Goal: Information Seeking & Learning: Learn about a topic

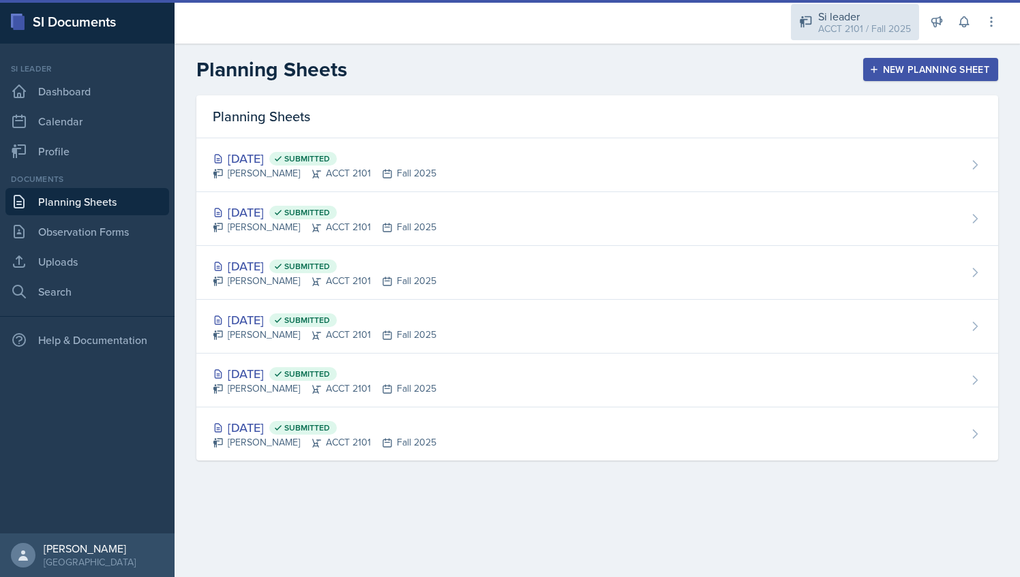
click at [833, 37] on div "Si leader ACCT 2101 / Fall 2025" at bounding box center [855, 22] width 128 height 36
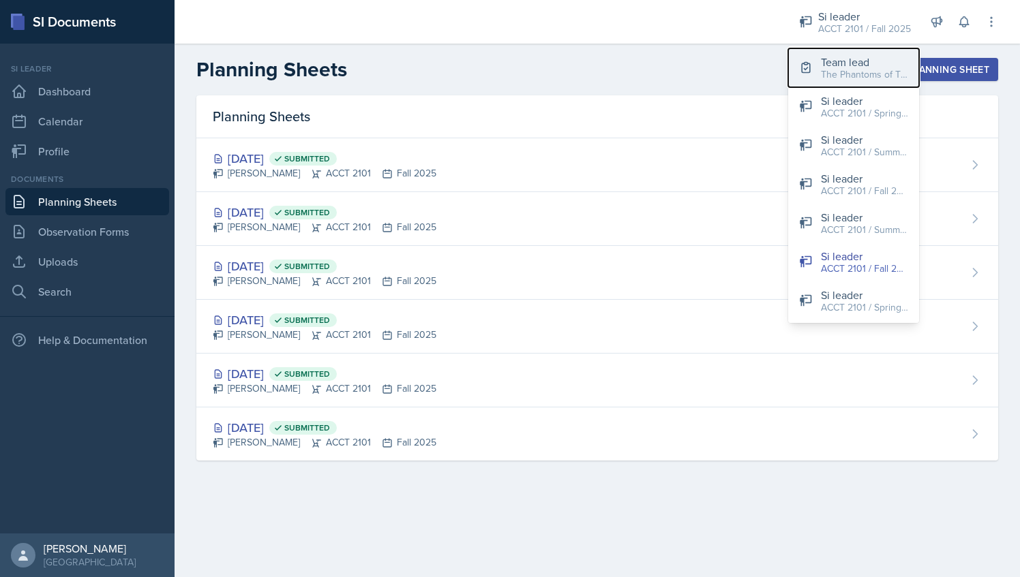
click at [829, 61] on div "Team lead" at bounding box center [864, 62] width 87 height 16
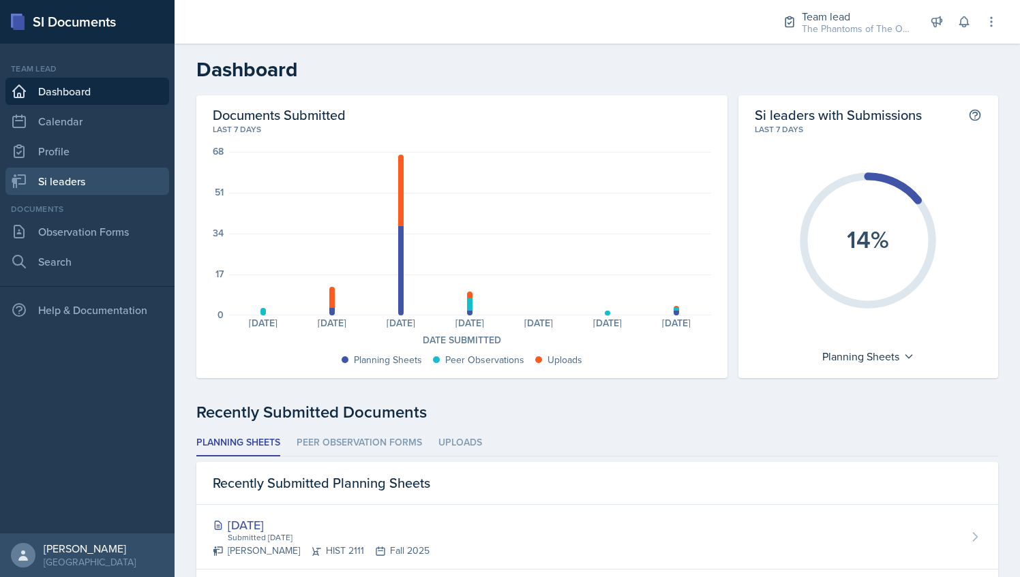
click at [98, 182] on link "Si leaders" at bounding box center [87, 181] width 164 height 27
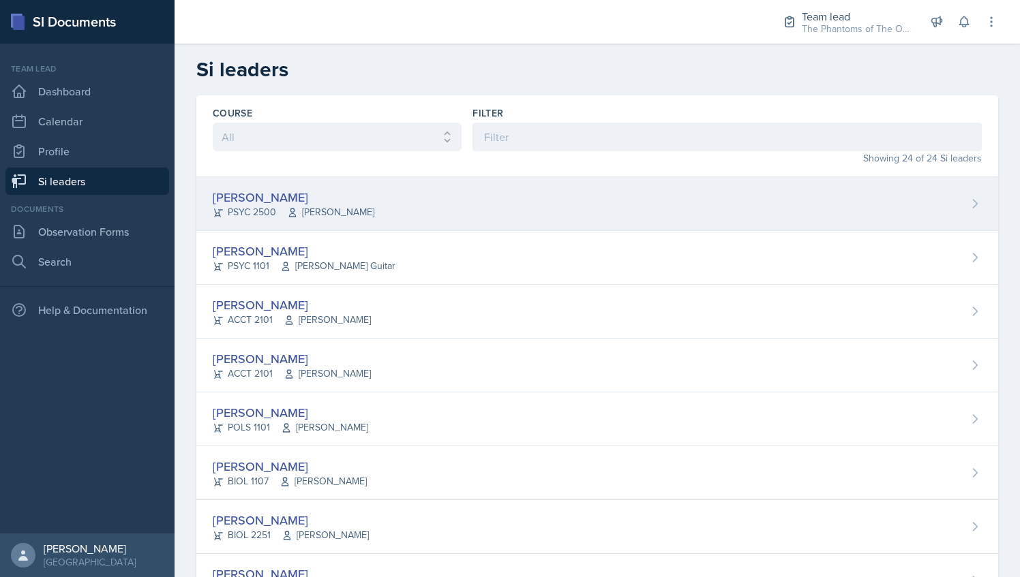
click at [327, 209] on span "[PERSON_NAME]" at bounding box center [330, 212] width 87 height 14
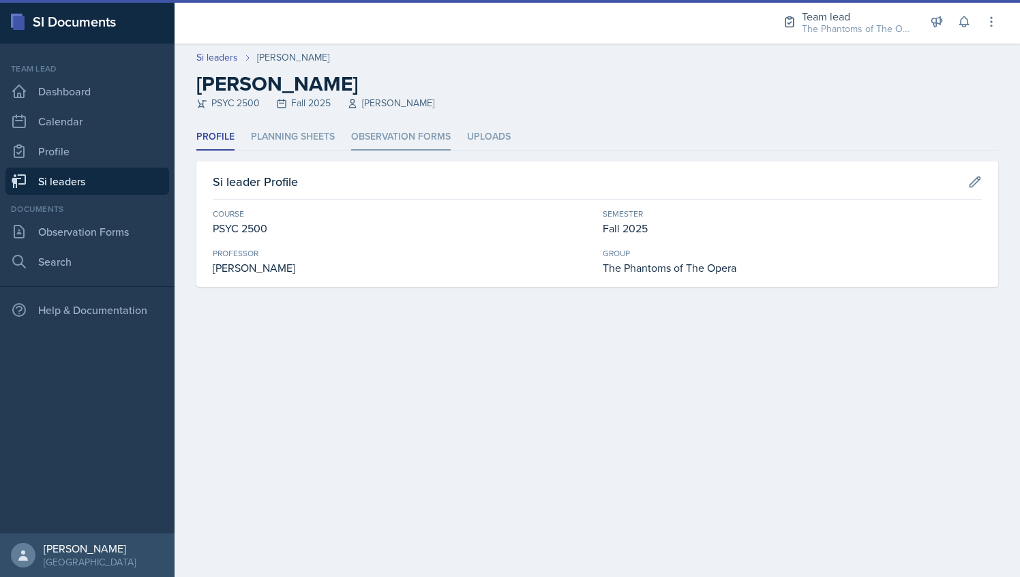
click at [378, 138] on li "Observation Forms" at bounding box center [401, 137] width 100 height 27
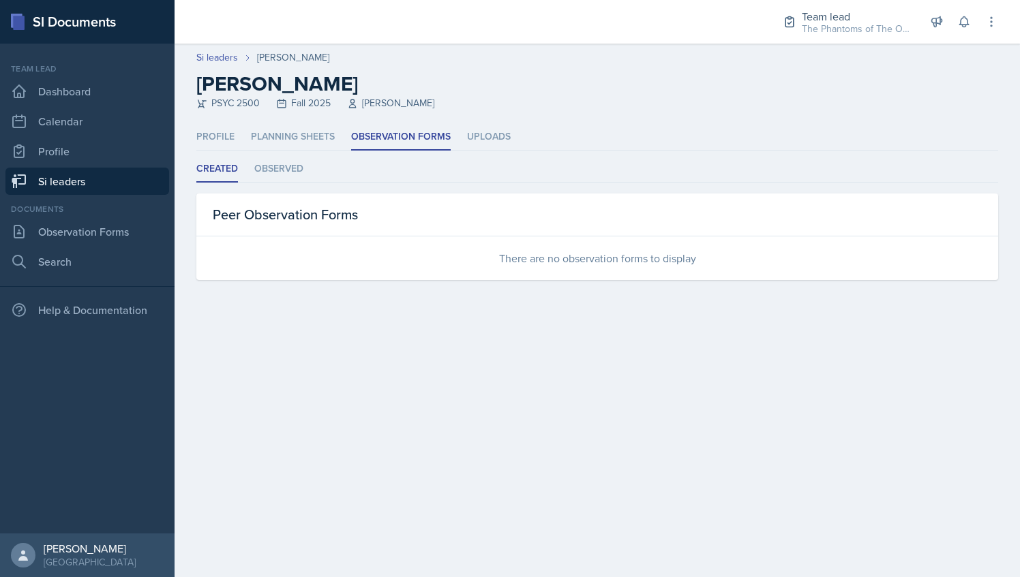
click at [84, 185] on link "Si leaders" at bounding box center [87, 181] width 164 height 27
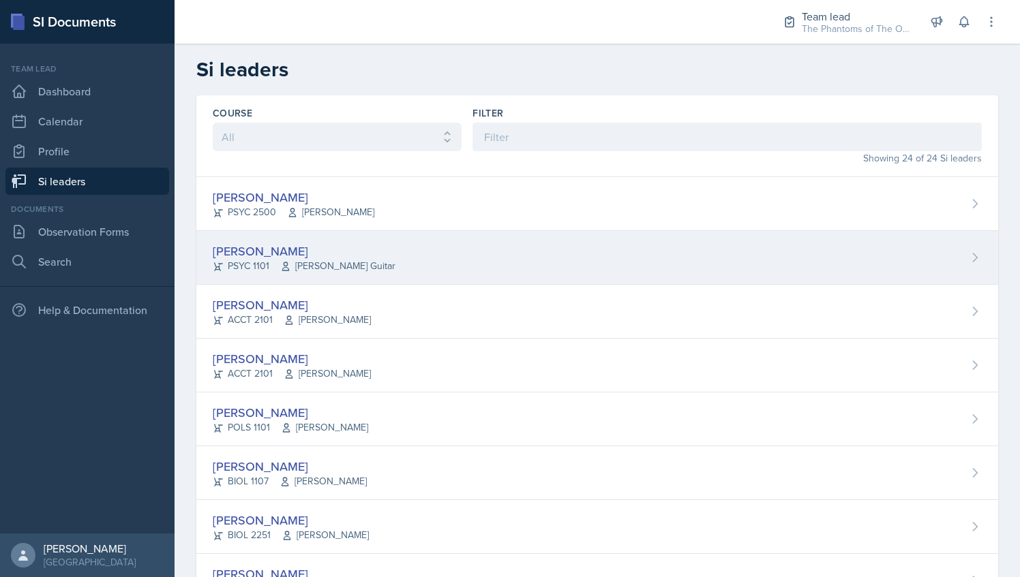
click at [315, 254] on div "[PERSON_NAME]" at bounding box center [304, 251] width 183 height 18
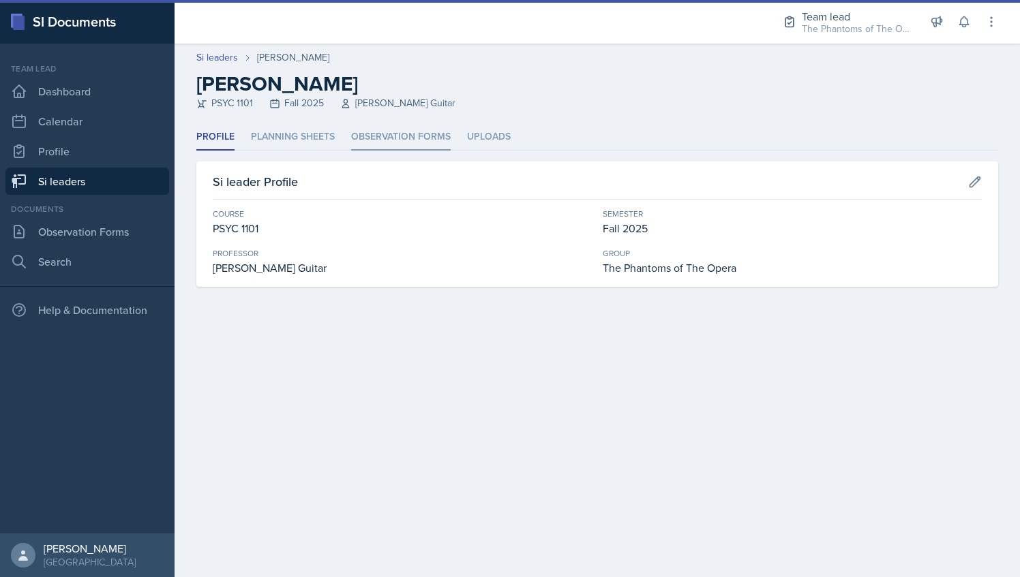
click at [403, 147] on li "Observation Forms" at bounding box center [401, 137] width 100 height 27
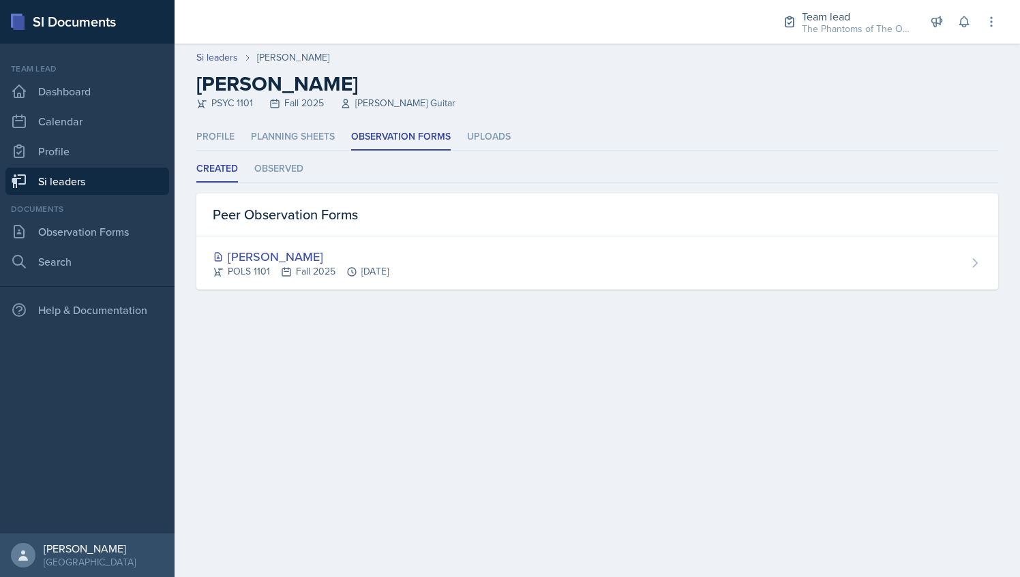
click at [129, 181] on link "Si leaders" at bounding box center [87, 181] width 164 height 27
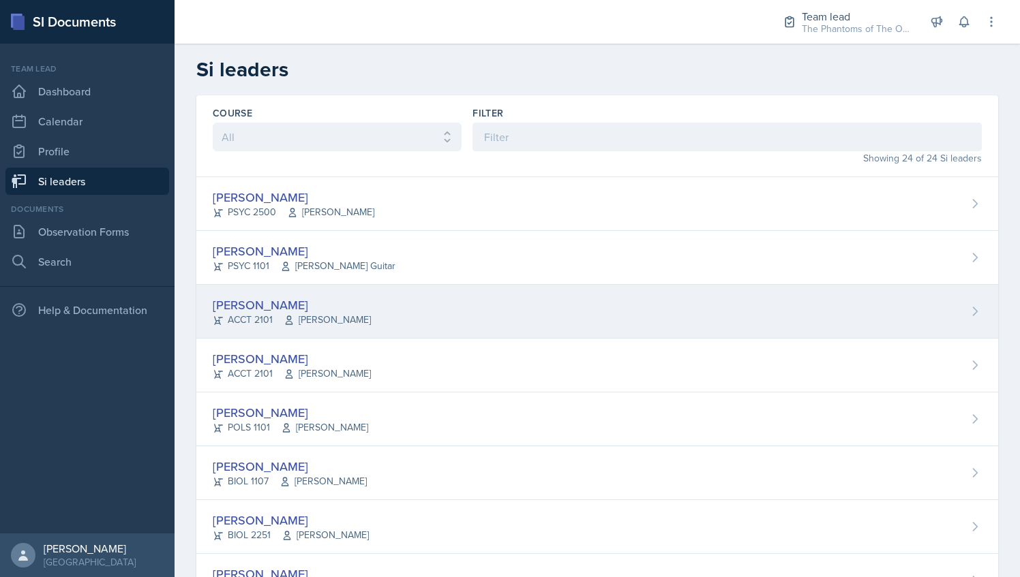
click at [371, 303] on div "[PERSON_NAME] ACCT 2101 [GEOGRAPHIC_DATA]" at bounding box center [596, 312] width 801 height 54
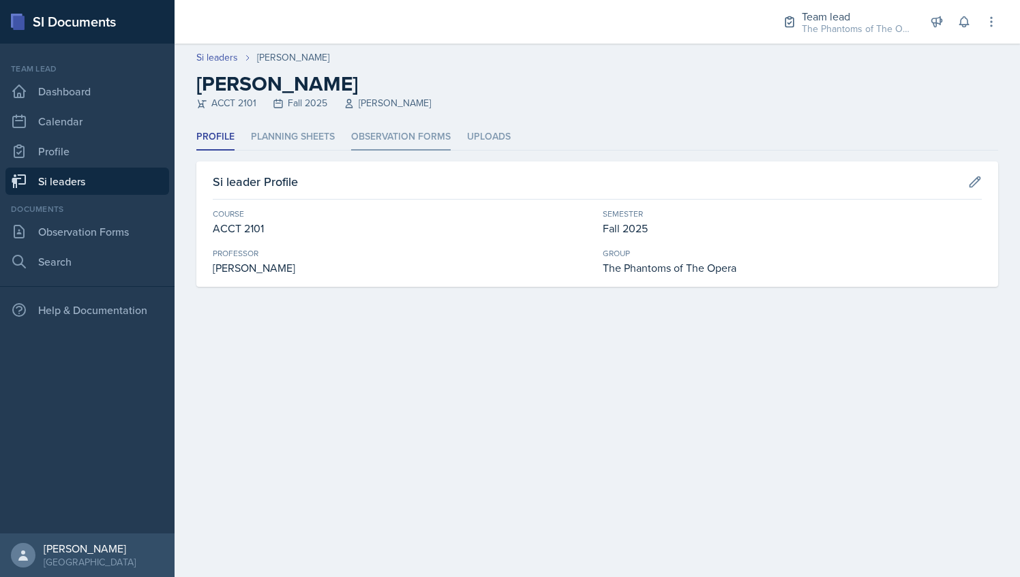
click at [386, 132] on li "Observation Forms" at bounding box center [401, 137] width 100 height 27
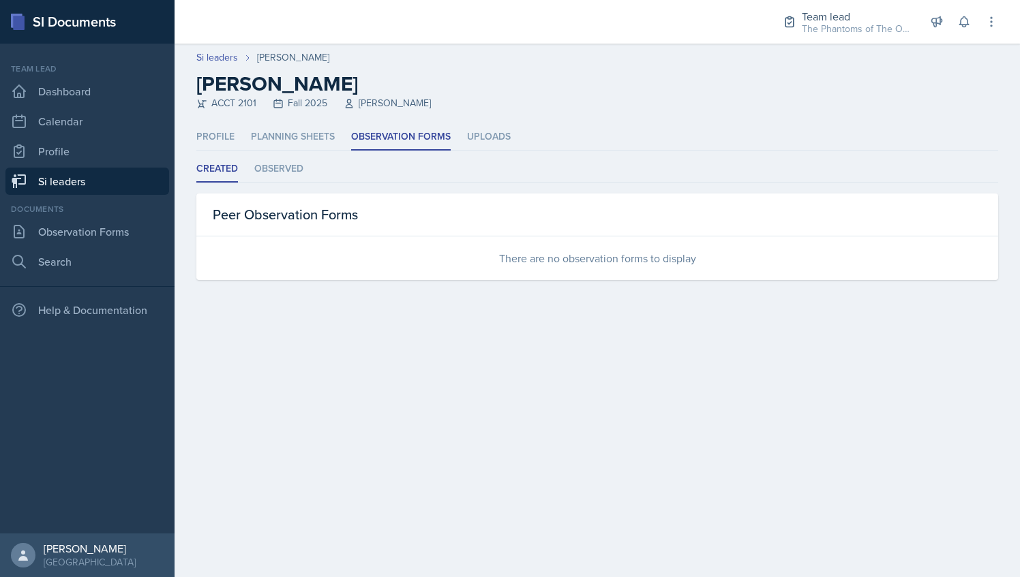
click at [121, 177] on link "Si leaders" at bounding box center [87, 181] width 164 height 27
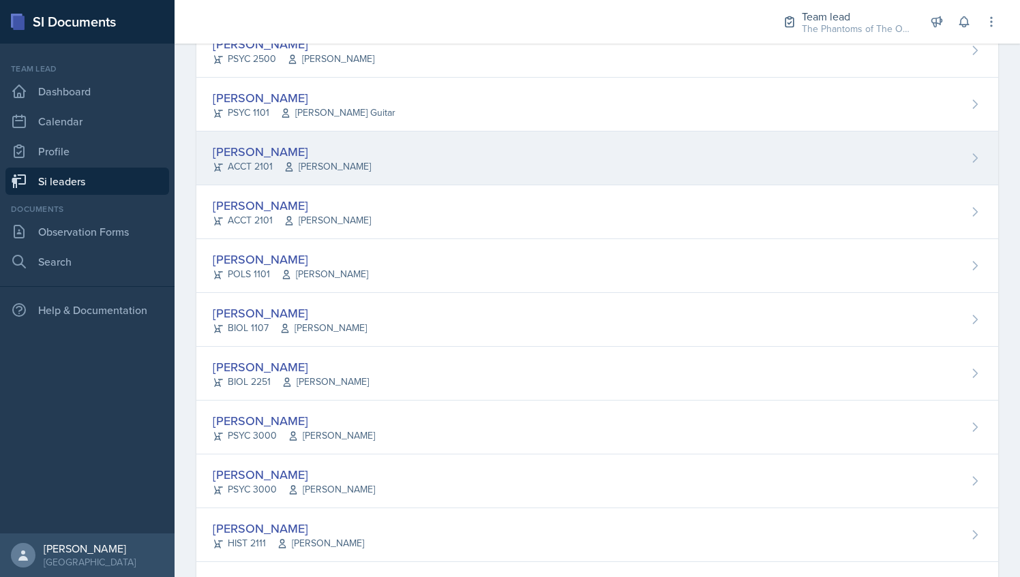
scroll to position [165, 0]
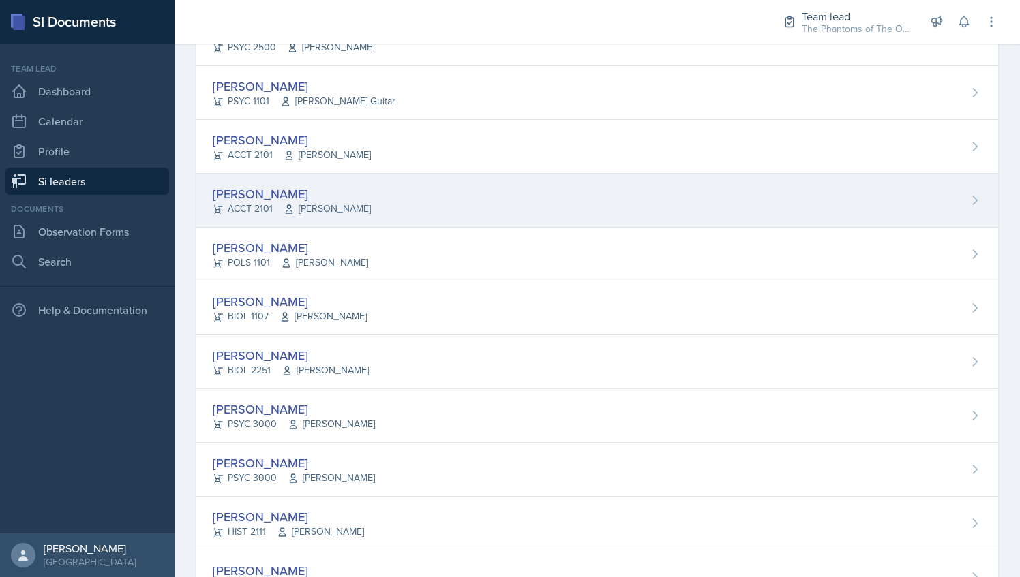
click at [406, 196] on div "[PERSON_NAME] ACCT 2101 [PERSON_NAME]" at bounding box center [596, 201] width 801 height 54
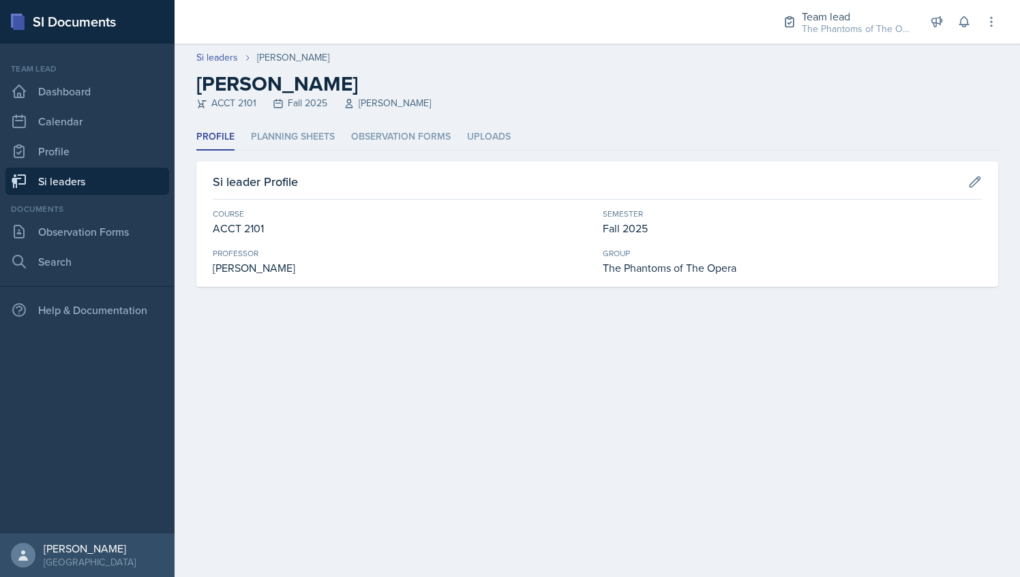
click at [384, 122] on header "Si leaders [PERSON_NAME] [PERSON_NAME] ACCT 2101 Fall 2025 [PERSON_NAME]" at bounding box center [596, 84] width 845 height 80
click at [386, 125] on li "Observation Forms" at bounding box center [401, 137] width 100 height 27
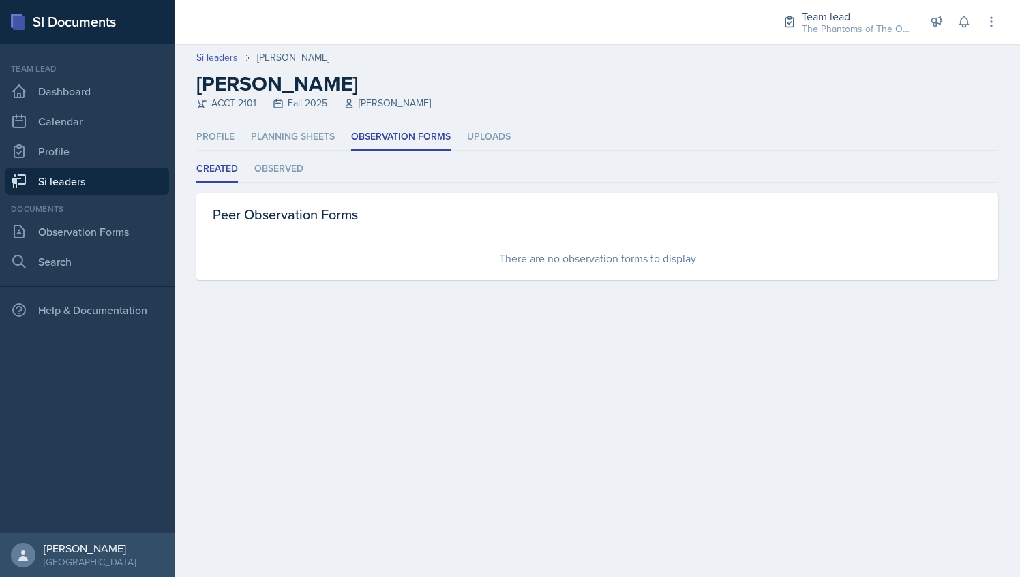
click at [132, 178] on link "Si leaders" at bounding box center [87, 181] width 164 height 27
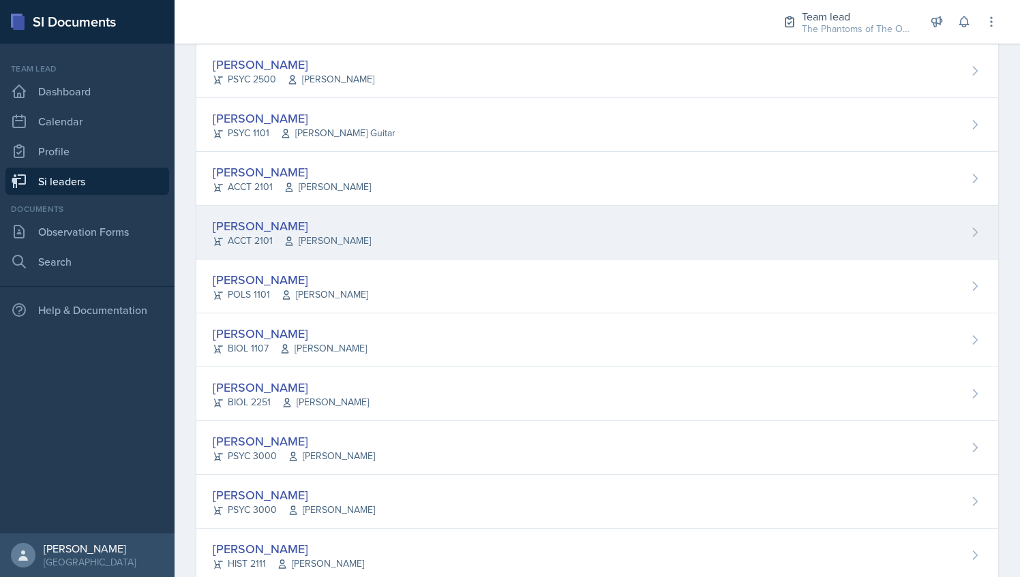
scroll to position [139, 0]
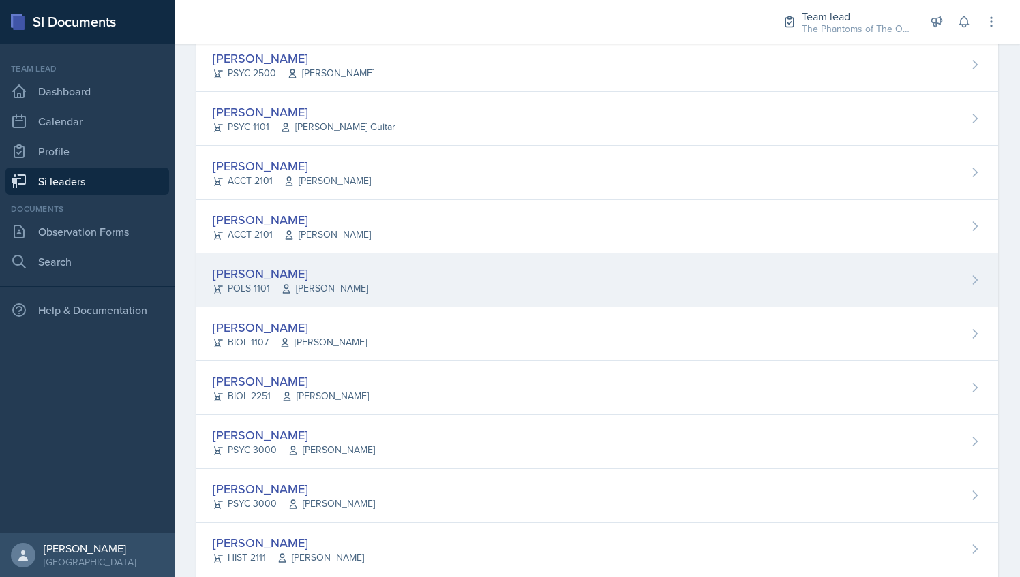
click at [439, 273] on div "[PERSON_NAME] POLS 1101 [PERSON_NAME]" at bounding box center [596, 281] width 801 height 54
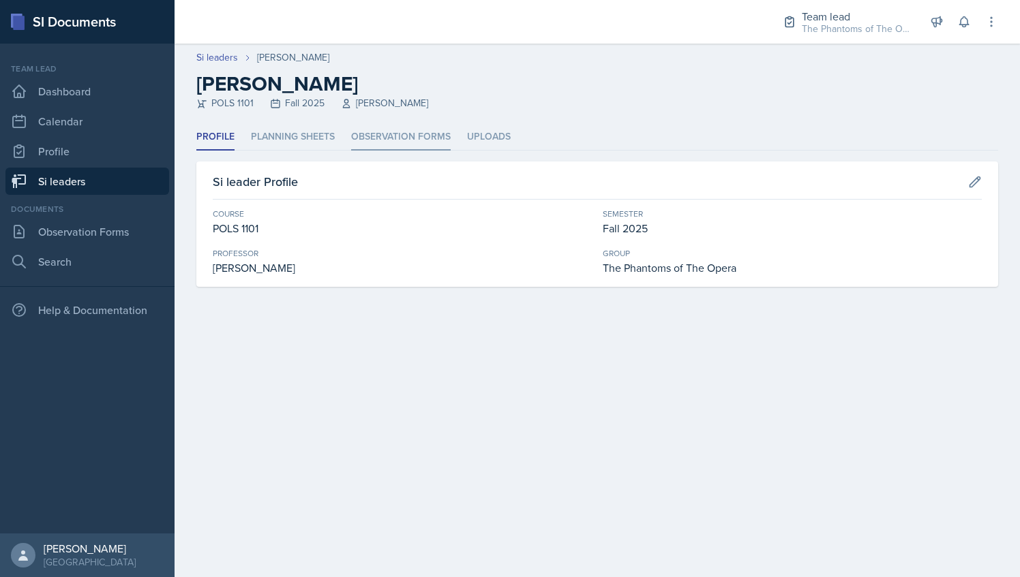
click at [386, 129] on li "Observation Forms" at bounding box center [401, 137] width 100 height 27
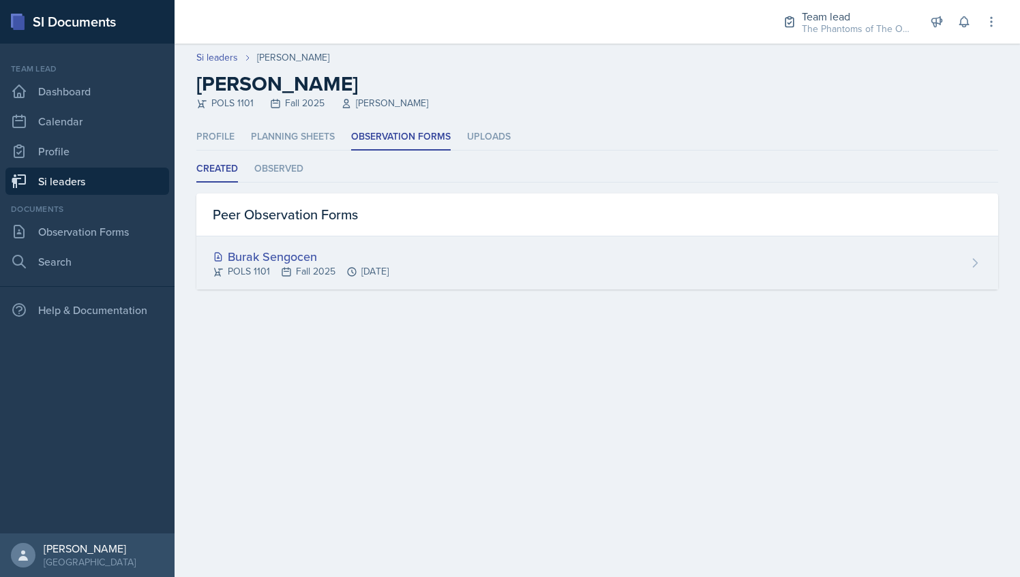
click at [319, 262] on div "Burak Sengocen" at bounding box center [301, 256] width 176 height 18
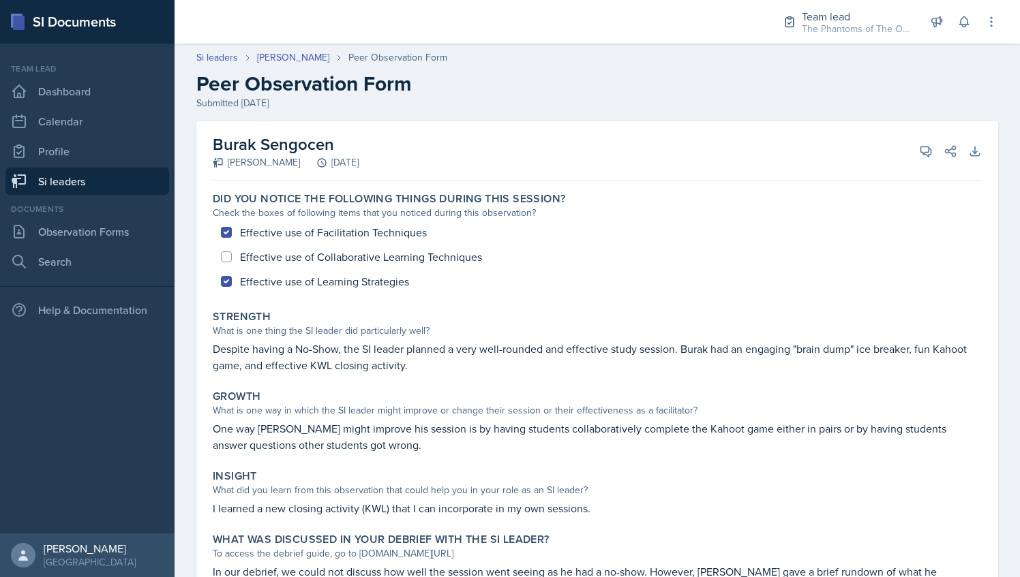
drag, startPoint x: 213, startPoint y: 140, endPoint x: 340, endPoint y: 144, distance: 127.5
click at [340, 144] on h2 "Burak Sengocen" at bounding box center [286, 144] width 146 height 25
copy h2 "Burak Sengocen"
click at [353, 121] on div "Burak Sengocen [PERSON_NAME] [DATE] View Comments Comments Send Share Download …" at bounding box center [597, 151] width 769 height 60
click at [114, 179] on link "Si leaders" at bounding box center [87, 181] width 164 height 27
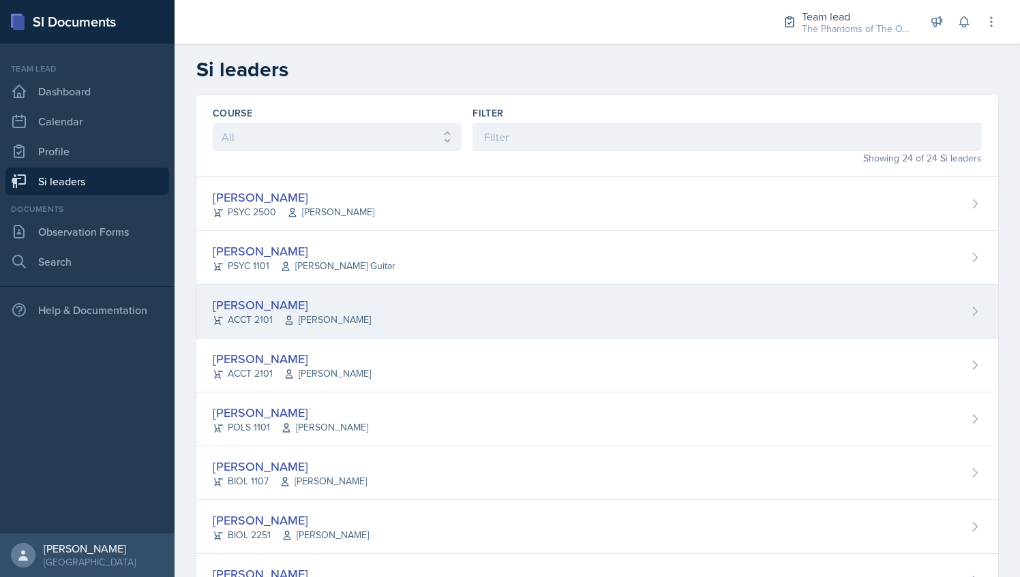
scroll to position [158, 0]
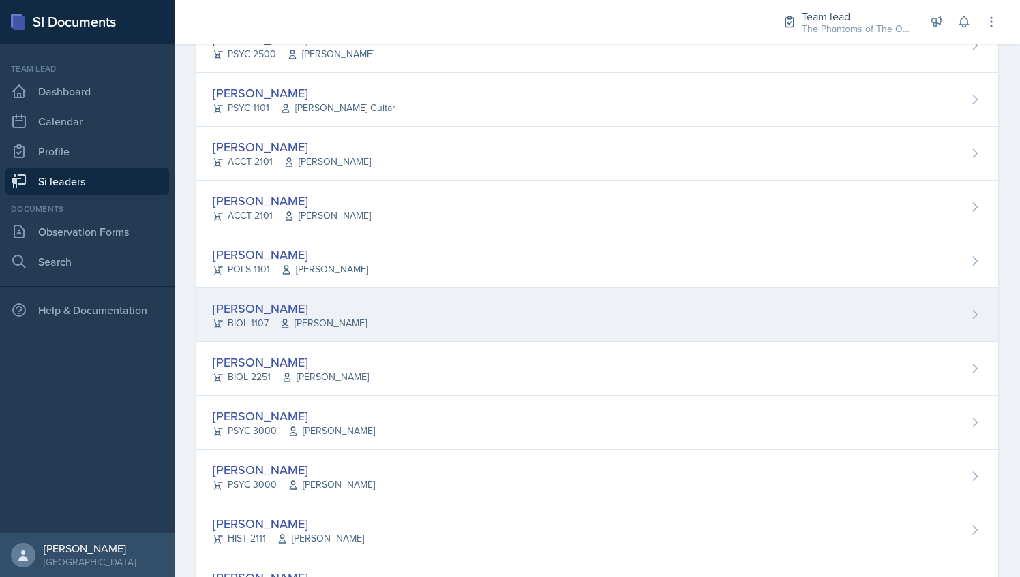
click at [383, 332] on div "[PERSON_NAME] BIOL 1107 [PERSON_NAME]" at bounding box center [596, 315] width 801 height 54
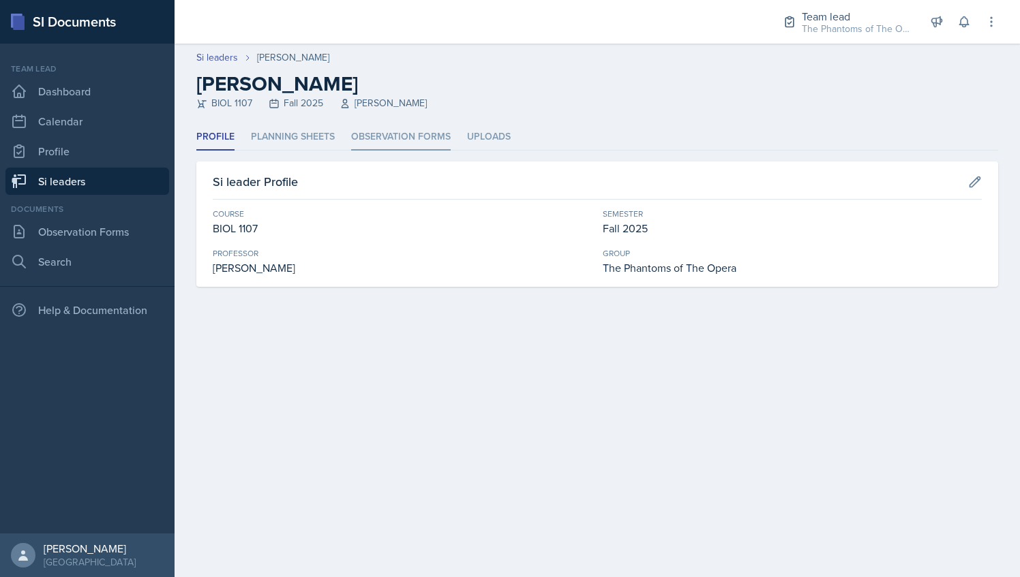
click at [371, 148] on li "Observation Forms" at bounding box center [401, 137] width 100 height 27
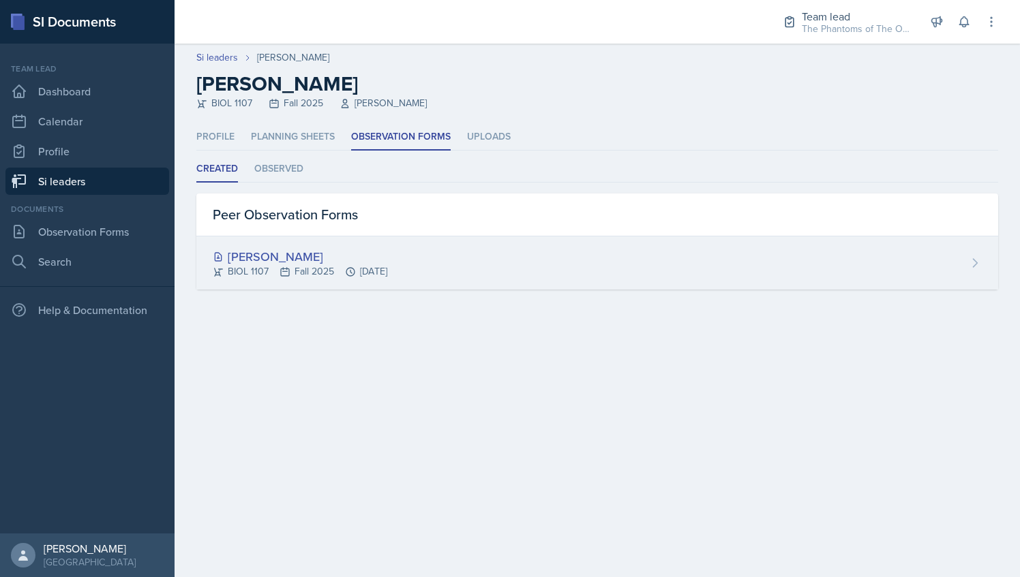
click at [322, 270] on div "BIOL 1107 Fall 2025 [DATE]" at bounding box center [300, 271] width 174 height 14
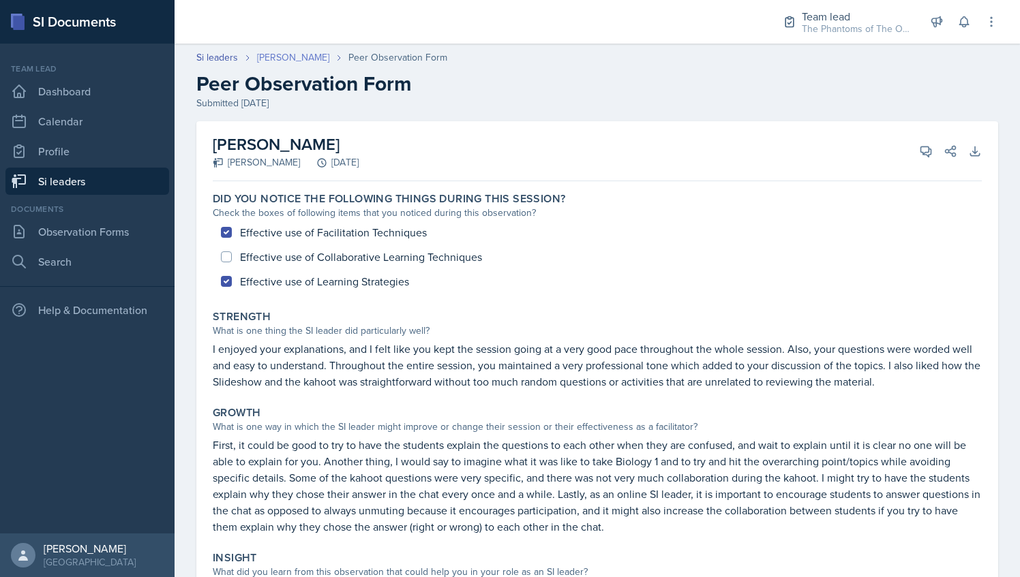
click at [283, 52] on link "[PERSON_NAME]" at bounding box center [293, 57] width 72 height 14
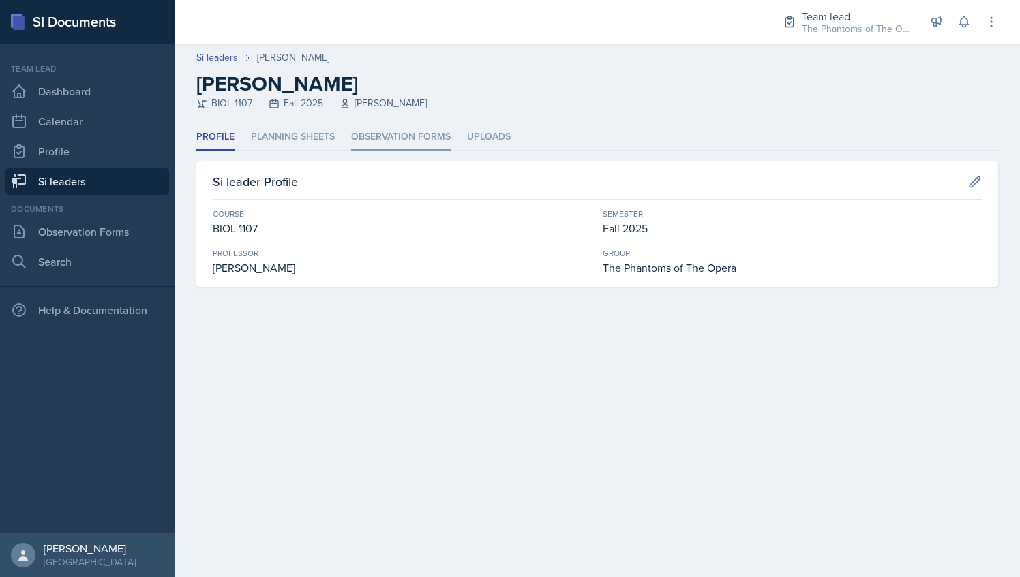
click at [383, 143] on li "Observation Forms" at bounding box center [401, 137] width 100 height 27
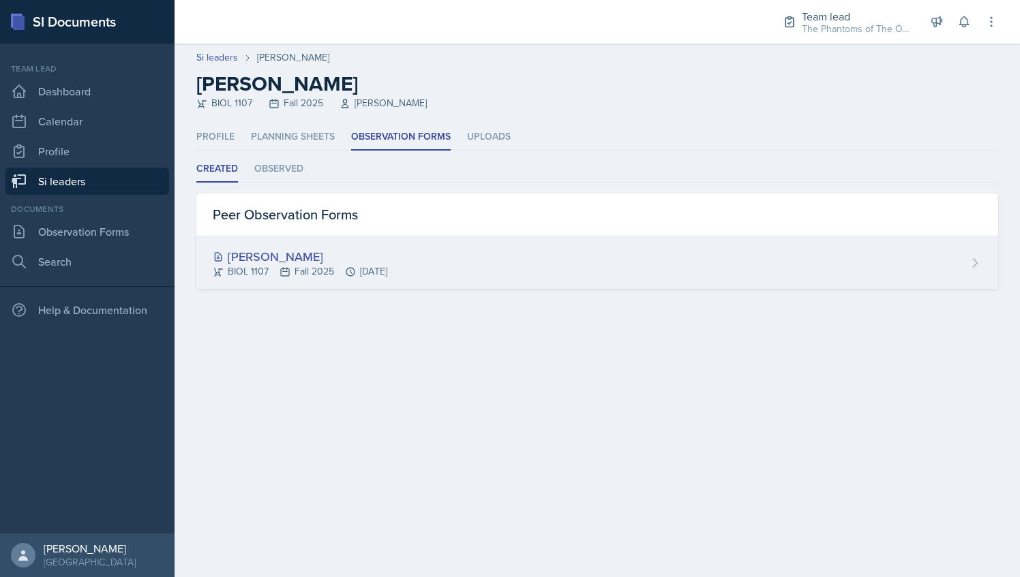
click at [336, 260] on div "[PERSON_NAME]" at bounding box center [300, 256] width 174 height 18
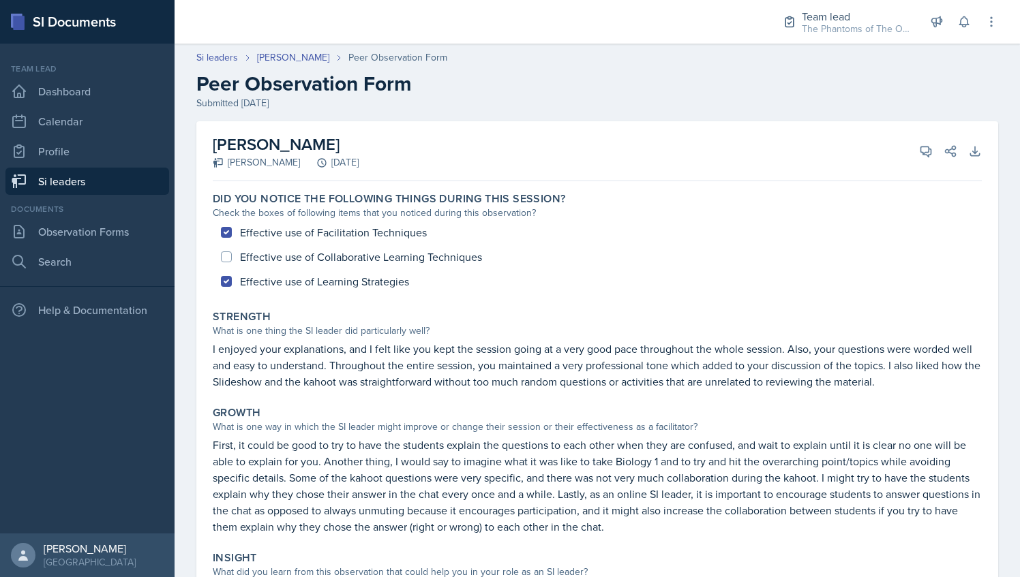
click at [93, 179] on link "Si leaders" at bounding box center [87, 181] width 164 height 27
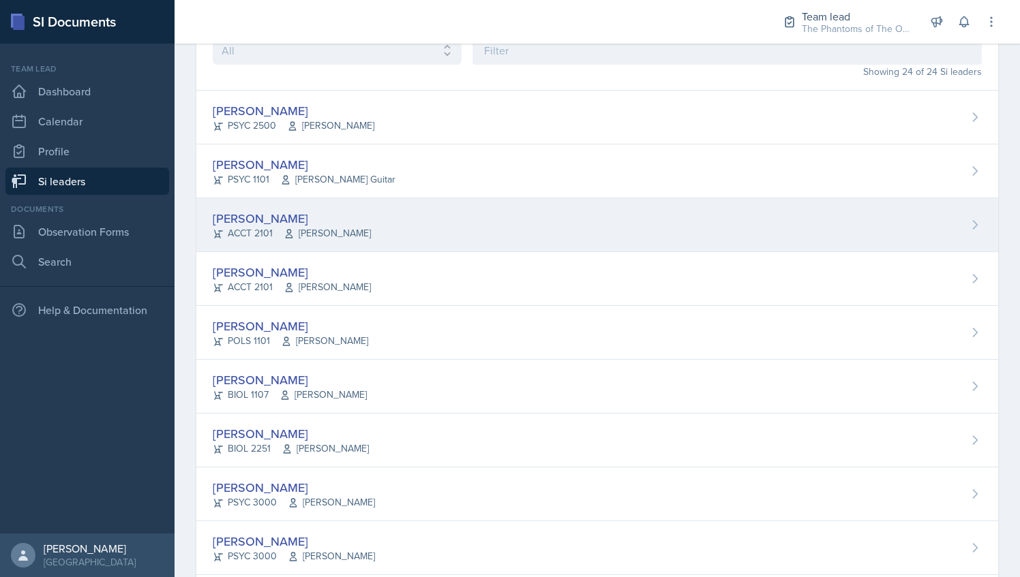
scroll to position [87, 0]
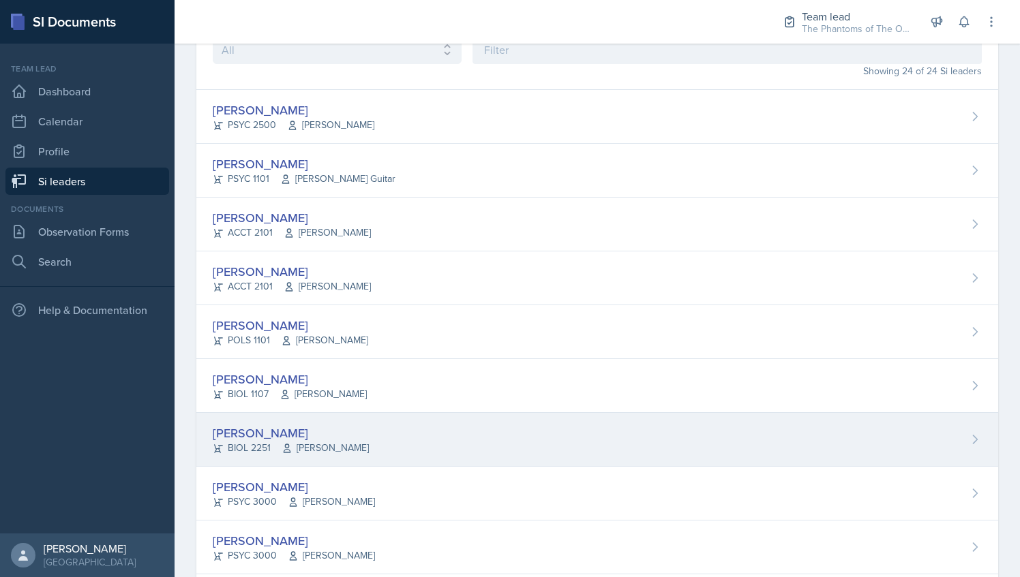
click at [373, 446] on div "[PERSON_NAME] BIOL 2251 Vennece [PERSON_NAME]" at bounding box center [596, 440] width 801 height 54
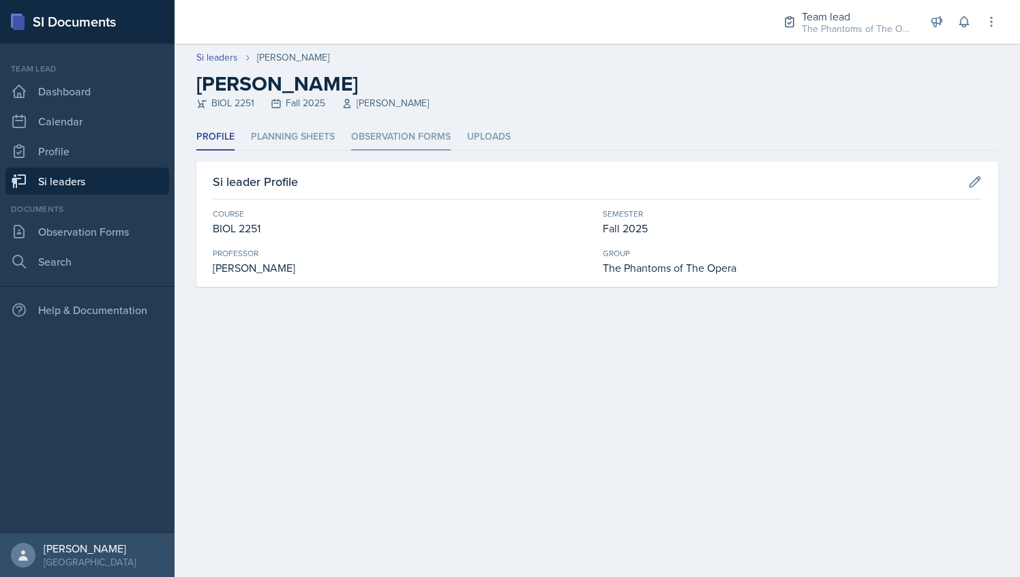
click at [378, 136] on li "Observation Forms" at bounding box center [401, 137] width 100 height 27
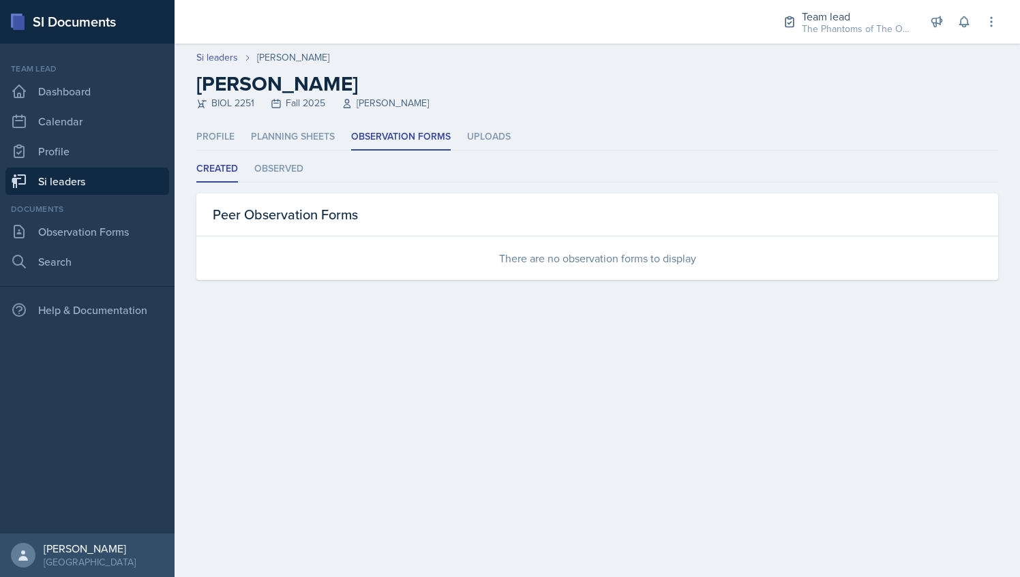
click at [106, 172] on link "Si leaders" at bounding box center [87, 181] width 164 height 27
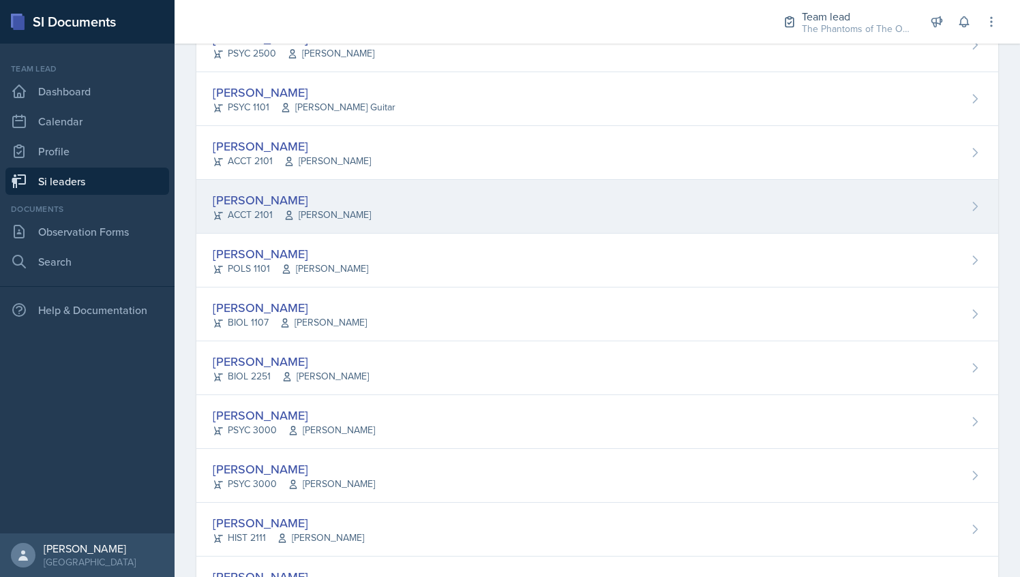
scroll to position [187, 0]
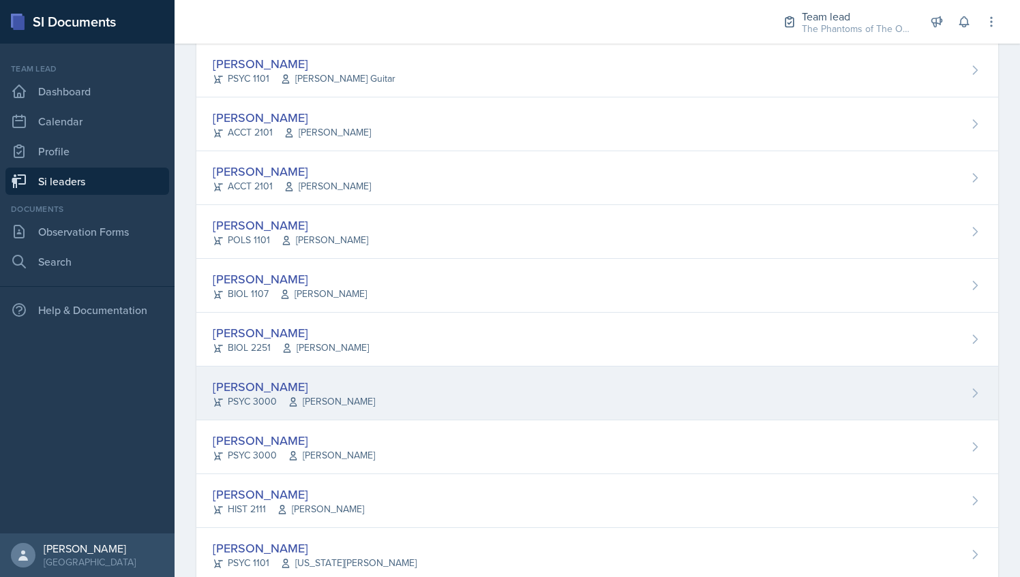
click at [399, 375] on div "[PERSON_NAME] PSYC 3000 [PERSON_NAME]" at bounding box center [596, 394] width 801 height 54
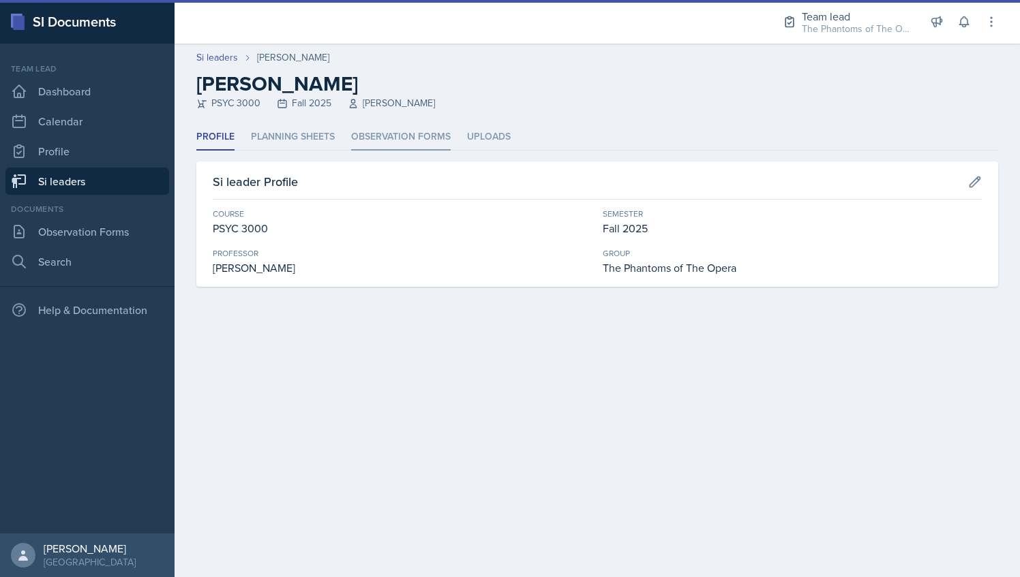
click at [380, 134] on li "Observation Forms" at bounding box center [401, 137] width 100 height 27
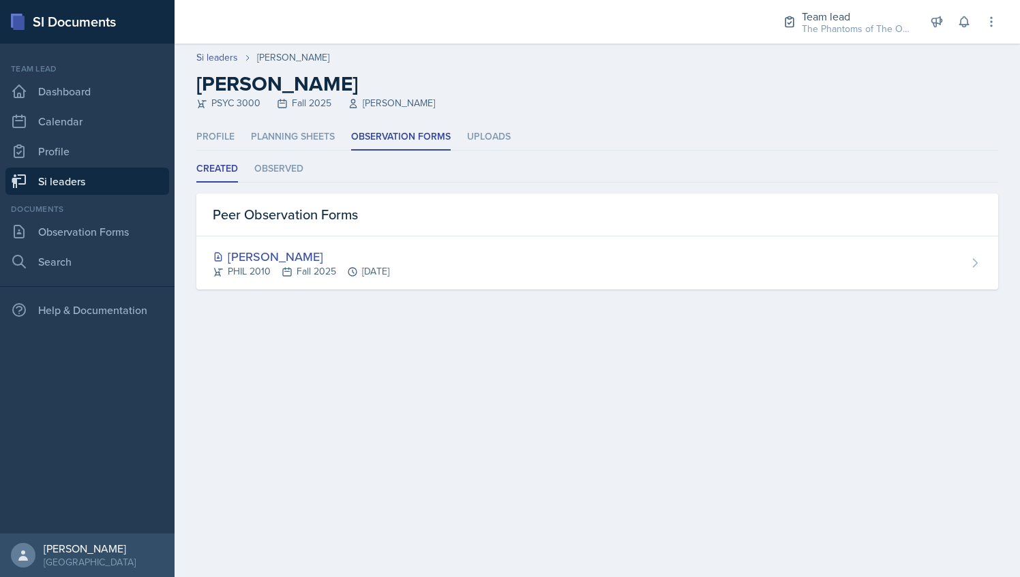
click at [112, 176] on link "Si leaders" at bounding box center [87, 181] width 164 height 27
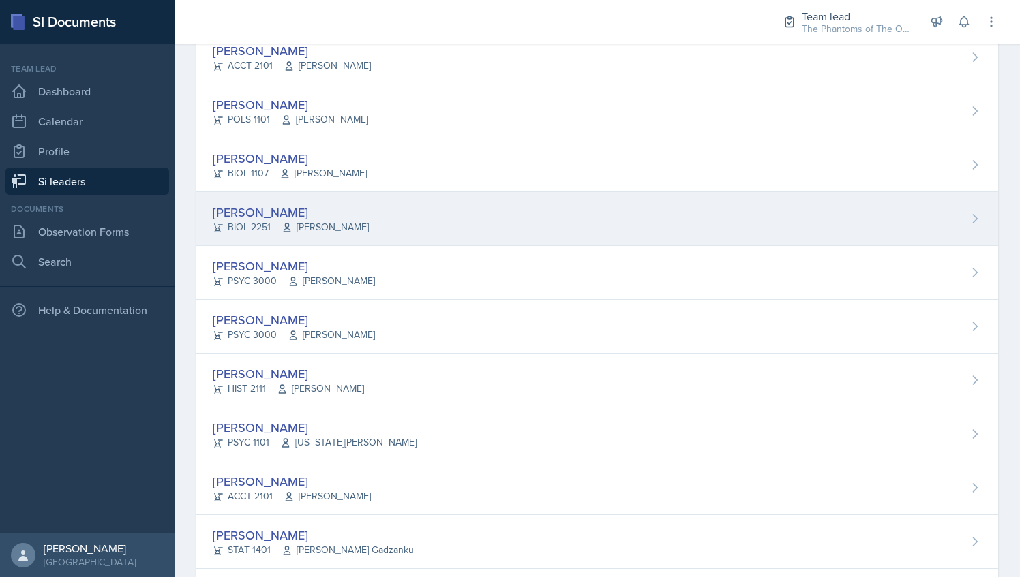
scroll to position [311, 0]
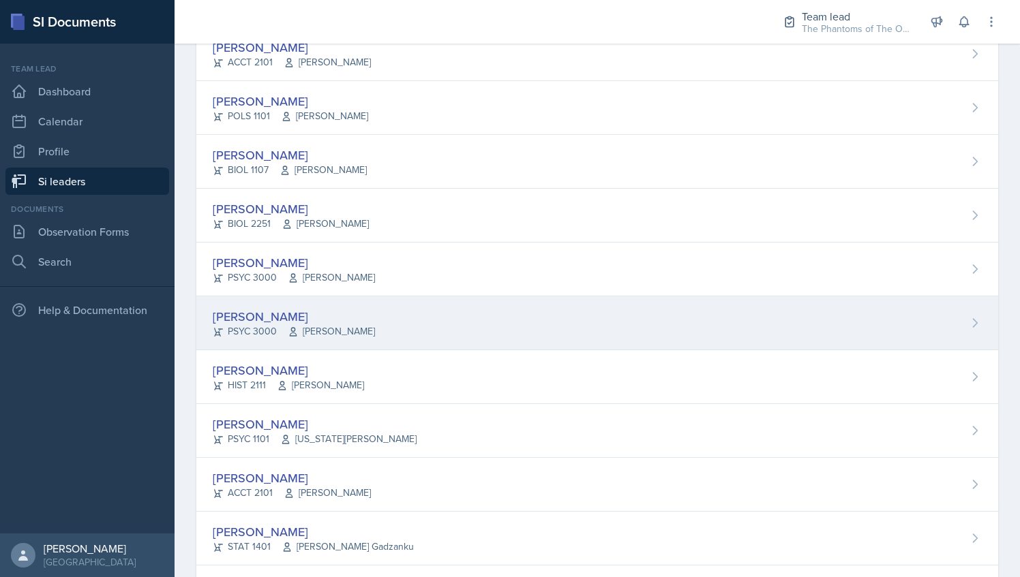
click at [405, 296] on div "[PERSON_NAME] PSYC 3000 [PERSON_NAME]" at bounding box center [596, 323] width 801 height 54
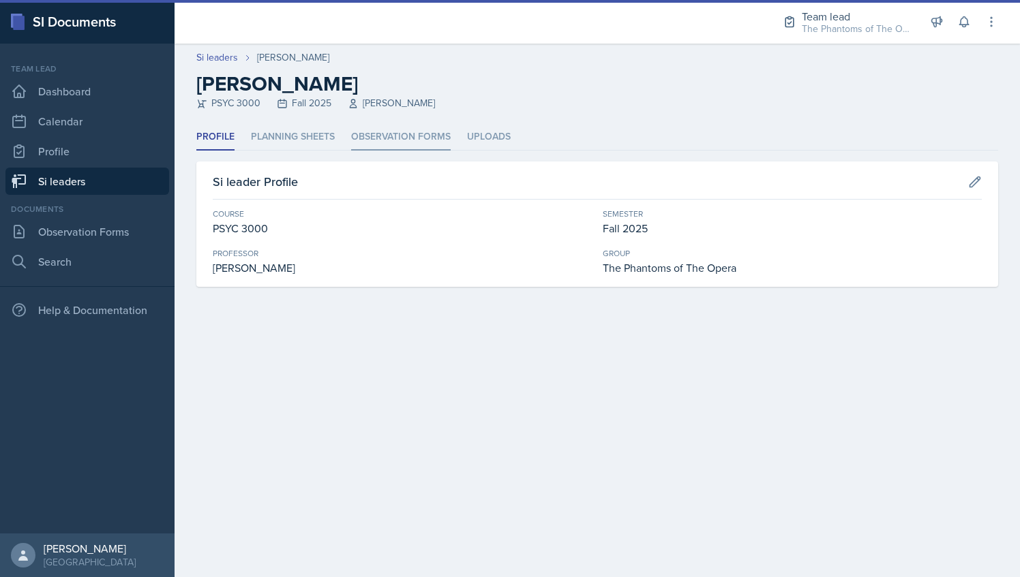
click at [380, 136] on li "Observation Forms" at bounding box center [401, 137] width 100 height 27
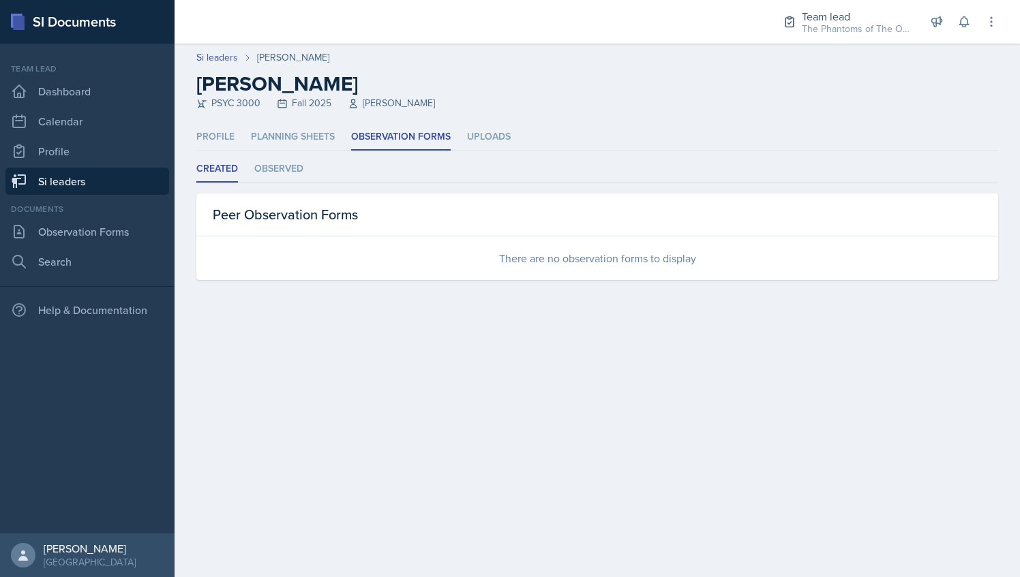
click at [126, 176] on link "Si leaders" at bounding box center [87, 181] width 164 height 27
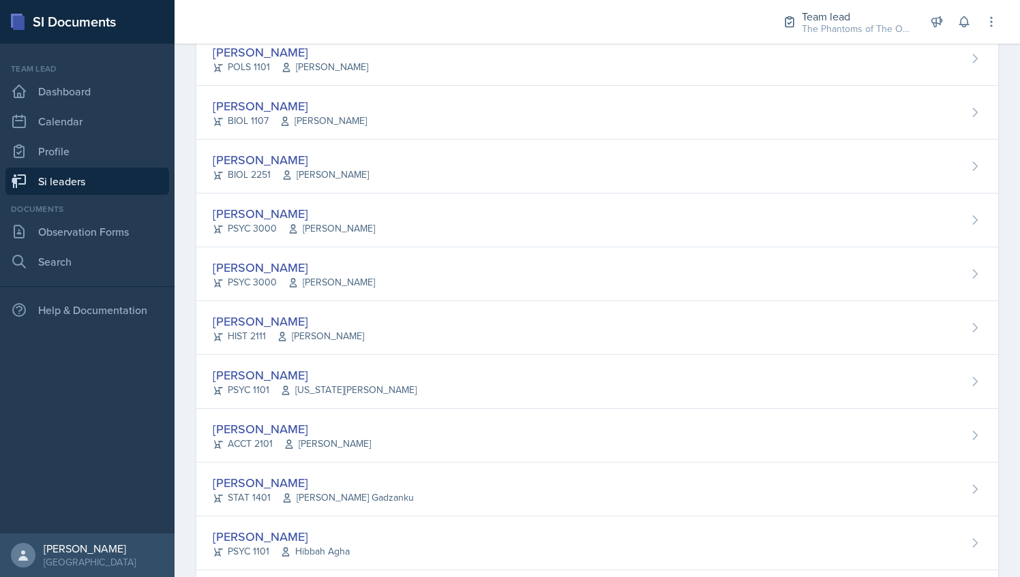
scroll to position [363, 0]
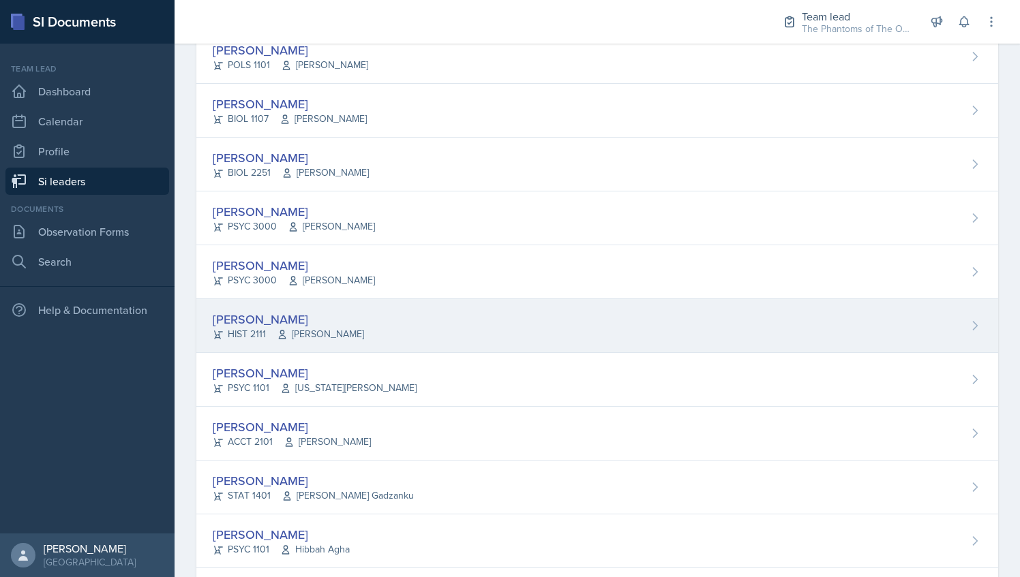
click at [395, 311] on div "[PERSON_NAME] HIST 2111 [PERSON_NAME]" at bounding box center [596, 326] width 801 height 54
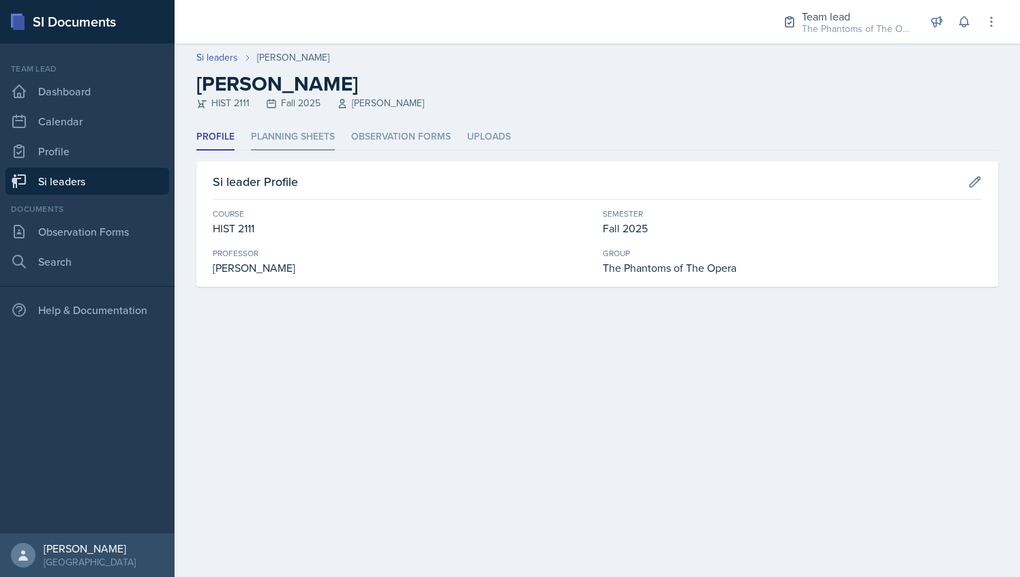
click at [303, 138] on li "Planning Sheets" at bounding box center [293, 137] width 84 height 27
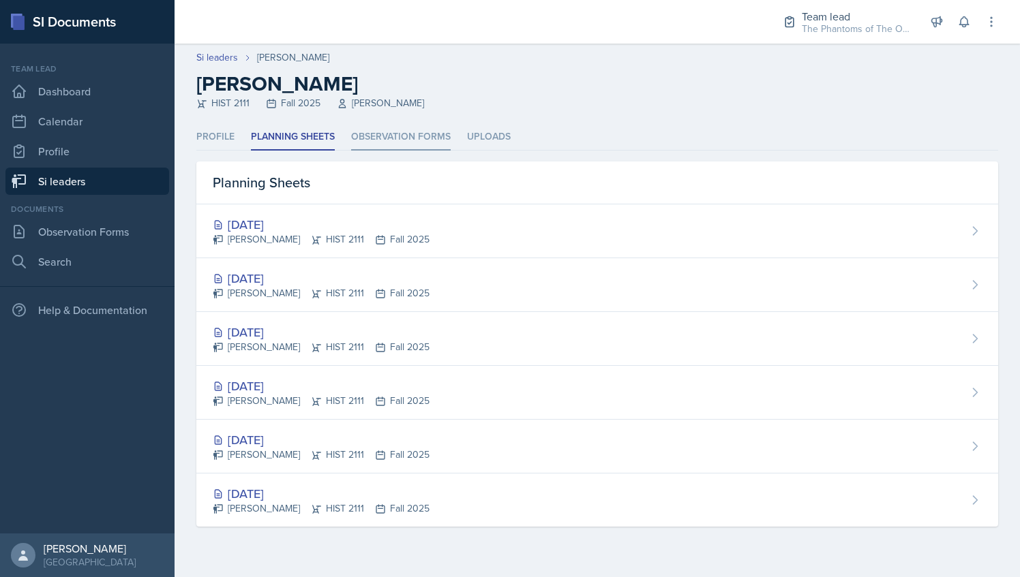
click at [394, 127] on li "Observation Forms" at bounding box center [401, 137] width 100 height 27
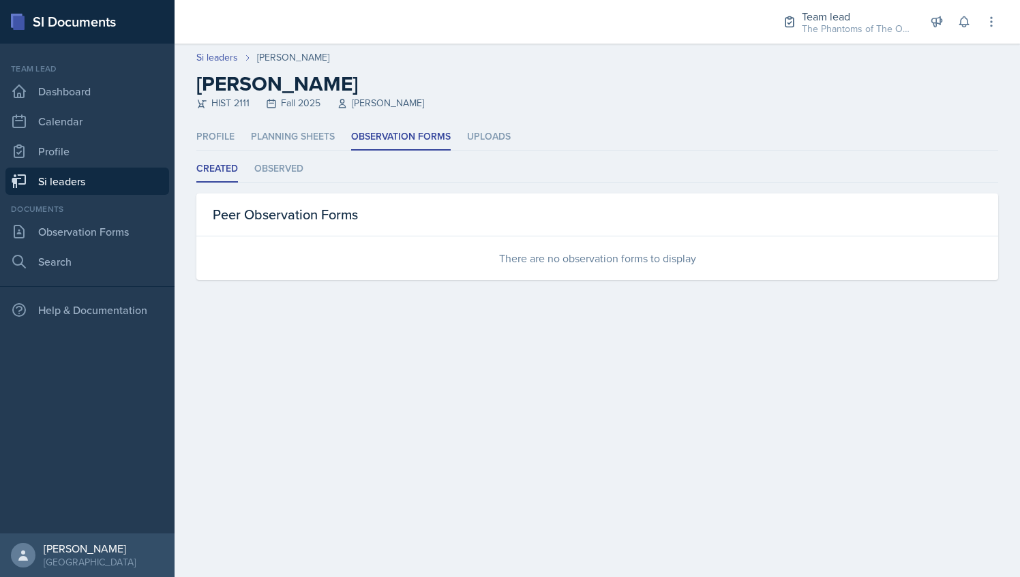
click at [108, 185] on link "Si leaders" at bounding box center [87, 181] width 164 height 27
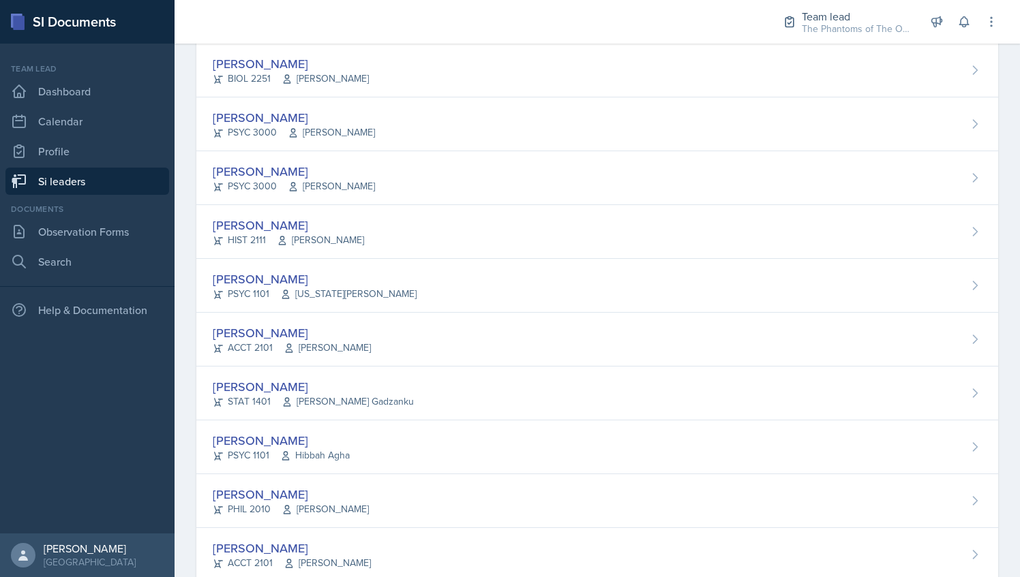
scroll to position [496, 0]
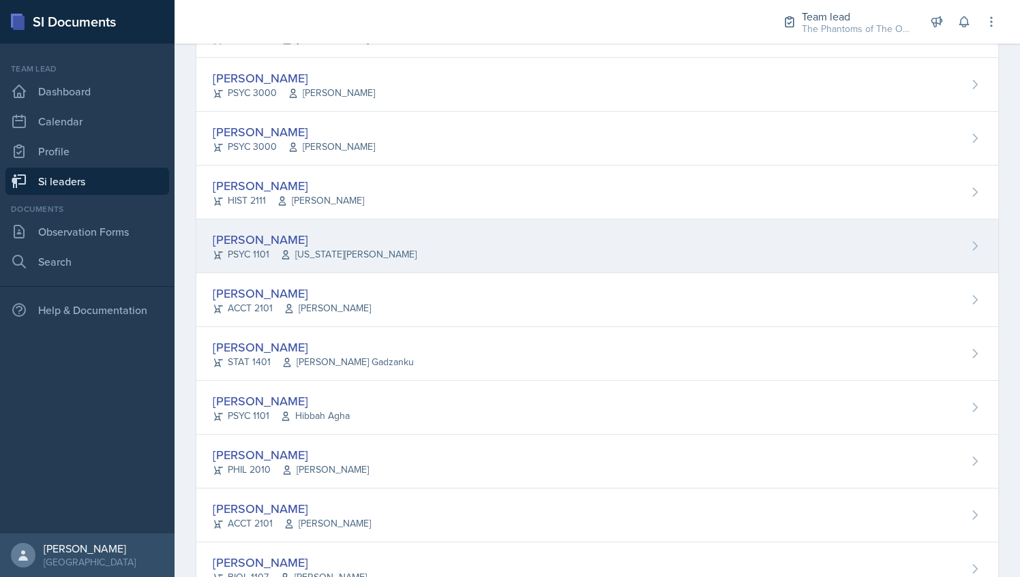
click at [416, 245] on div "[PERSON_NAME] PSYC 1101 [US_STATE][PERSON_NAME]" at bounding box center [596, 246] width 801 height 54
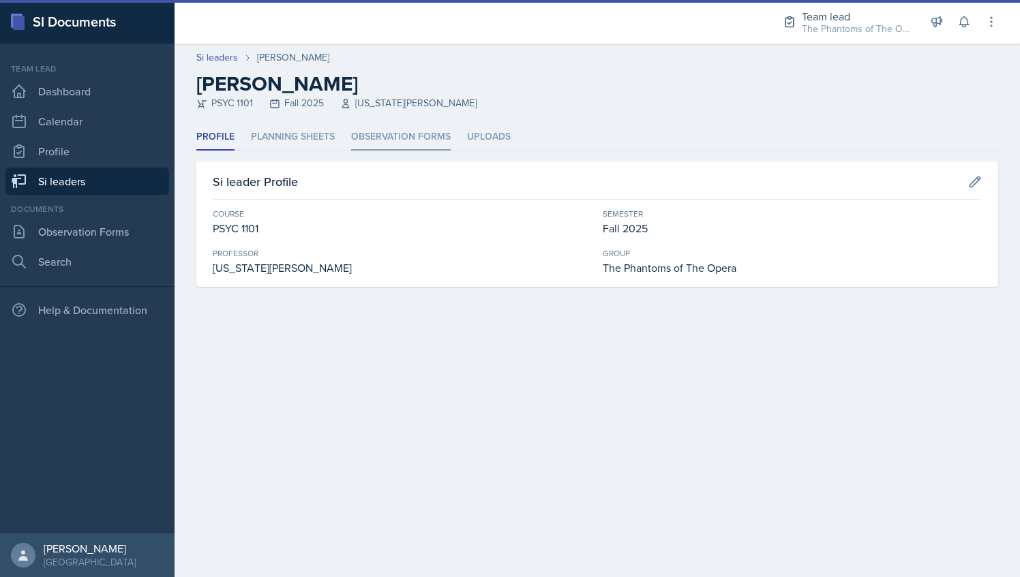
click at [379, 138] on li "Observation Forms" at bounding box center [401, 137] width 100 height 27
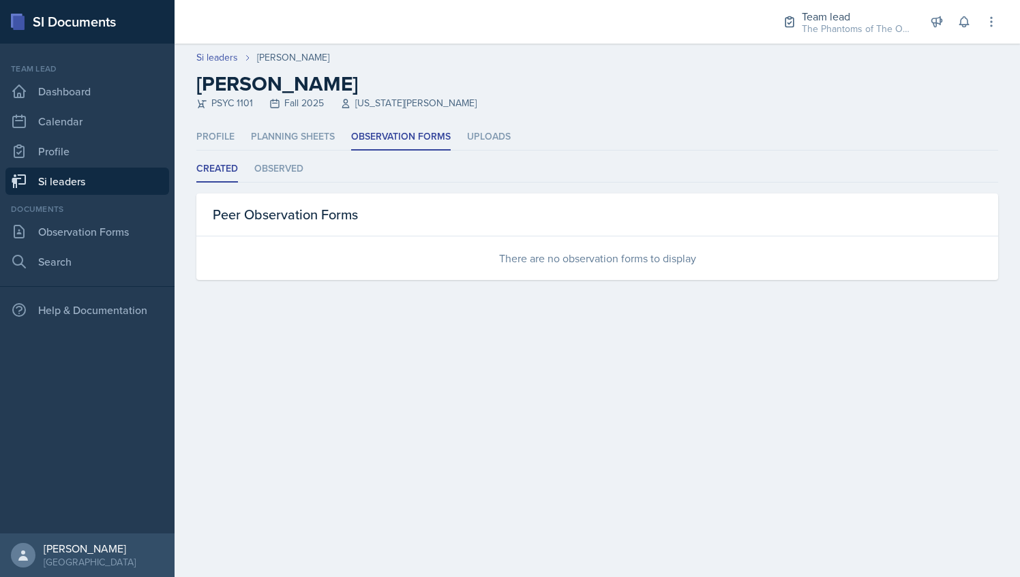
click at [85, 179] on link "Si leaders" at bounding box center [87, 181] width 164 height 27
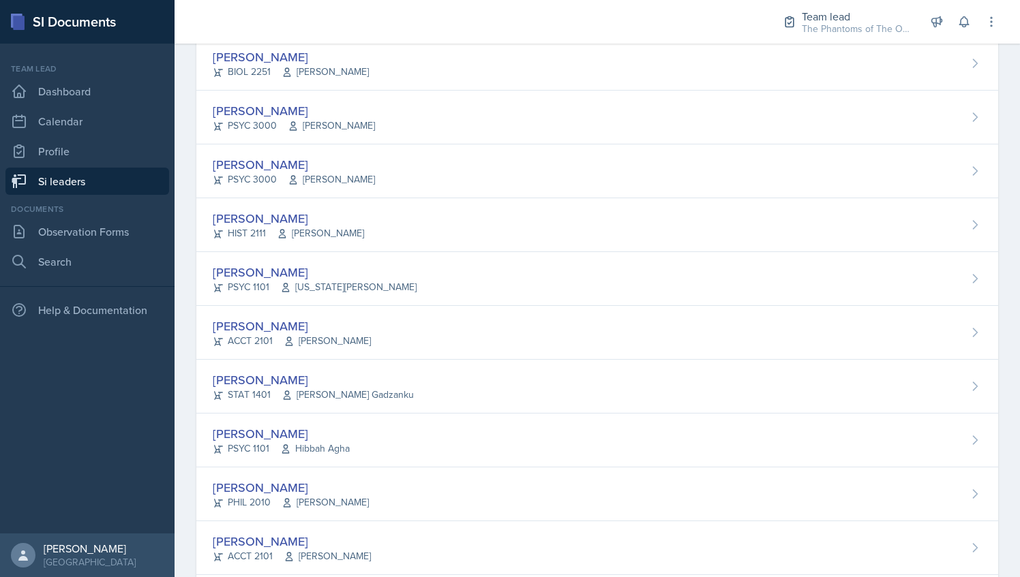
scroll to position [483, 0]
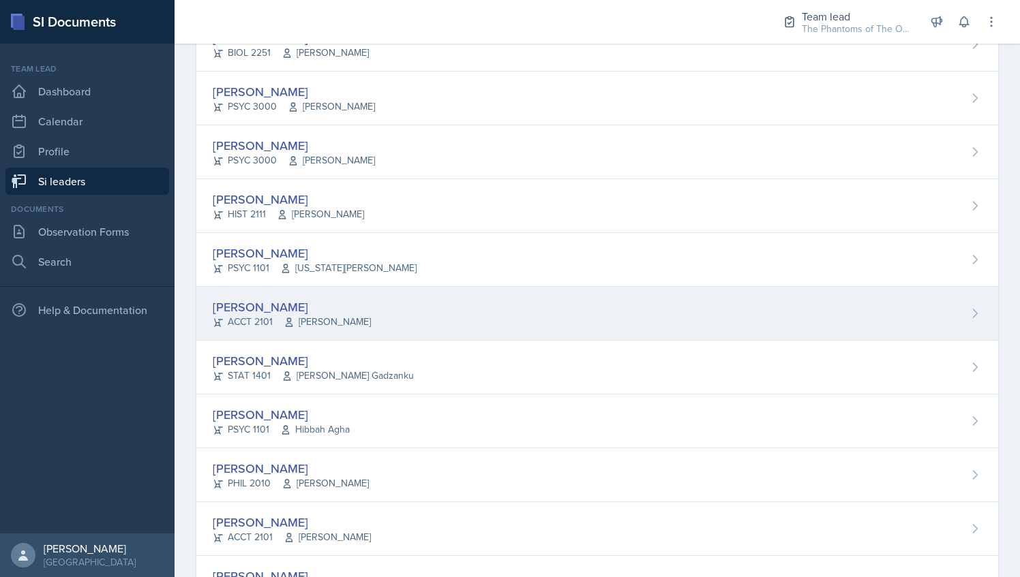
click at [404, 300] on div "[PERSON_NAME] ACCT 2101 [PERSON_NAME]" at bounding box center [596, 314] width 801 height 54
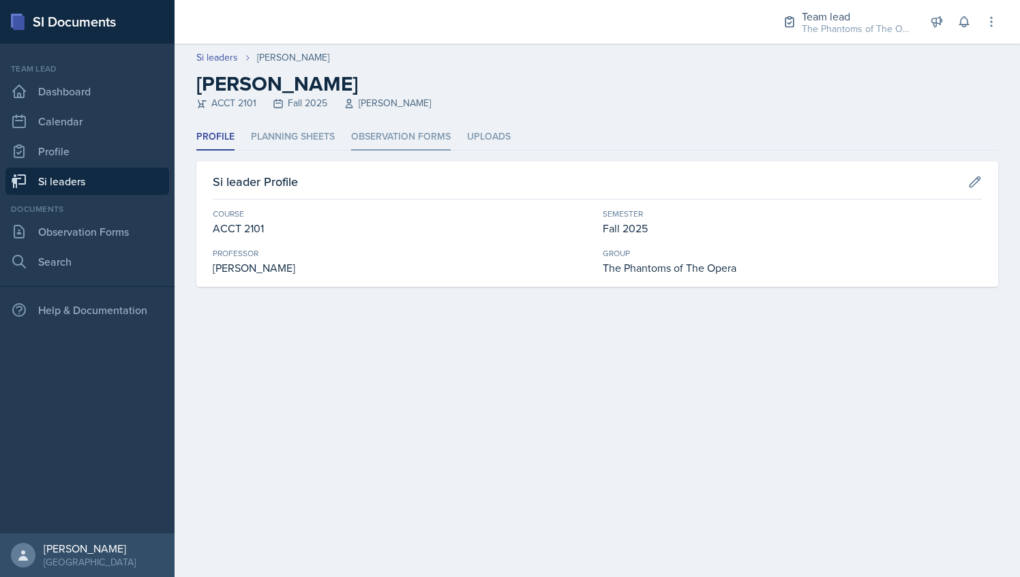
click at [384, 138] on li "Observation Forms" at bounding box center [401, 137] width 100 height 27
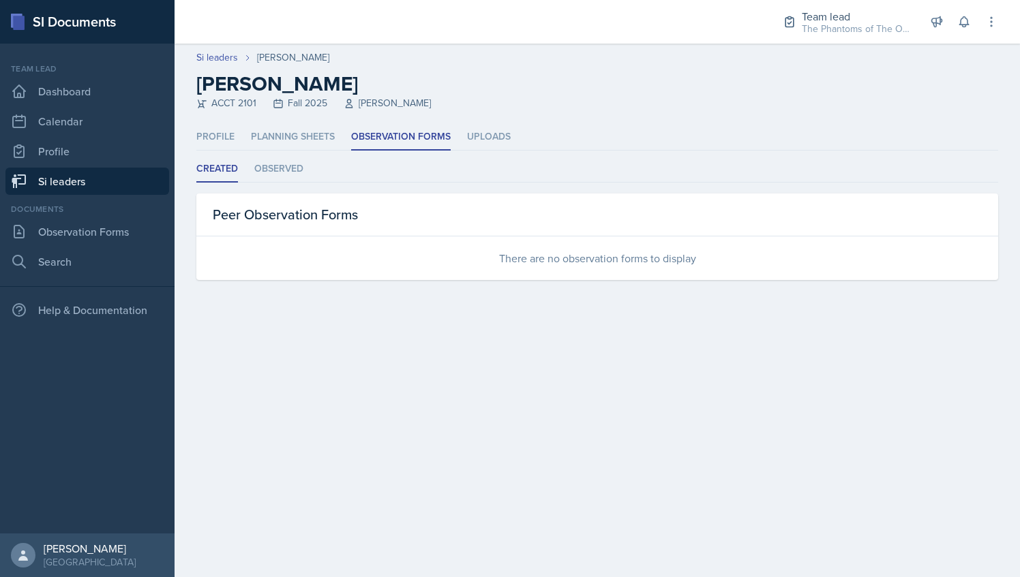
click at [106, 173] on link "Si leaders" at bounding box center [87, 181] width 164 height 27
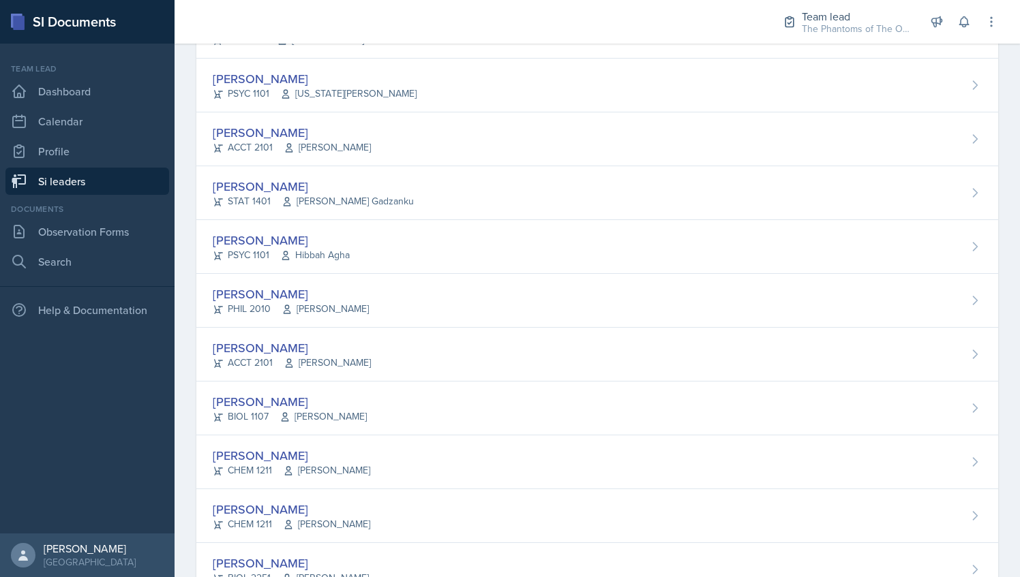
scroll to position [658, 0]
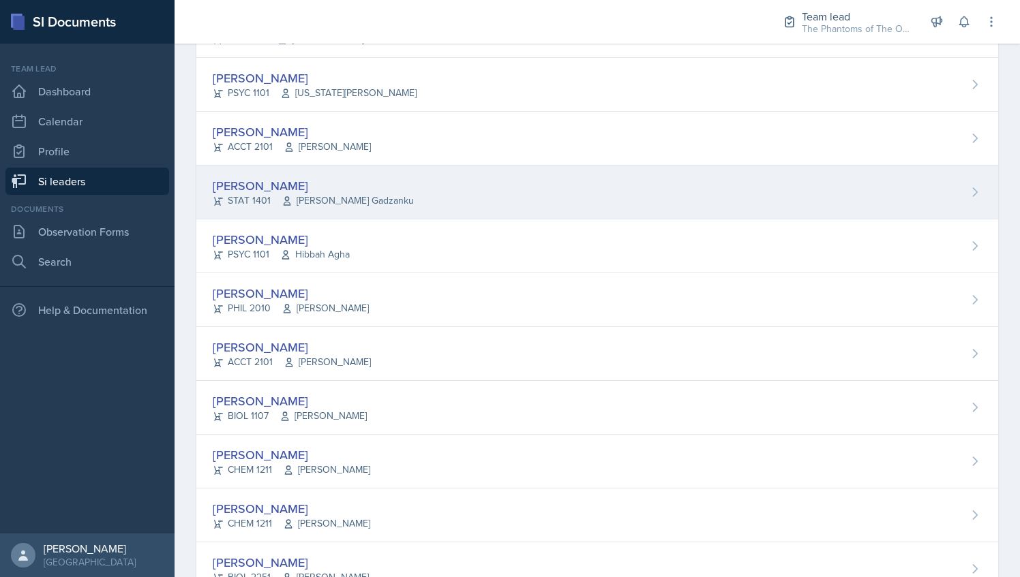
click at [454, 209] on div "[PERSON_NAME] STAT 1401 [PERSON_NAME] Gadzanku" at bounding box center [596, 193] width 801 height 54
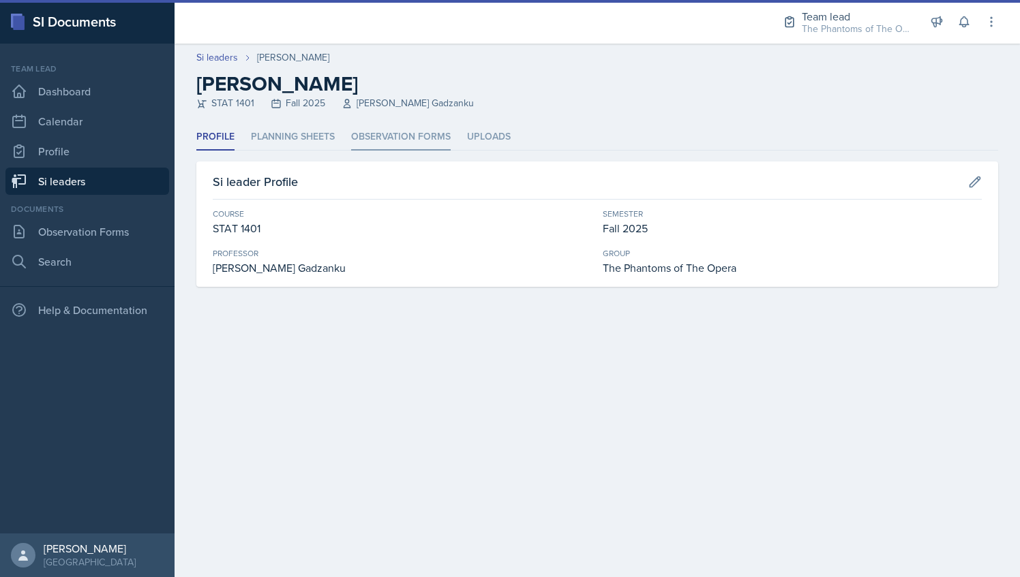
click at [397, 136] on li "Observation Forms" at bounding box center [401, 137] width 100 height 27
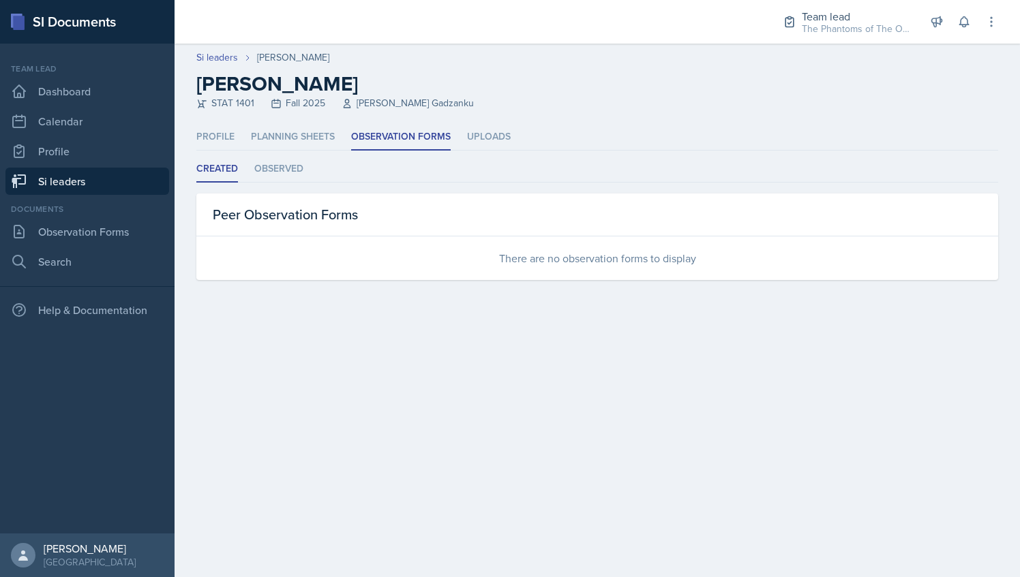
click at [109, 176] on link "Si leaders" at bounding box center [87, 181] width 164 height 27
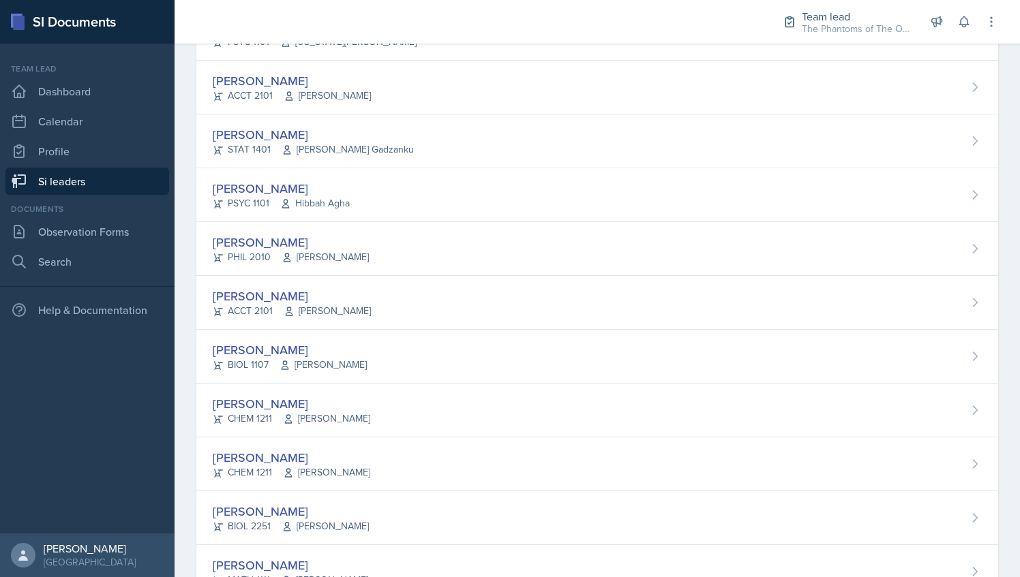
scroll to position [711, 0]
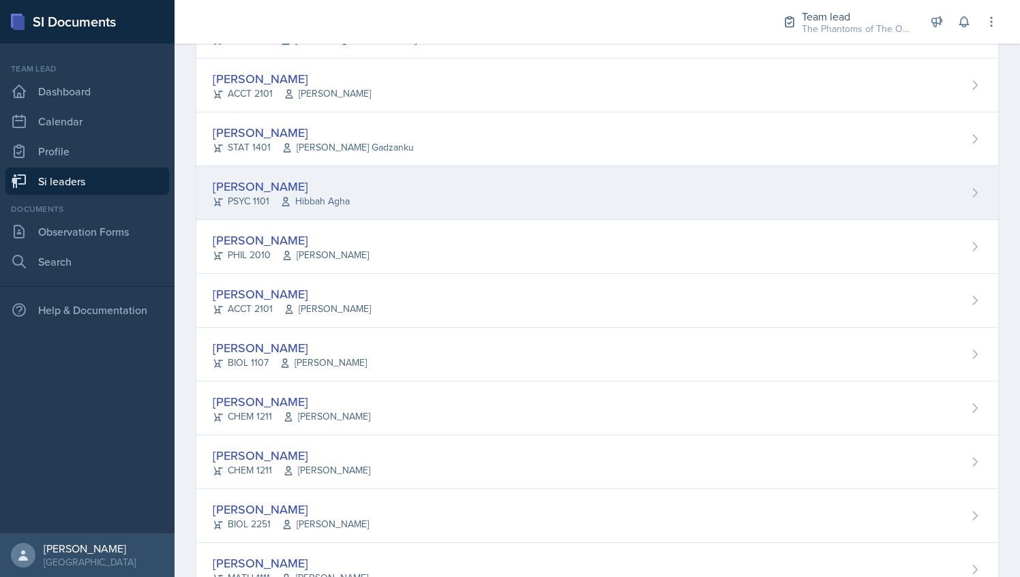
click at [424, 183] on div "[PERSON_NAME] PSYC 1101 Hibbah Agha" at bounding box center [596, 193] width 801 height 54
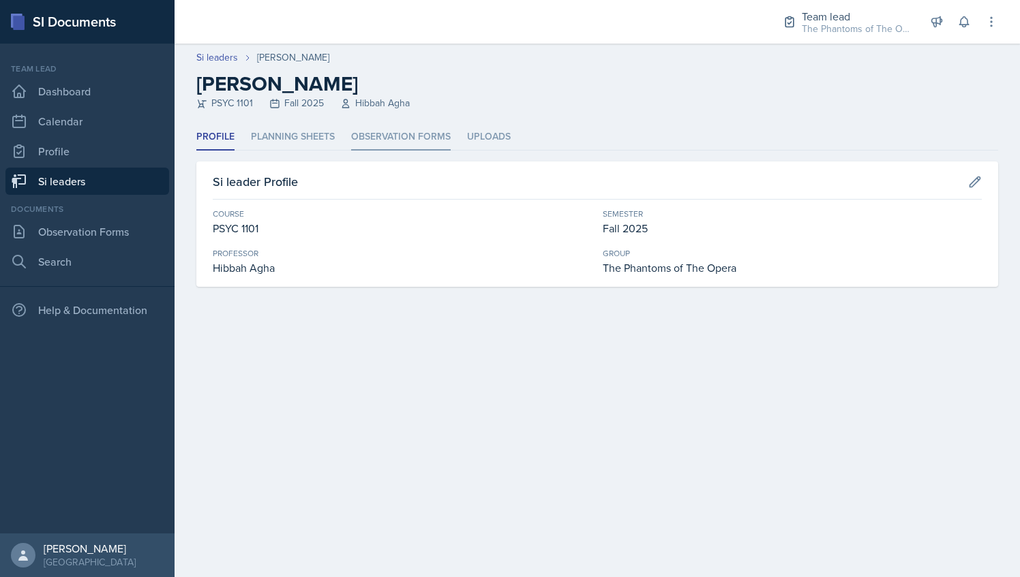
click at [403, 136] on li "Observation Forms" at bounding box center [401, 137] width 100 height 27
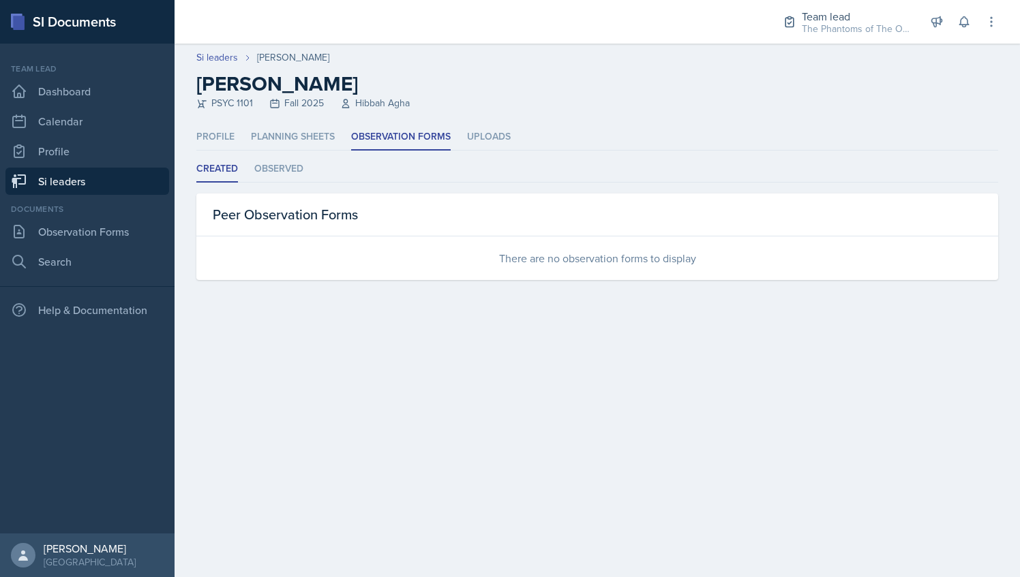
click at [108, 167] on div "Team lead Dashboard Calendar Profile Si leaders" at bounding box center [87, 129] width 164 height 132
click at [117, 188] on link "Si leaders" at bounding box center [87, 181] width 164 height 27
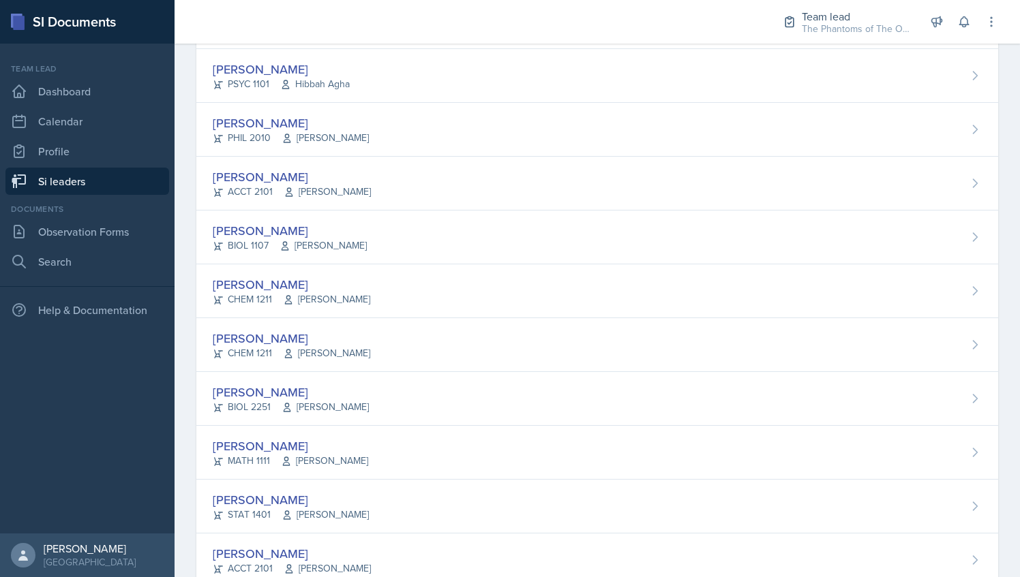
scroll to position [831, 0]
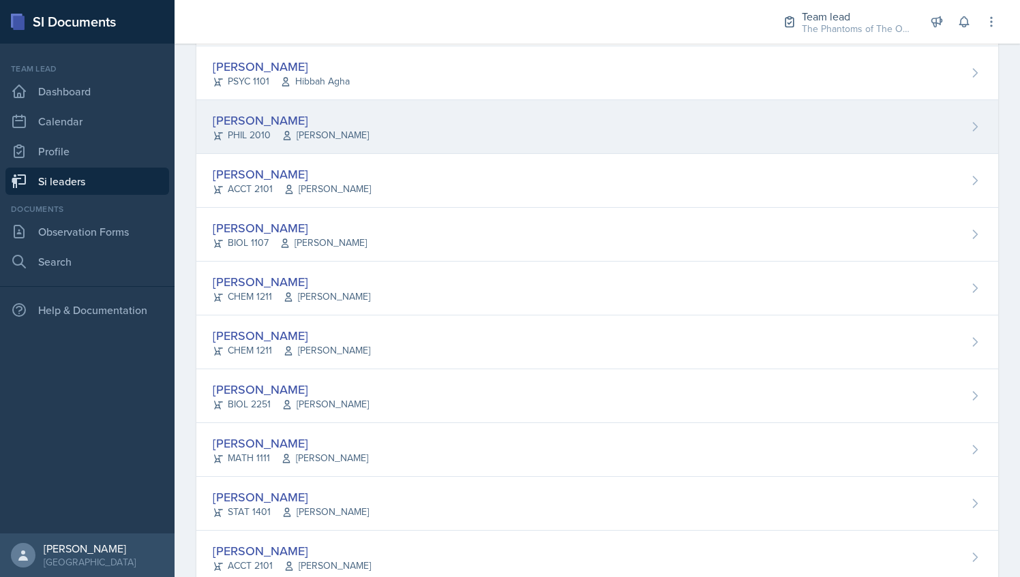
click at [363, 129] on div "[PERSON_NAME] PHIL 2010 [PERSON_NAME]" at bounding box center [596, 127] width 801 height 54
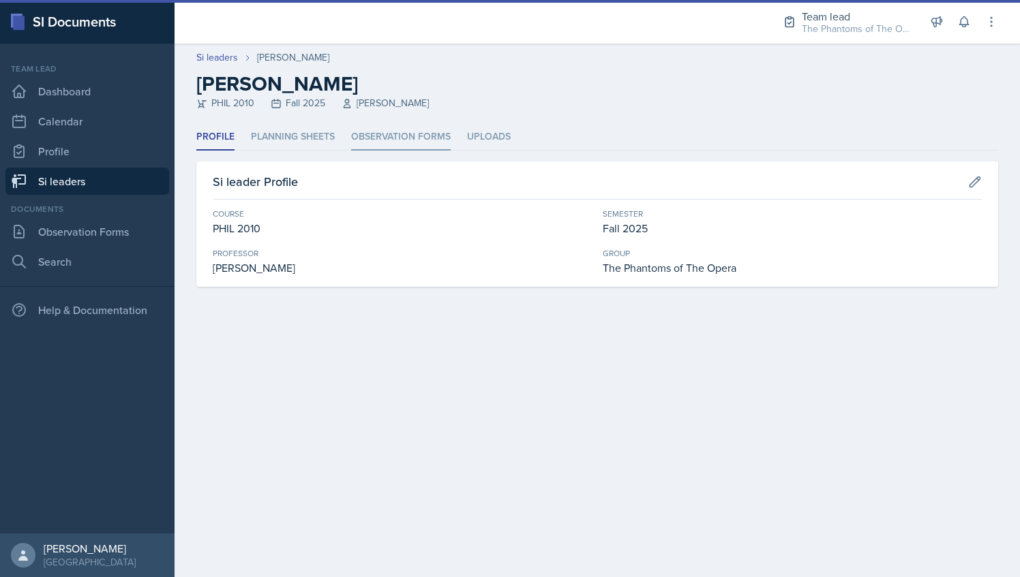
click at [393, 138] on li "Observation Forms" at bounding box center [401, 137] width 100 height 27
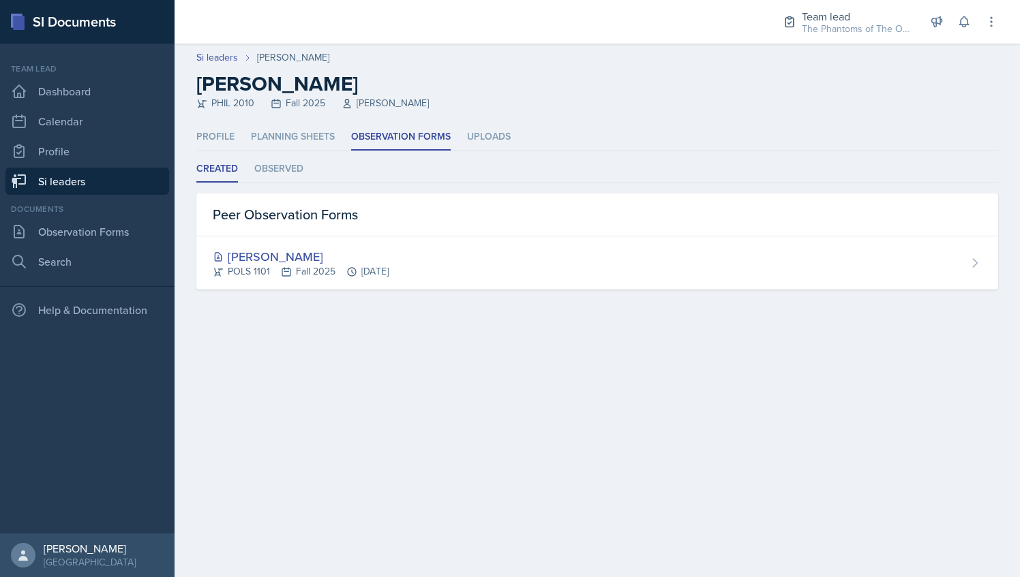
click at [99, 176] on link "Si leaders" at bounding box center [87, 181] width 164 height 27
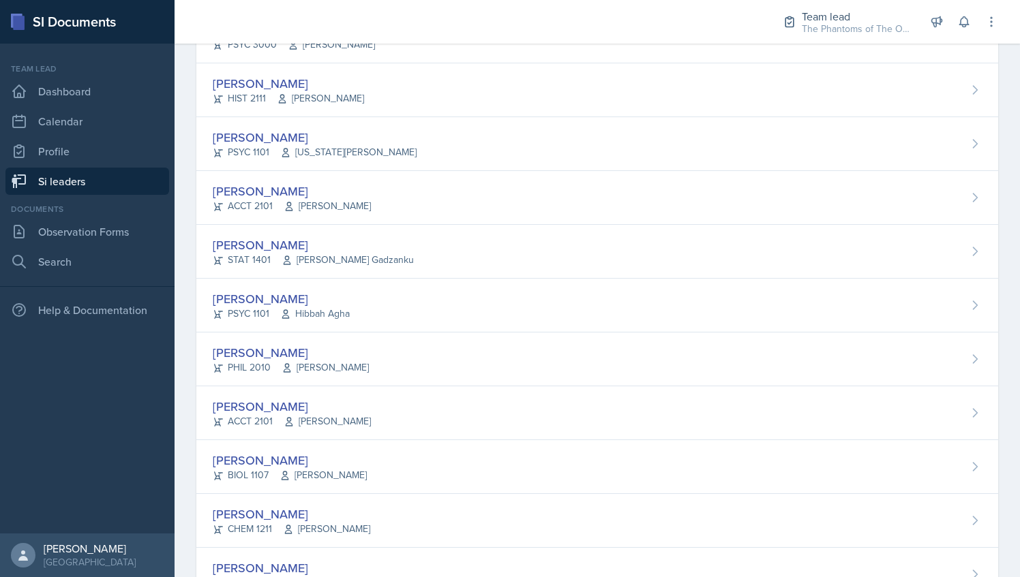
scroll to position [617, 0]
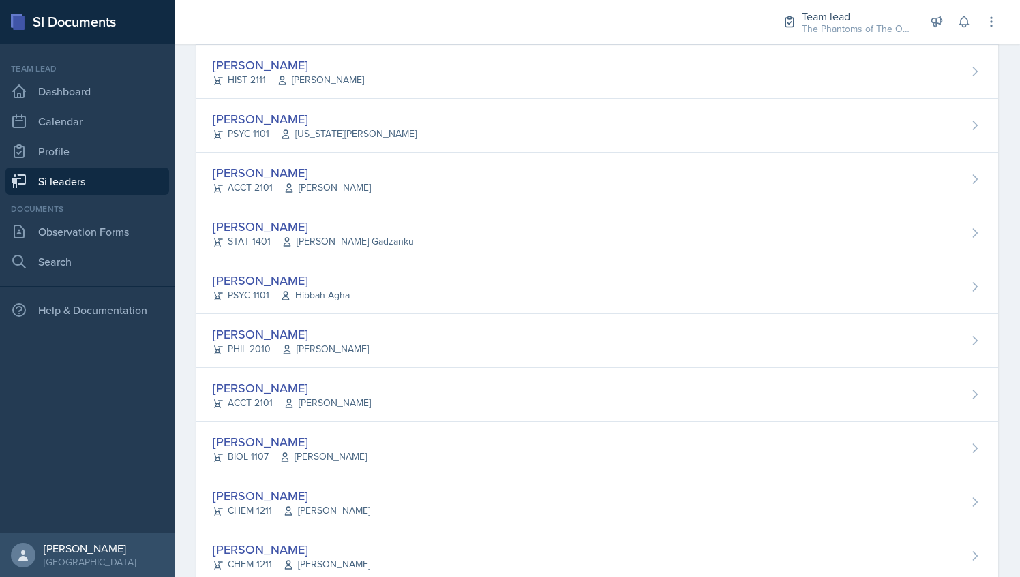
click at [363, 373] on div "[PERSON_NAME] ACCT 2101 [PERSON_NAME]" at bounding box center [596, 395] width 801 height 54
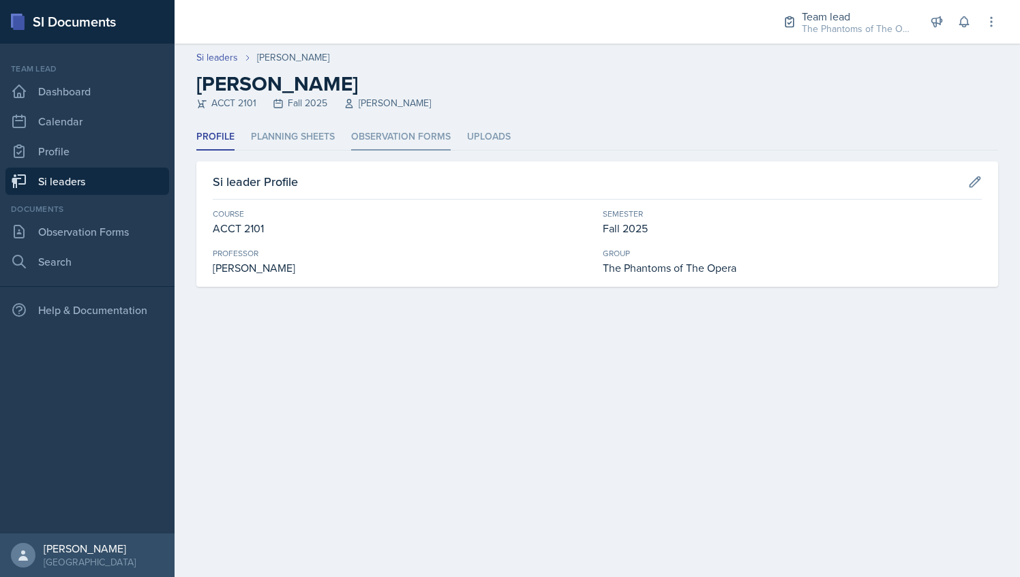
click at [416, 140] on li "Observation Forms" at bounding box center [401, 137] width 100 height 27
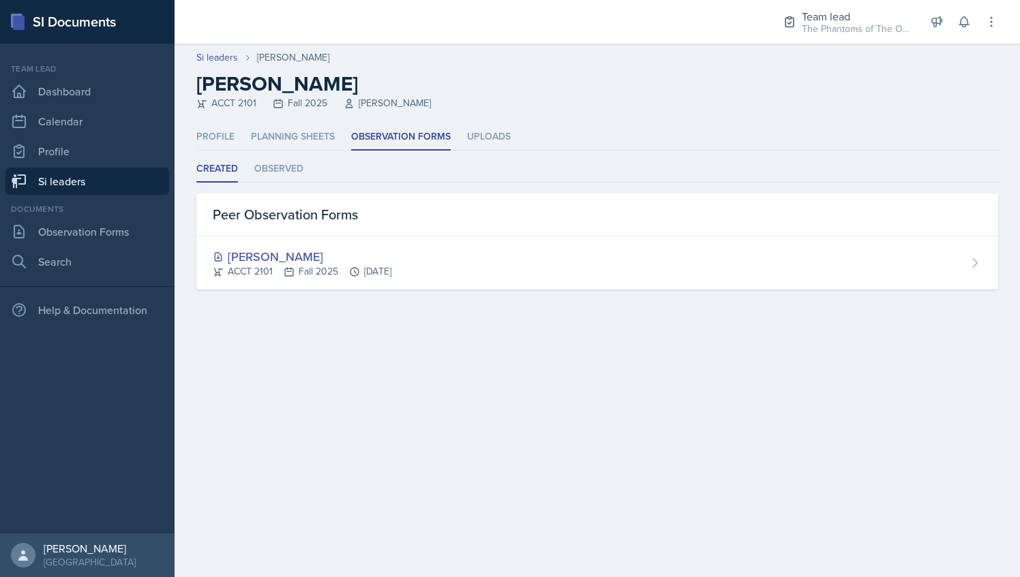
click at [136, 179] on link "Si leaders" at bounding box center [87, 181] width 164 height 27
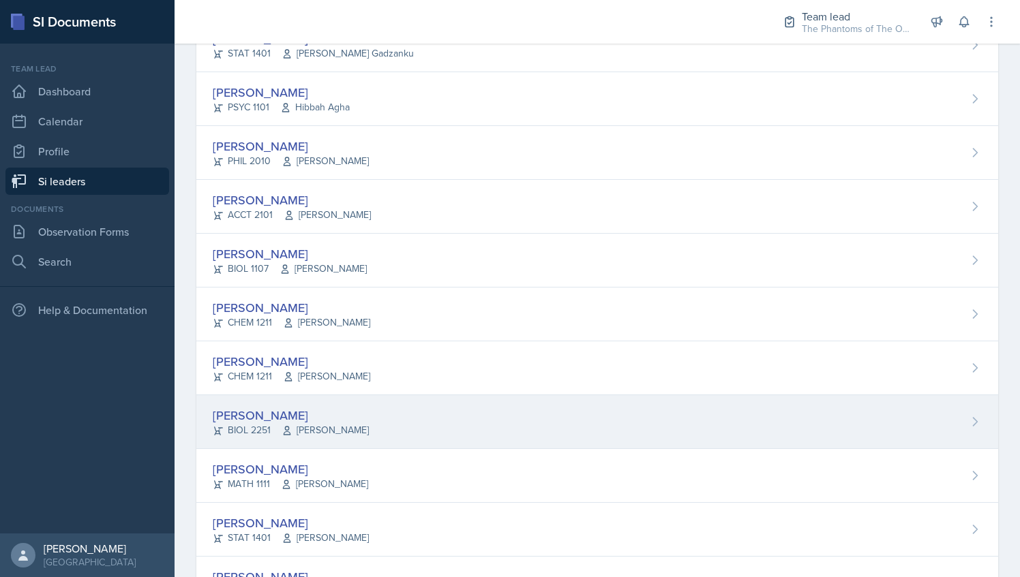
scroll to position [804, 0]
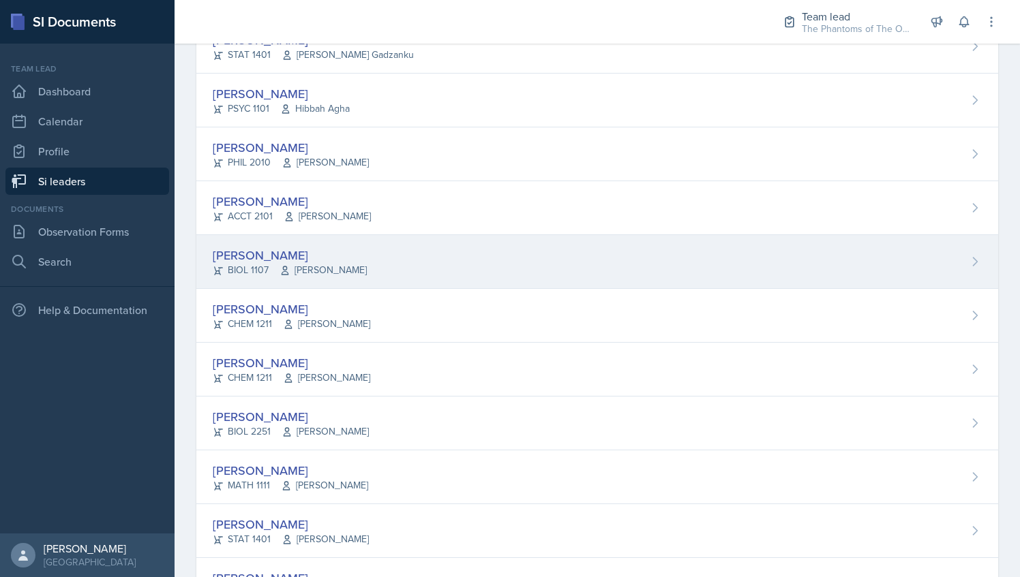
click at [390, 254] on div "[PERSON_NAME] BIOL 1107 [PERSON_NAME]" at bounding box center [596, 262] width 801 height 54
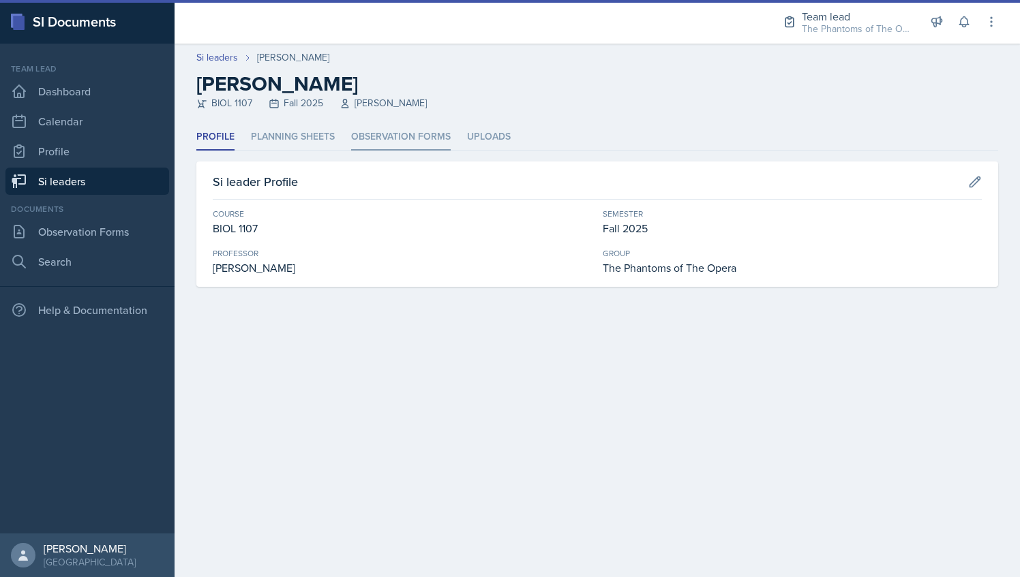
click at [409, 138] on li "Observation Forms" at bounding box center [401, 137] width 100 height 27
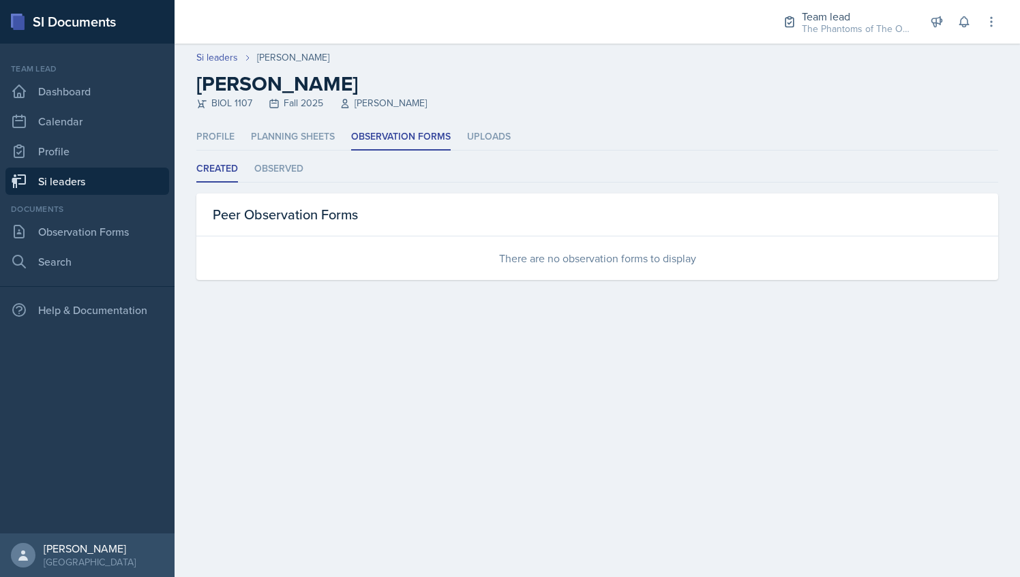
click at [116, 185] on link "Si leaders" at bounding box center [87, 181] width 164 height 27
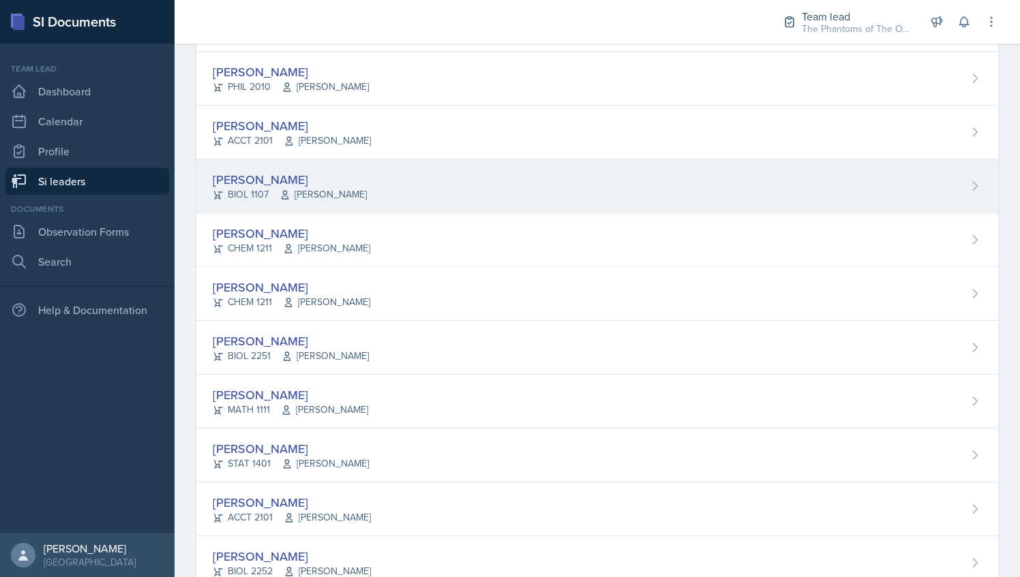
scroll to position [901, 0]
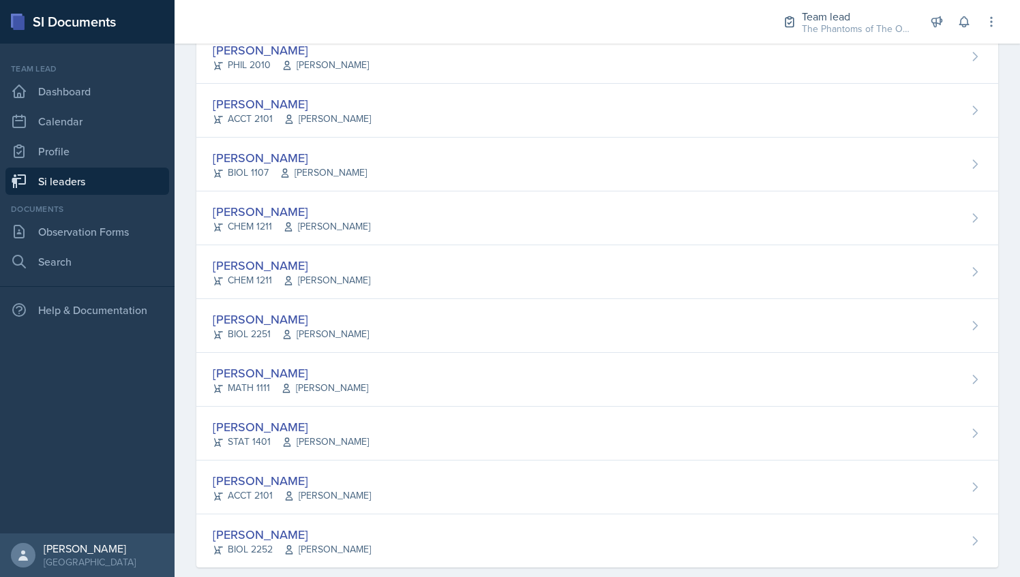
drag, startPoint x: 404, startPoint y: 216, endPoint x: 368, endPoint y: 211, distance: 36.4
click at [368, 211] on div "[PERSON_NAME]" at bounding box center [291, 211] width 157 height 18
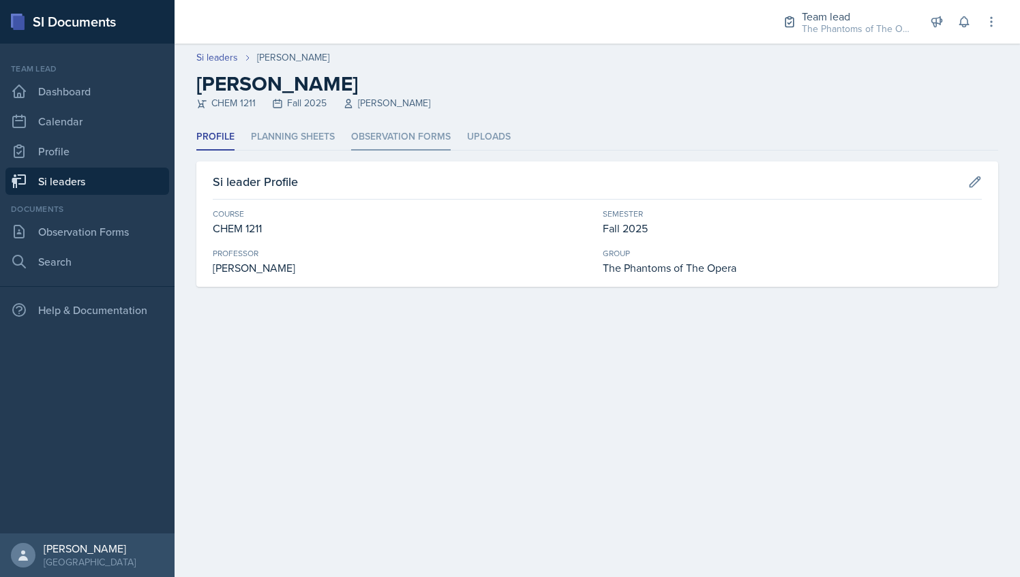
click at [383, 125] on li "Observation Forms" at bounding box center [401, 137] width 100 height 27
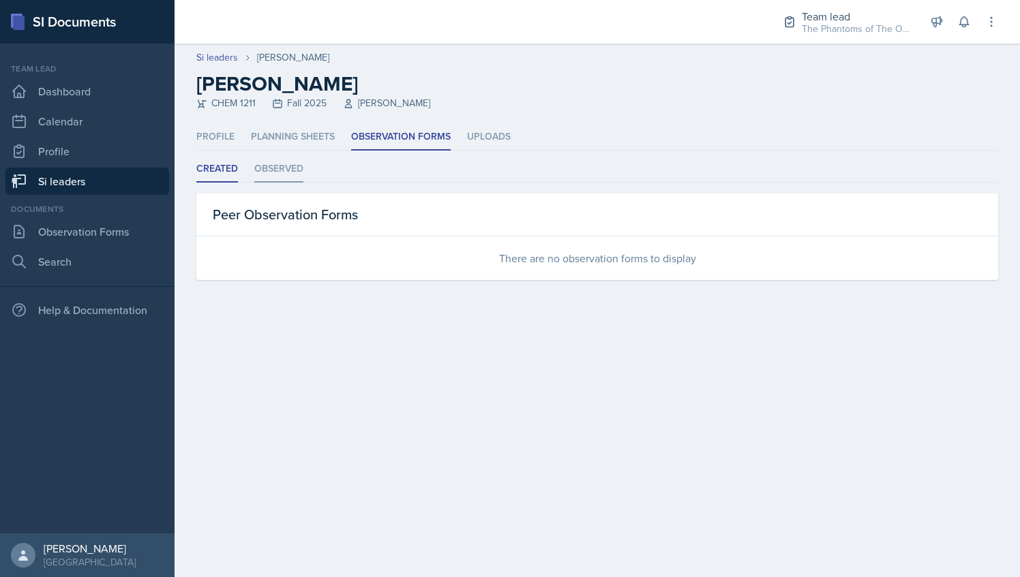
click at [279, 162] on li "Observed" at bounding box center [278, 169] width 49 height 27
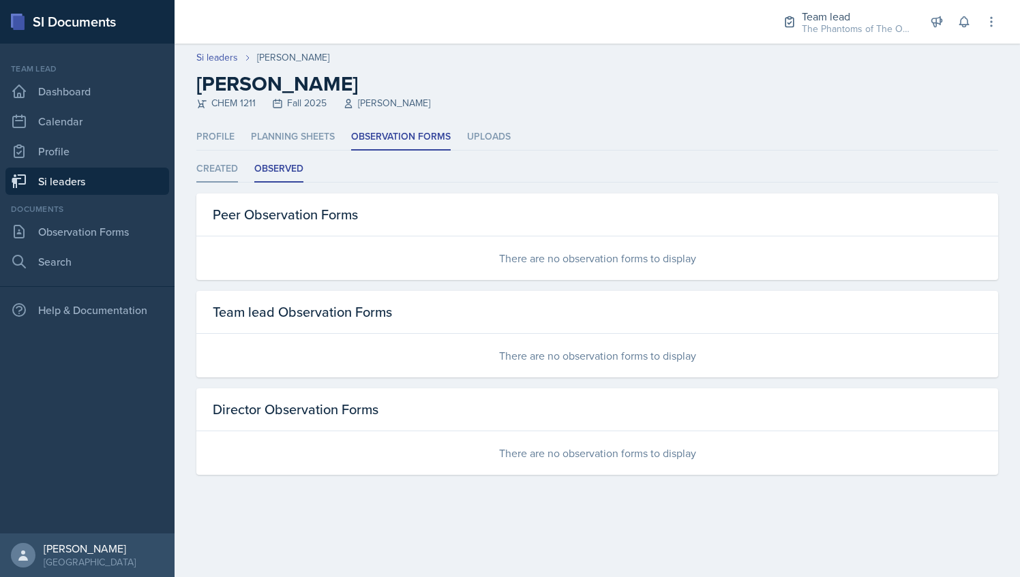
click at [218, 168] on li "Created" at bounding box center [217, 169] width 42 height 27
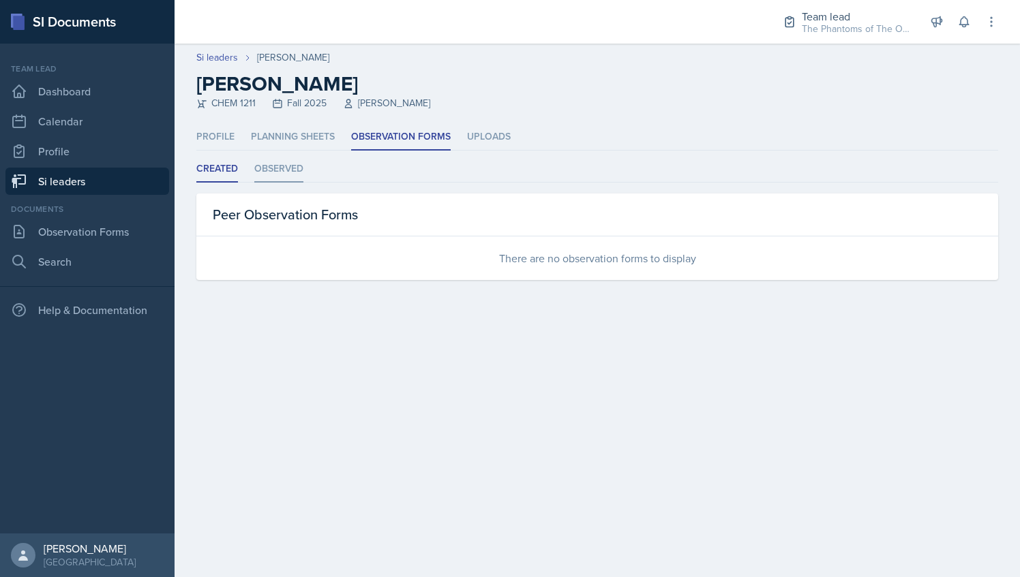
click at [266, 169] on li "Observed" at bounding box center [278, 169] width 49 height 27
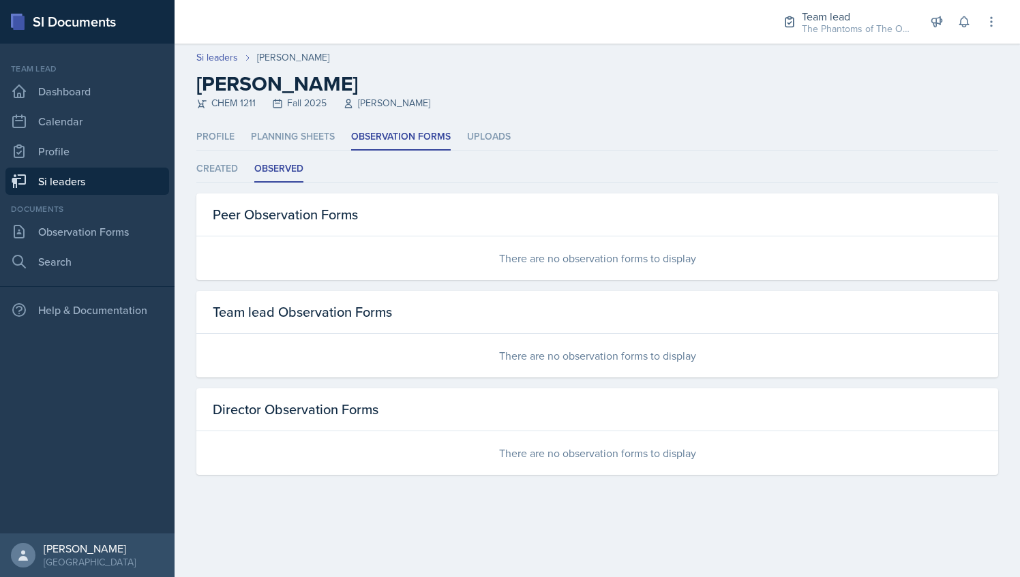
click at [114, 180] on link "Si leaders" at bounding box center [87, 181] width 164 height 27
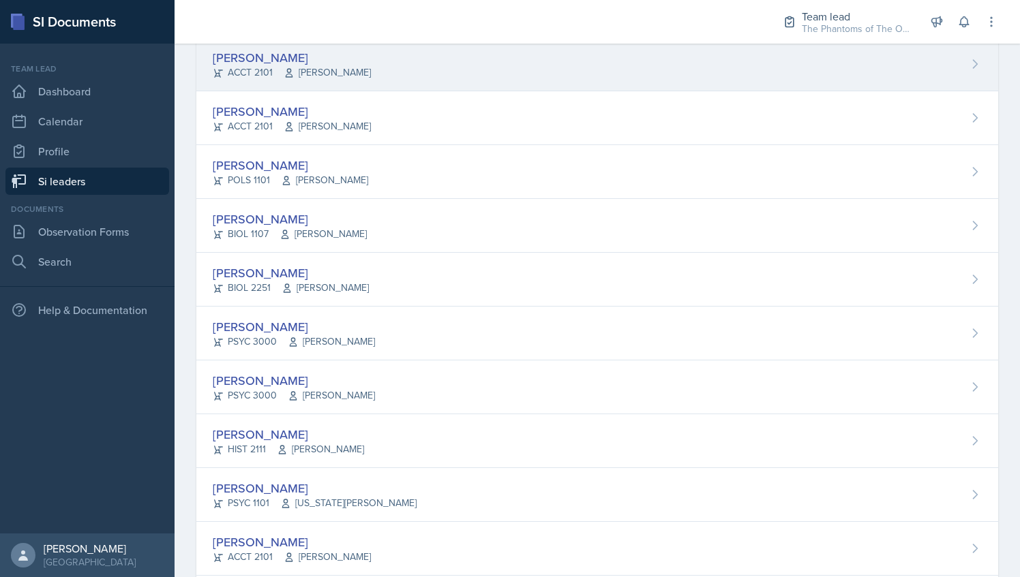
scroll to position [251, 0]
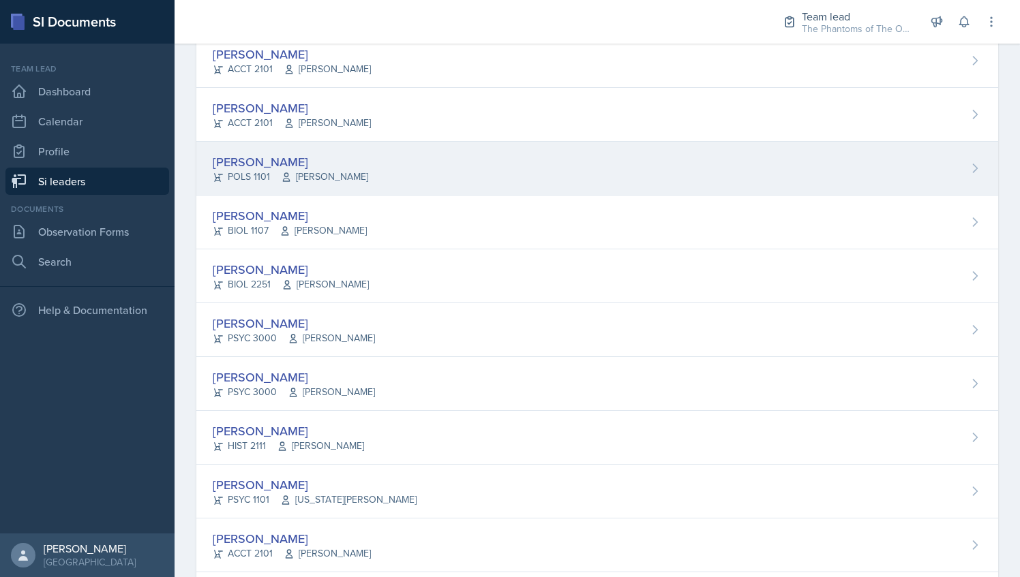
click at [388, 164] on div "[PERSON_NAME] POLS 1101 [PERSON_NAME]" at bounding box center [596, 169] width 801 height 54
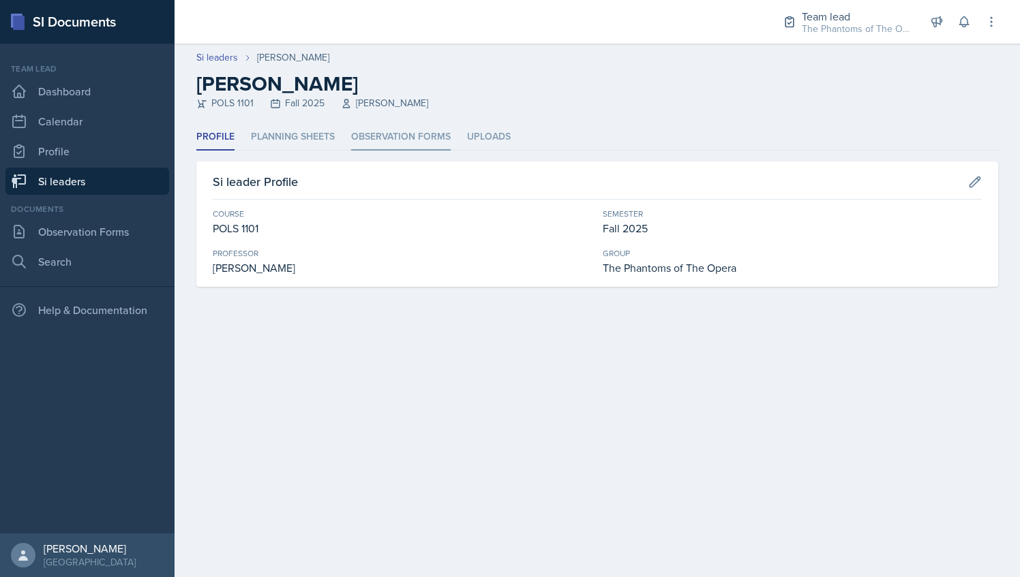
click at [408, 124] on li "Observation Forms" at bounding box center [401, 137] width 100 height 27
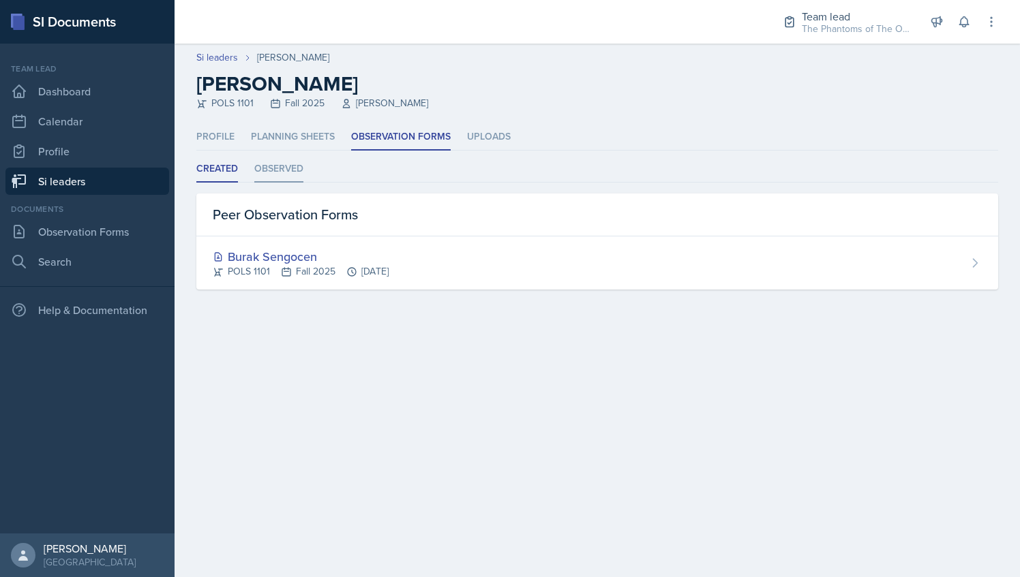
click at [285, 166] on li "Observed" at bounding box center [278, 169] width 49 height 27
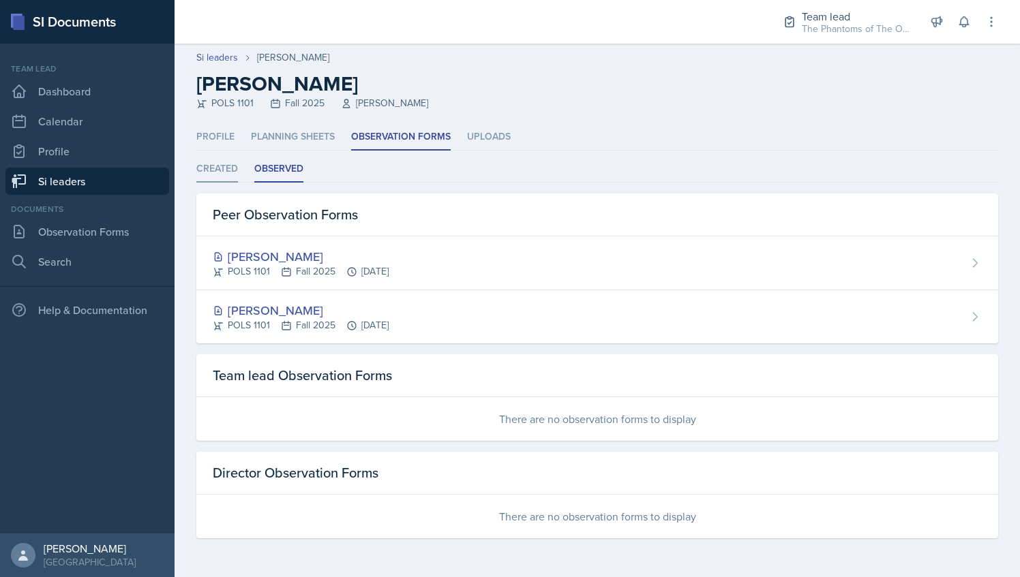
click at [210, 165] on li "Created" at bounding box center [217, 169] width 42 height 27
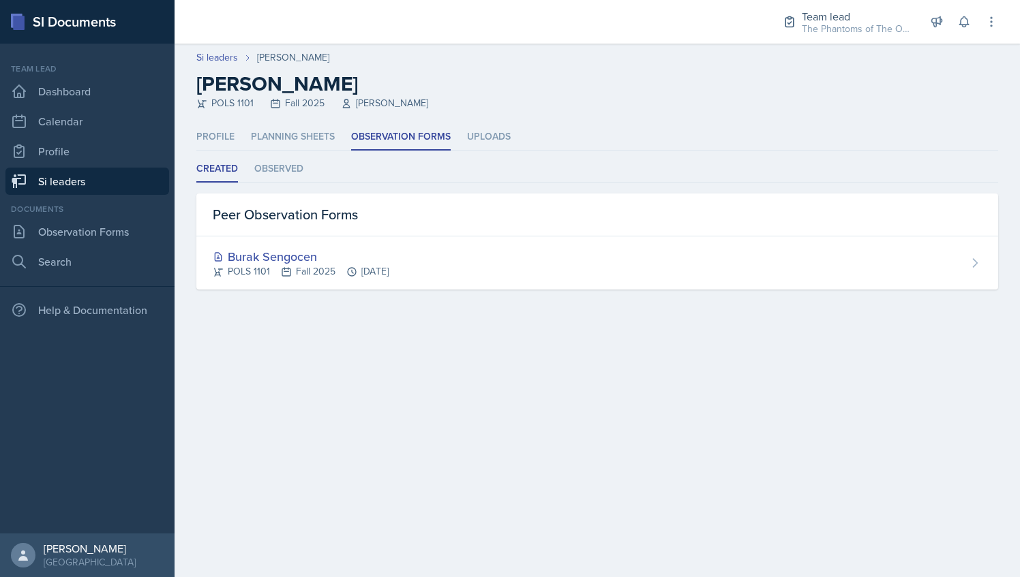
click at [104, 185] on link "Si leaders" at bounding box center [87, 181] width 164 height 27
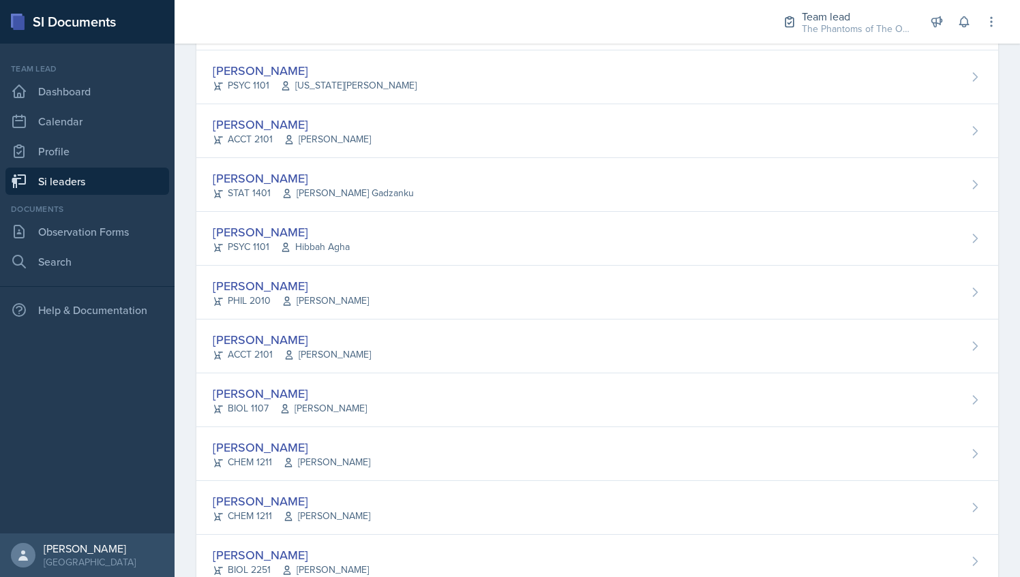
scroll to position [918, 0]
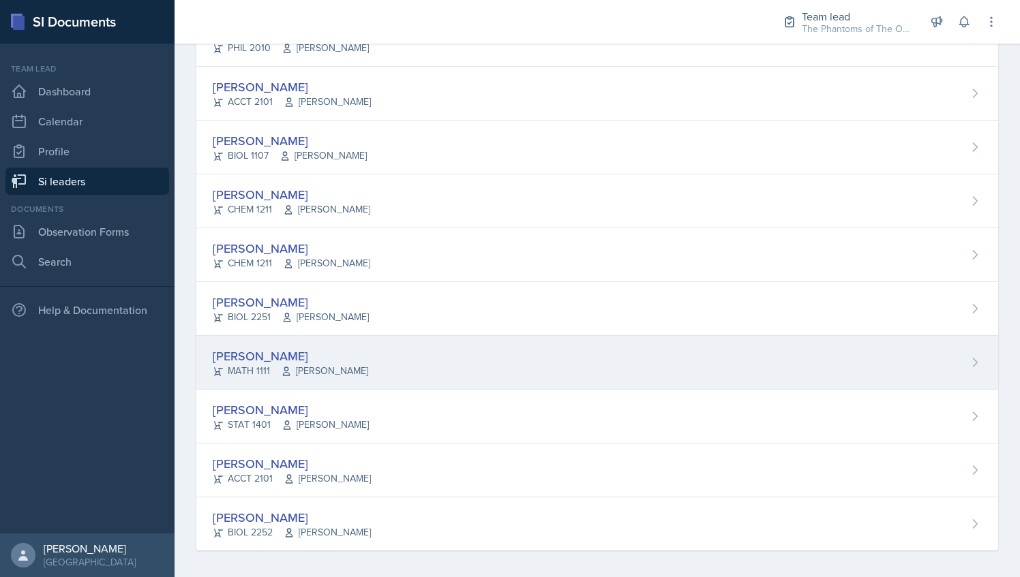
click at [415, 355] on div "[PERSON_NAME] MATH 1111 [PERSON_NAME]" at bounding box center [596, 363] width 801 height 54
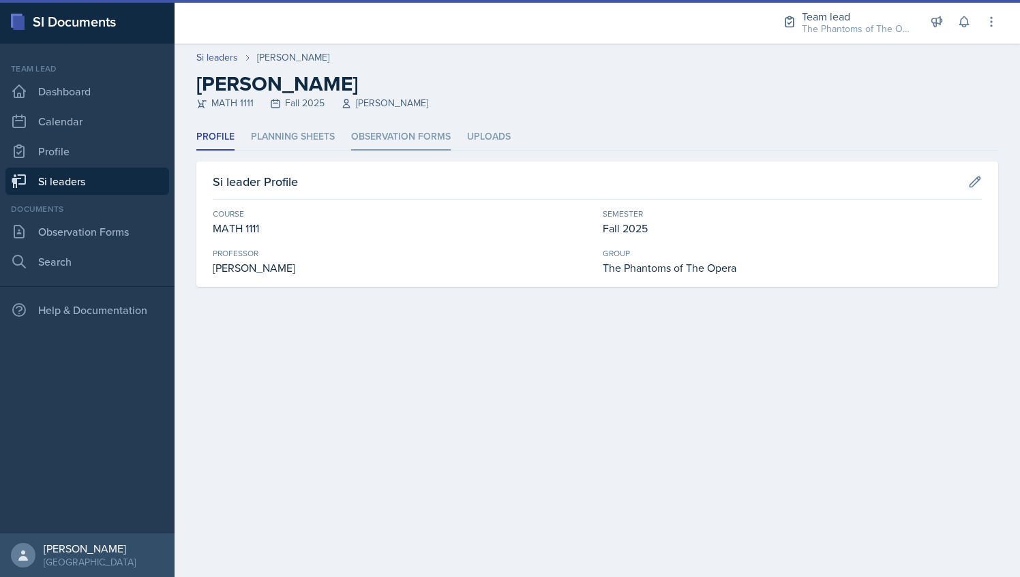
click at [386, 138] on li "Observation Forms" at bounding box center [401, 137] width 100 height 27
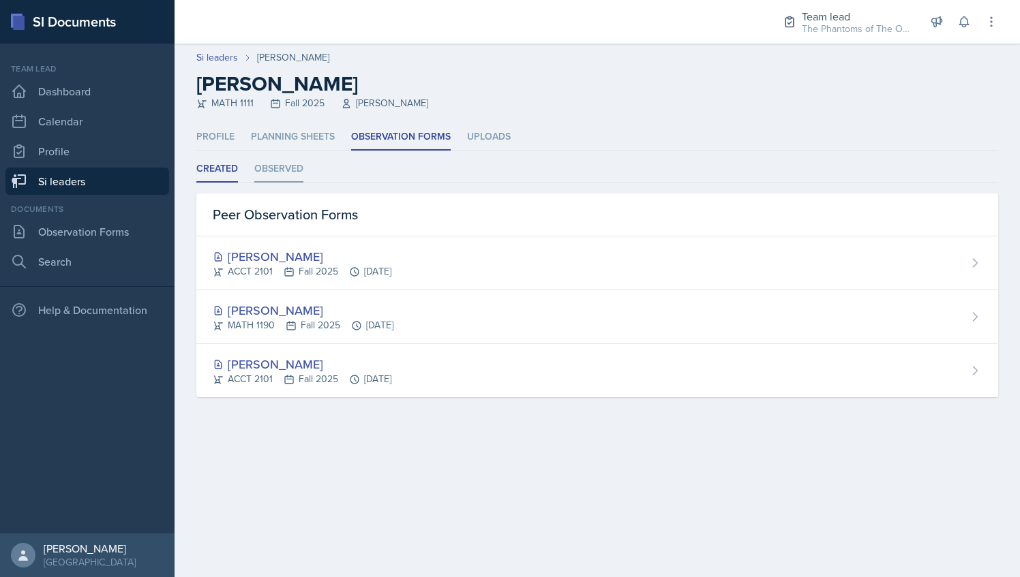
click at [275, 166] on li "Observed" at bounding box center [278, 169] width 49 height 27
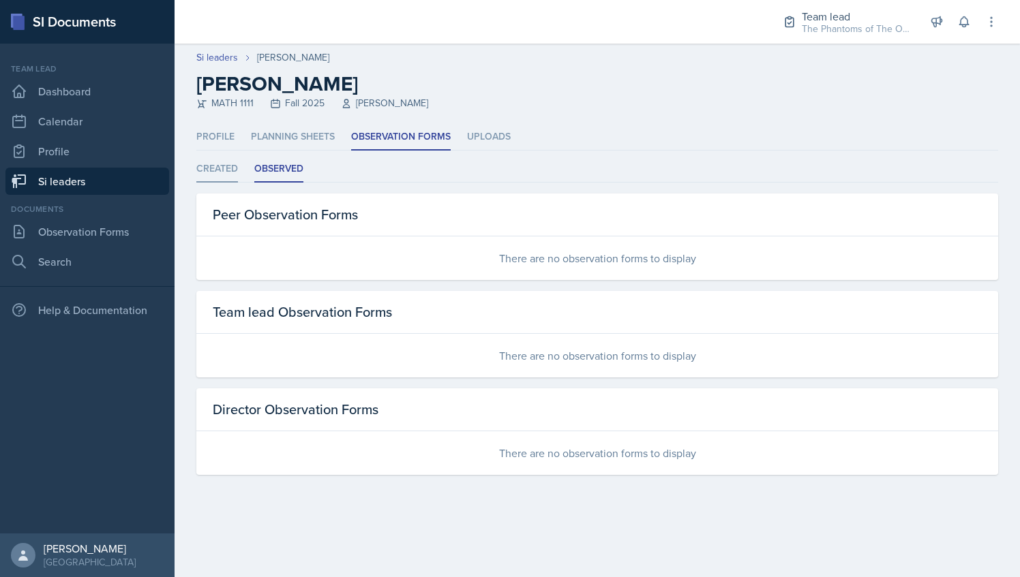
click at [222, 166] on li "Created" at bounding box center [217, 169] width 42 height 27
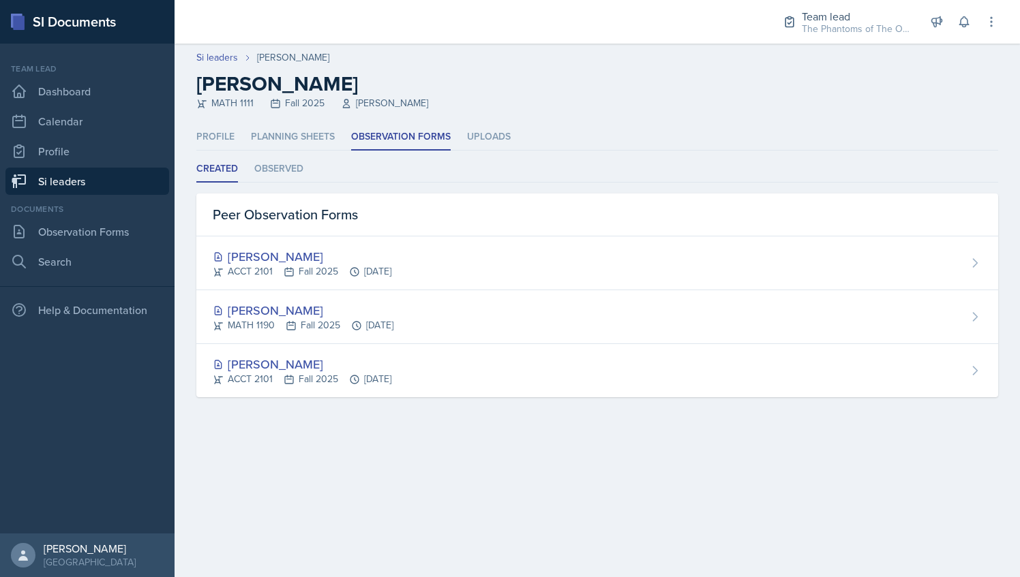
click at [121, 177] on link "Si leaders" at bounding box center [87, 181] width 164 height 27
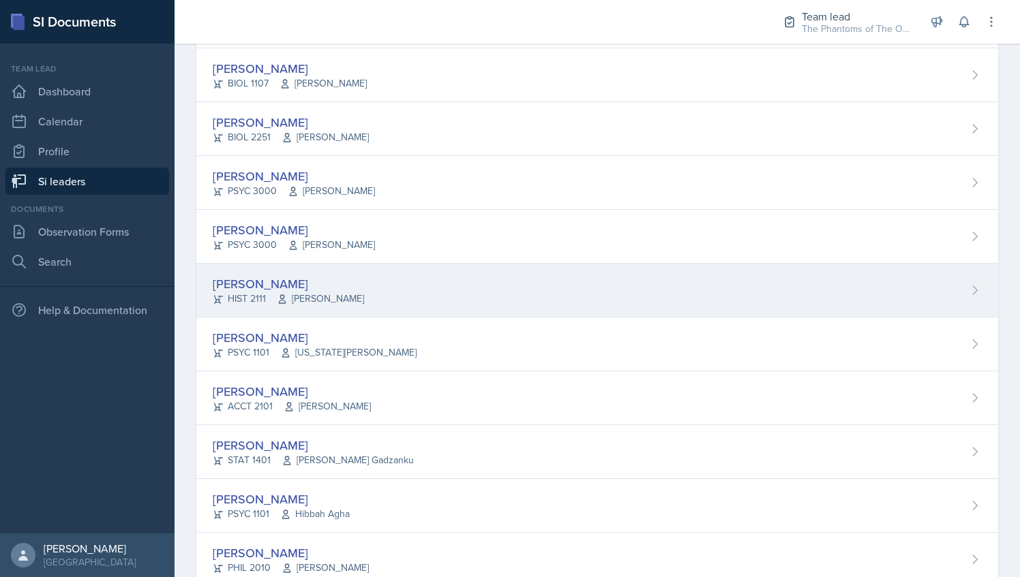
scroll to position [918, 0]
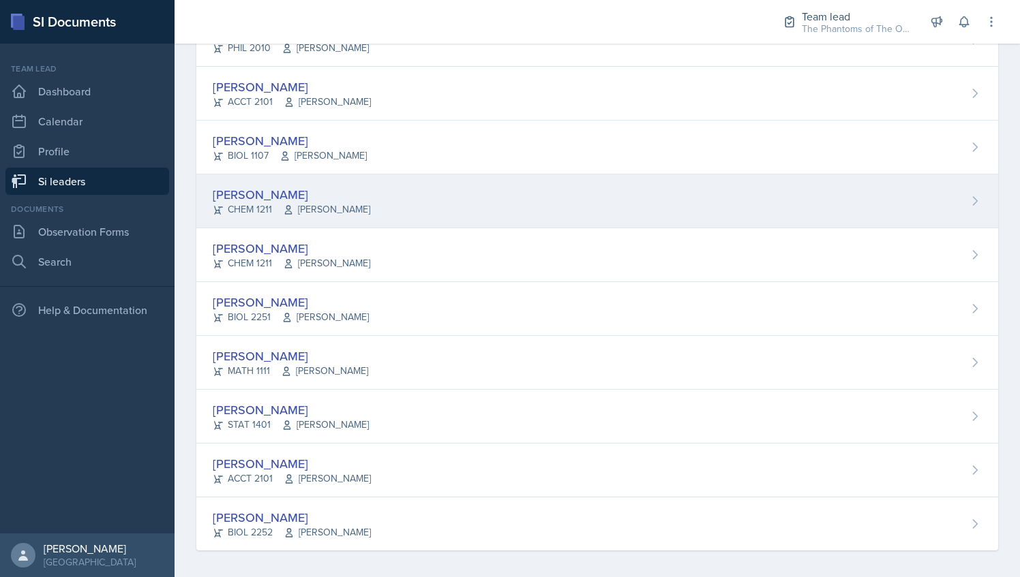
click at [367, 202] on span "[PERSON_NAME]" at bounding box center [326, 209] width 87 height 14
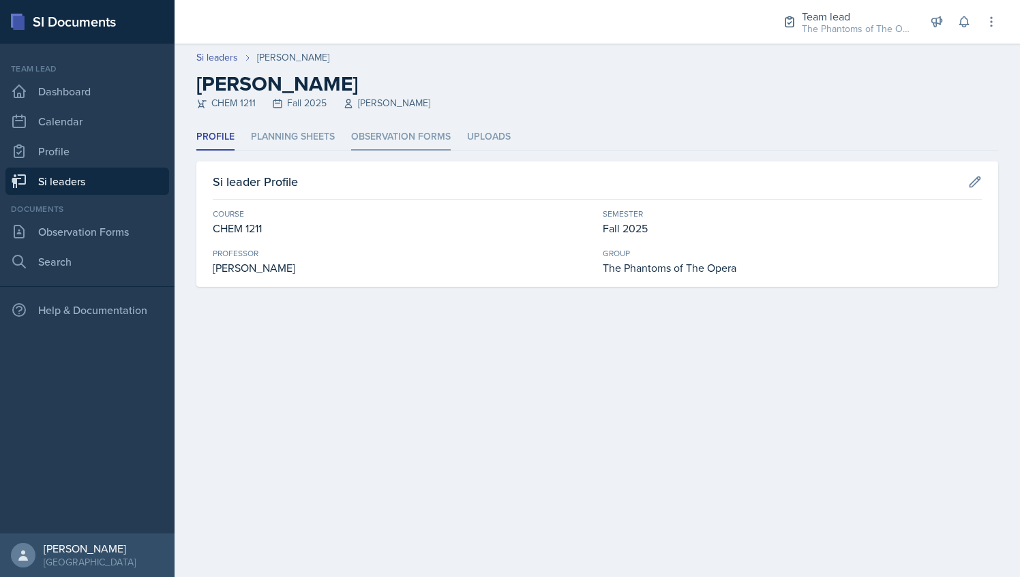
click at [402, 136] on li "Observation Forms" at bounding box center [401, 137] width 100 height 27
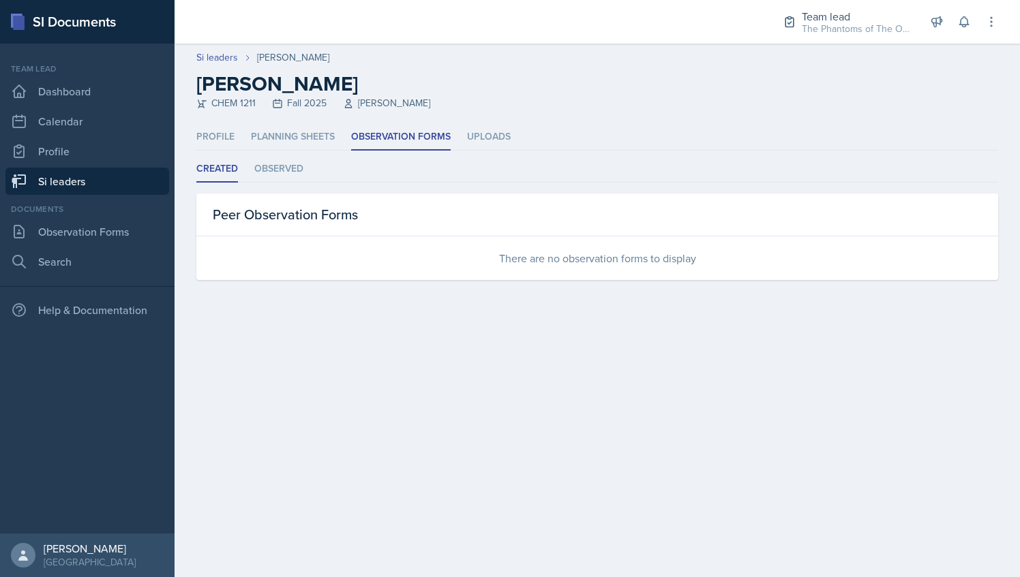
click at [101, 179] on link "Si leaders" at bounding box center [87, 181] width 164 height 27
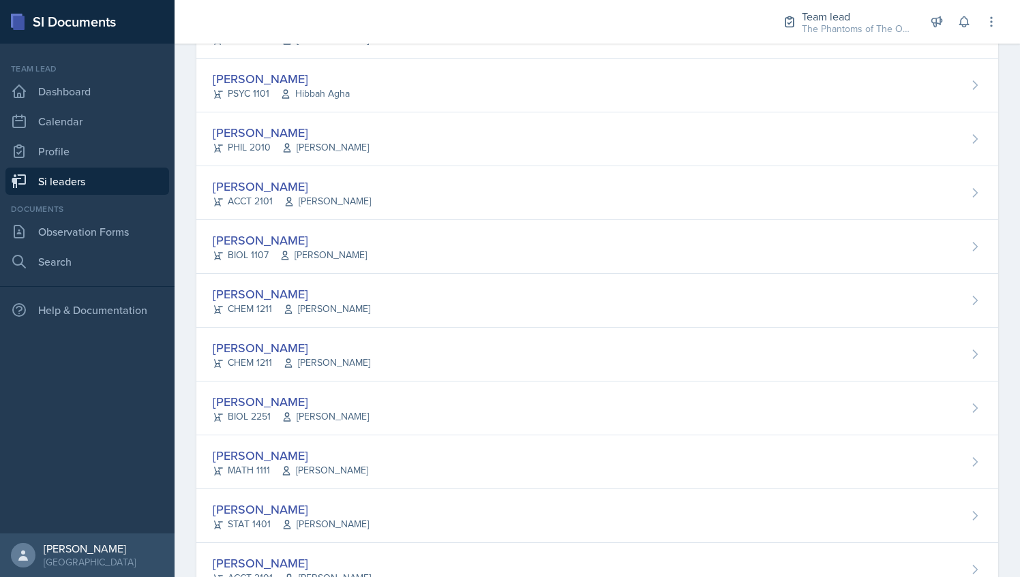
scroll to position [918, 0]
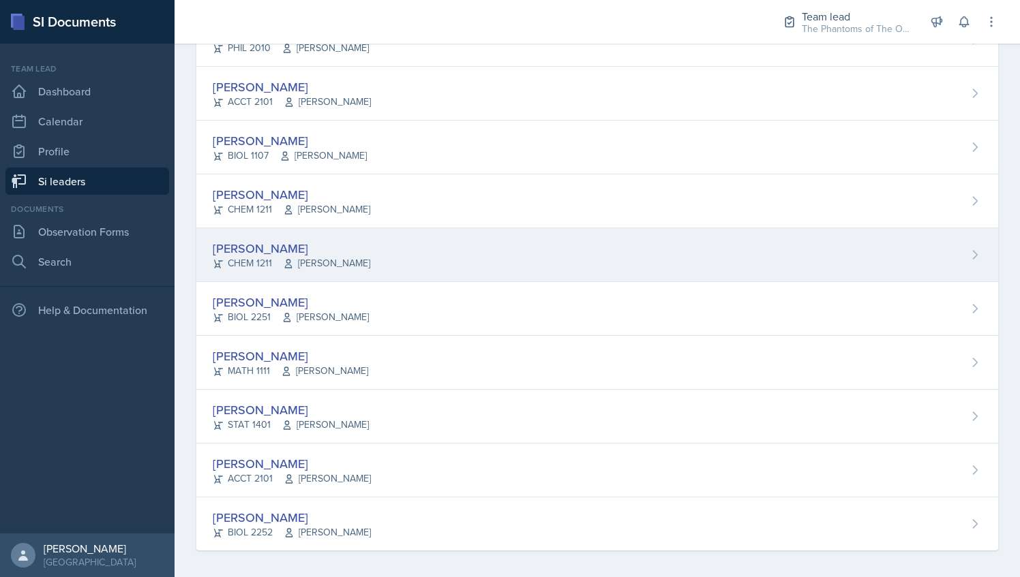
click at [328, 239] on div "[PERSON_NAME]" at bounding box center [291, 248] width 157 height 18
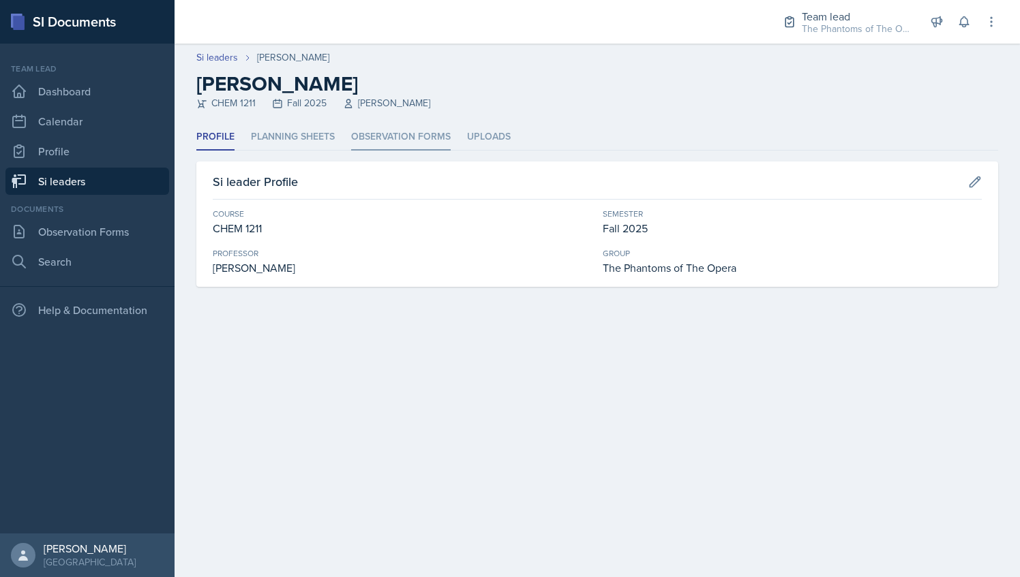
click at [372, 134] on li "Observation Forms" at bounding box center [401, 137] width 100 height 27
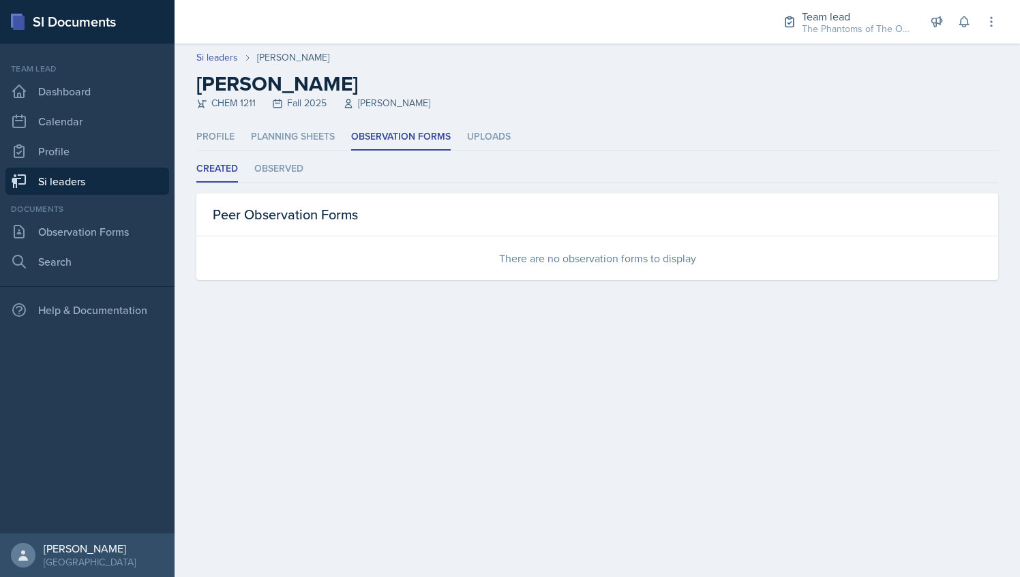
click at [97, 173] on link "Si leaders" at bounding box center [87, 181] width 164 height 27
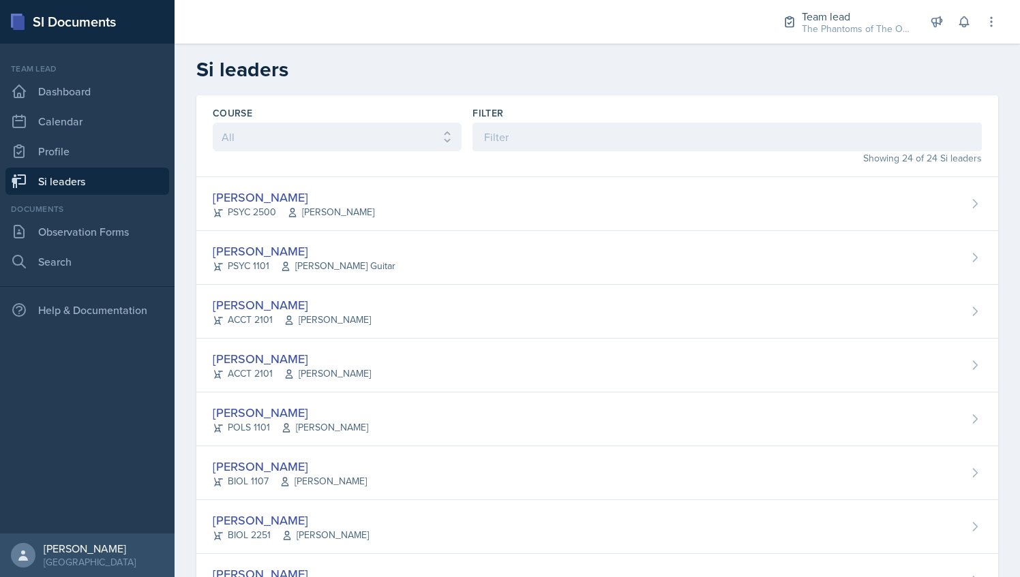
click at [551, 153] on div "Showing 24 of 24 Si leaders" at bounding box center [726, 158] width 509 height 14
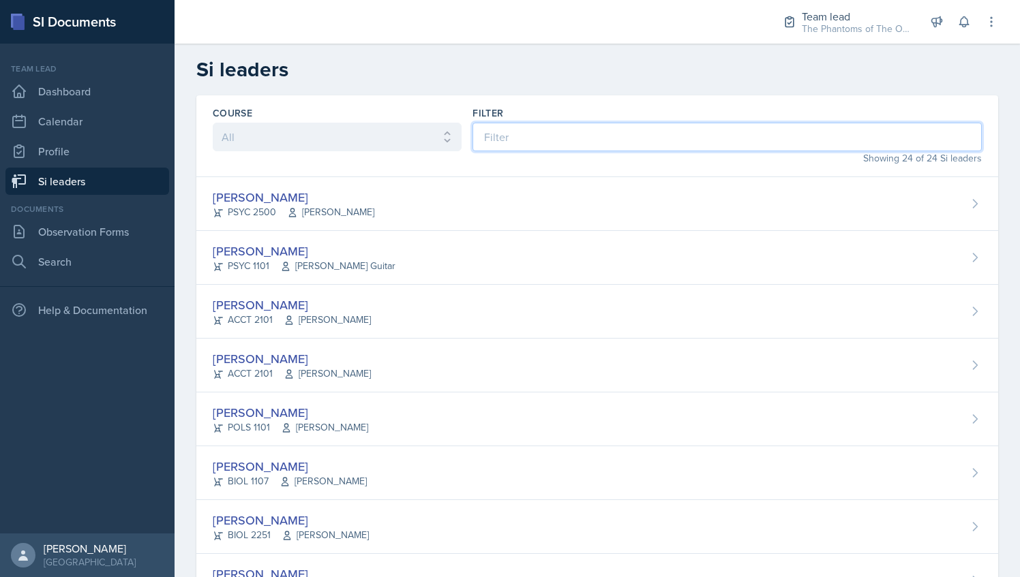
click at [551, 126] on input at bounding box center [726, 137] width 509 height 29
type input "m"
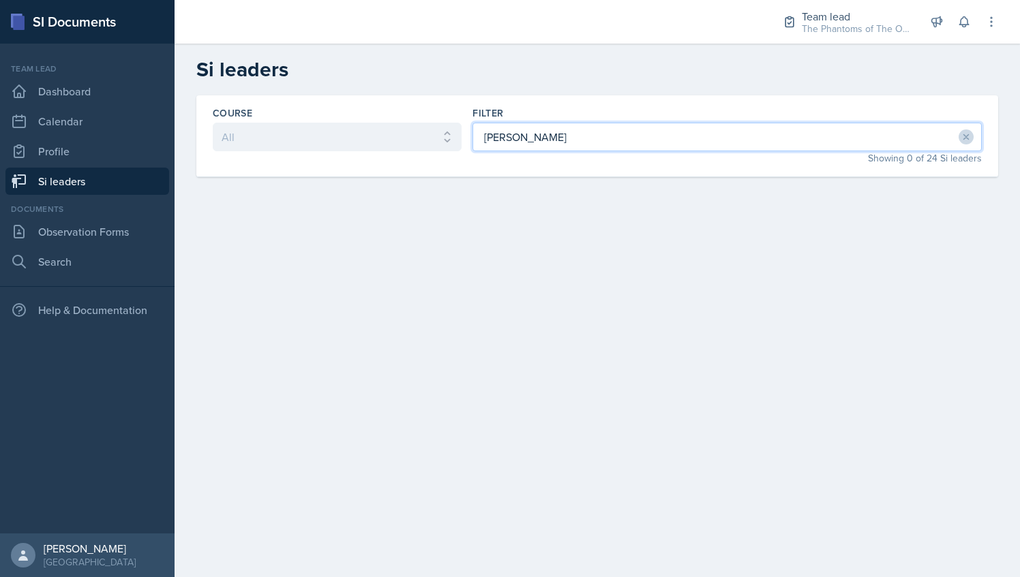
type input "[PERSON_NAME]"
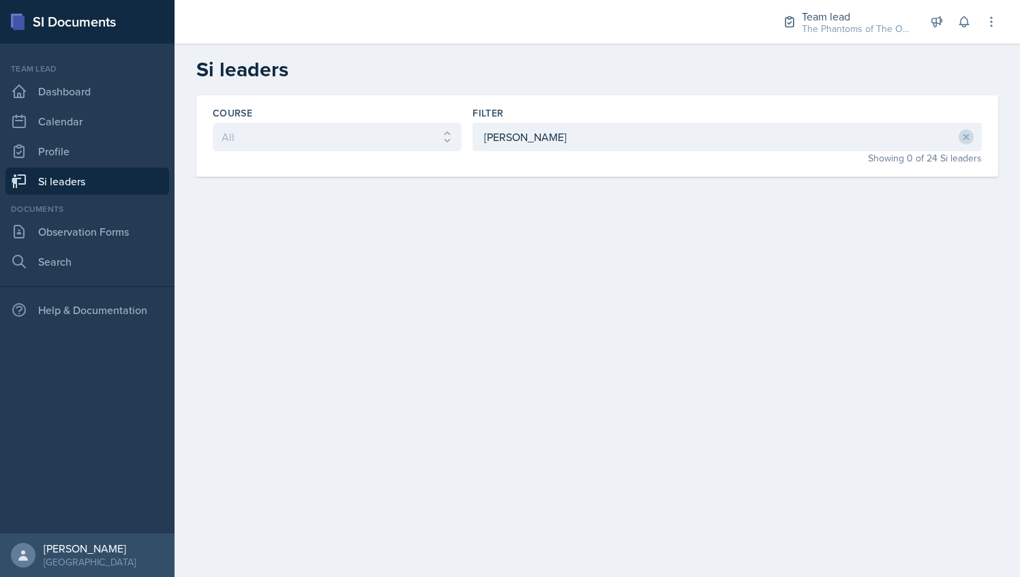
click at [94, 177] on link "Si leaders" at bounding box center [87, 181] width 164 height 27
click at [132, 181] on link "Si leaders" at bounding box center [87, 181] width 164 height 27
click at [964, 137] on icon at bounding box center [966, 137] width 5 height 5
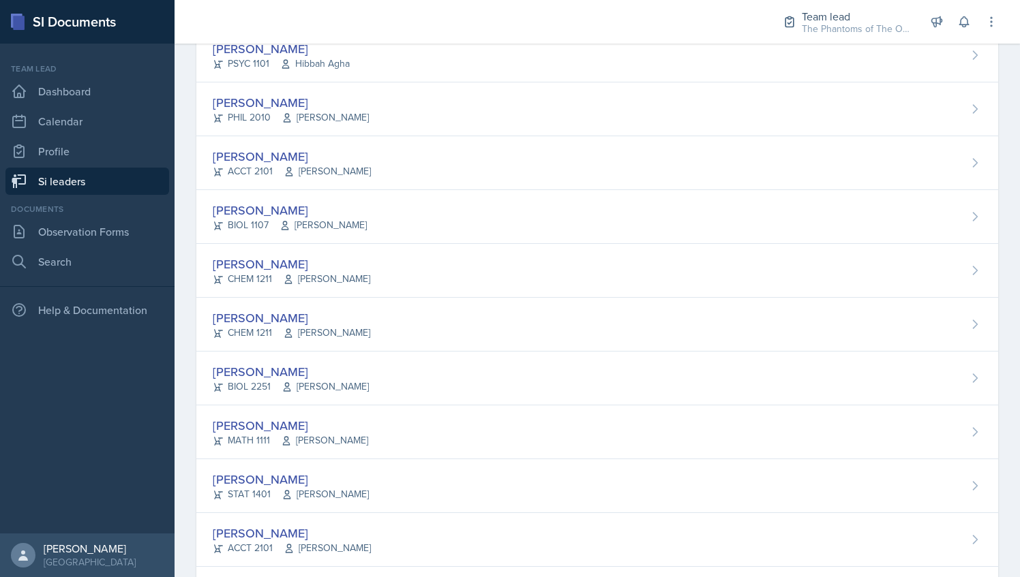
scroll to position [918, 0]
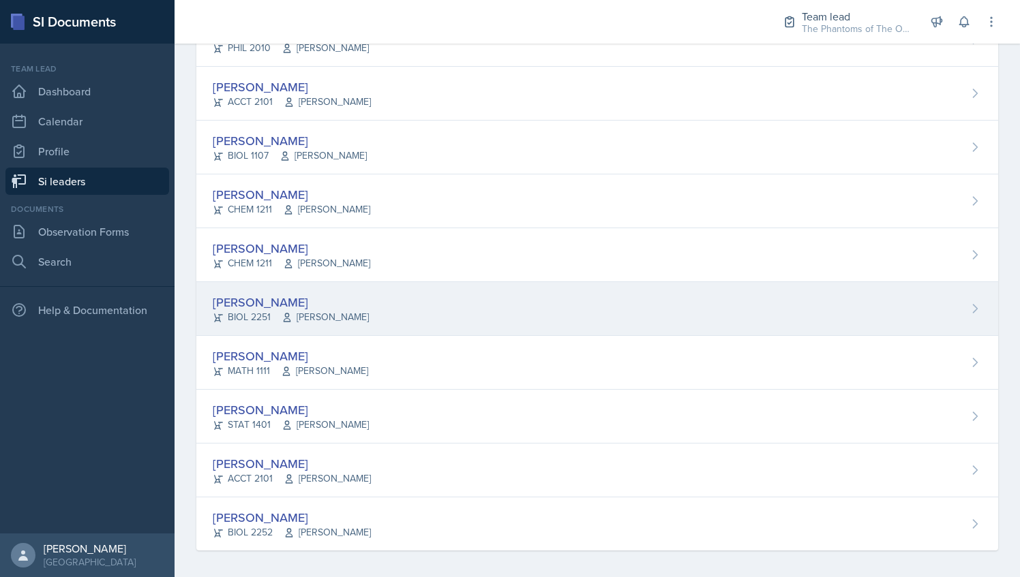
click at [361, 299] on div "[PERSON_NAME]" at bounding box center [291, 302] width 156 height 18
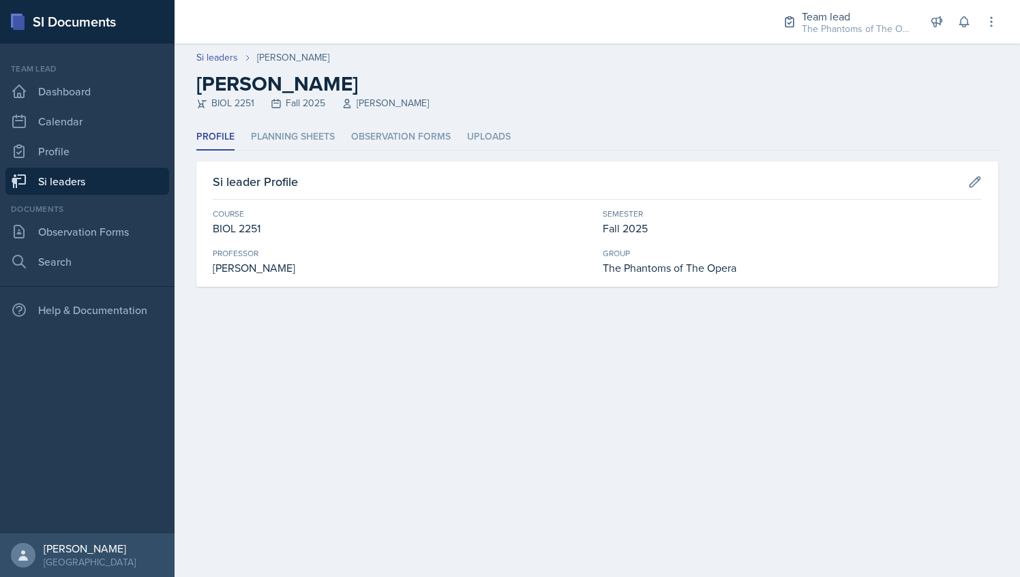
click at [340, 129] on ul "Profile Planning Sheets Observation Forms Uploads" at bounding box center [596, 137] width 801 height 27
click at [390, 139] on li "Observation Forms" at bounding box center [401, 137] width 100 height 27
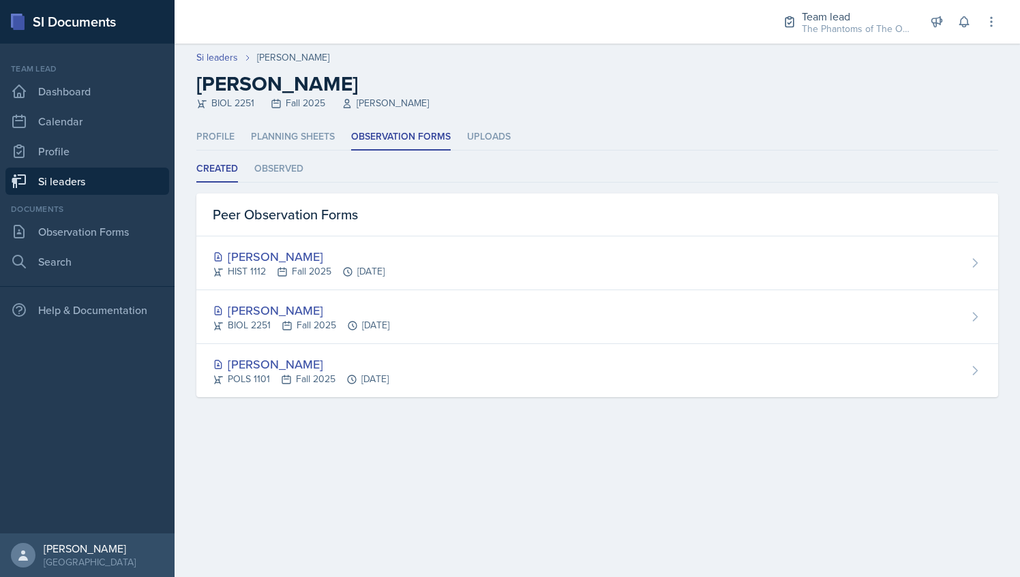
click at [104, 187] on link "Si leaders" at bounding box center [87, 181] width 164 height 27
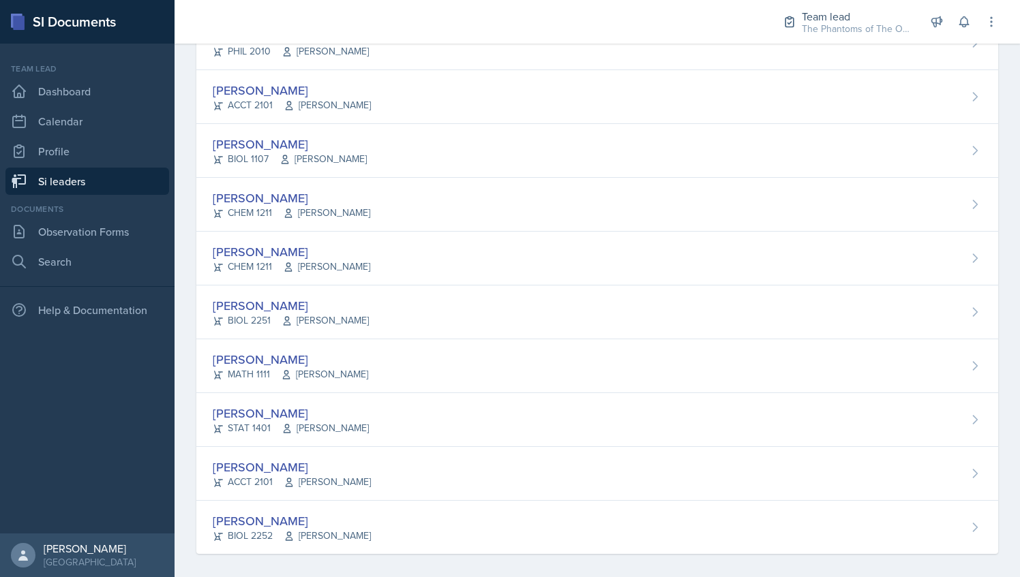
scroll to position [918, 0]
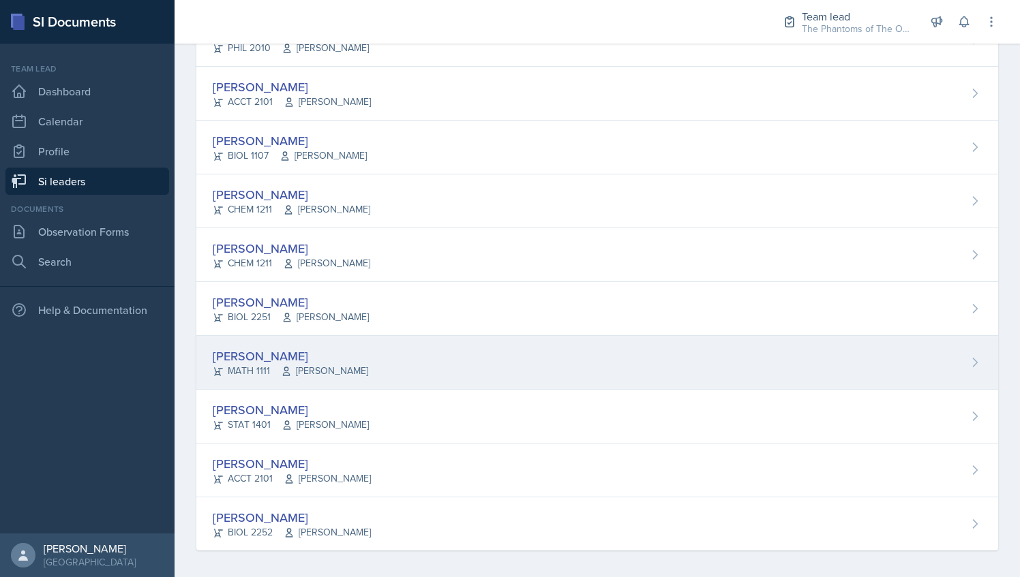
click at [327, 366] on span "[PERSON_NAME]" at bounding box center [324, 371] width 87 height 14
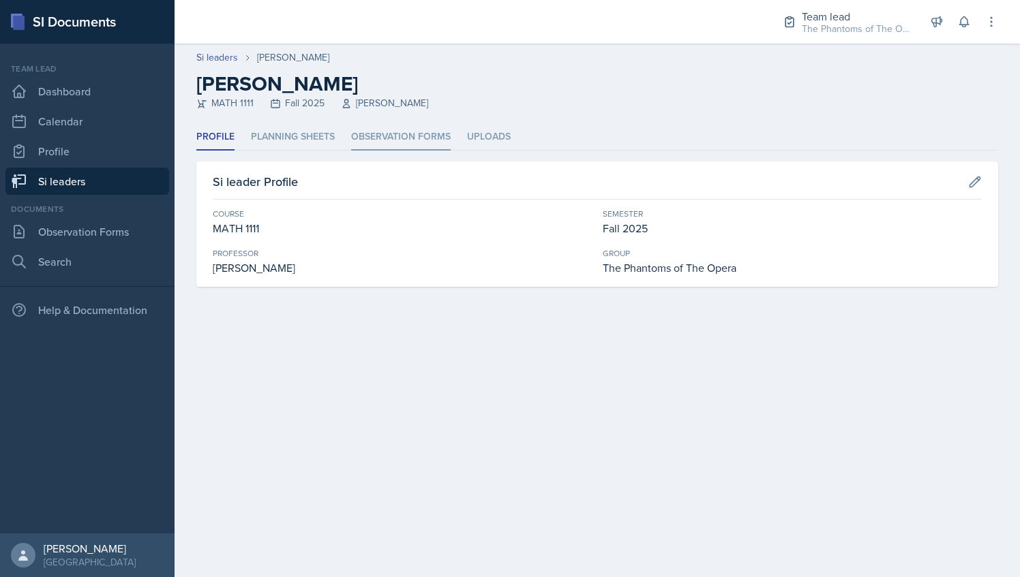
click at [376, 144] on li "Observation Forms" at bounding box center [401, 137] width 100 height 27
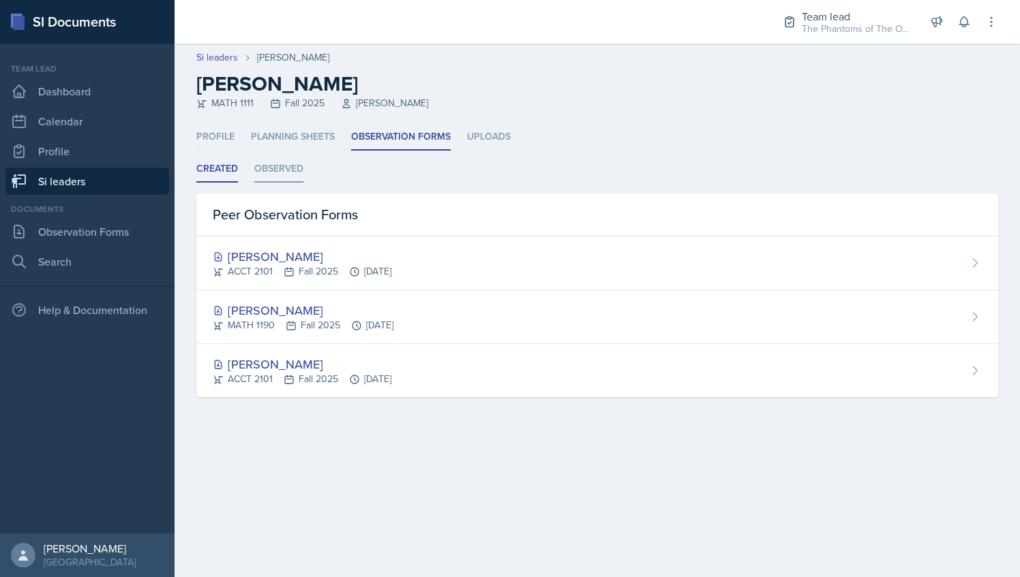
click at [274, 159] on li "Observed" at bounding box center [278, 169] width 49 height 27
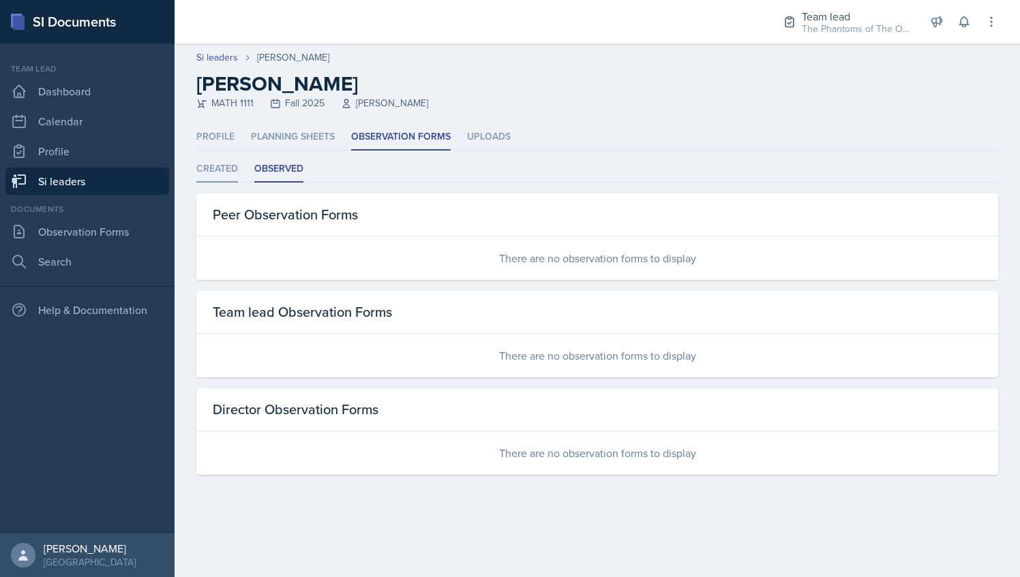
click at [228, 168] on li "Created" at bounding box center [217, 169] width 42 height 27
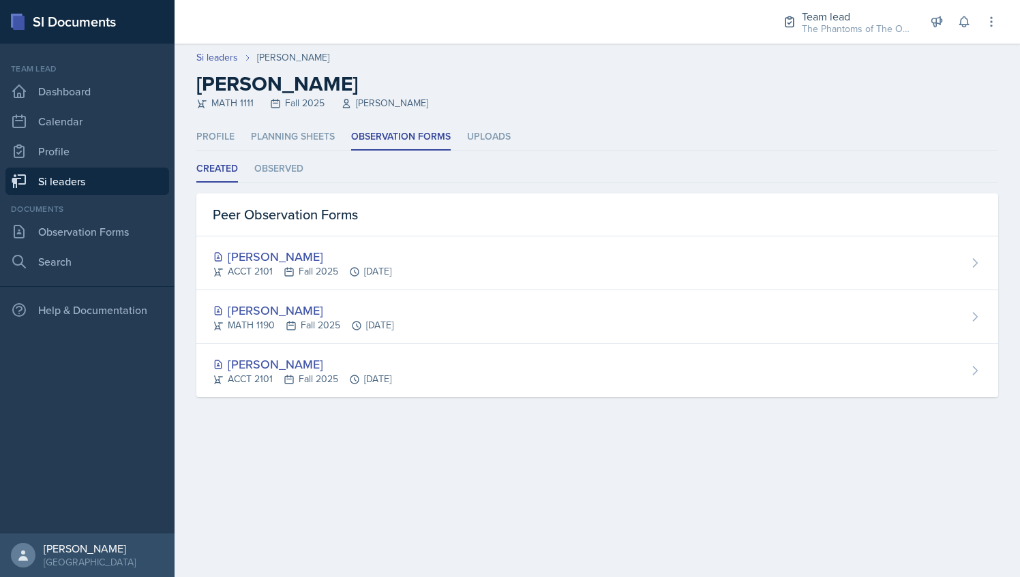
click at [93, 188] on link "Si leaders" at bounding box center [87, 181] width 164 height 27
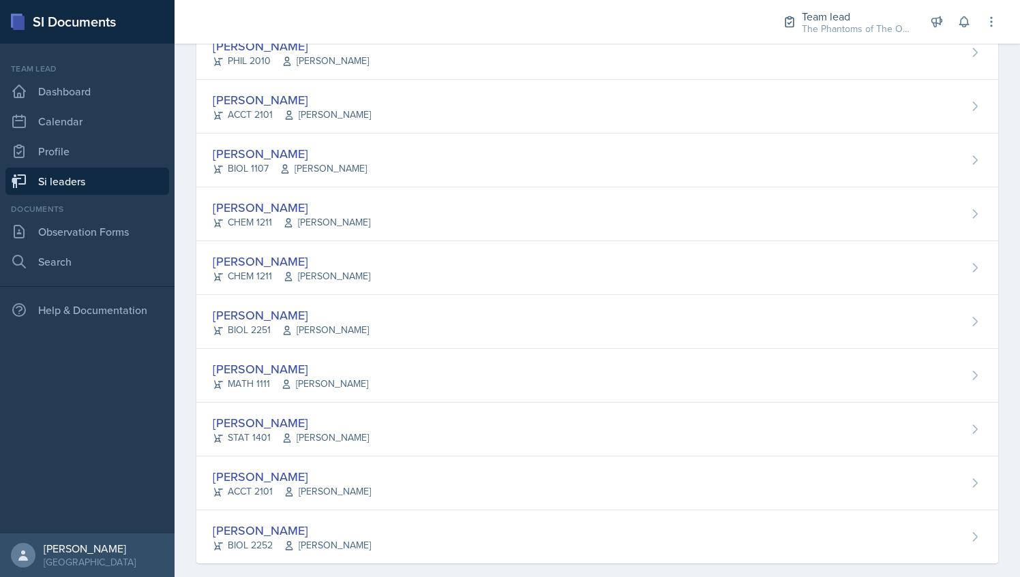
scroll to position [918, 0]
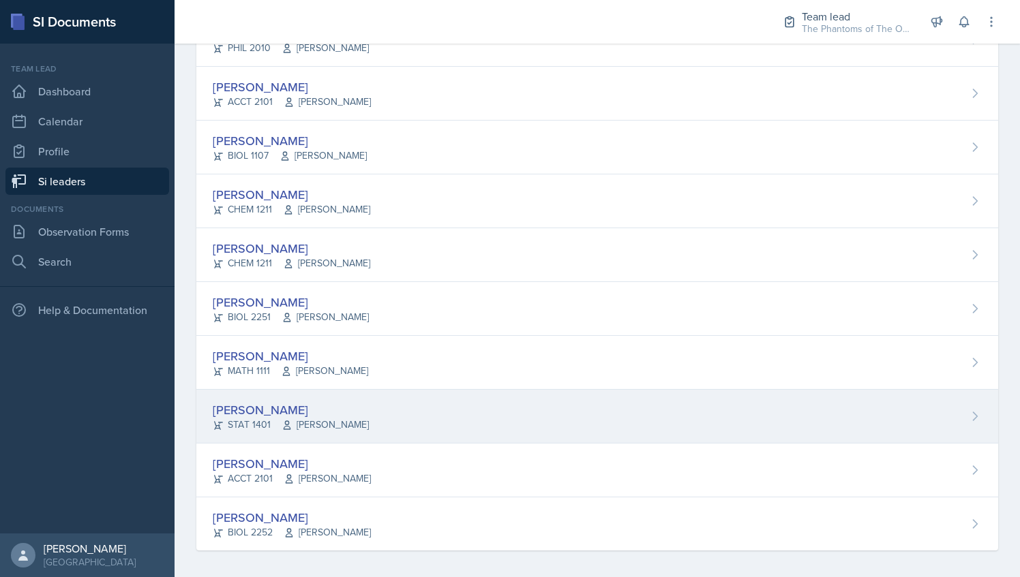
click at [315, 425] on span "[PERSON_NAME]" at bounding box center [324, 425] width 87 height 14
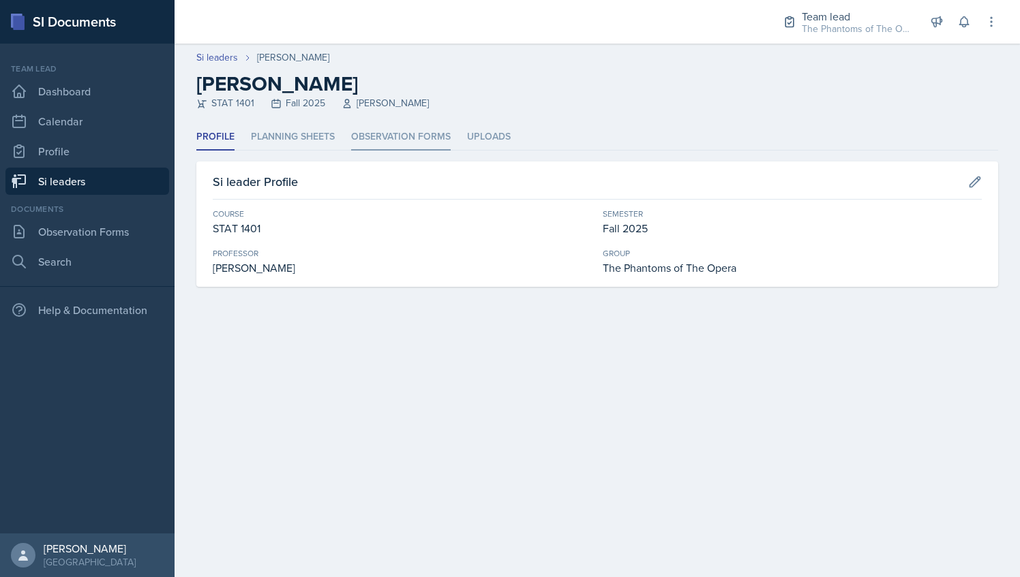
click at [387, 140] on li "Observation Forms" at bounding box center [401, 137] width 100 height 27
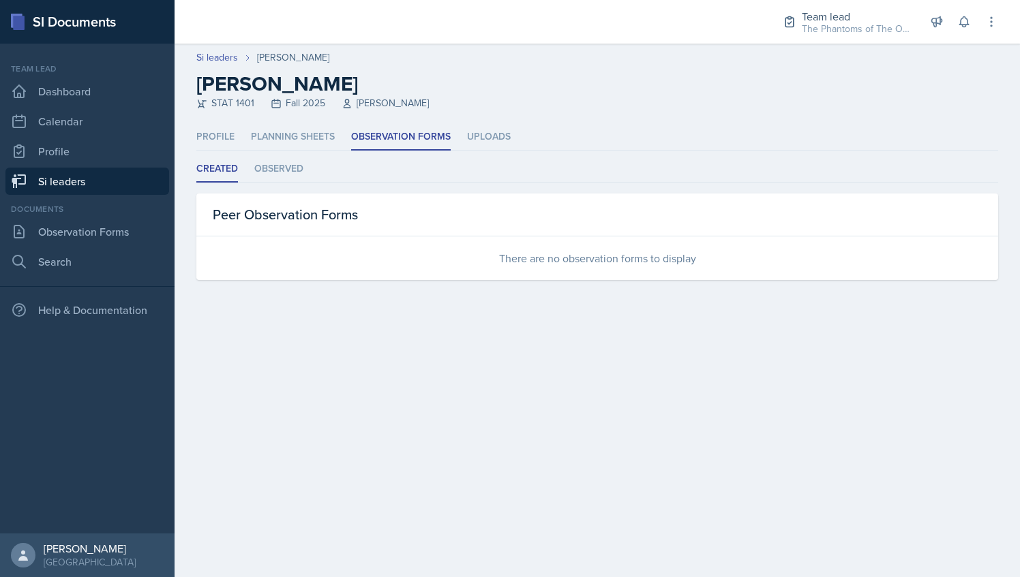
click at [101, 179] on link "Si leaders" at bounding box center [87, 181] width 164 height 27
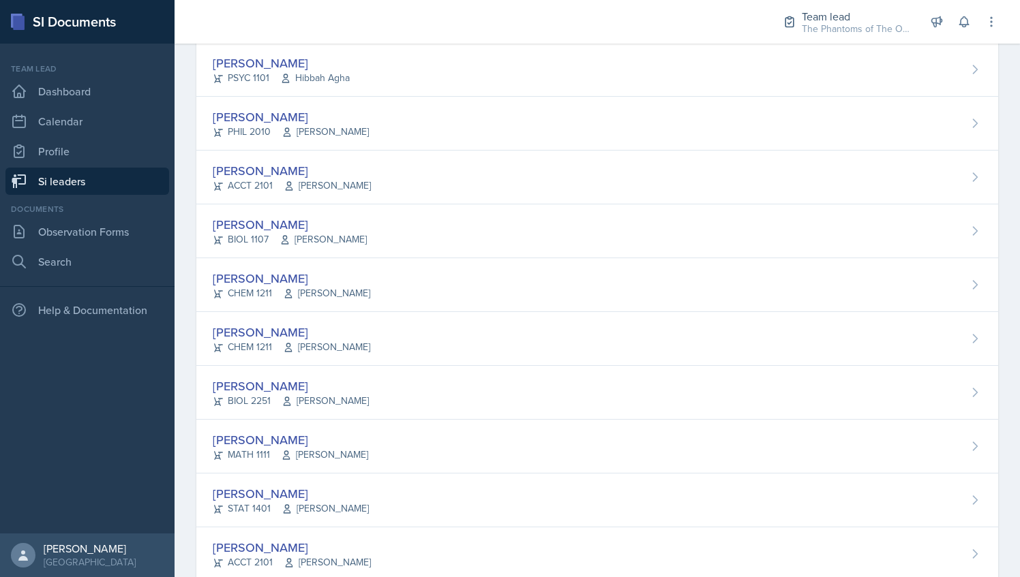
scroll to position [918, 0]
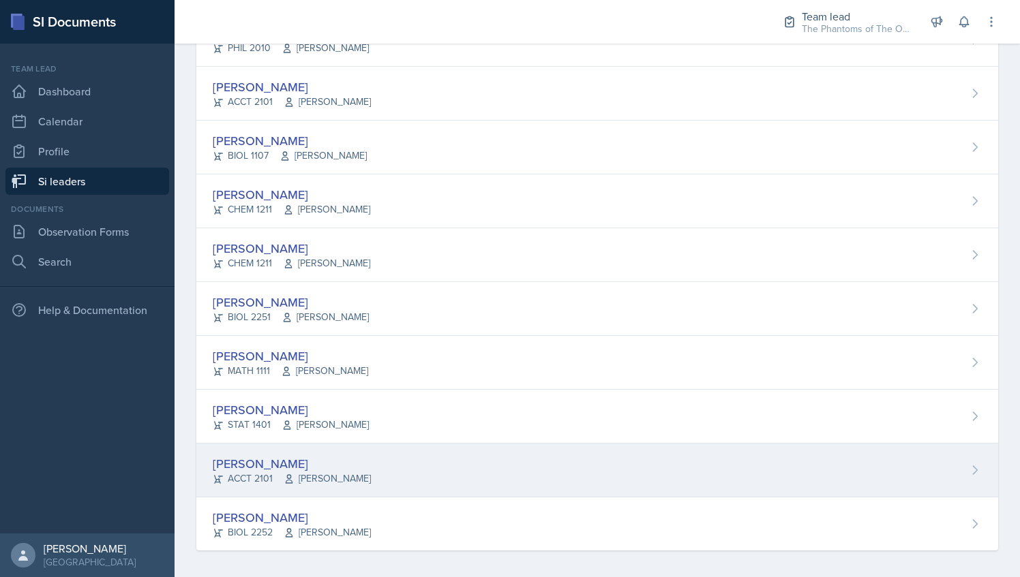
click at [341, 458] on div "[PERSON_NAME]" at bounding box center [292, 464] width 158 height 18
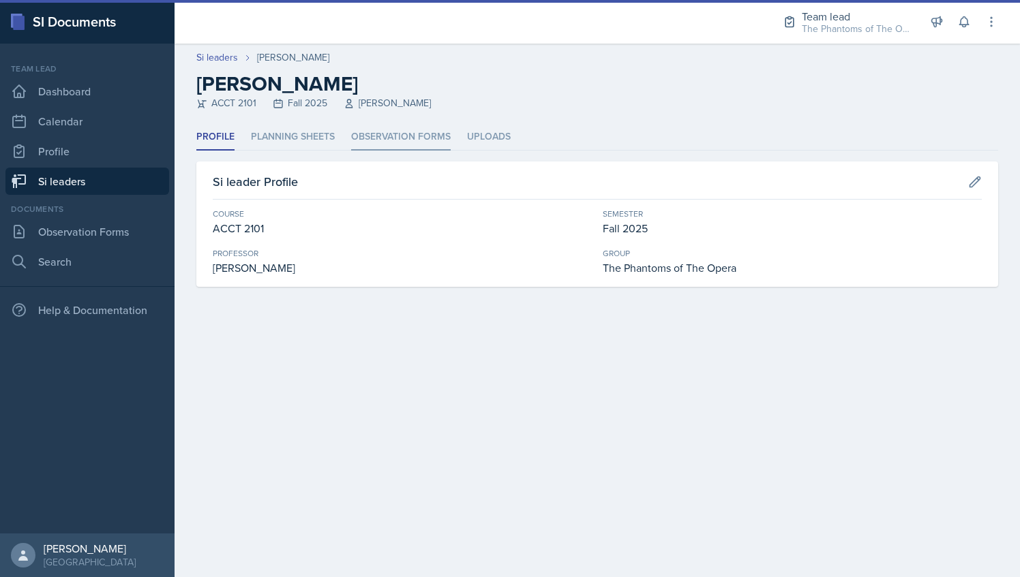
click at [394, 149] on li "Observation Forms" at bounding box center [401, 137] width 100 height 27
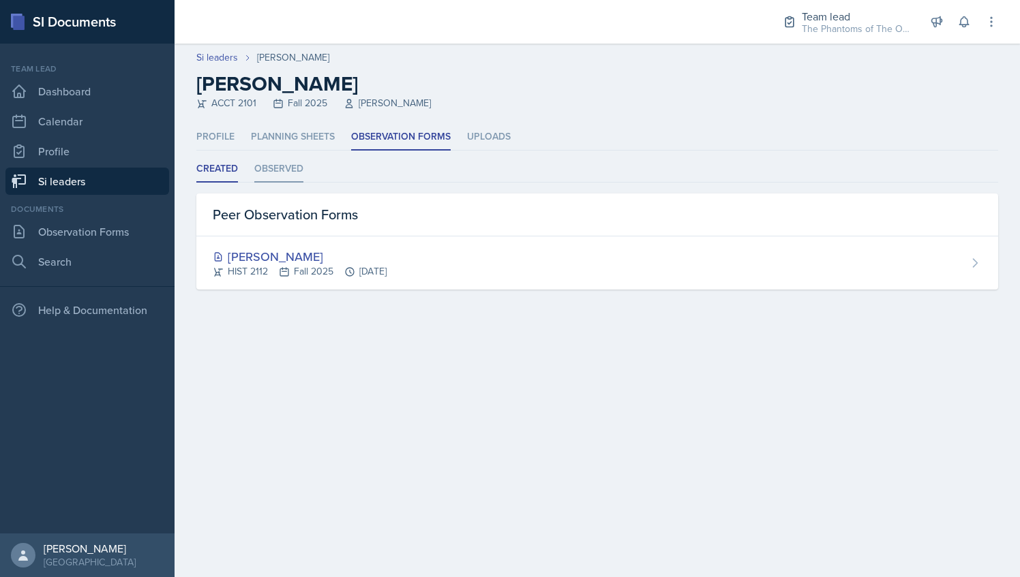
click at [269, 172] on li "Observed" at bounding box center [278, 169] width 49 height 27
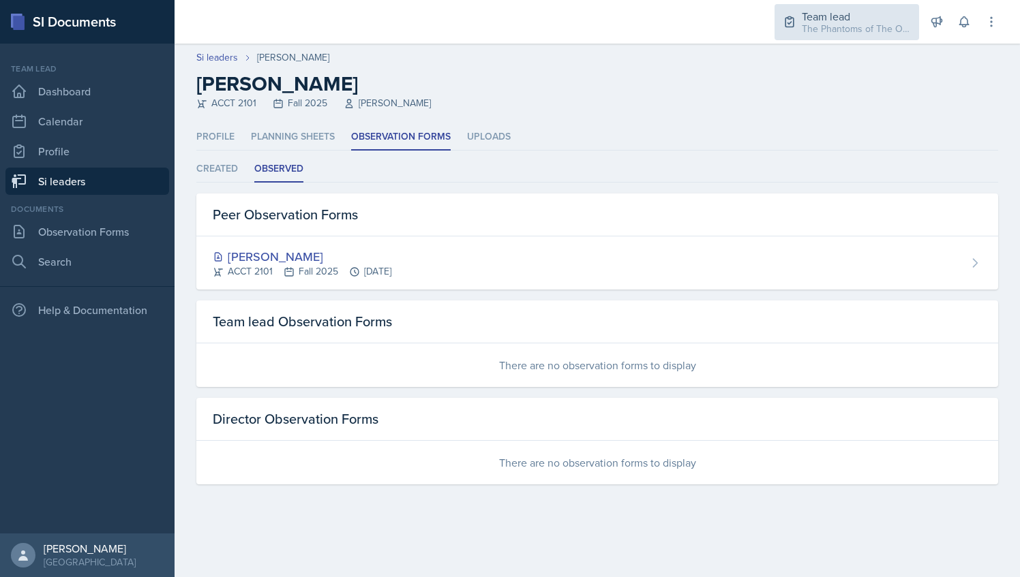
click at [849, 29] on div "The Phantoms of The Opera / Fall 2025" at bounding box center [855, 29] width 109 height 14
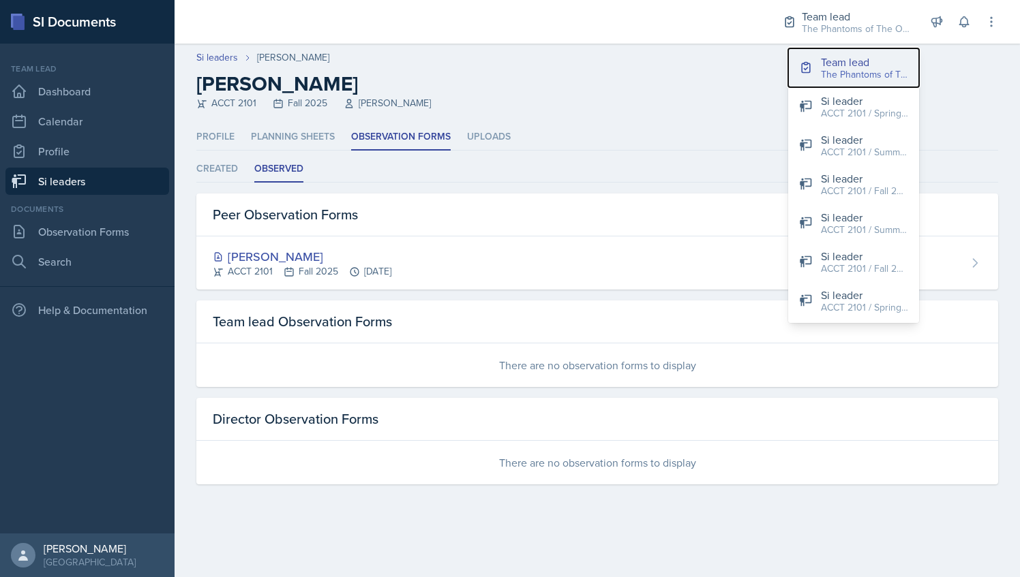
click at [841, 60] on div "Team lead" at bounding box center [864, 62] width 87 height 16
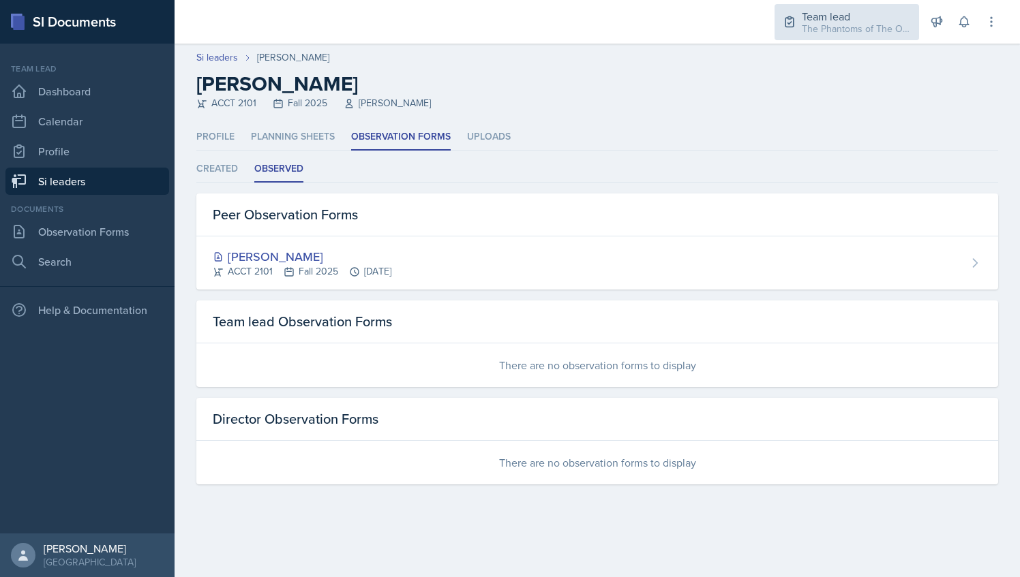
click at [843, 31] on div "The Phantoms of The Opera / Fall 2025" at bounding box center [855, 29] width 109 height 14
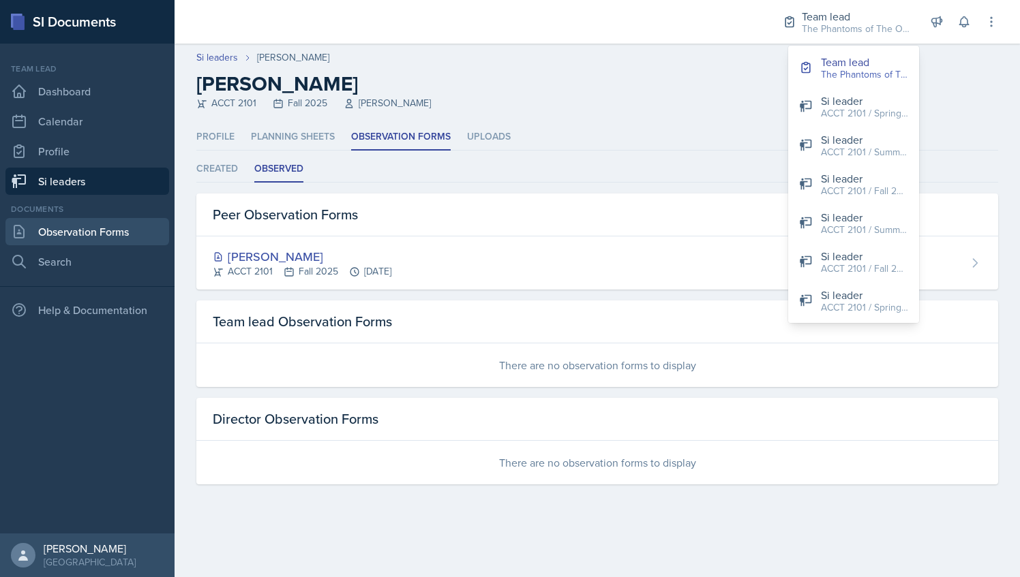
click at [116, 241] on link "Observation Forms" at bounding box center [87, 231] width 164 height 27
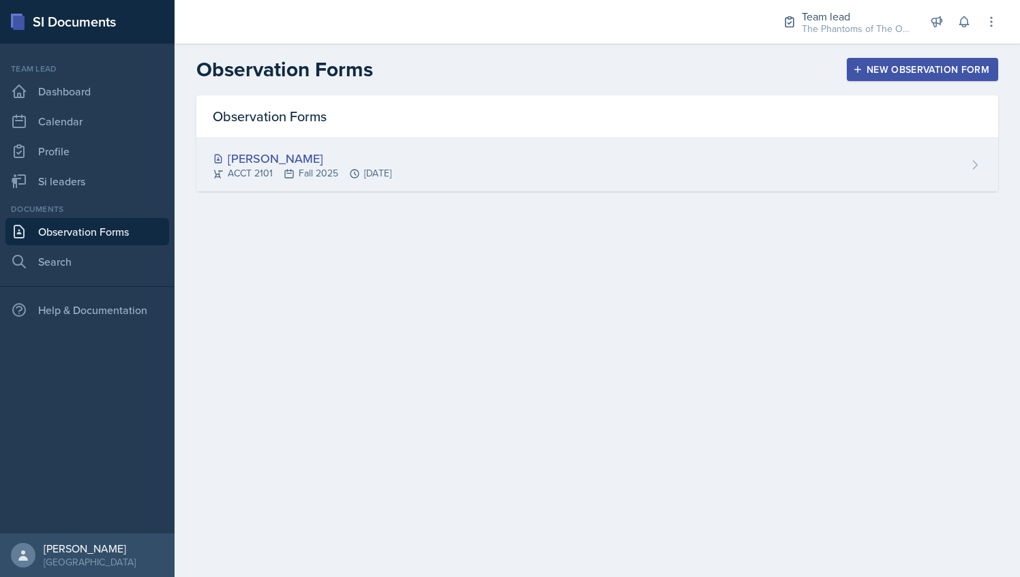
click at [624, 154] on div "[PERSON_NAME] ACCT 2101 Fall 2025 [DATE]" at bounding box center [596, 164] width 801 height 53
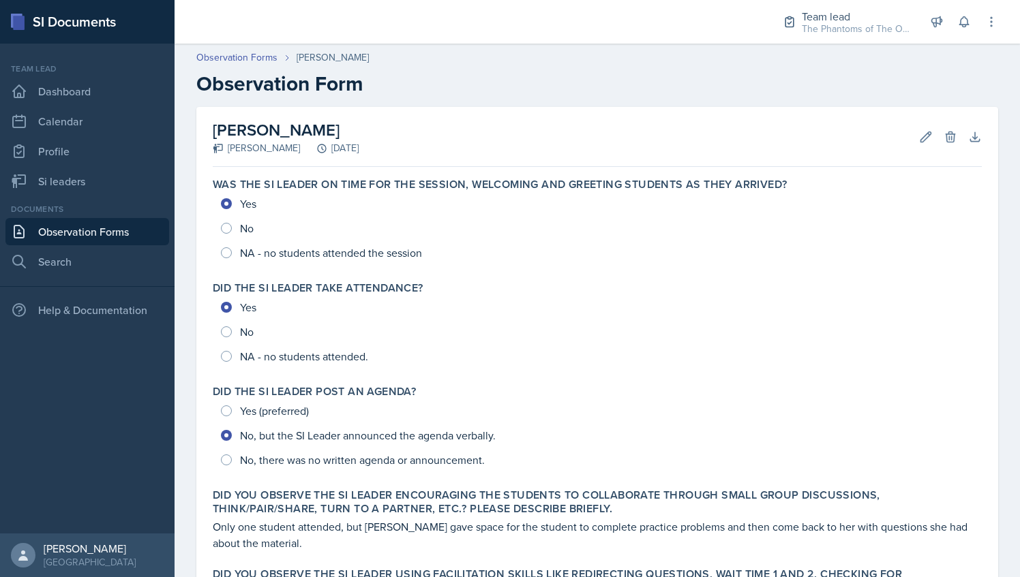
scroll to position [570, 0]
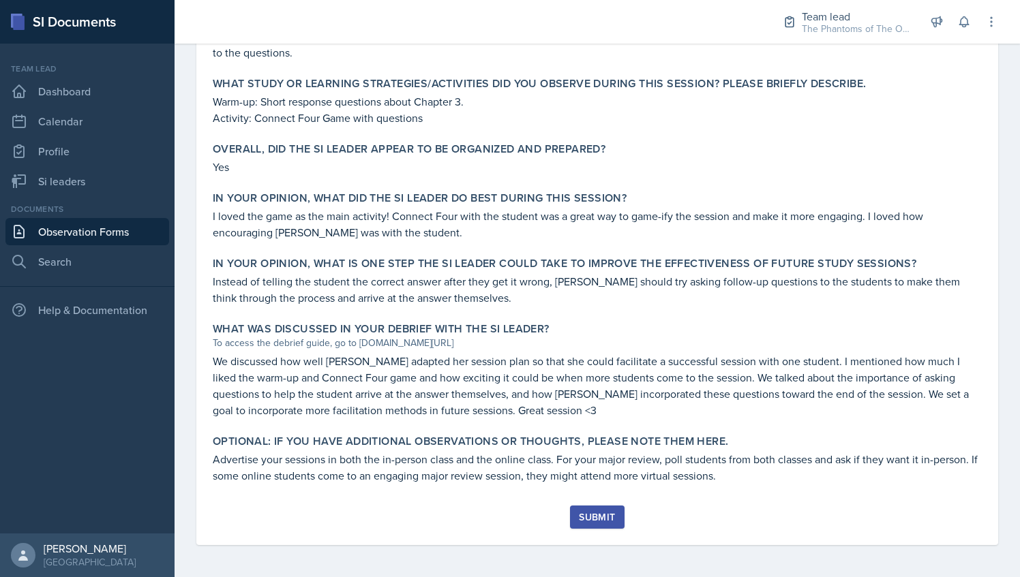
click at [596, 515] on div "Submit" at bounding box center [597, 517] width 36 height 11
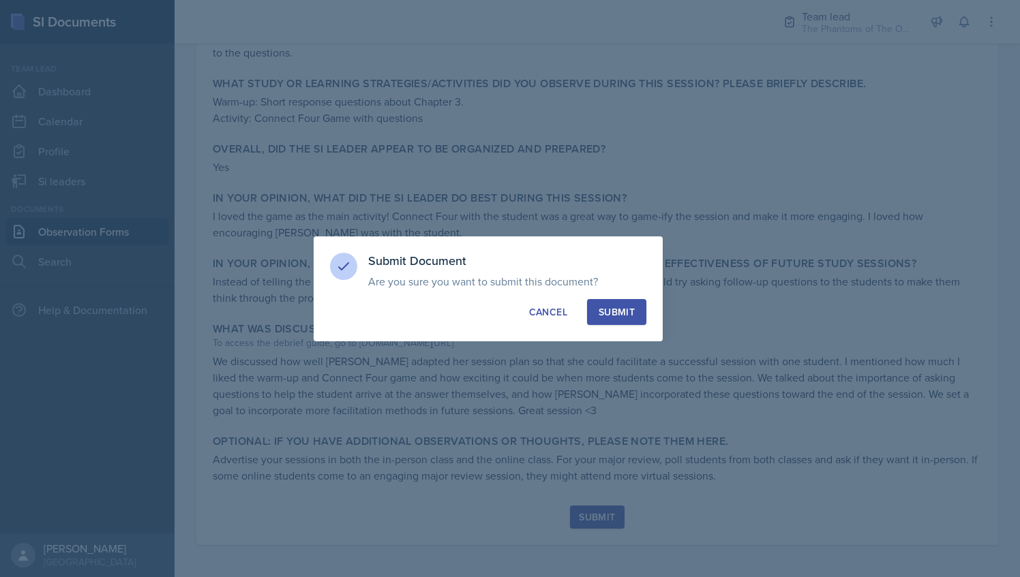
click at [627, 316] on div "Submit" at bounding box center [616, 312] width 36 height 14
radio input "true"
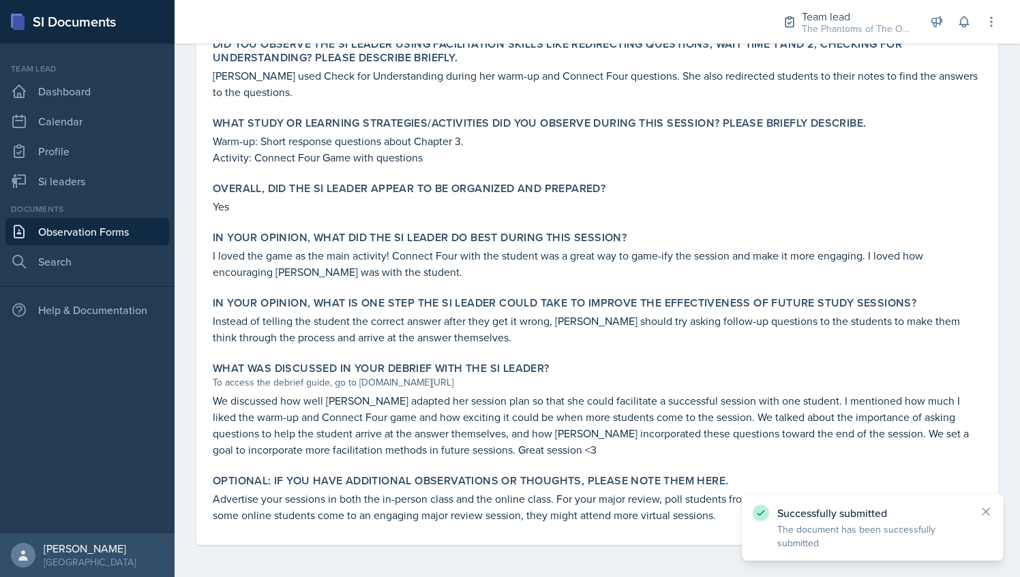
scroll to position [0, 0]
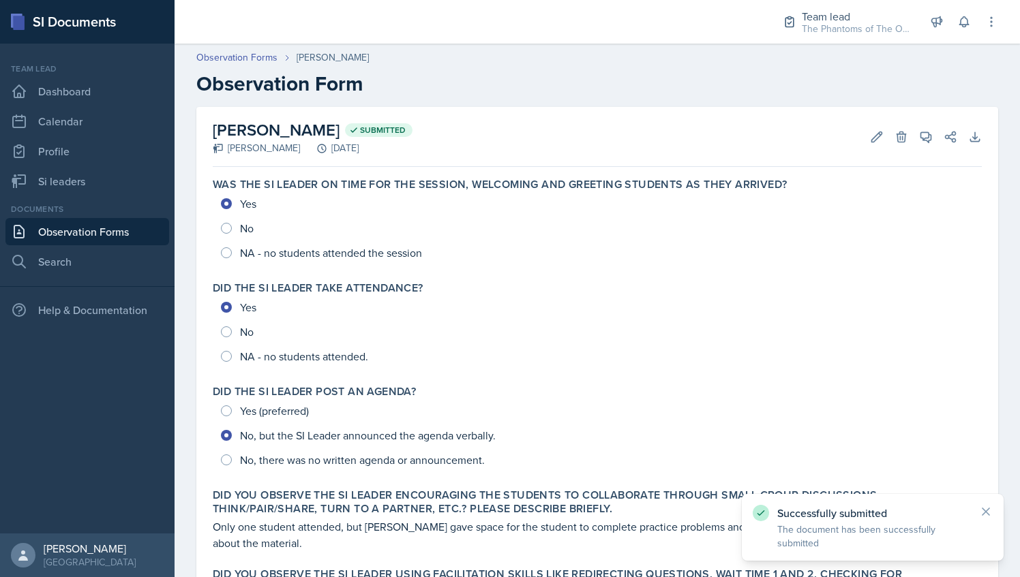
click at [127, 226] on link "Observation Forms" at bounding box center [87, 231] width 164 height 27
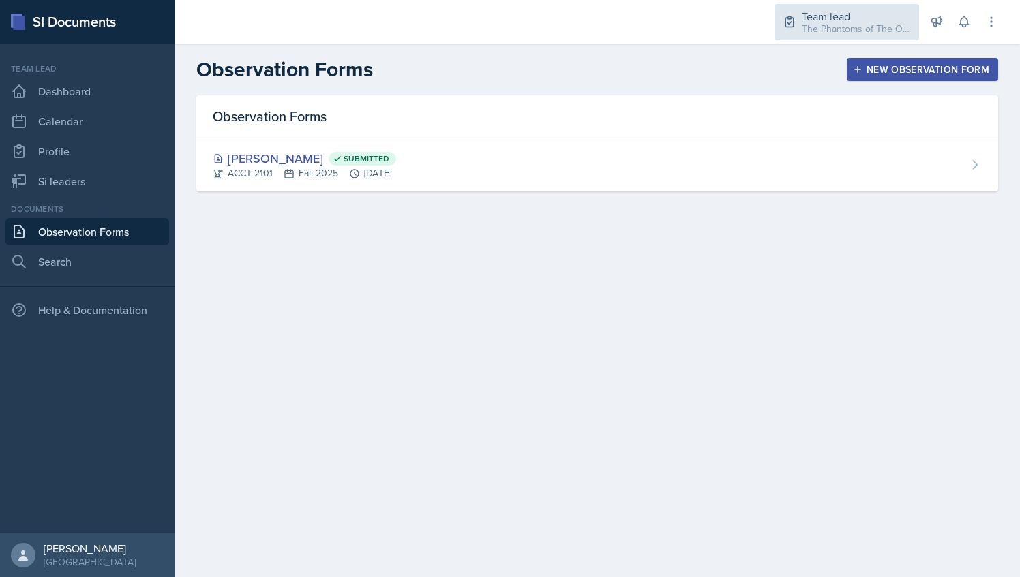
click at [801, 35] on div "The Phantoms of The Opera / Fall 2025" at bounding box center [855, 29] width 109 height 14
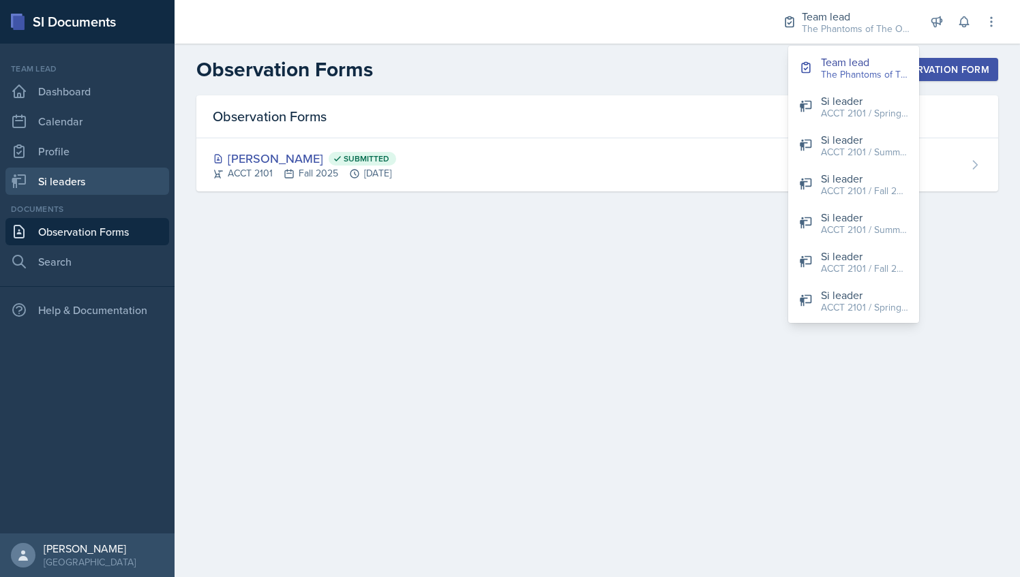
click at [118, 176] on link "Si leaders" at bounding box center [87, 181] width 164 height 27
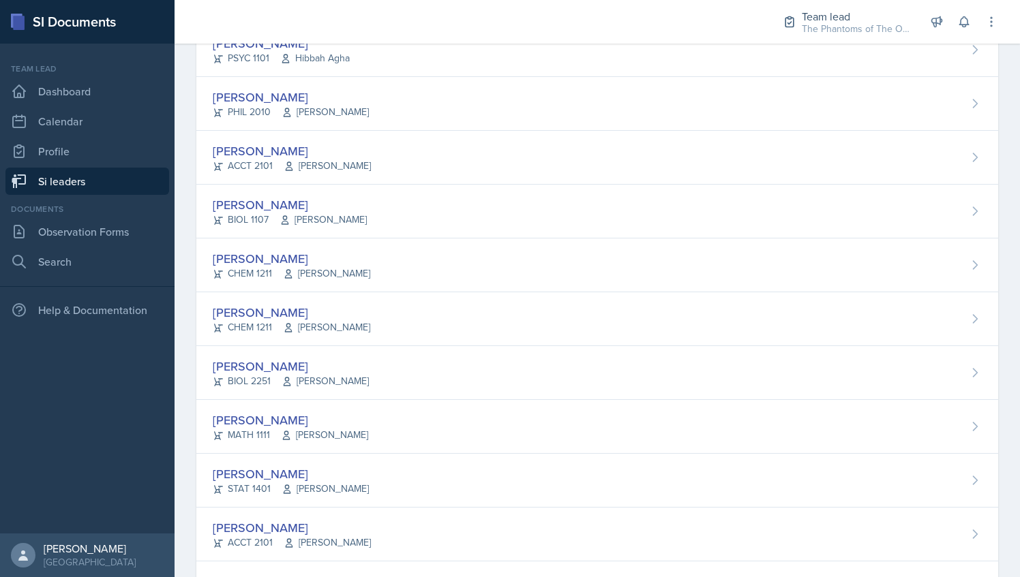
scroll to position [918, 0]
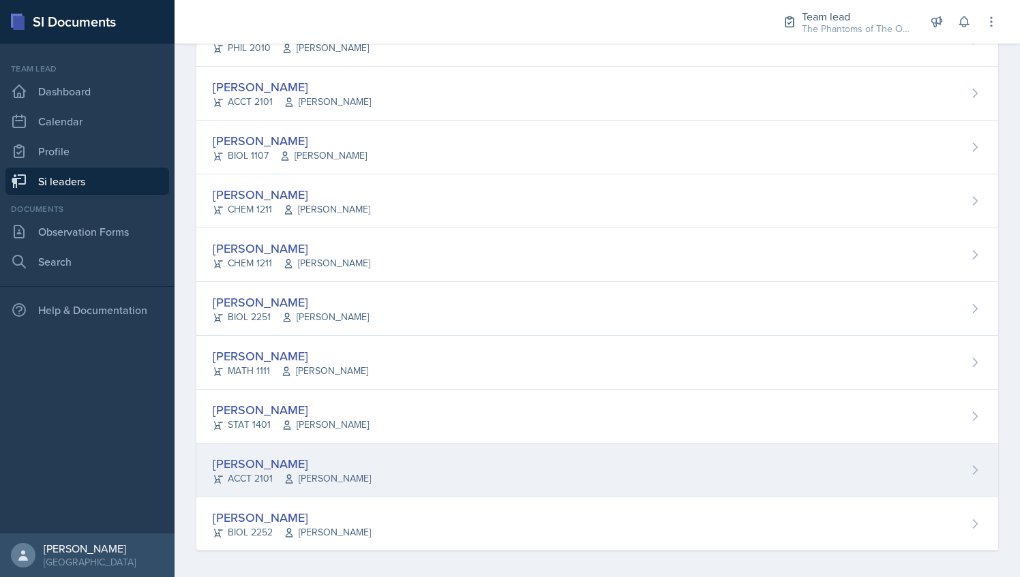
click at [355, 444] on div "[PERSON_NAME] ACCT 2101 [PERSON_NAME]" at bounding box center [596, 471] width 801 height 54
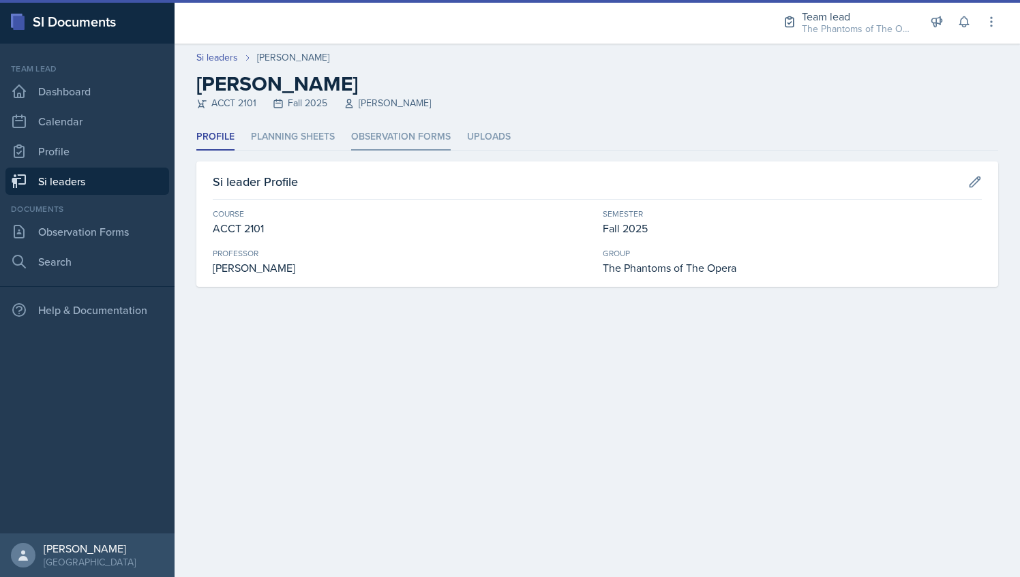
click at [423, 132] on li "Observation Forms" at bounding box center [401, 137] width 100 height 27
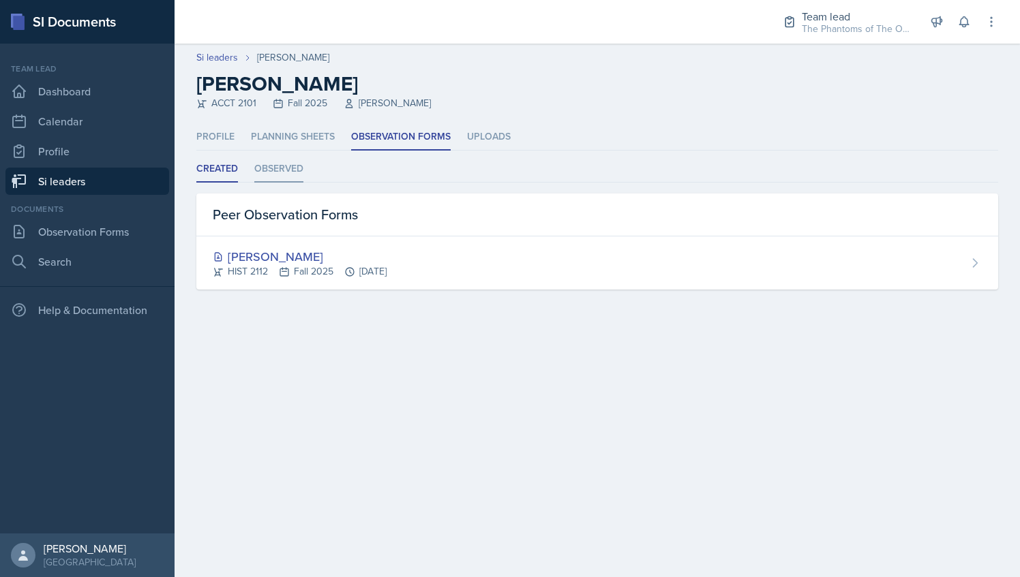
click at [281, 159] on li "Observed" at bounding box center [278, 169] width 49 height 27
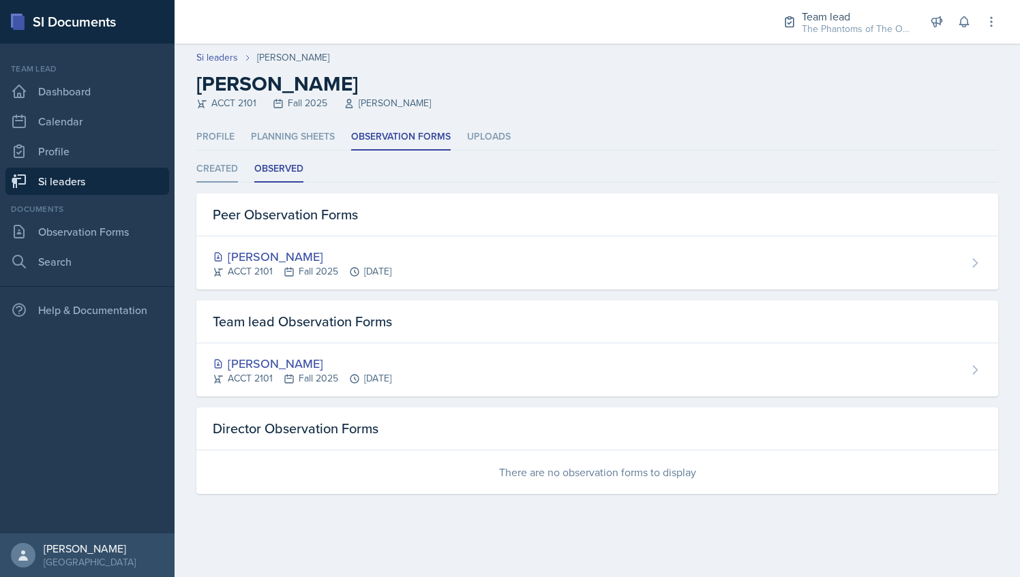
click at [215, 164] on li "Created" at bounding box center [217, 169] width 42 height 27
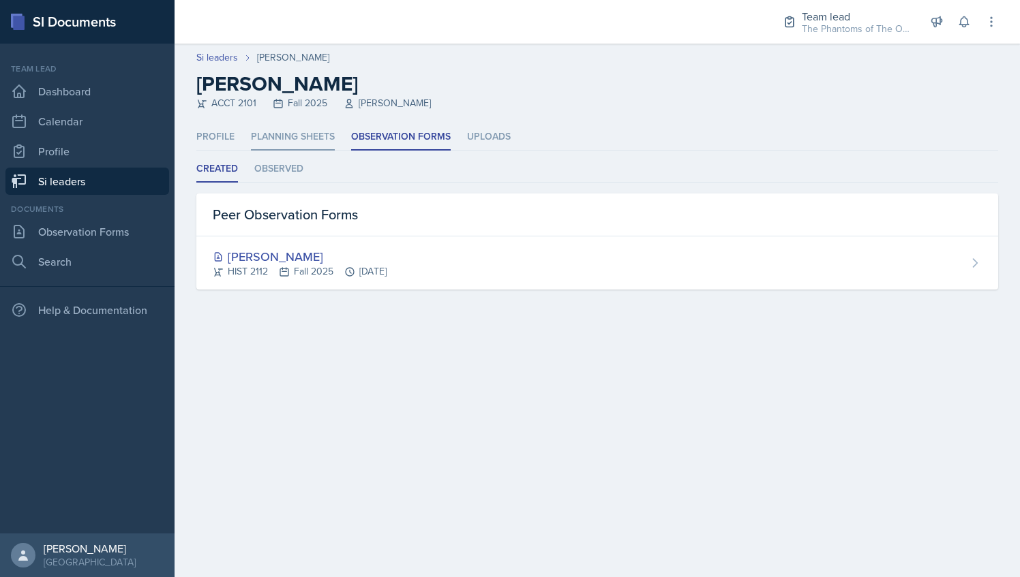
click at [292, 134] on li "Planning Sheets" at bounding box center [293, 137] width 84 height 27
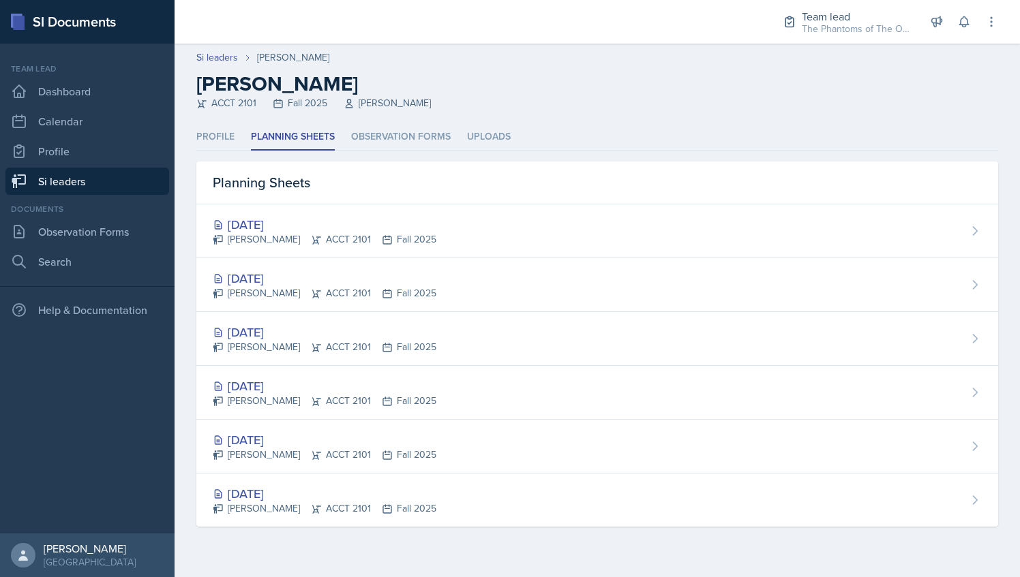
click at [134, 184] on link "Si leaders" at bounding box center [87, 181] width 164 height 27
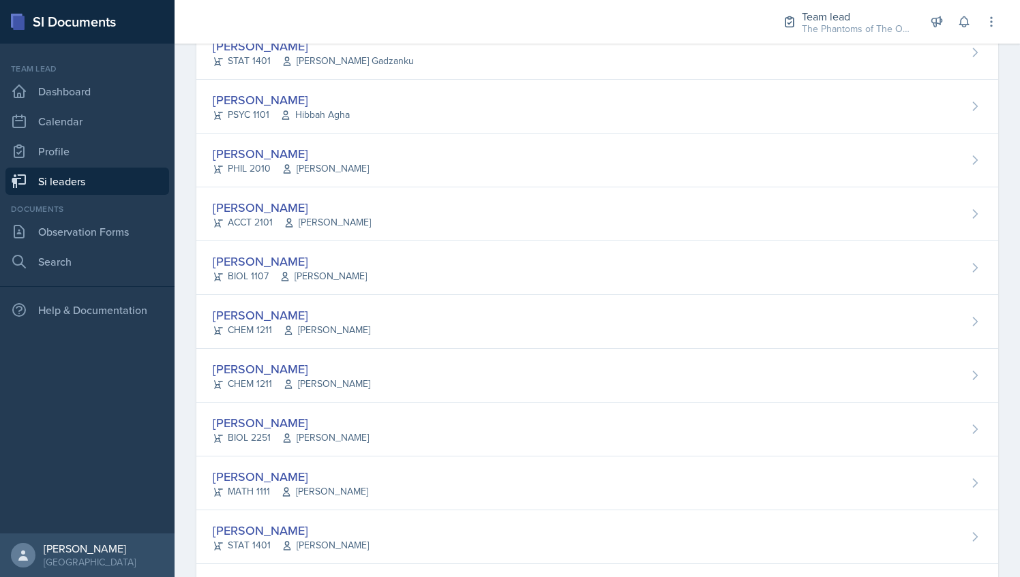
scroll to position [918, 0]
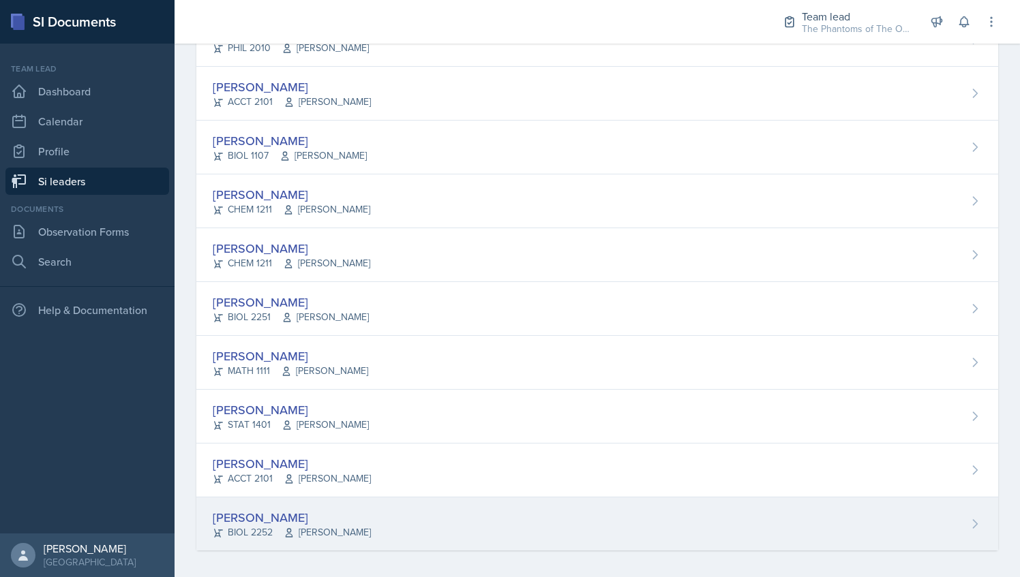
click at [368, 517] on div "[PERSON_NAME] BIOL 2252 [PERSON_NAME]" at bounding box center [596, 524] width 801 height 53
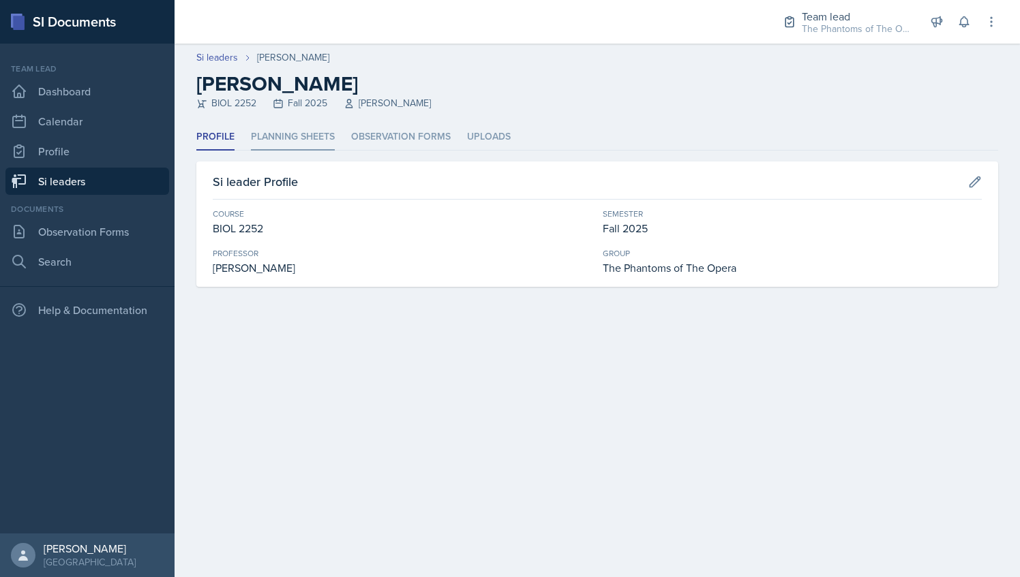
click at [306, 138] on li "Planning Sheets" at bounding box center [293, 137] width 84 height 27
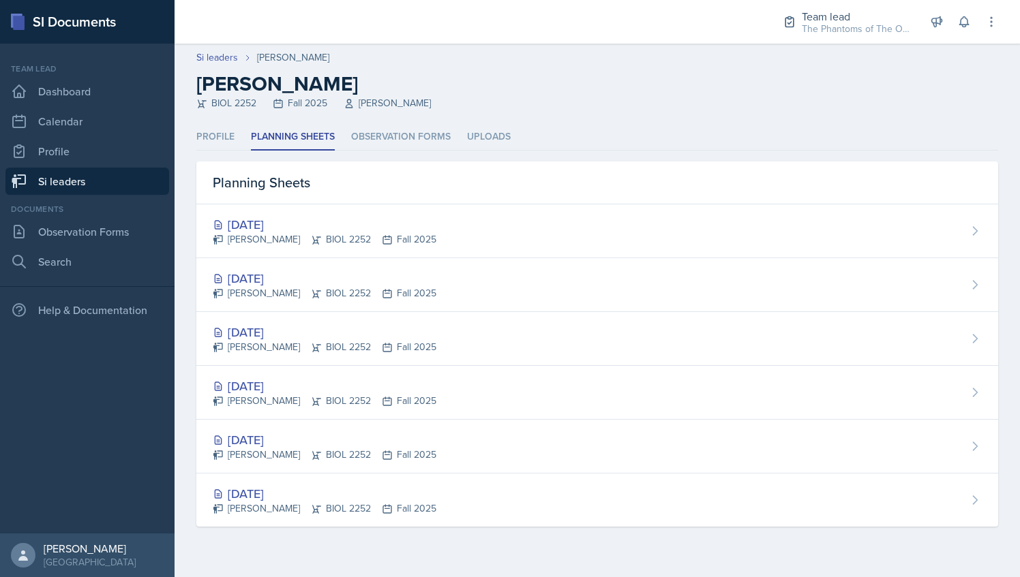
click at [376, 112] on header "Si leaders [PERSON_NAME] [PERSON_NAME] BIOL 2252 Fall 2025 [PERSON_NAME]" at bounding box center [596, 84] width 845 height 80
click at [382, 134] on li "Observation Forms" at bounding box center [401, 137] width 100 height 27
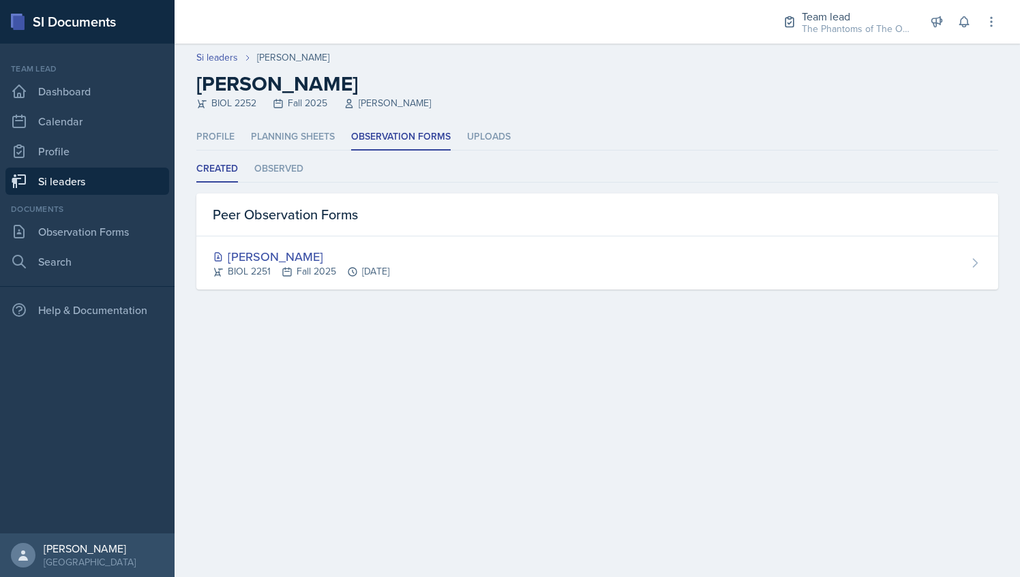
click at [84, 181] on link "Si leaders" at bounding box center [87, 181] width 164 height 27
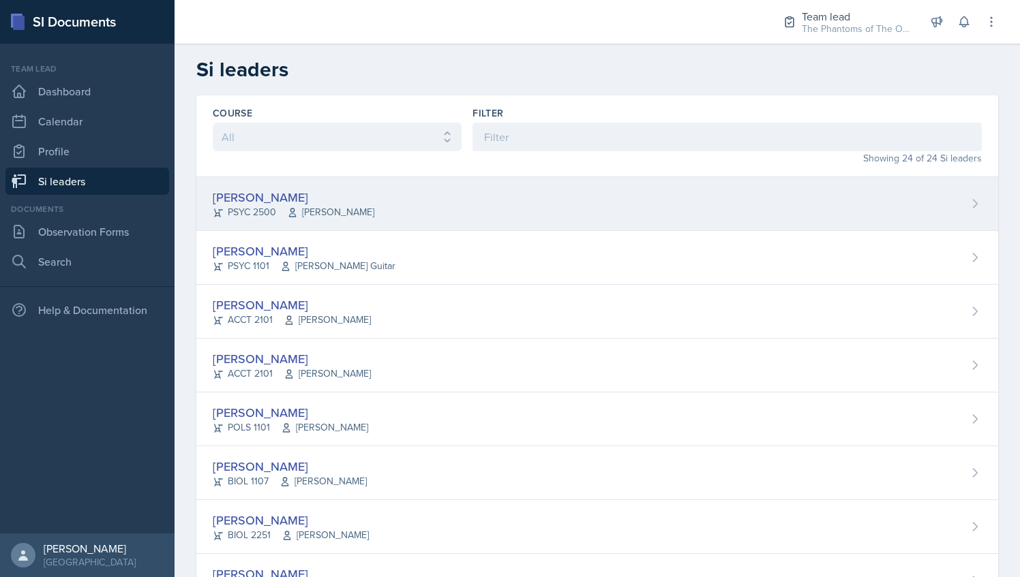
click at [316, 222] on div "[PERSON_NAME] PSYC 2500 [PERSON_NAME]" at bounding box center [596, 204] width 801 height 54
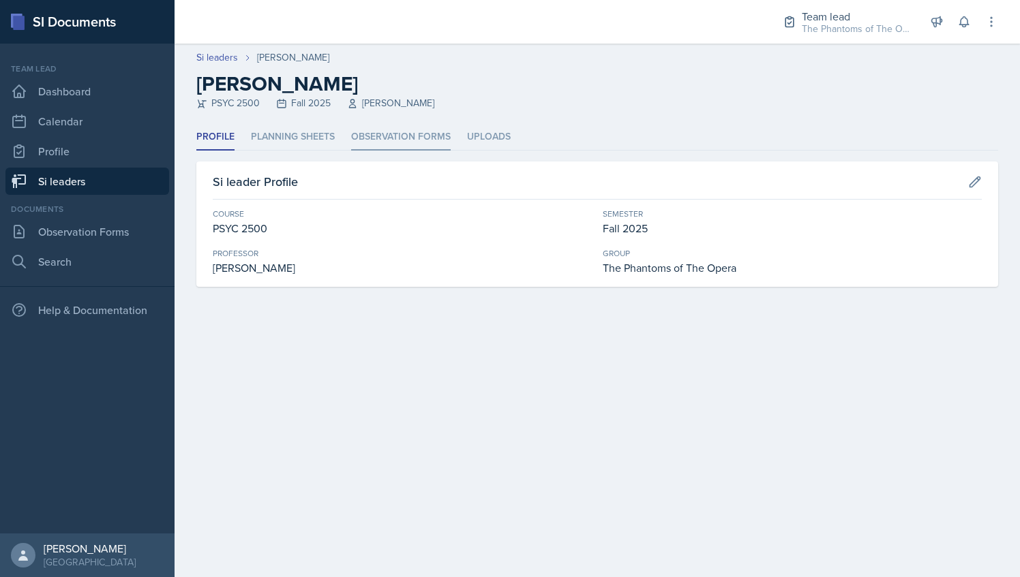
click at [401, 139] on li "Observation Forms" at bounding box center [401, 137] width 100 height 27
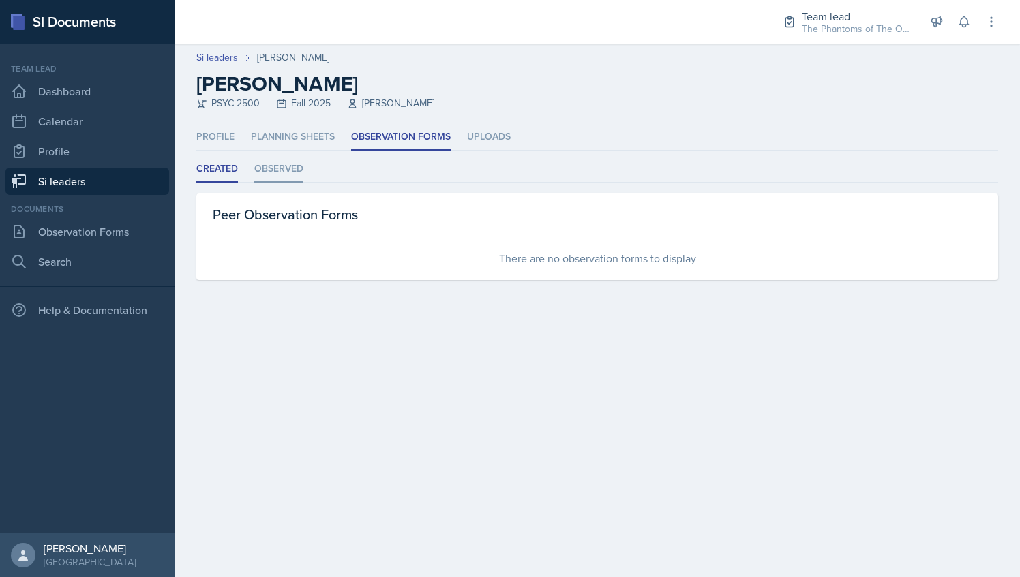
click at [286, 176] on li "Observed" at bounding box center [278, 169] width 49 height 27
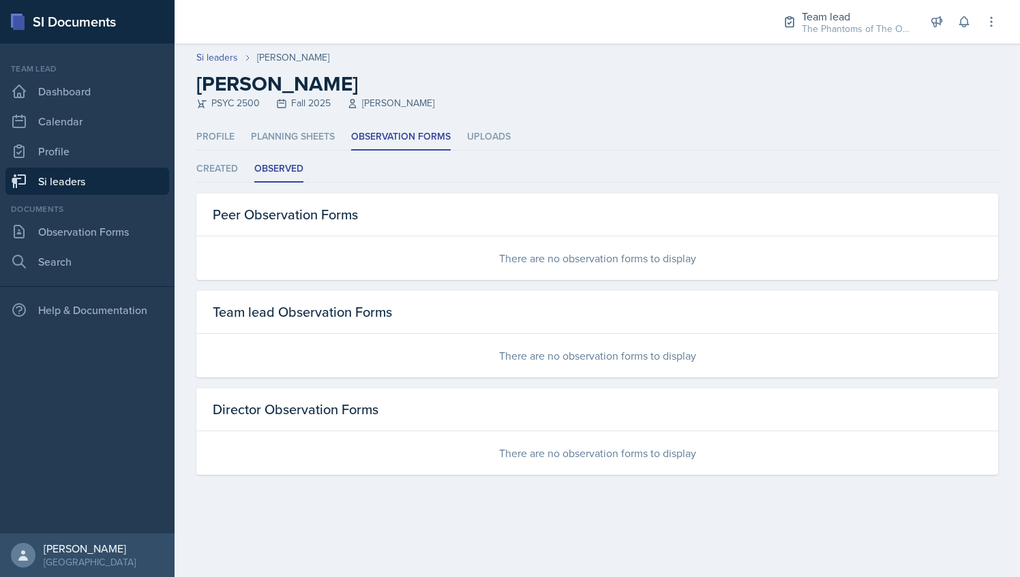
click at [120, 171] on link "Si leaders" at bounding box center [87, 181] width 164 height 27
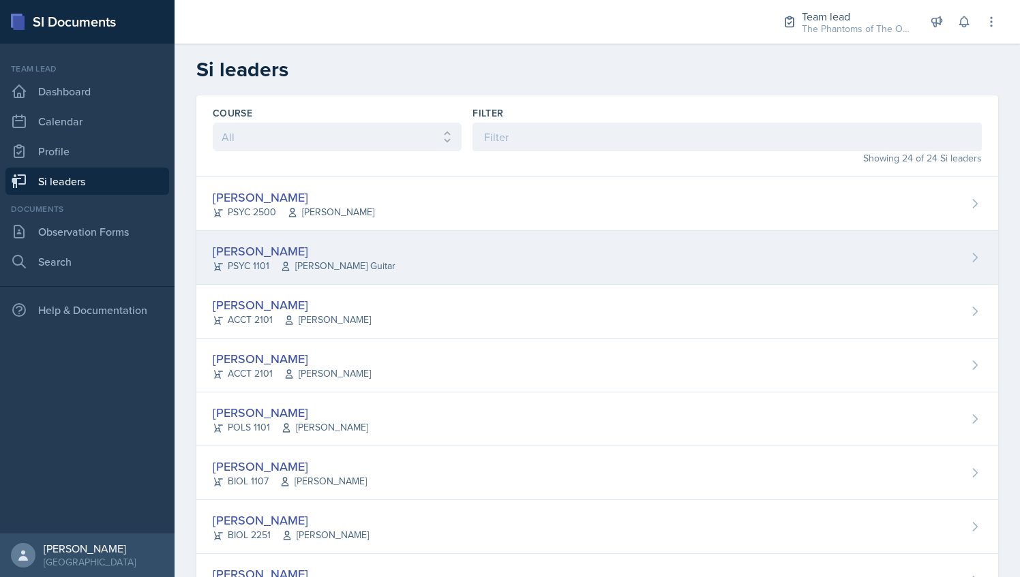
click at [259, 253] on div "[PERSON_NAME]" at bounding box center [304, 251] width 183 height 18
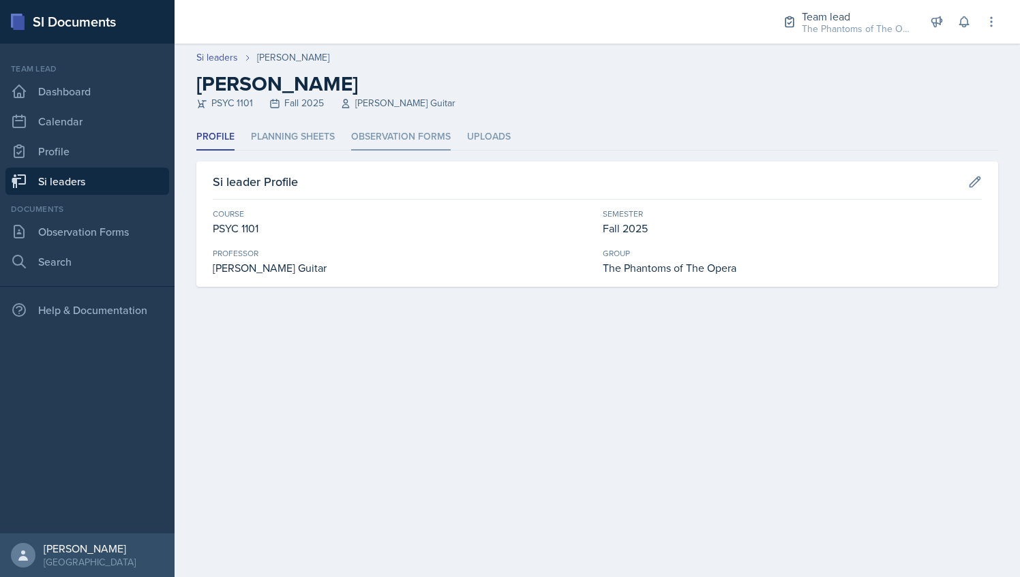
click at [368, 139] on li "Observation Forms" at bounding box center [401, 137] width 100 height 27
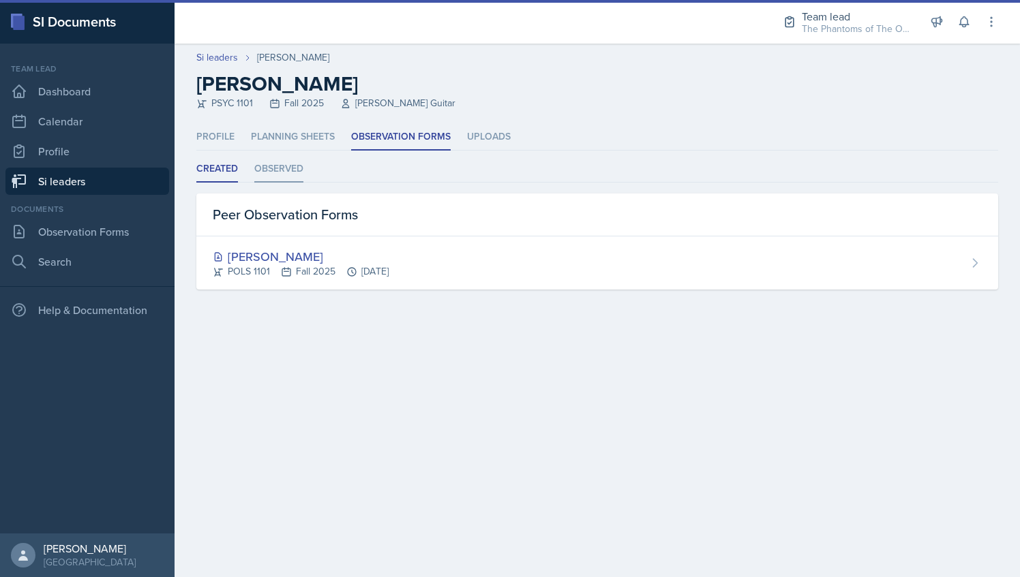
click at [283, 174] on li "Observed" at bounding box center [278, 169] width 49 height 27
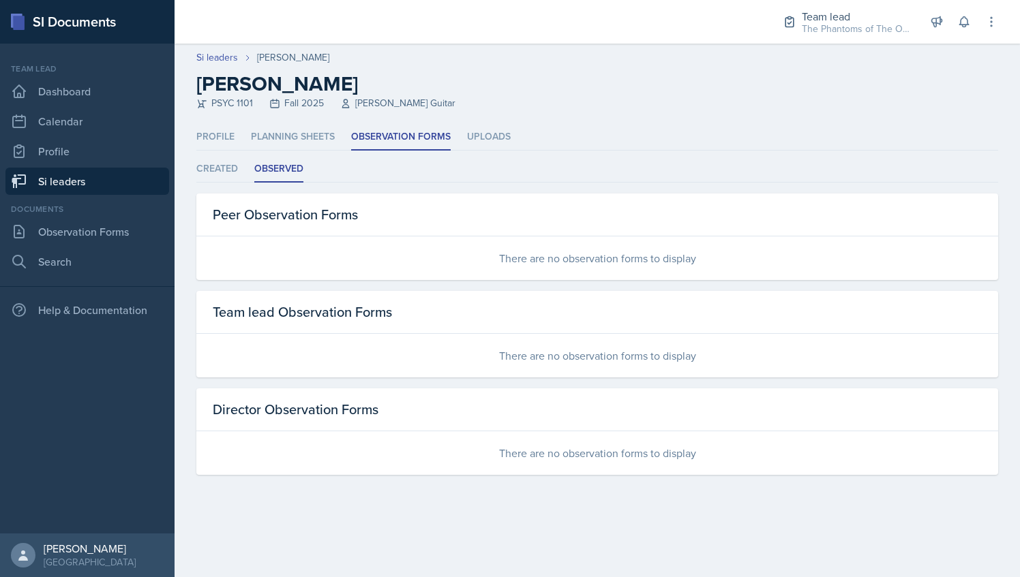
click at [121, 173] on link "Si leaders" at bounding box center [87, 181] width 164 height 27
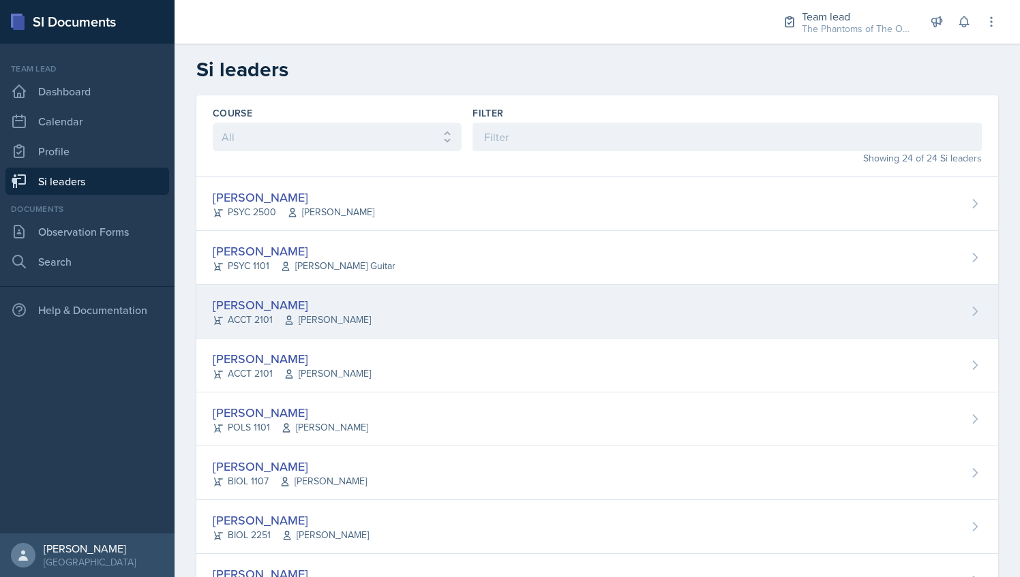
scroll to position [120, 0]
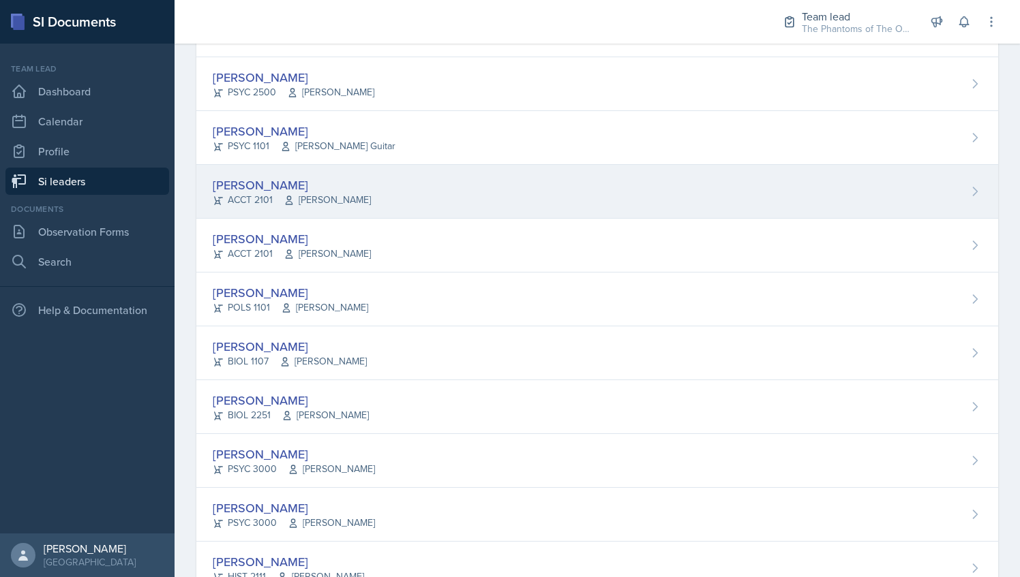
click at [361, 197] on div "[PERSON_NAME] ACCT 2101 [GEOGRAPHIC_DATA]" at bounding box center [596, 192] width 801 height 54
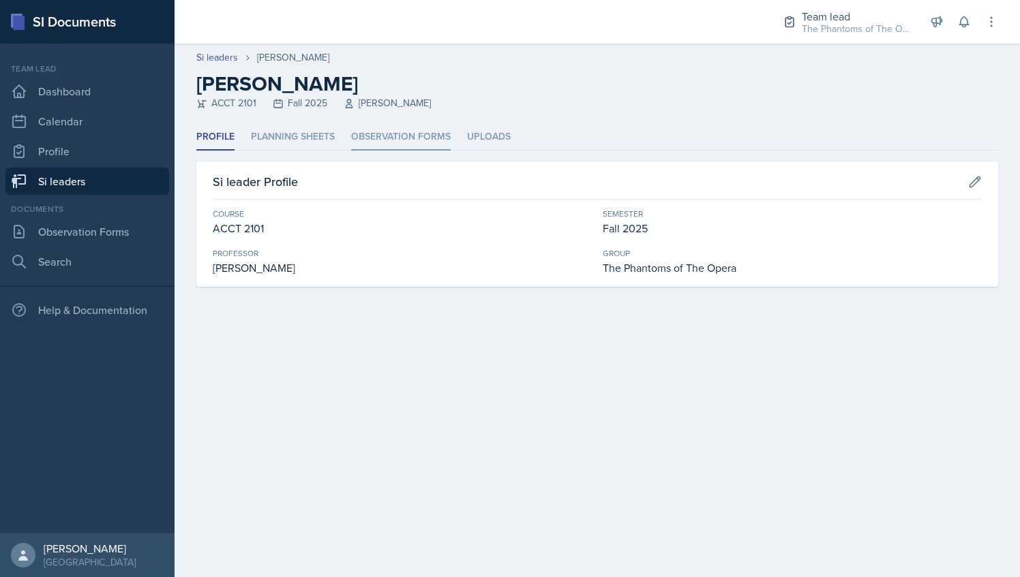
click at [382, 145] on li "Observation Forms" at bounding box center [401, 137] width 100 height 27
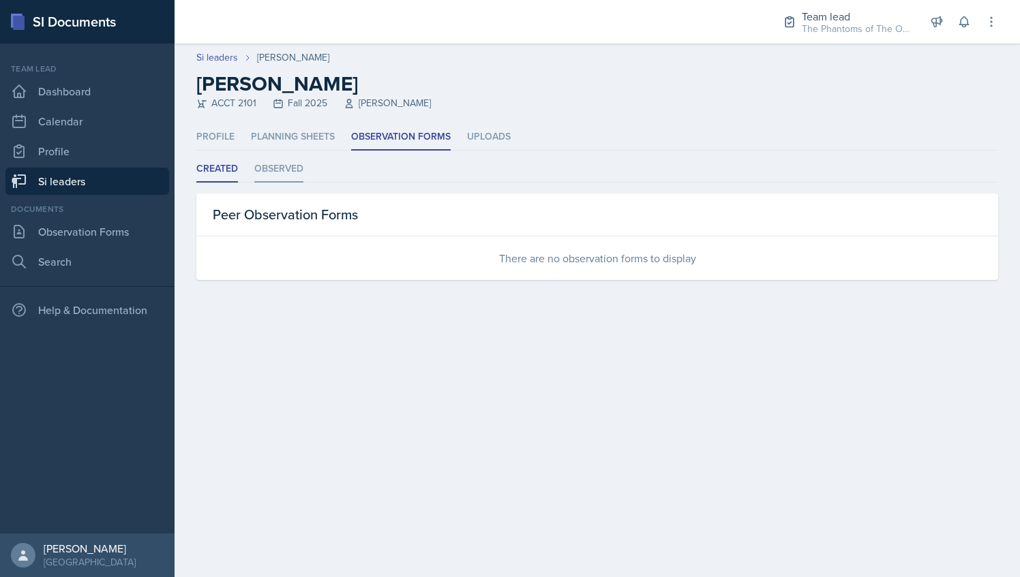
click at [271, 170] on li "Observed" at bounding box center [278, 169] width 49 height 27
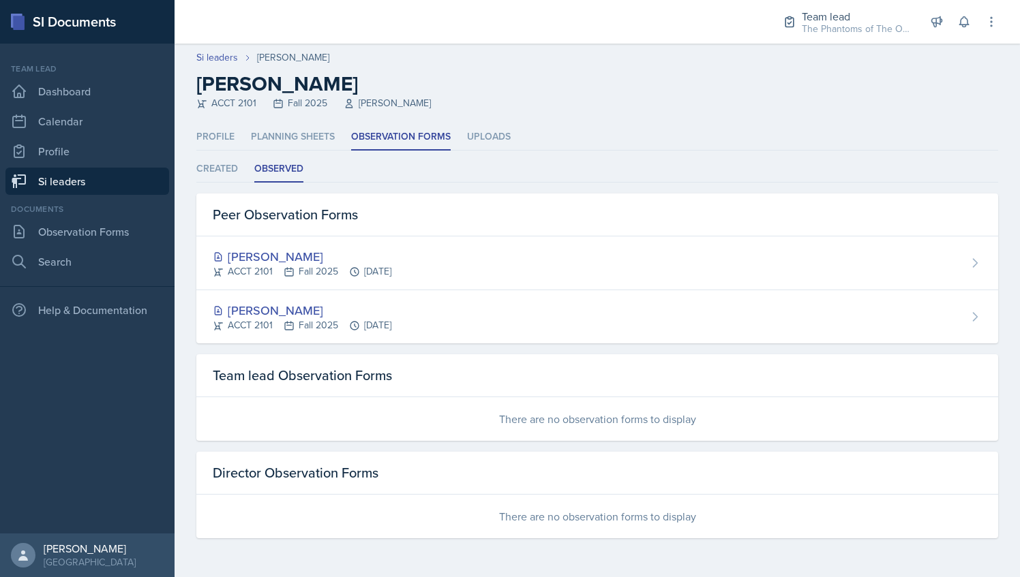
click at [125, 178] on link "Si leaders" at bounding box center [87, 181] width 164 height 27
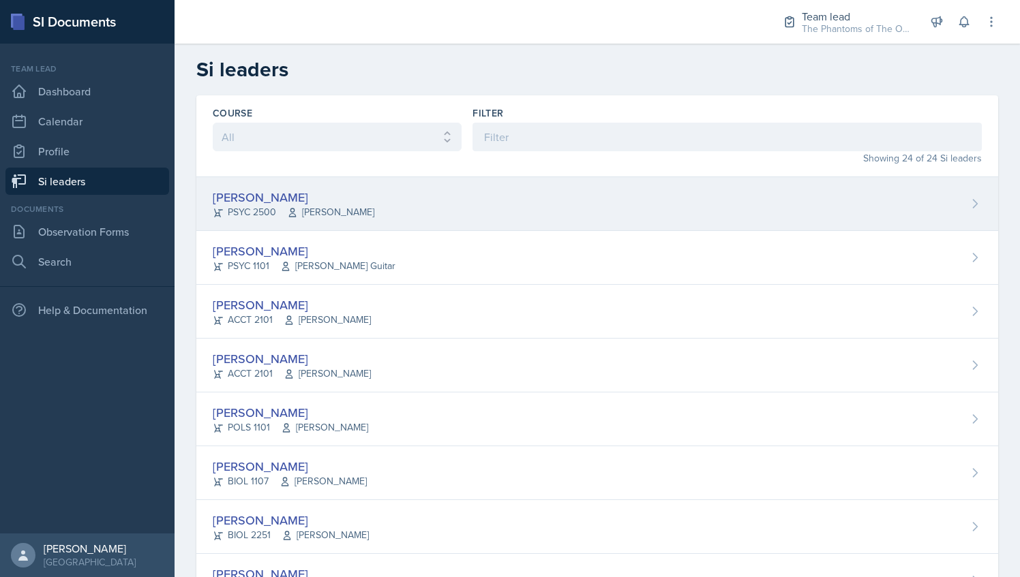
scroll to position [208, 0]
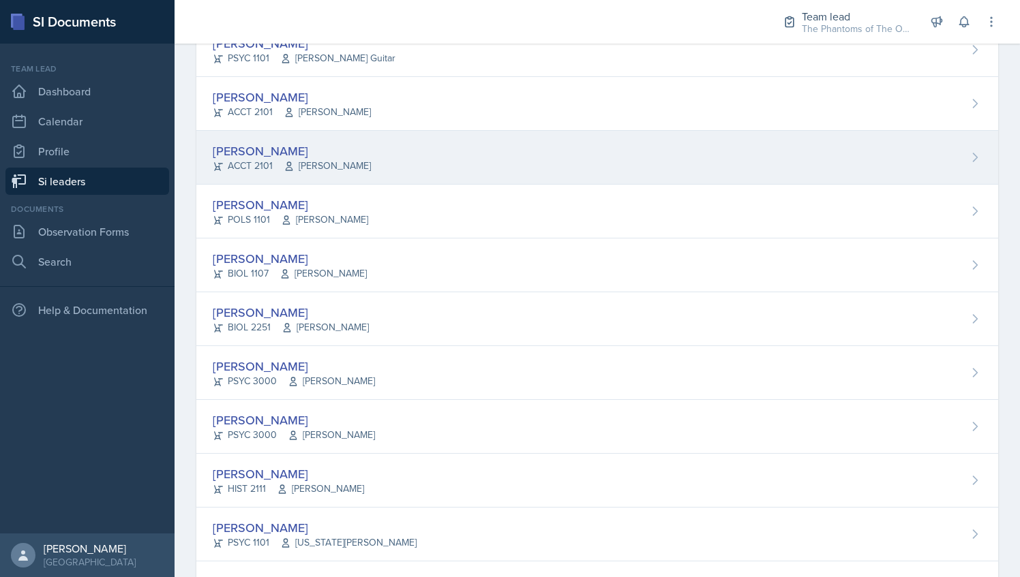
click at [382, 158] on div "[PERSON_NAME] ACCT 2101 [PERSON_NAME]" at bounding box center [596, 158] width 801 height 54
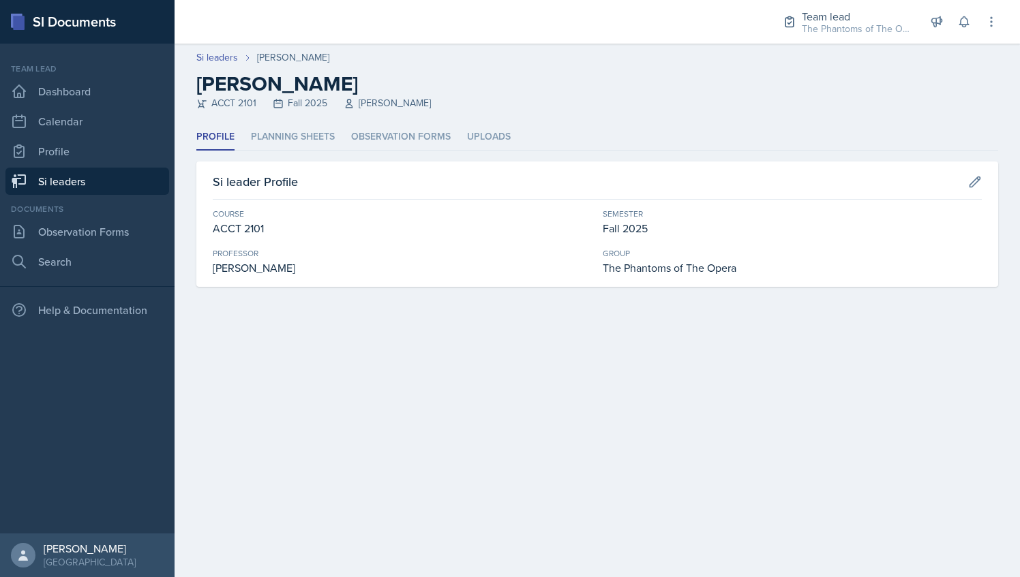
click at [365, 153] on div "Profile Planning Sheets Observation Forms Uploads Profile Planning Sheets Obser…" at bounding box center [596, 205] width 801 height 163
click at [378, 140] on li "Observation Forms" at bounding box center [401, 137] width 100 height 27
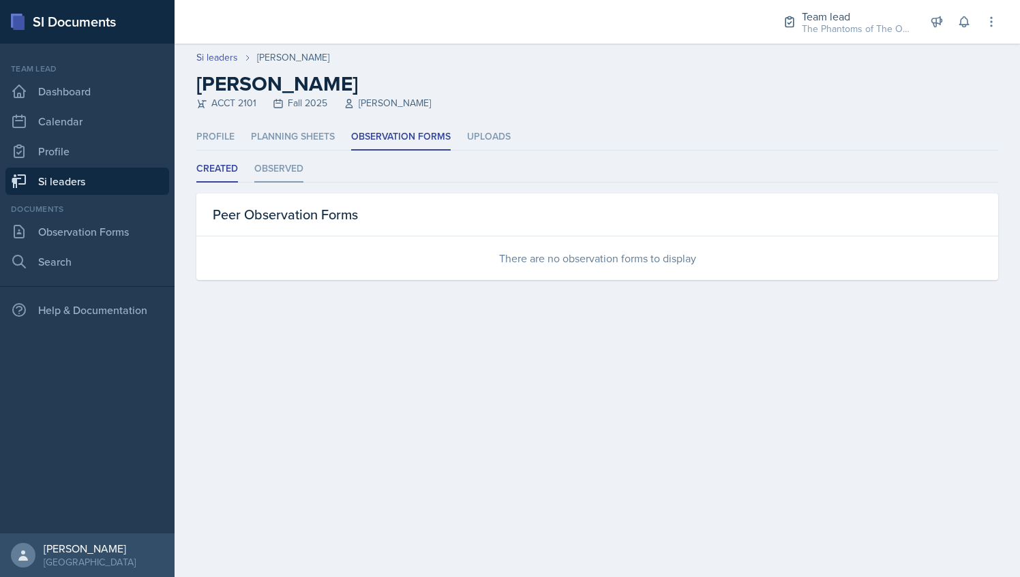
click at [288, 167] on li "Observed" at bounding box center [278, 169] width 49 height 27
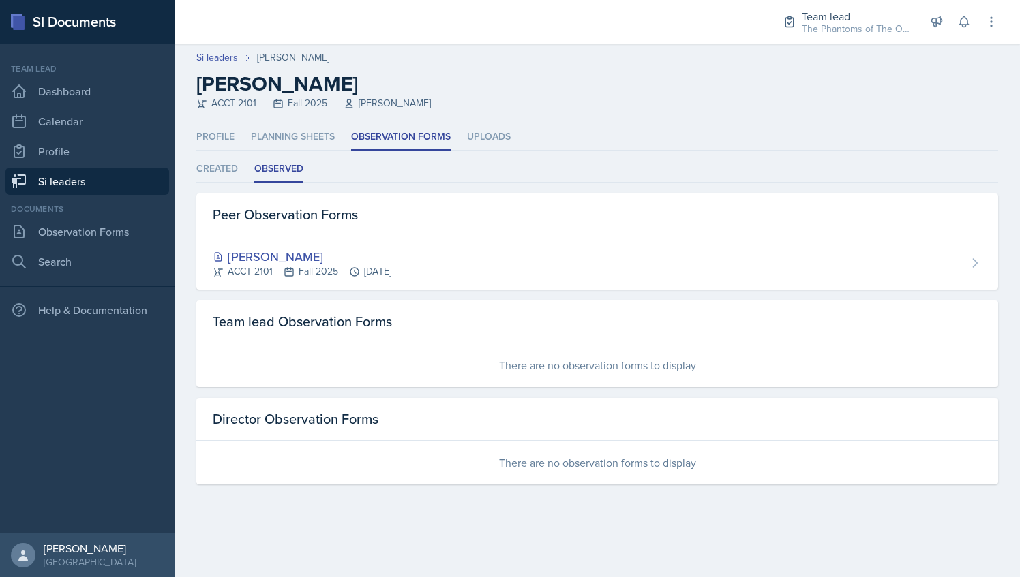
click at [112, 184] on link "Si leaders" at bounding box center [87, 181] width 164 height 27
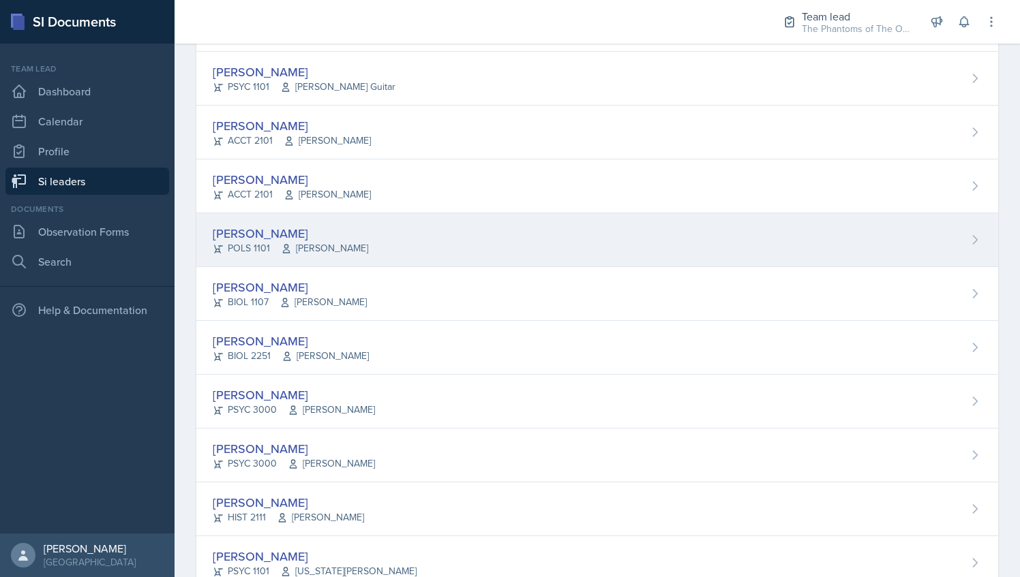
scroll to position [180, 0]
click at [408, 245] on div "[PERSON_NAME] POLS 1101 [PERSON_NAME]" at bounding box center [596, 240] width 801 height 54
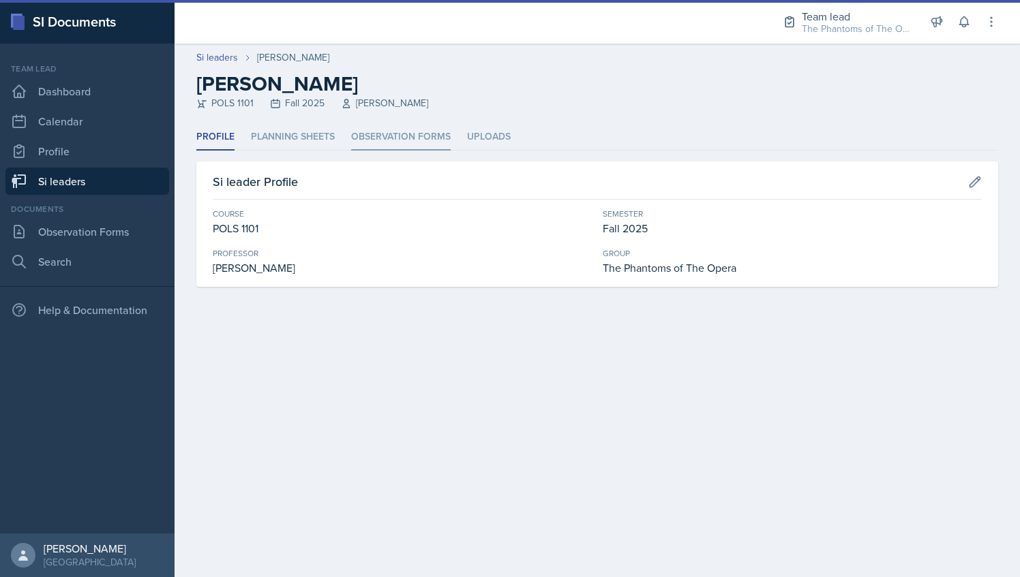
click at [420, 140] on li "Observation Forms" at bounding box center [401, 137] width 100 height 27
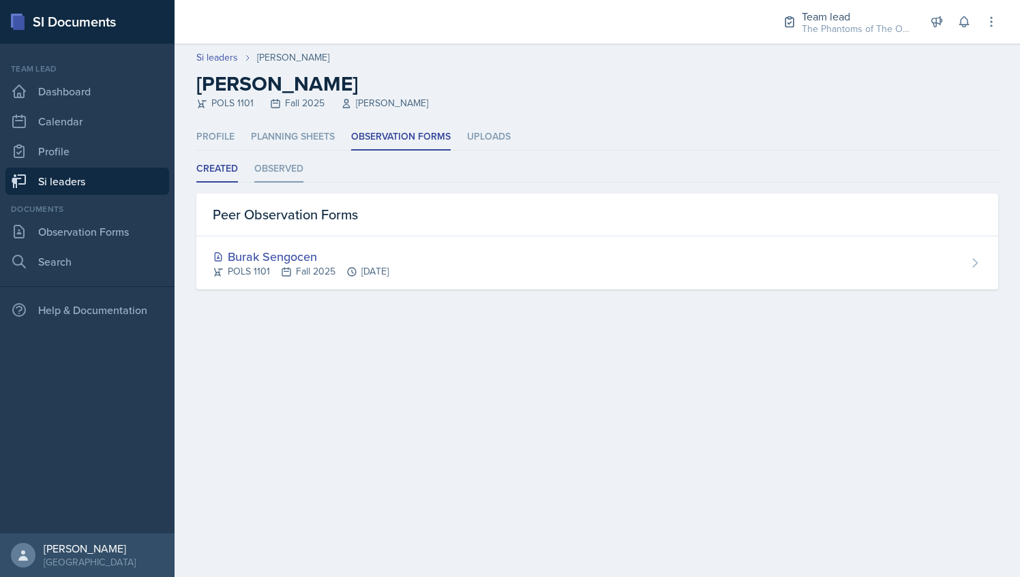
click at [293, 164] on li "Observed" at bounding box center [278, 169] width 49 height 27
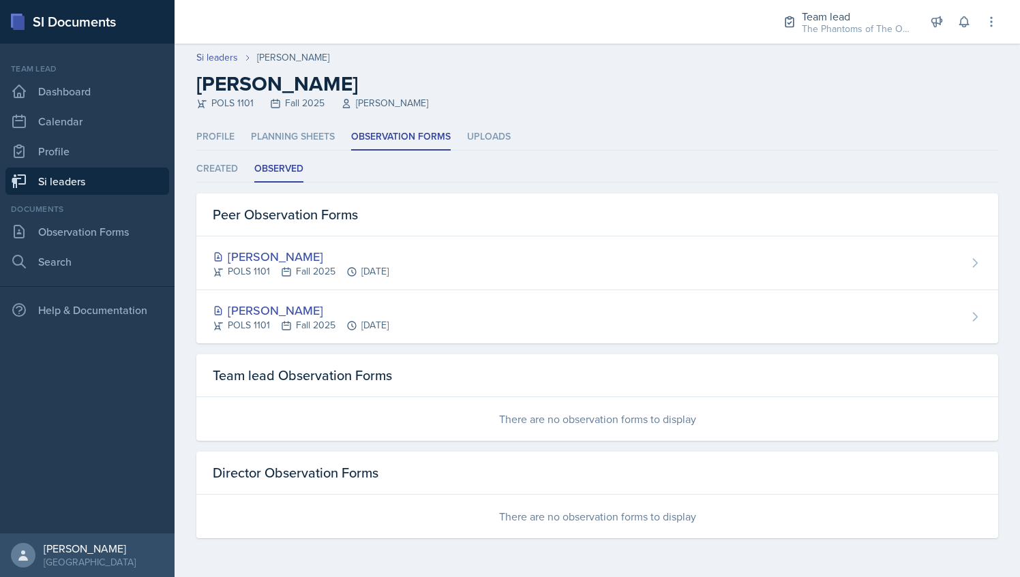
click at [86, 179] on link "Si leaders" at bounding box center [87, 181] width 164 height 27
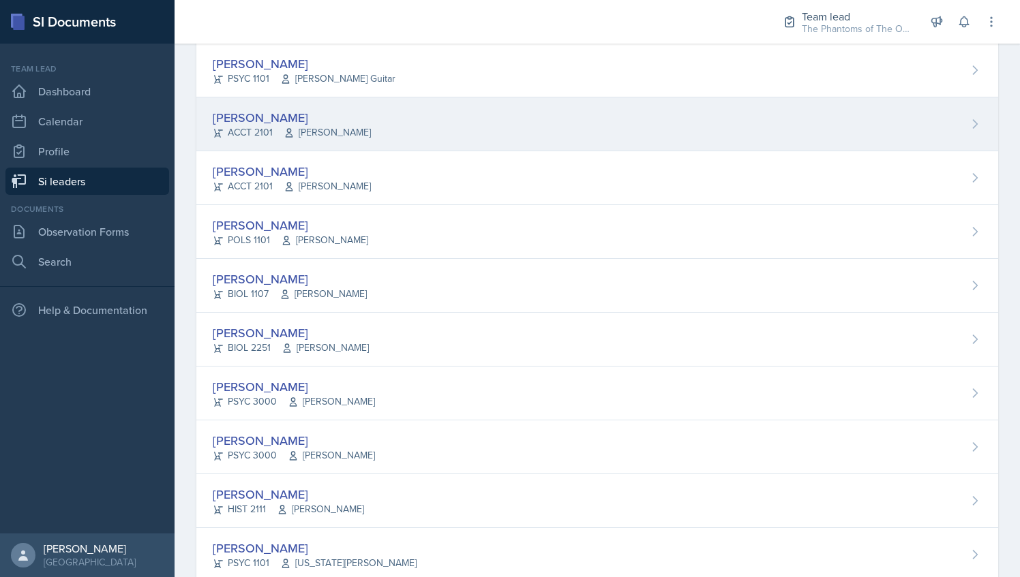
scroll to position [193, 0]
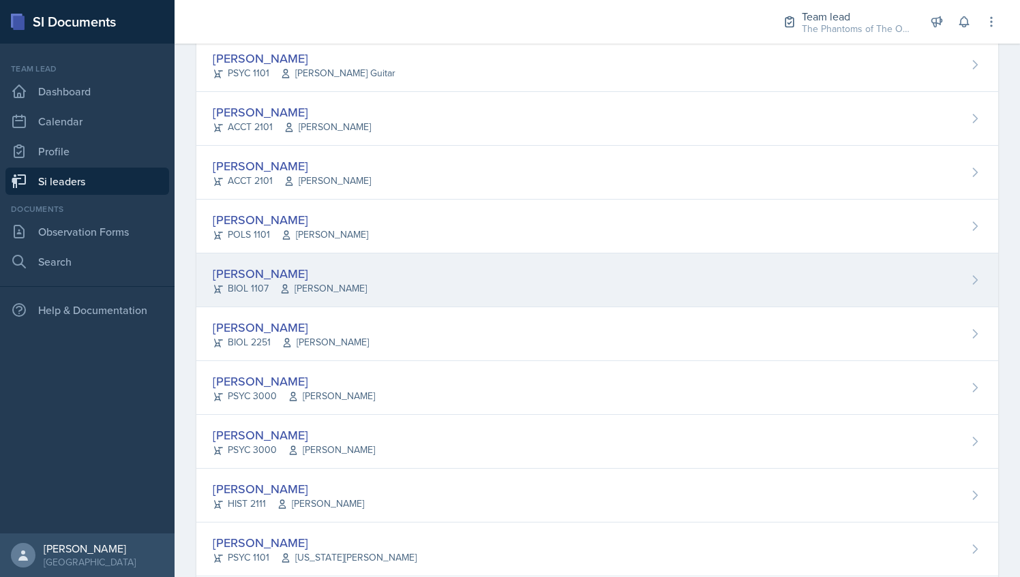
click at [329, 281] on span "[PERSON_NAME]" at bounding box center [322, 288] width 87 height 14
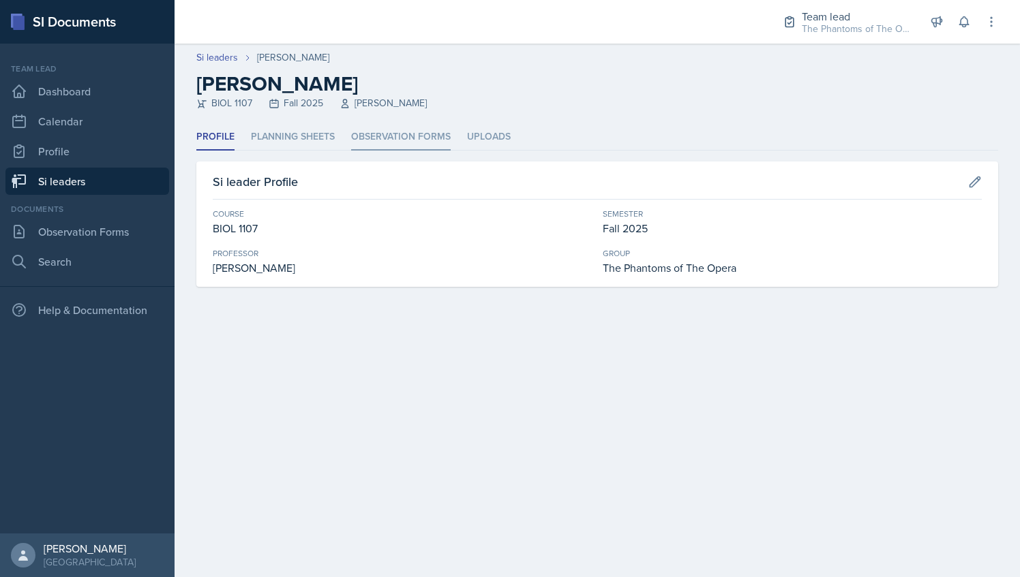
click at [379, 142] on li "Observation Forms" at bounding box center [401, 137] width 100 height 27
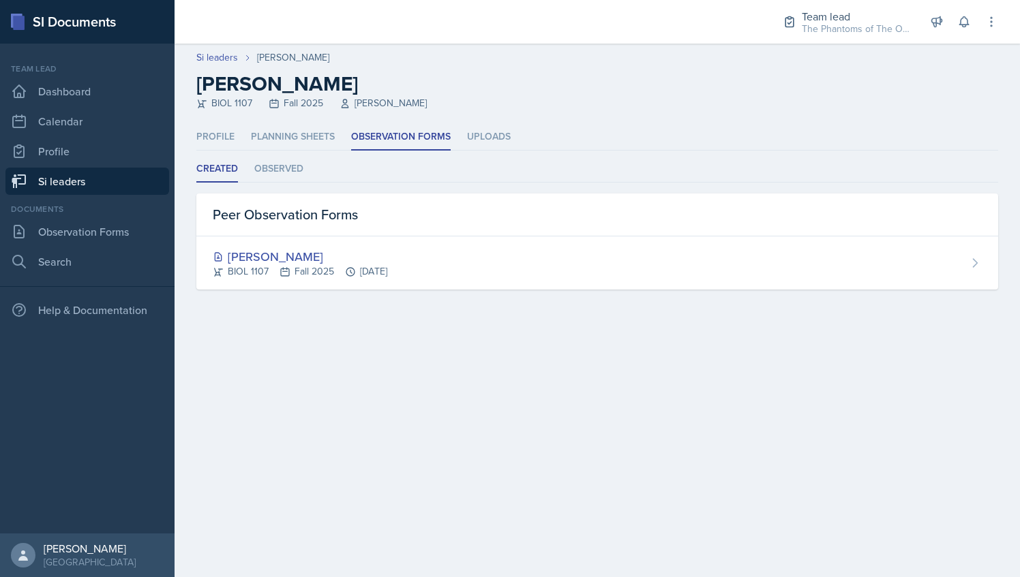
click at [293, 153] on div "Profile Planning Sheets Observation Forms Uploads Profile Planning Sheets Obser…" at bounding box center [596, 207] width 801 height 166
click at [292, 162] on li "Observed" at bounding box center [278, 169] width 49 height 27
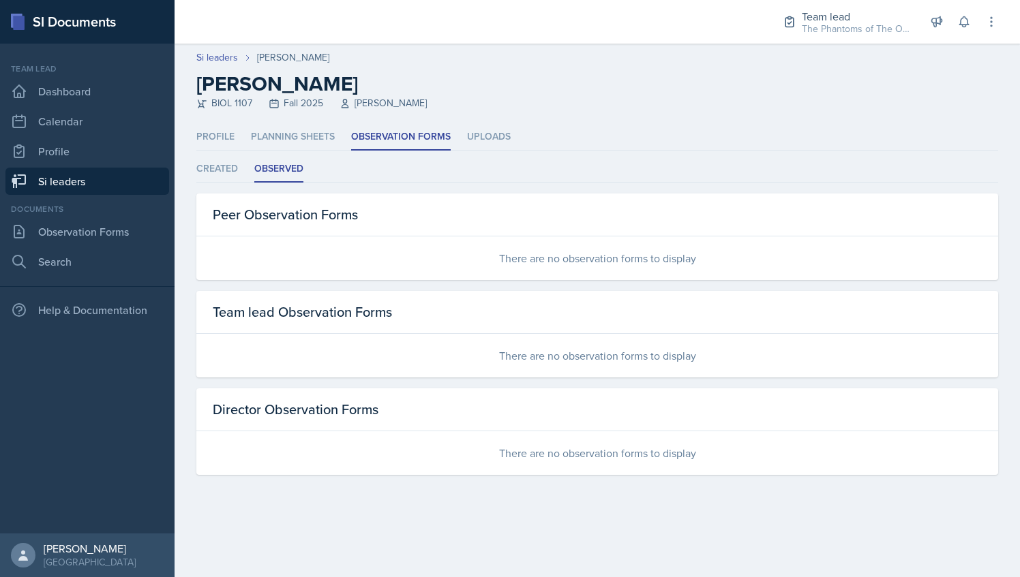
click at [100, 181] on link "Si leaders" at bounding box center [87, 181] width 164 height 27
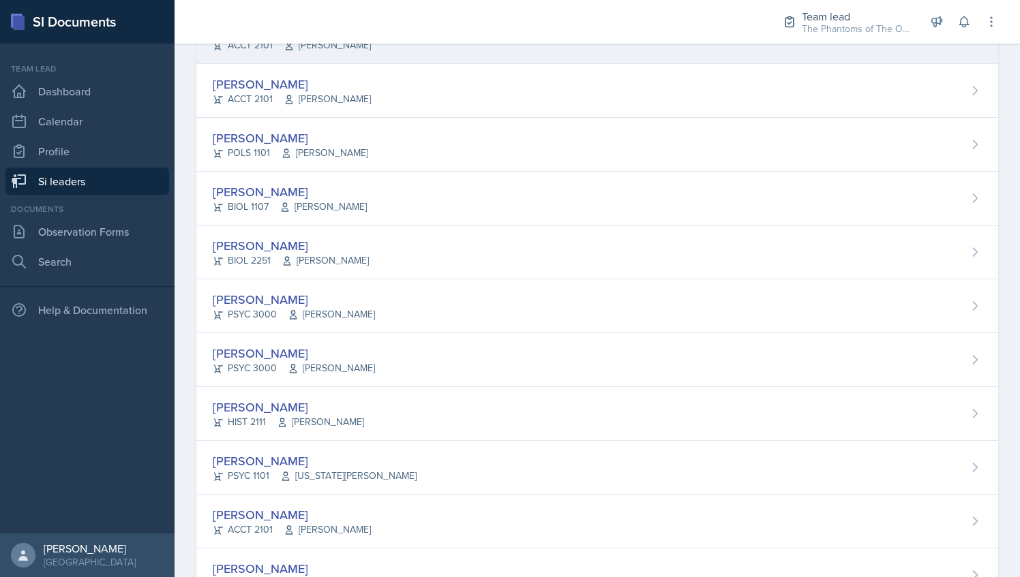
scroll to position [329, 0]
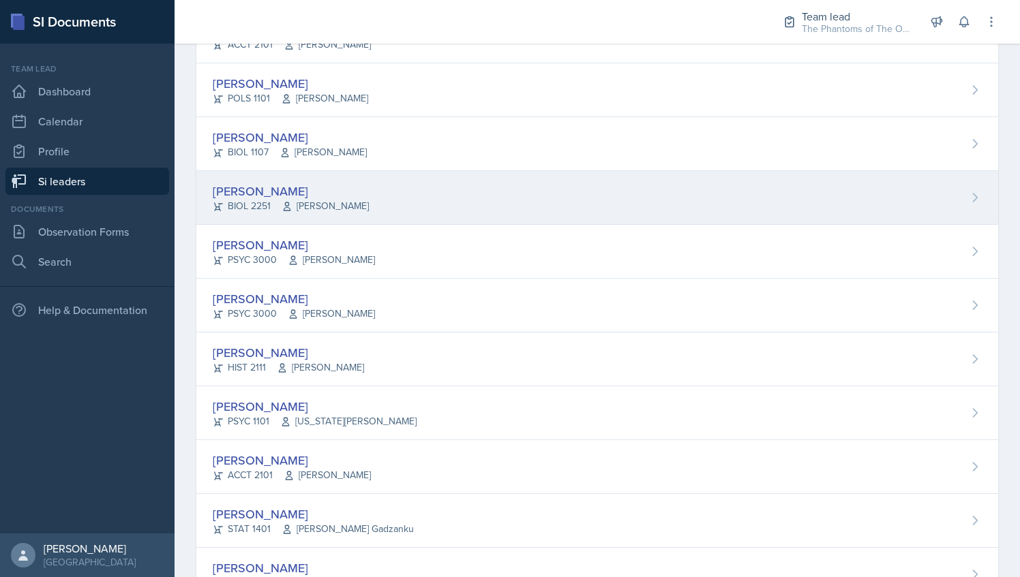
click at [354, 209] on span "[PERSON_NAME]" at bounding box center [324, 206] width 87 height 14
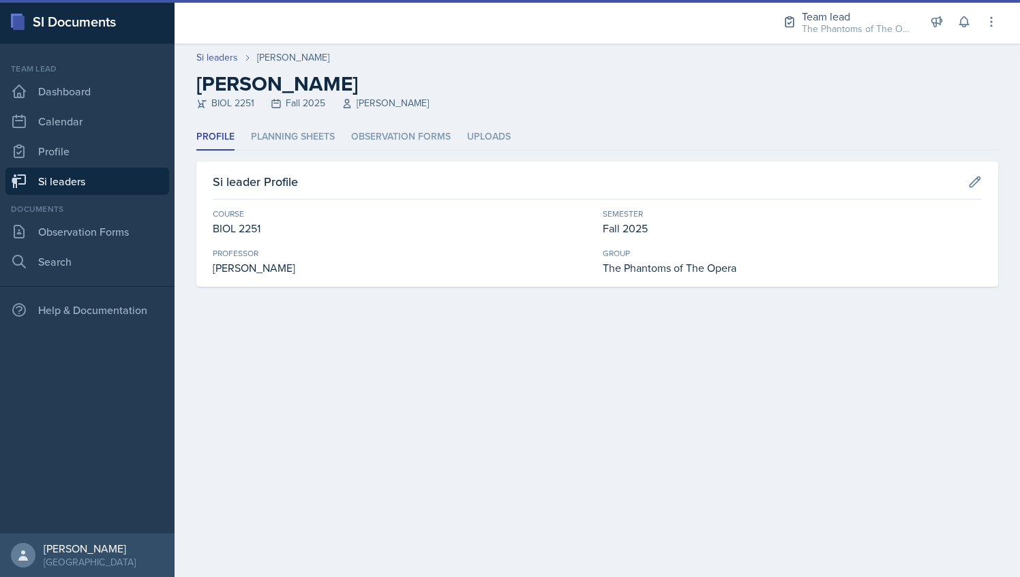
click at [382, 117] on header "Si leaders [PERSON_NAME] [PERSON_NAME] BIOL 2251 Fall 2025 Vennece [PERSON_NAME]" at bounding box center [596, 84] width 845 height 80
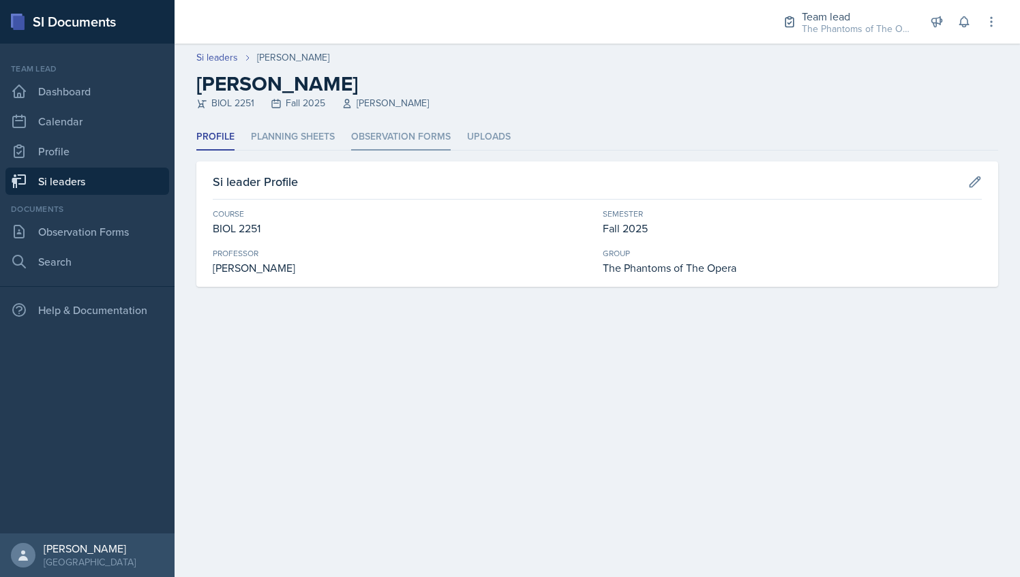
click at [410, 140] on li "Observation Forms" at bounding box center [401, 137] width 100 height 27
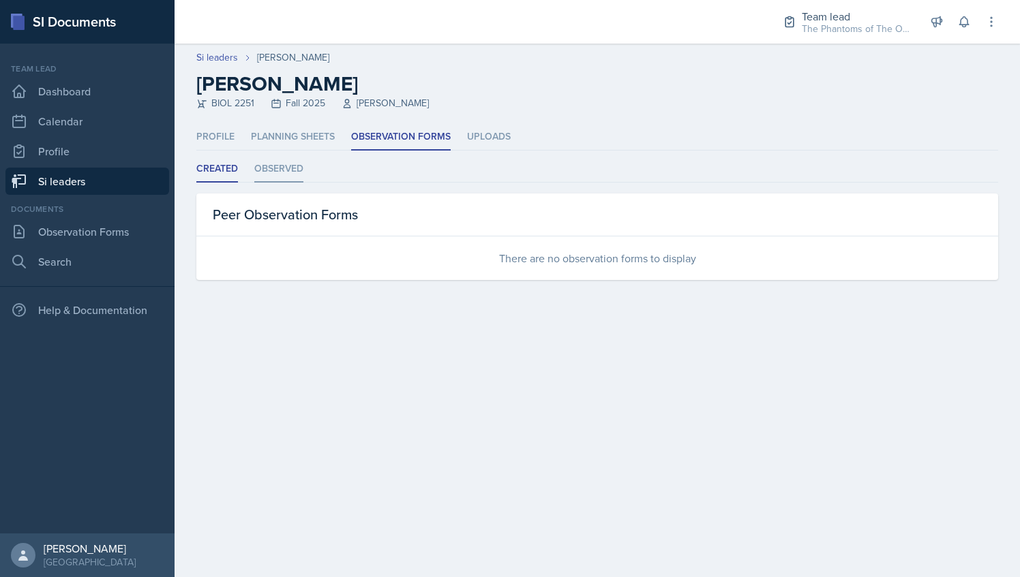
click at [286, 156] on li "Observed" at bounding box center [278, 169] width 49 height 27
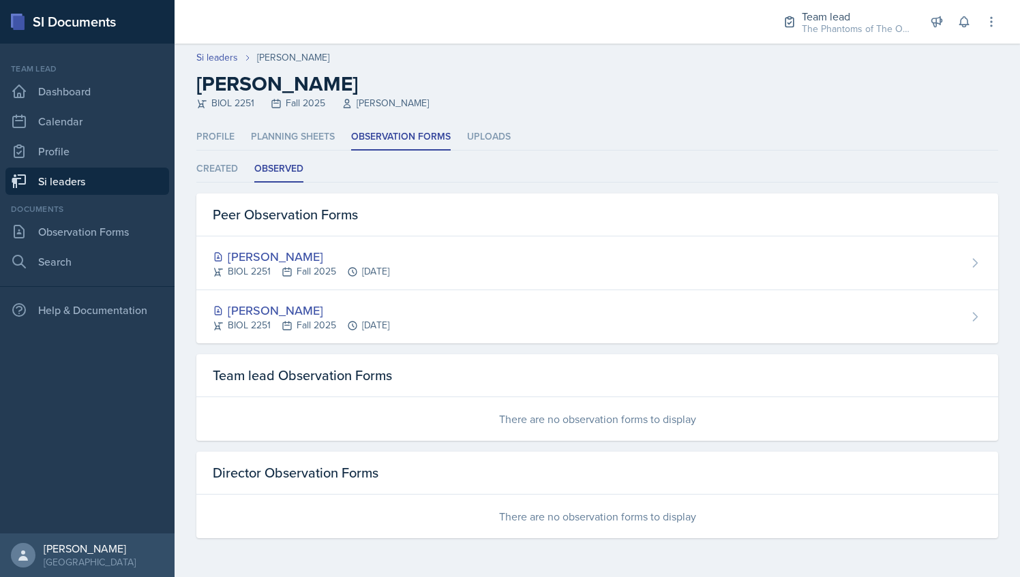
click at [124, 185] on link "Si leaders" at bounding box center [87, 181] width 164 height 27
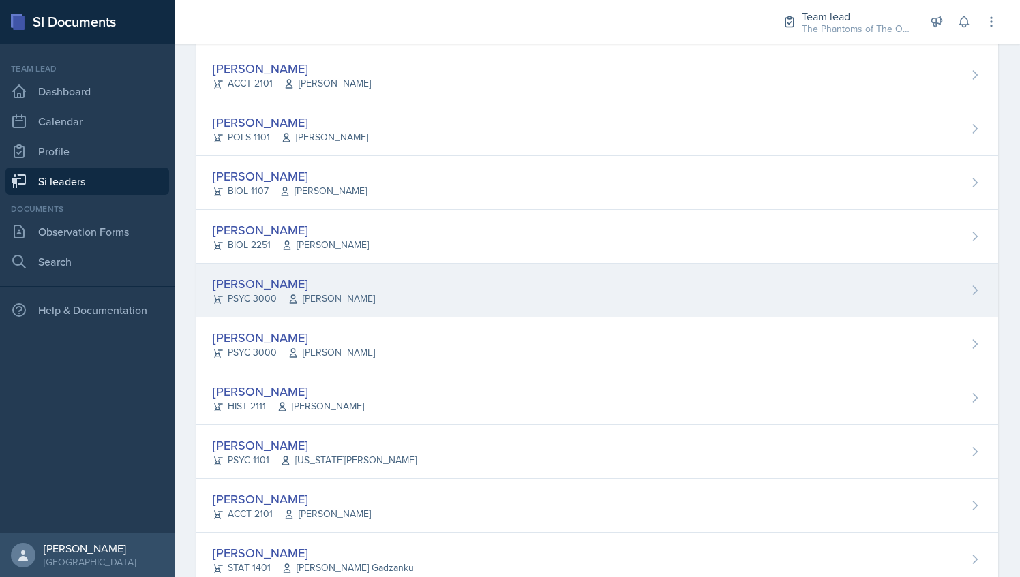
scroll to position [291, 0]
click at [407, 265] on div "[PERSON_NAME] PSYC 3000 [PERSON_NAME]" at bounding box center [596, 290] width 801 height 54
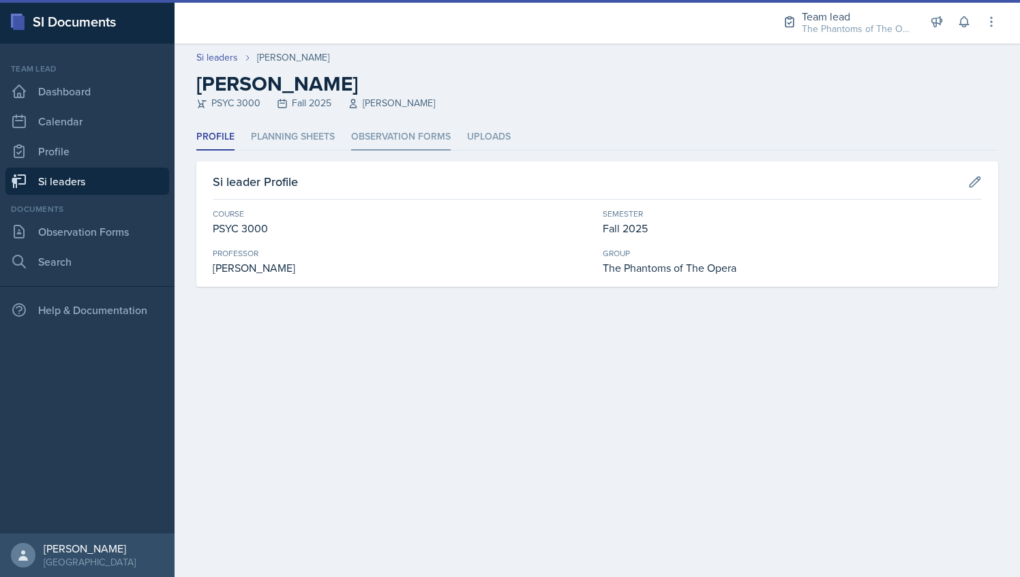
click at [354, 135] on li "Observation Forms" at bounding box center [401, 137] width 100 height 27
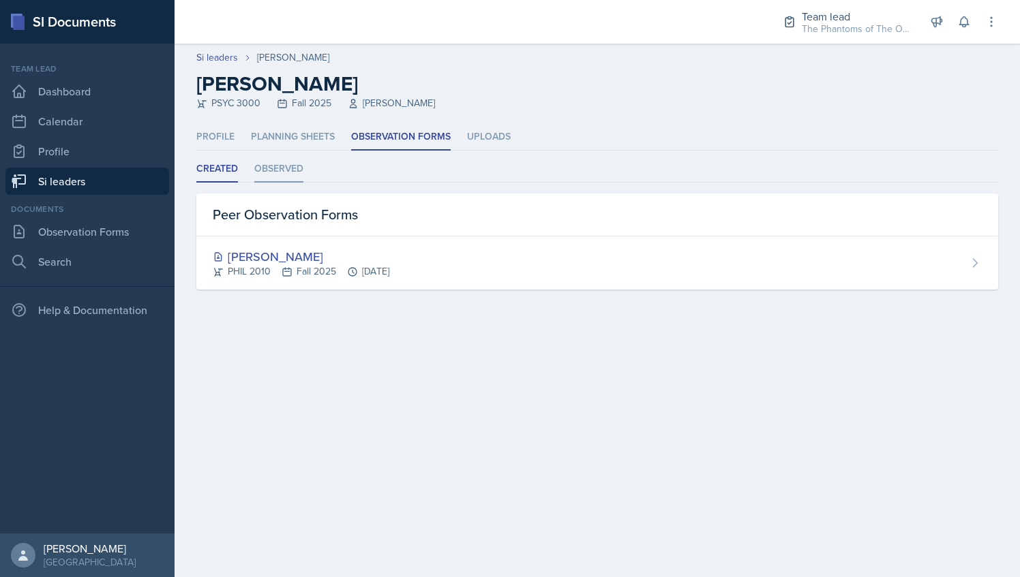
click at [287, 172] on li "Observed" at bounding box center [278, 169] width 49 height 27
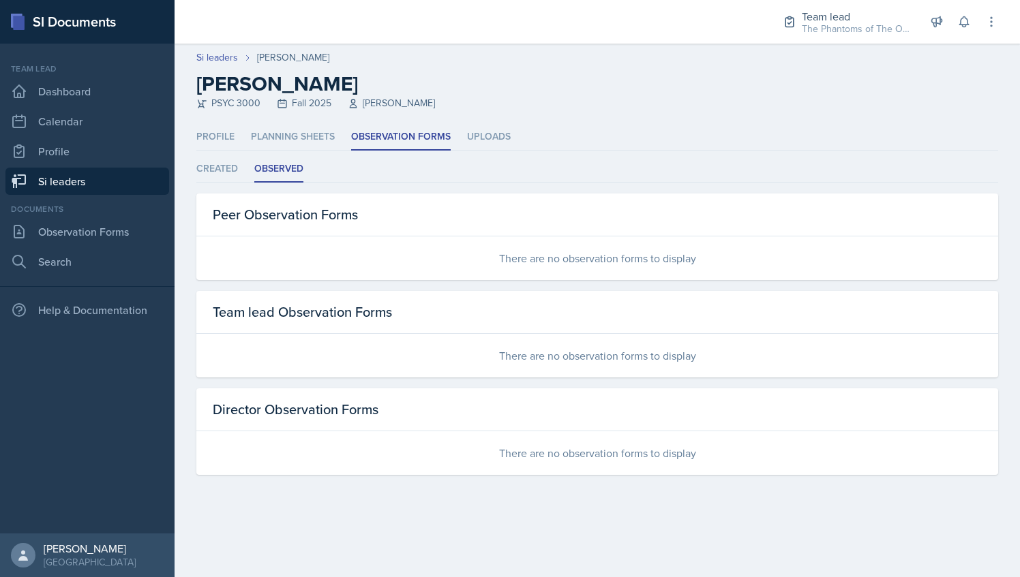
click at [109, 173] on link "Si leaders" at bounding box center [87, 181] width 164 height 27
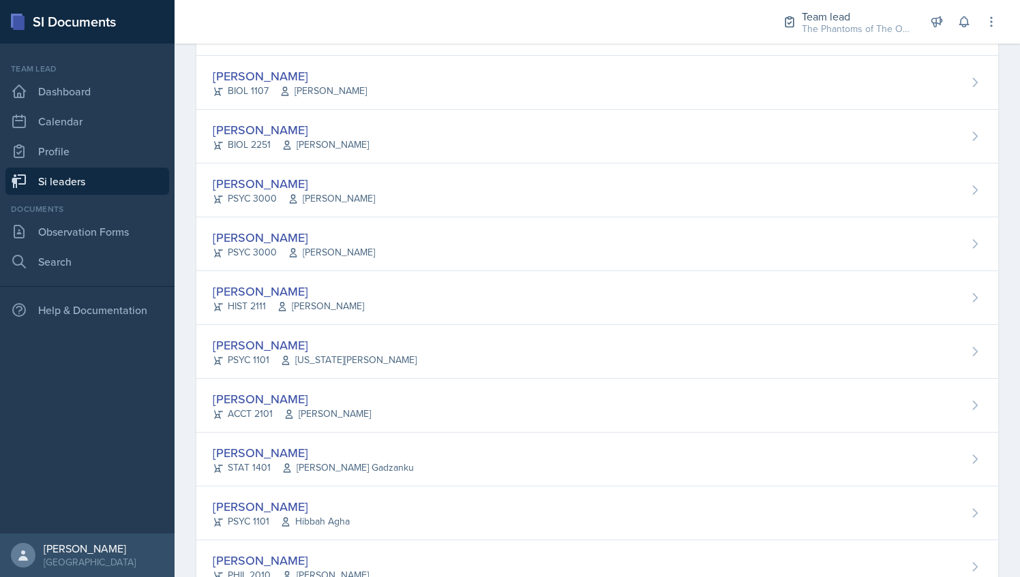
scroll to position [392, 0]
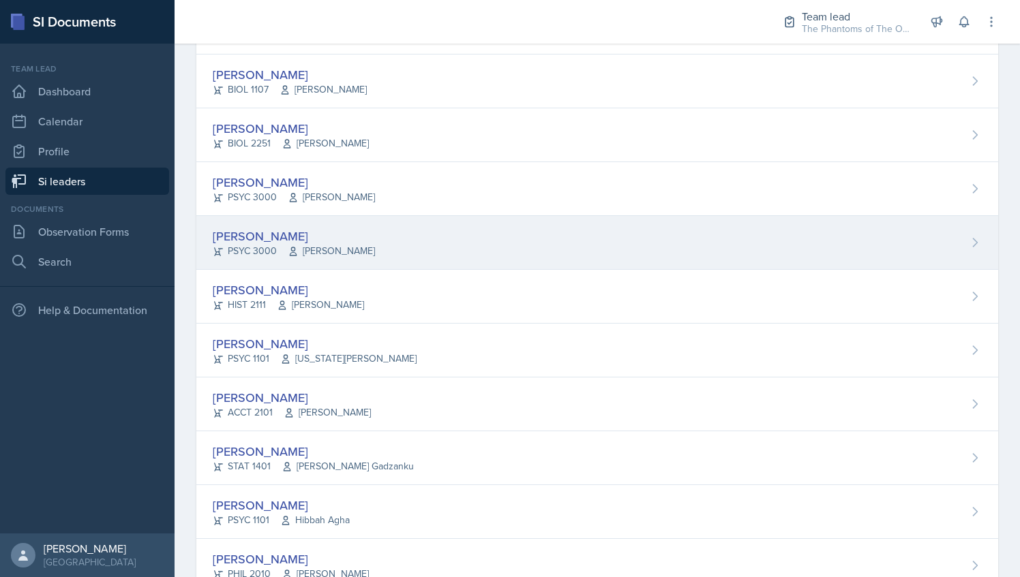
click at [384, 224] on div "[PERSON_NAME] PSYC 3000 [PERSON_NAME]" at bounding box center [596, 243] width 801 height 54
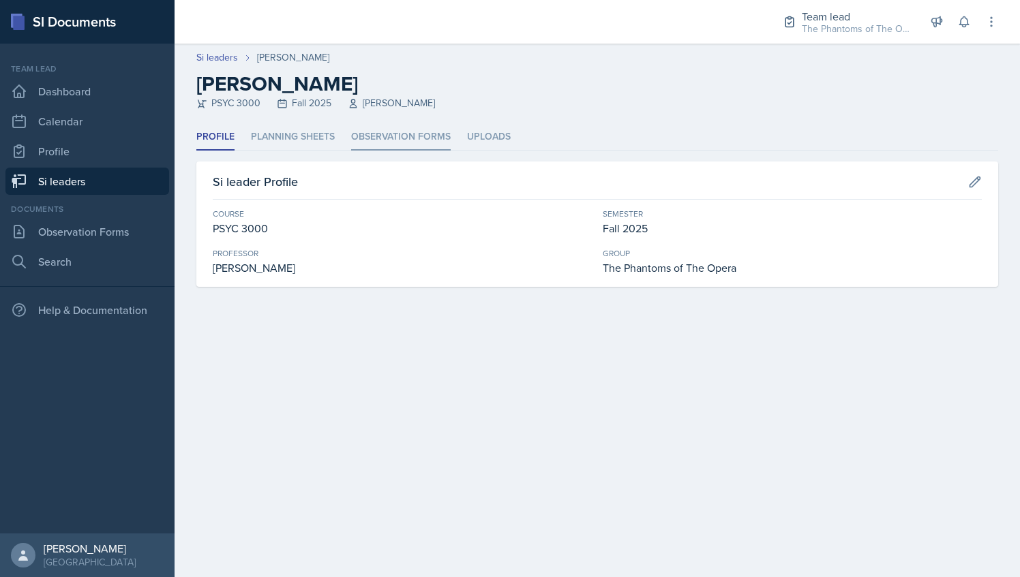
click at [406, 129] on li "Observation Forms" at bounding box center [401, 137] width 100 height 27
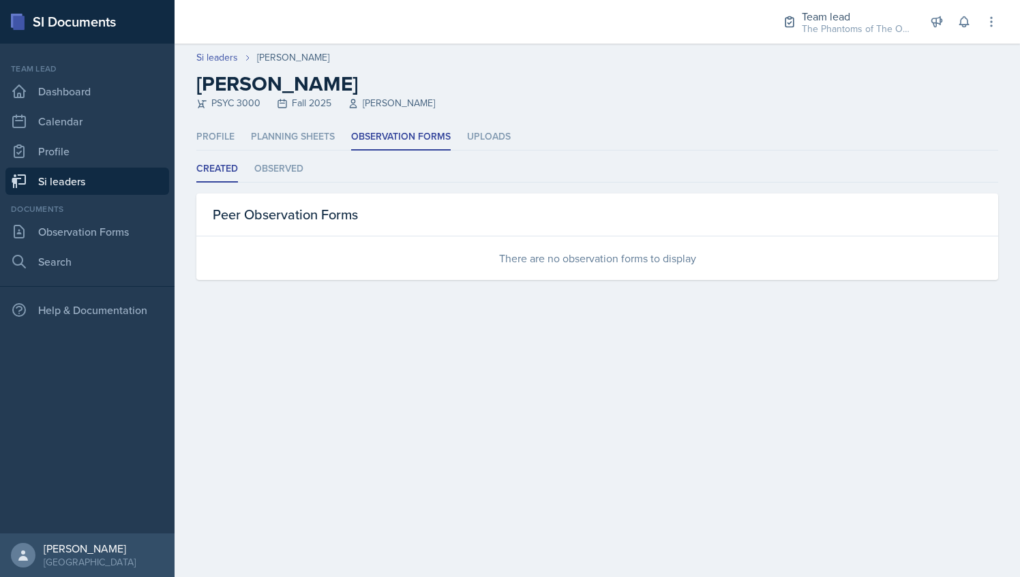
click at [309, 165] on ul "Created Observed" at bounding box center [596, 169] width 801 height 27
click at [286, 167] on li "Observed" at bounding box center [278, 169] width 49 height 27
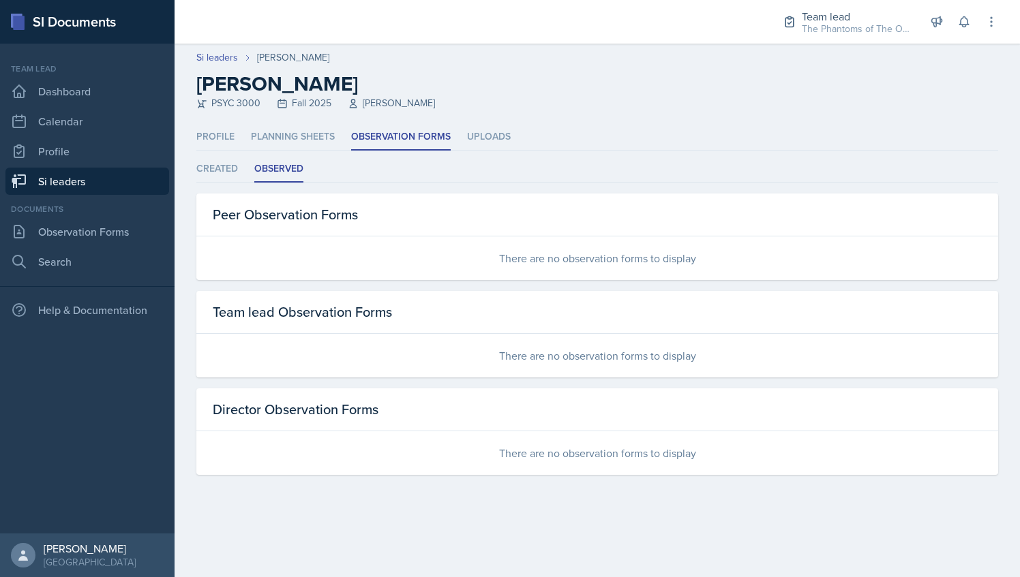
click at [102, 178] on link "Si leaders" at bounding box center [87, 181] width 164 height 27
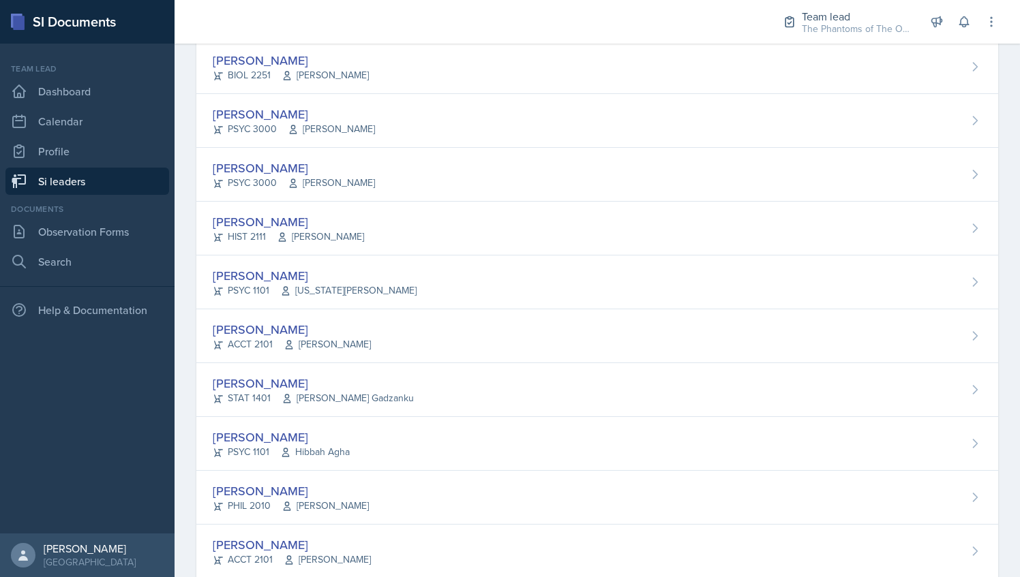
scroll to position [459, 0]
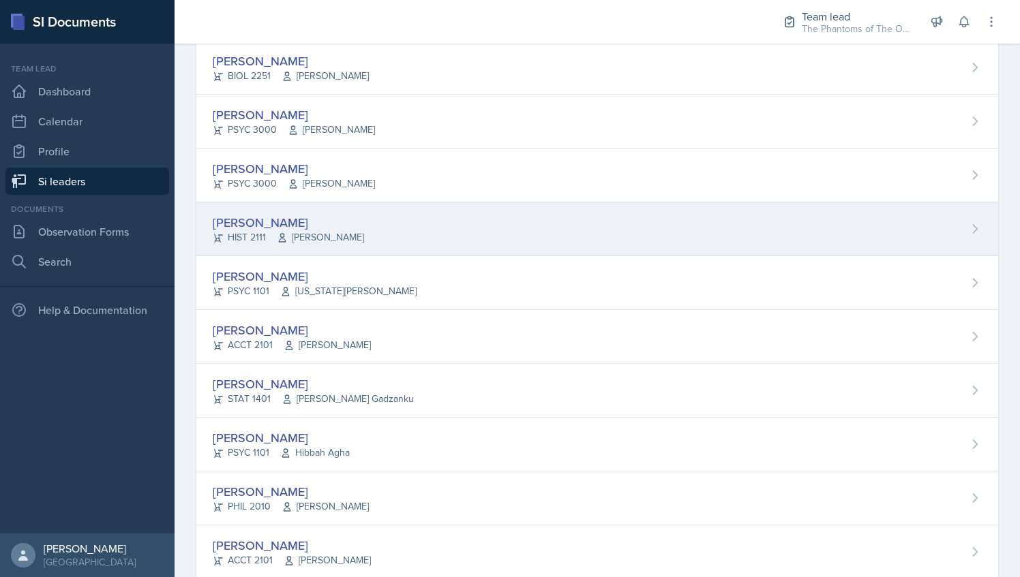
click at [341, 225] on div "[PERSON_NAME]" at bounding box center [288, 222] width 151 height 18
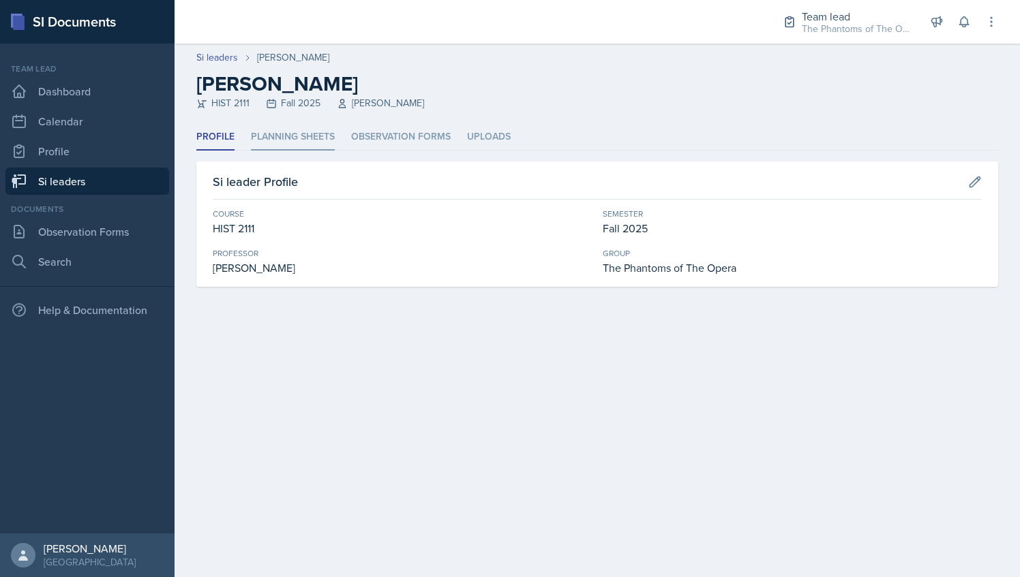
click at [320, 137] on li "Planning Sheets" at bounding box center [293, 137] width 84 height 27
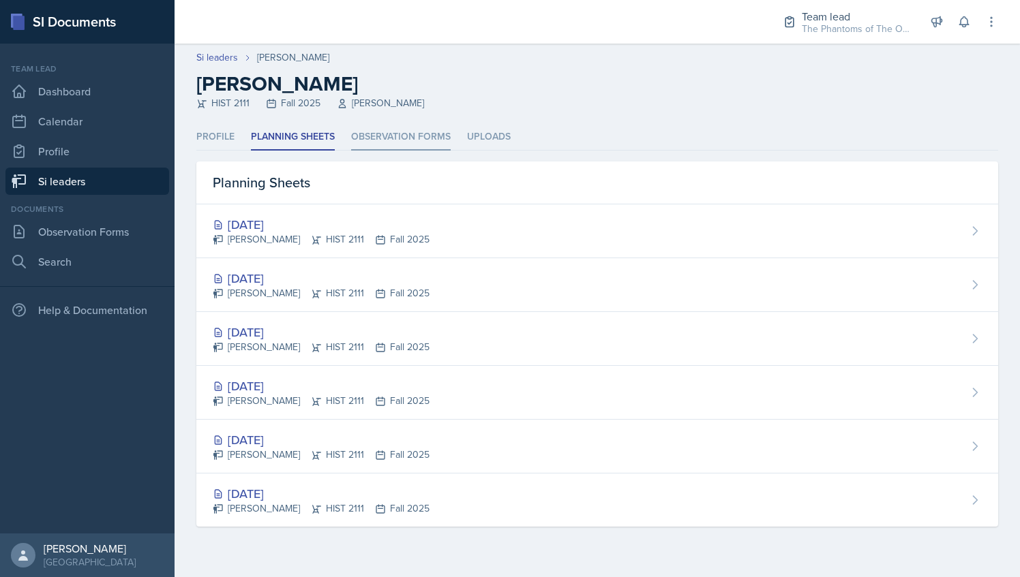
click at [393, 144] on li "Observation Forms" at bounding box center [401, 137] width 100 height 27
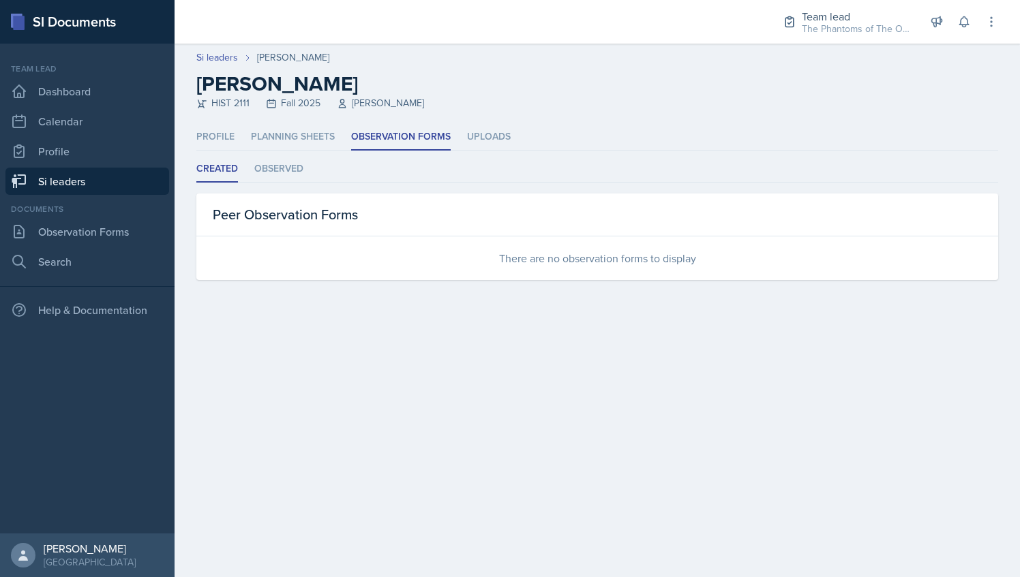
click at [269, 151] on div "Profile Planning Sheets Observation Forms Uploads Profile Planning Sheets Obser…" at bounding box center [596, 202] width 801 height 156
click at [279, 162] on li "Observed" at bounding box center [278, 169] width 49 height 27
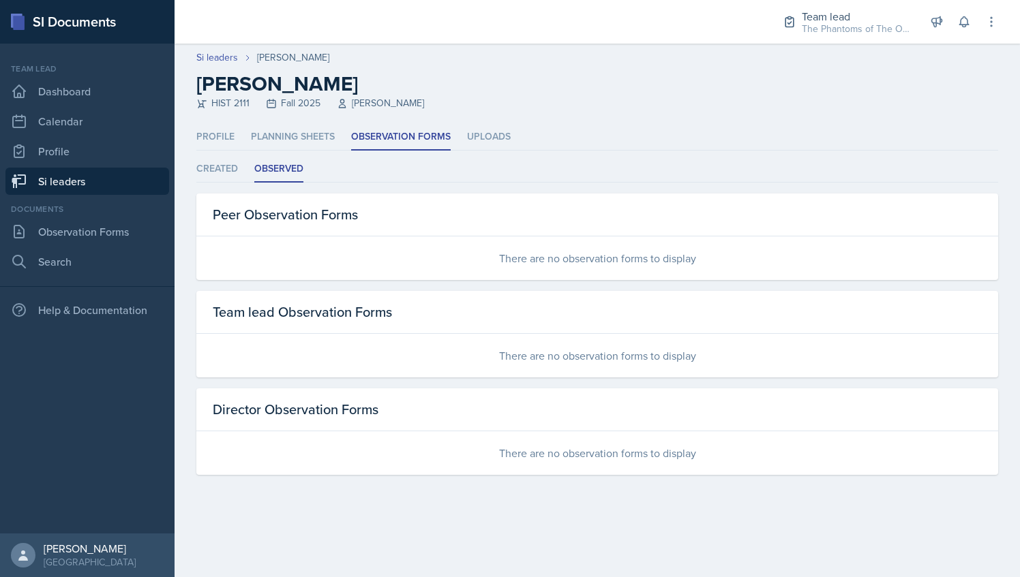
click at [99, 182] on link "Si leaders" at bounding box center [87, 181] width 164 height 27
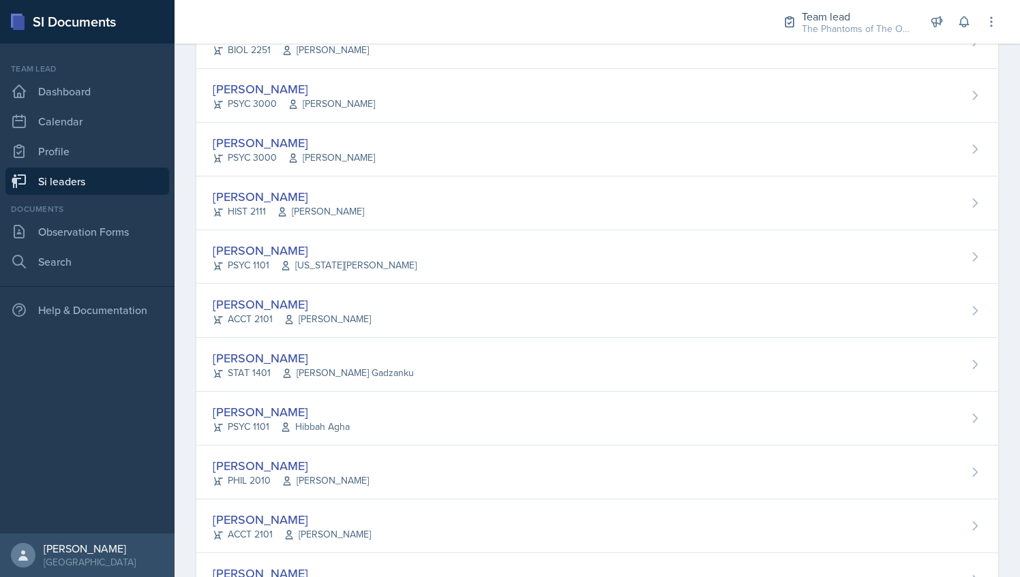
scroll to position [510, 0]
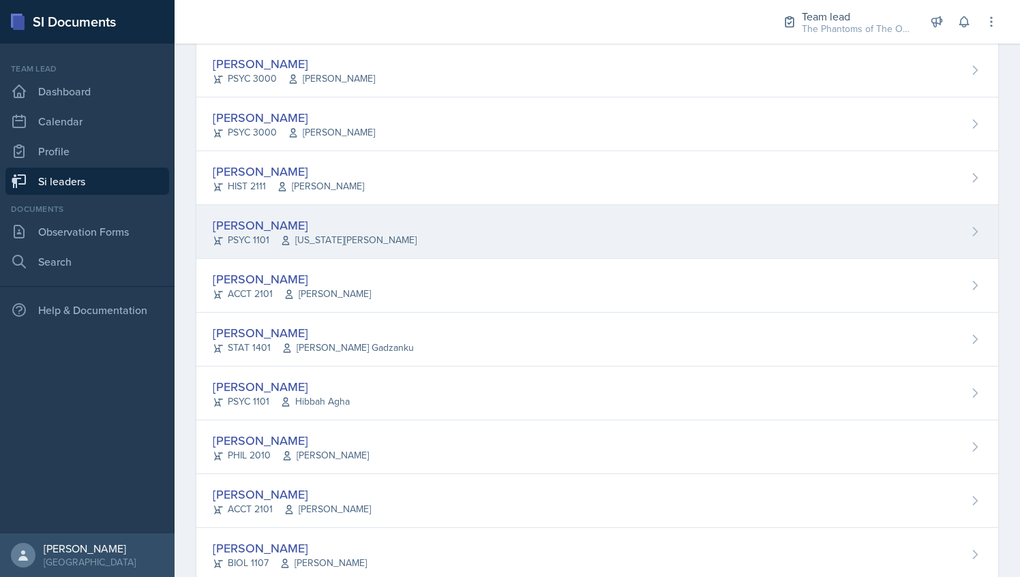
click at [380, 215] on div "[PERSON_NAME] PSYC 1101 [US_STATE][PERSON_NAME]" at bounding box center [596, 232] width 801 height 54
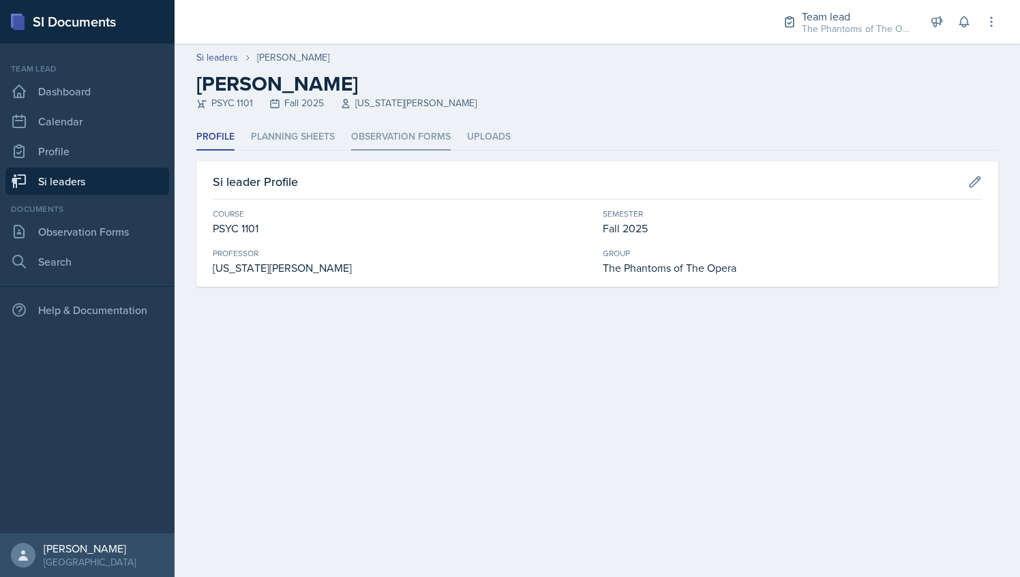
click at [390, 136] on li "Observation Forms" at bounding box center [401, 137] width 100 height 27
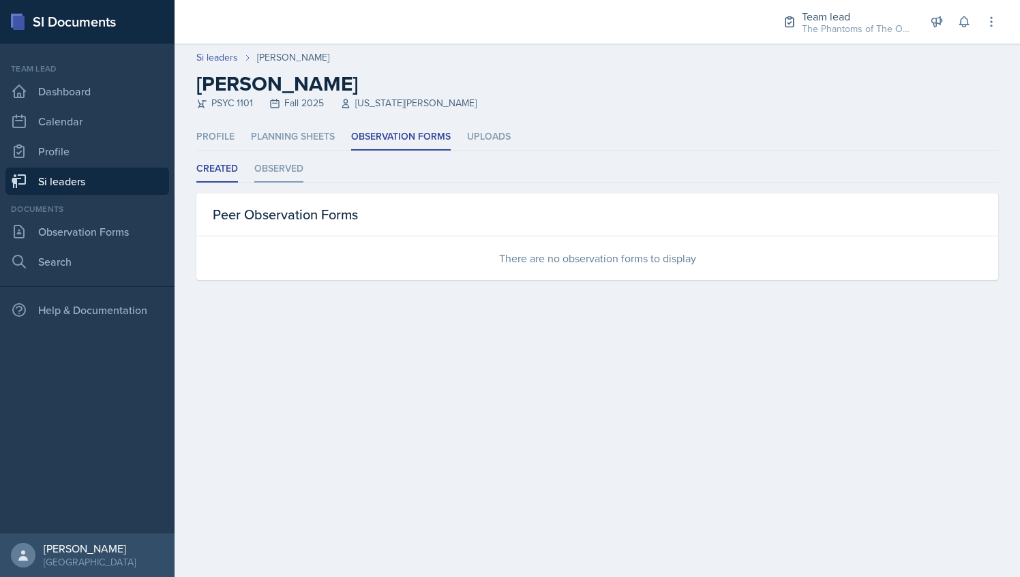
click at [300, 166] on li "Observed" at bounding box center [278, 169] width 49 height 27
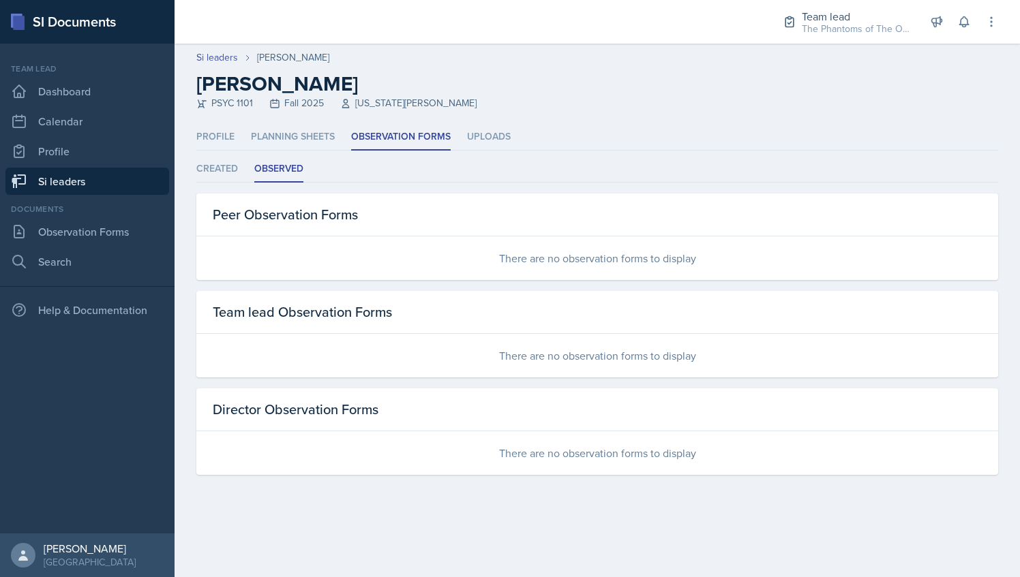
click at [98, 179] on link "Si leaders" at bounding box center [87, 181] width 164 height 27
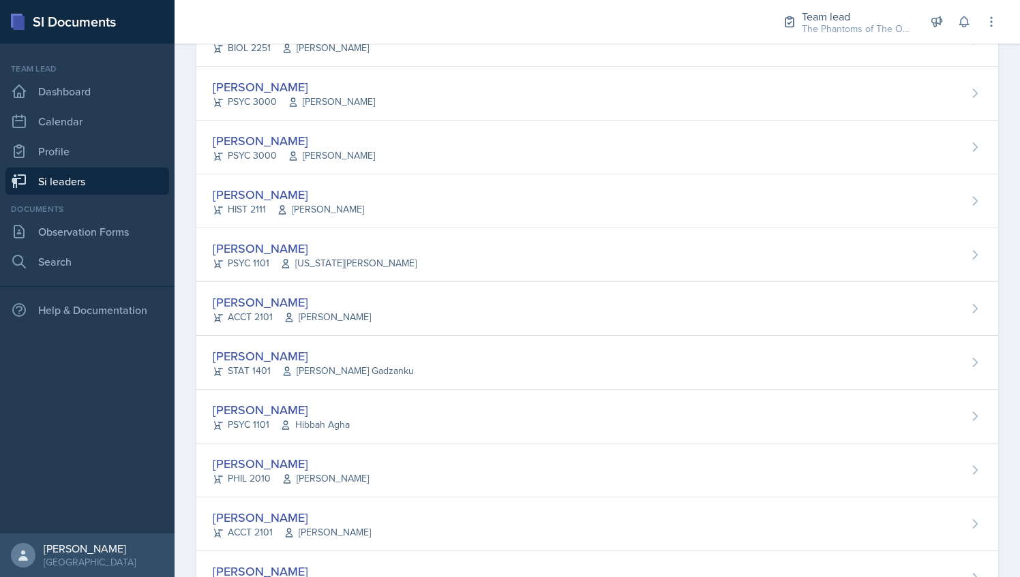
scroll to position [549, 0]
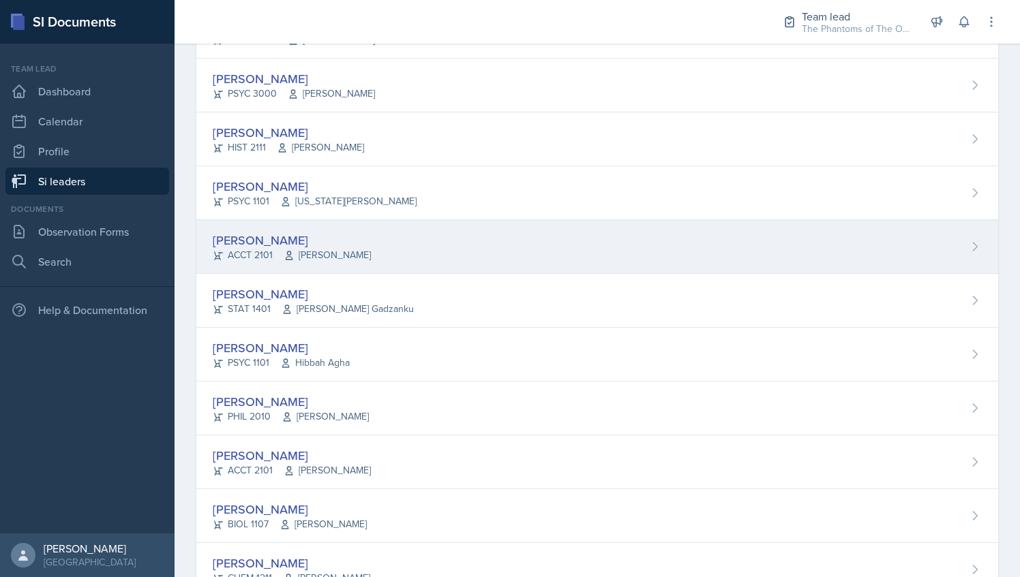
click at [388, 232] on div "[PERSON_NAME] ACCT 2101 [PERSON_NAME]" at bounding box center [596, 247] width 801 height 54
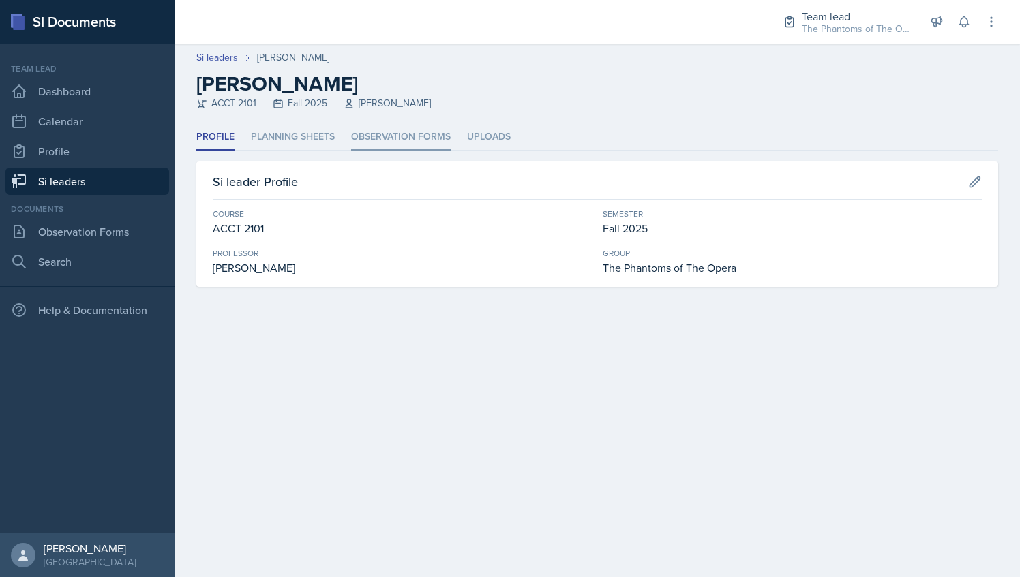
click at [425, 135] on li "Observation Forms" at bounding box center [401, 137] width 100 height 27
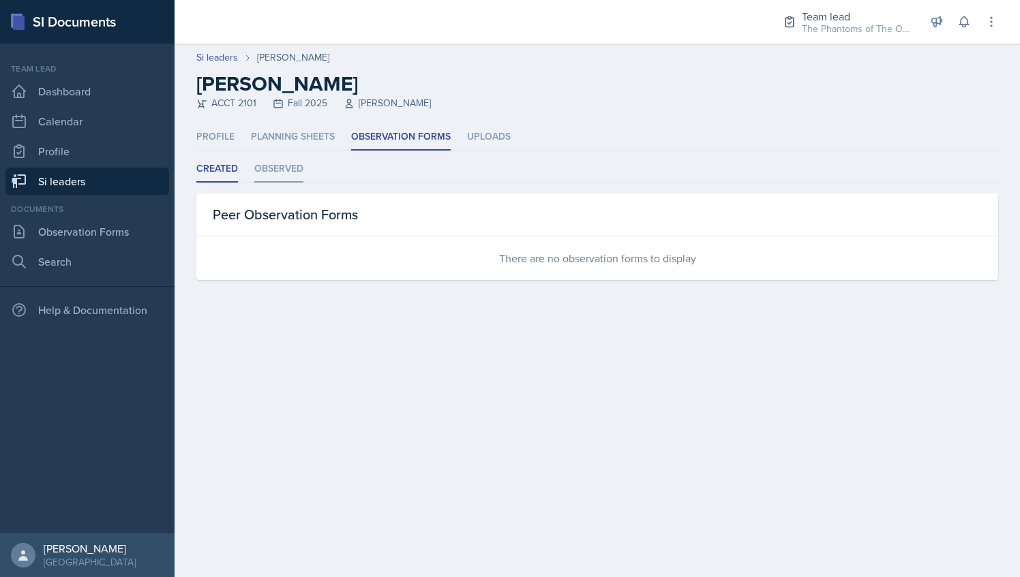
click at [282, 162] on li "Observed" at bounding box center [278, 169] width 49 height 27
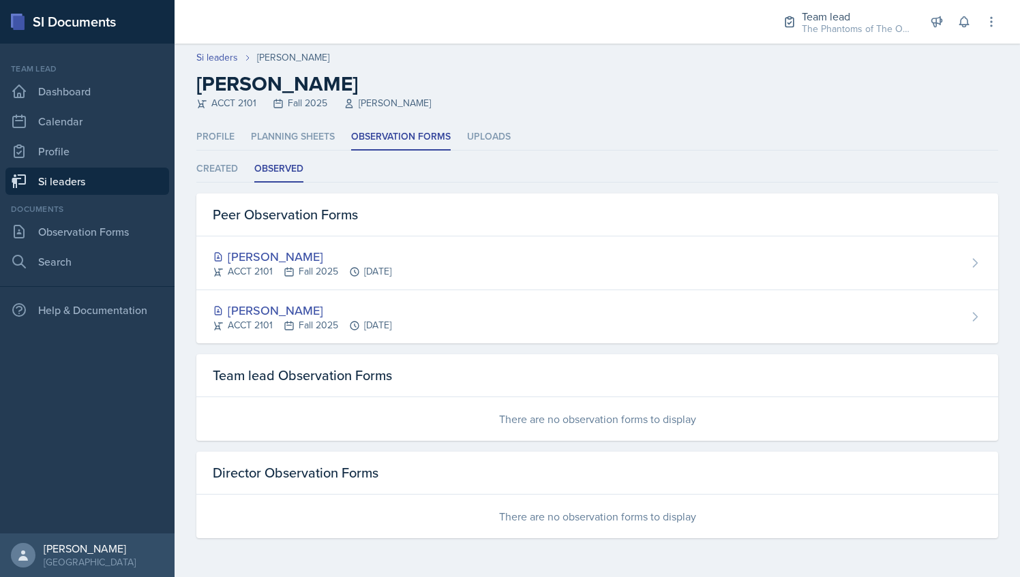
click at [110, 177] on link "Si leaders" at bounding box center [87, 181] width 164 height 27
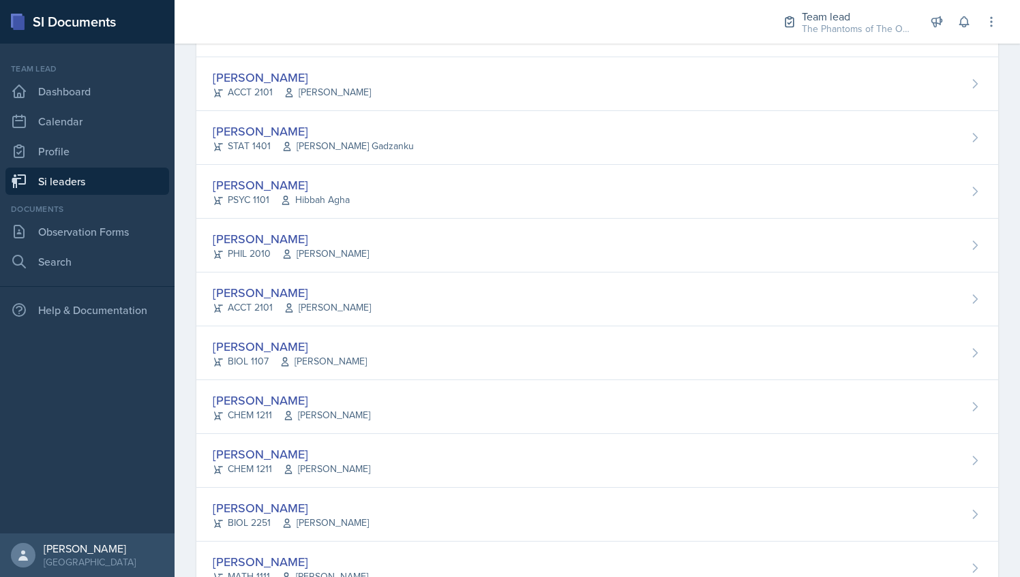
scroll to position [712, 0]
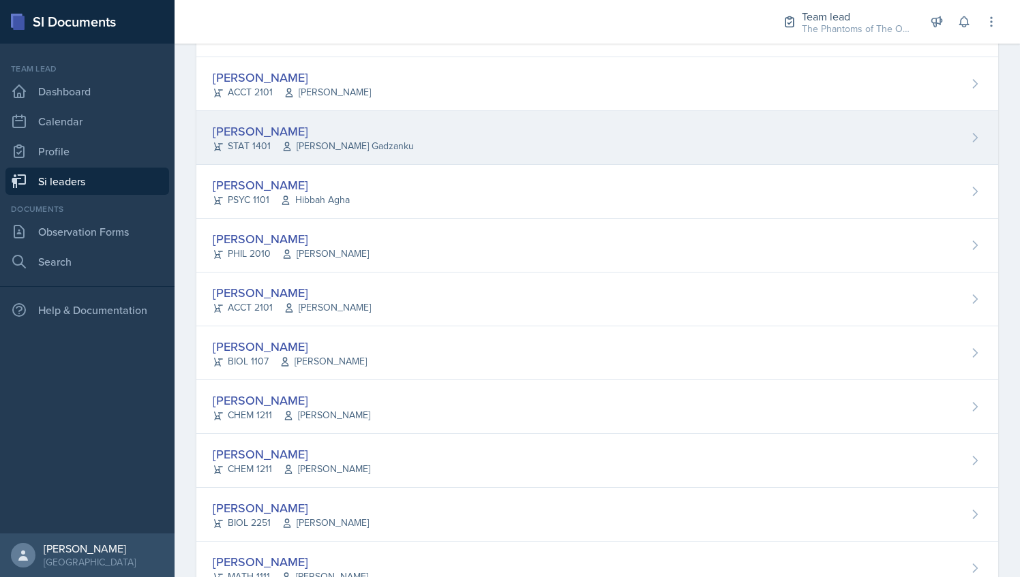
click at [376, 139] on span "[PERSON_NAME] Gadzanku" at bounding box center [347, 146] width 132 height 14
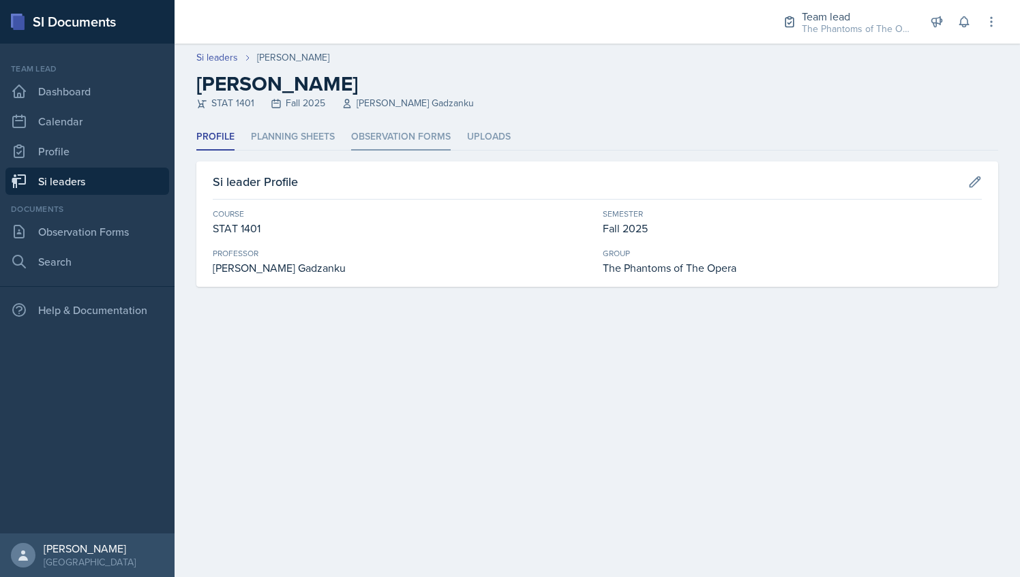
click at [386, 143] on li "Observation Forms" at bounding box center [401, 137] width 100 height 27
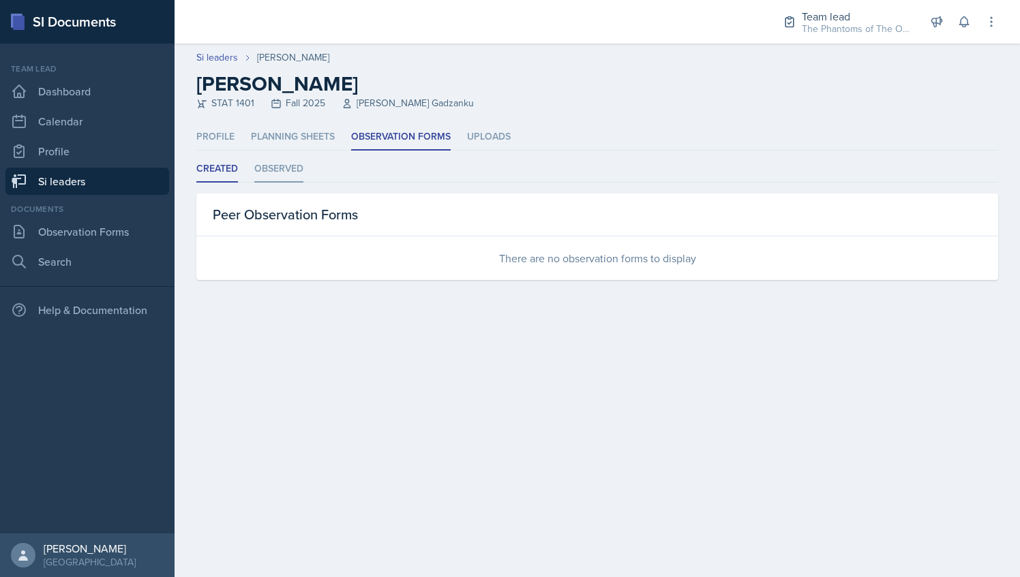
click at [292, 172] on li "Observed" at bounding box center [278, 169] width 49 height 27
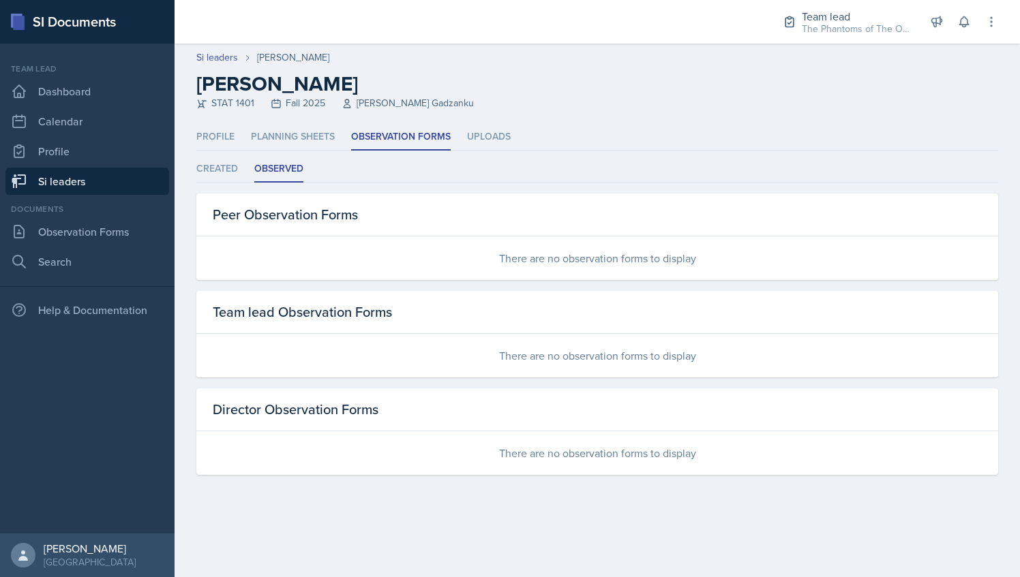
click at [138, 173] on link "Si leaders" at bounding box center [87, 181] width 164 height 27
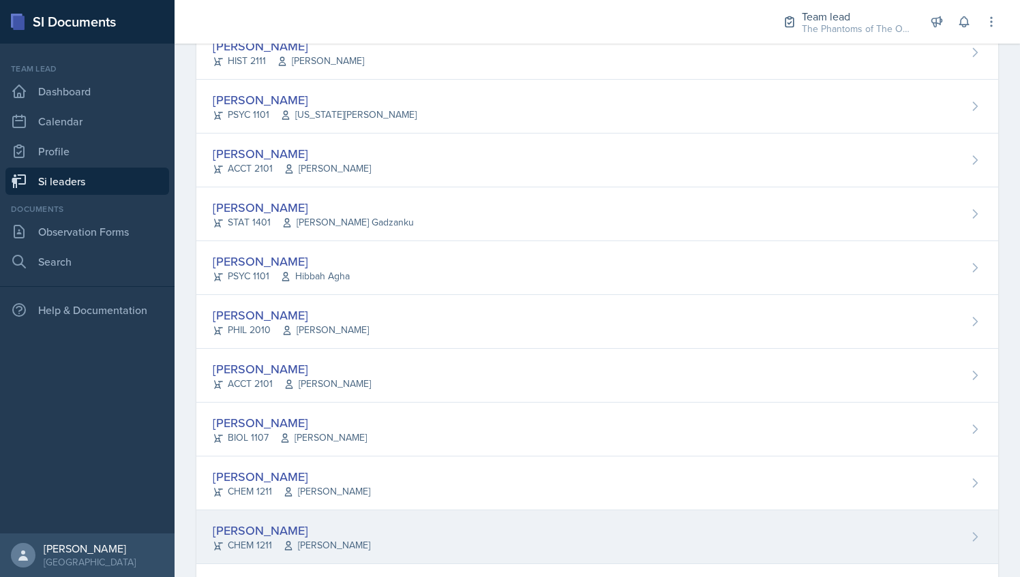
scroll to position [611, 0]
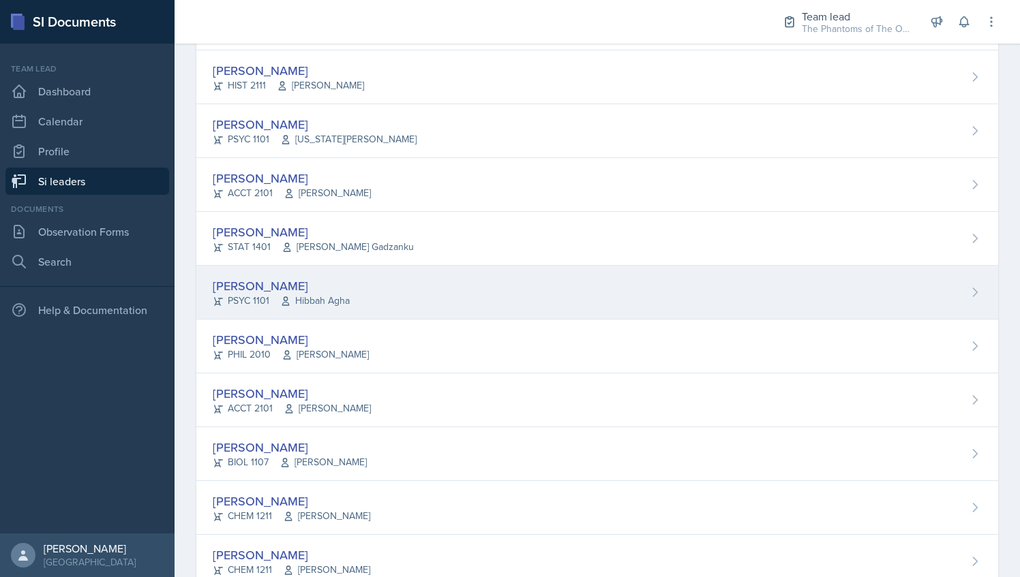
click at [362, 283] on div "[PERSON_NAME] PSYC 1101 Hibbah Agha" at bounding box center [596, 293] width 801 height 54
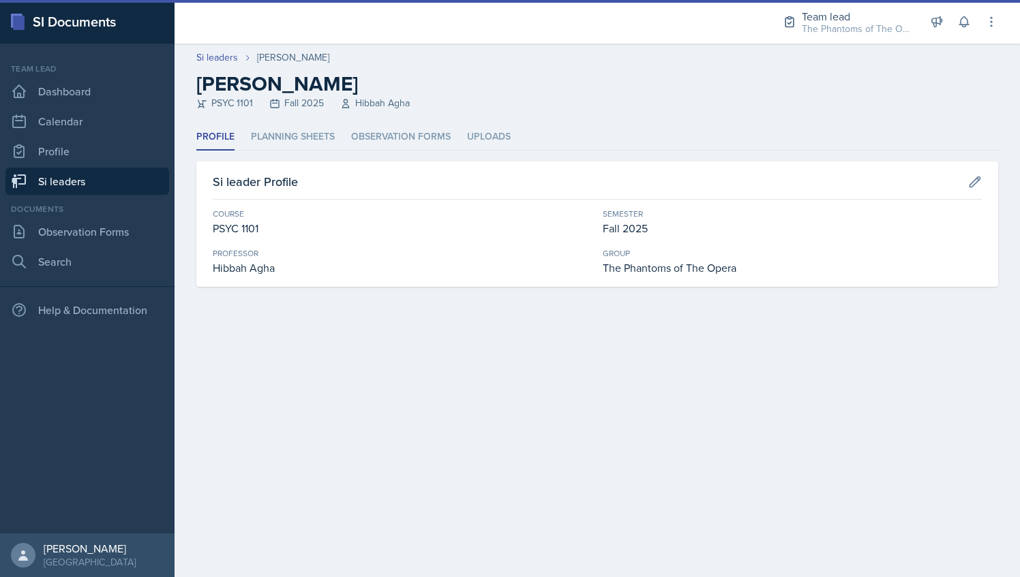
click at [406, 123] on header "Si leaders [PERSON_NAME] [PERSON_NAME] PSYC 1101 Fall 2025 Hibbah Agha" at bounding box center [596, 84] width 845 height 80
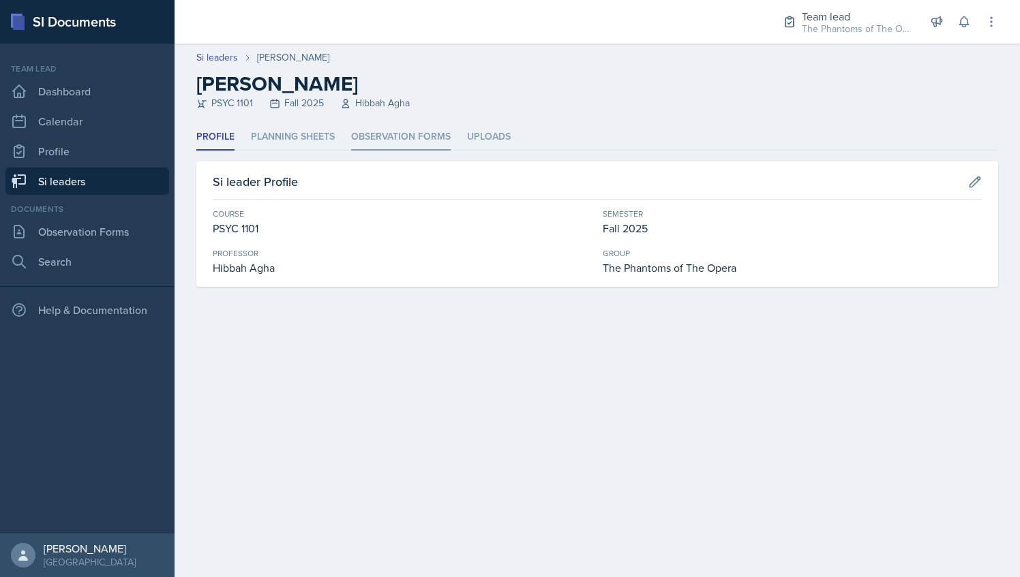
click at [409, 132] on li "Observation Forms" at bounding box center [401, 137] width 100 height 27
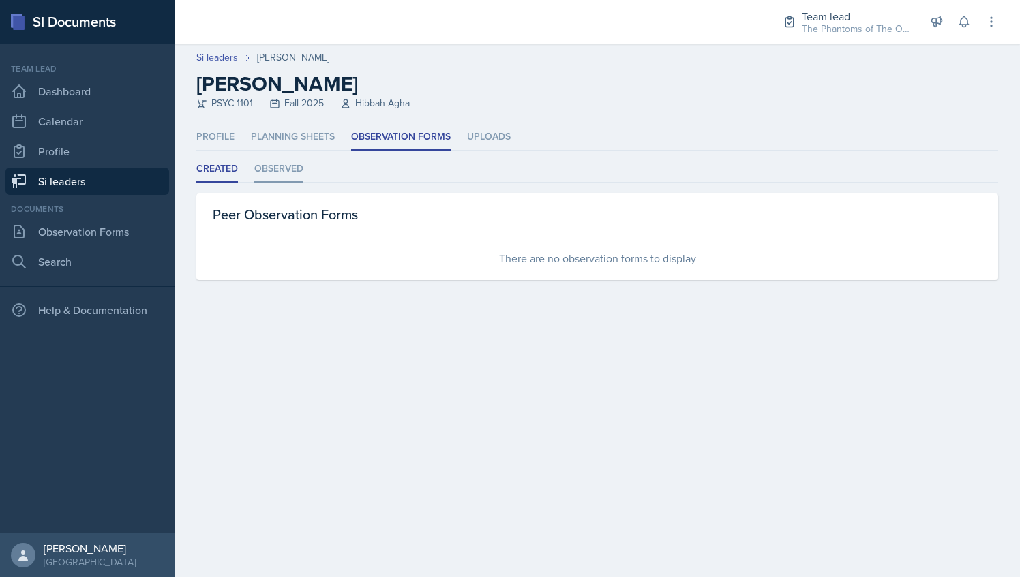
click at [283, 166] on li "Observed" at bounding box center [278, 169] width 49 height 27
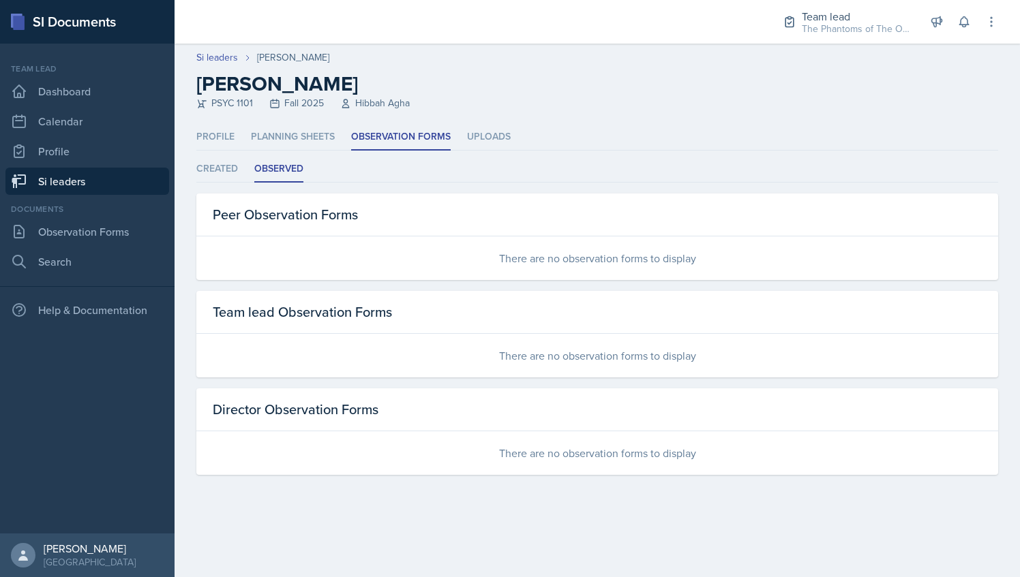
click at [117, 177] on link "Si leaders" at bounding box center [87, 181] width 164 height 27
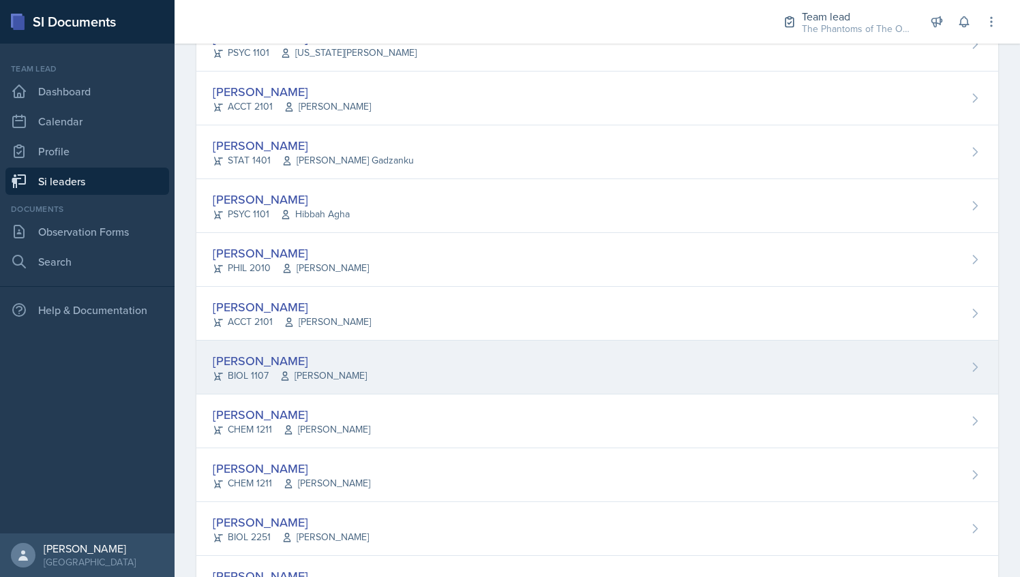
scroll to position [686, 0]
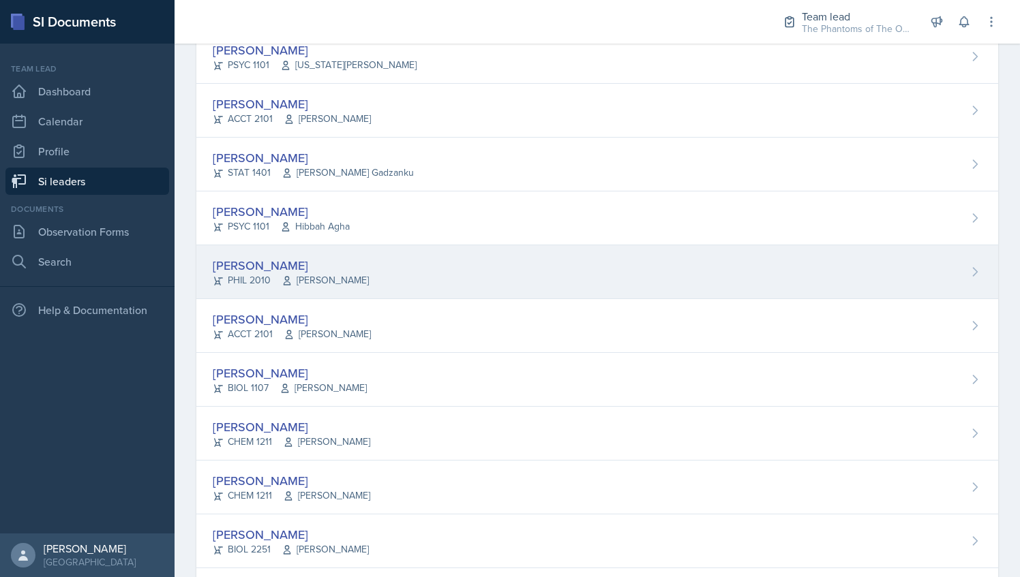
click at [356, 272] on div "[PERSON_NAME] PHIL 2010 [PERSON_NAME]" at bounding box center [596, 272] width 801 height 54
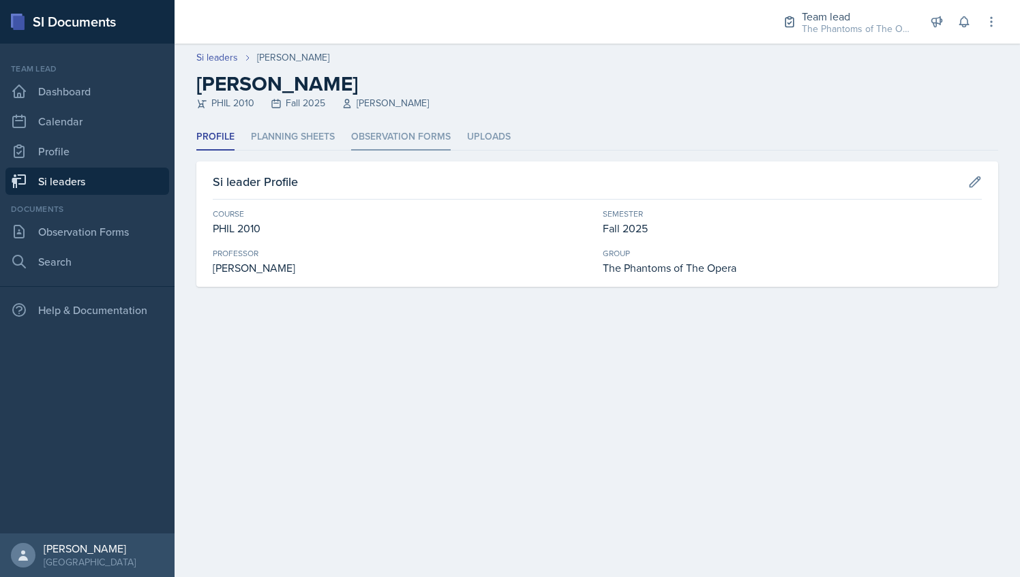
click at [417, 145] on li "Observation Forms" at bounding box center [401, 137] width 100 height 27
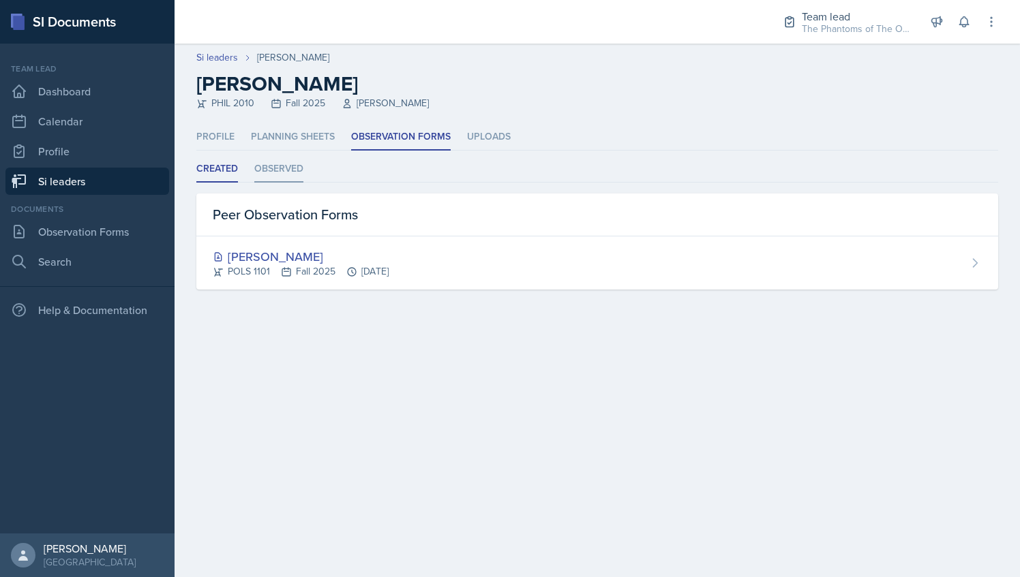
click at [273, 172] on li "Observed" at bounding box center [278, 169] width 49 height 27
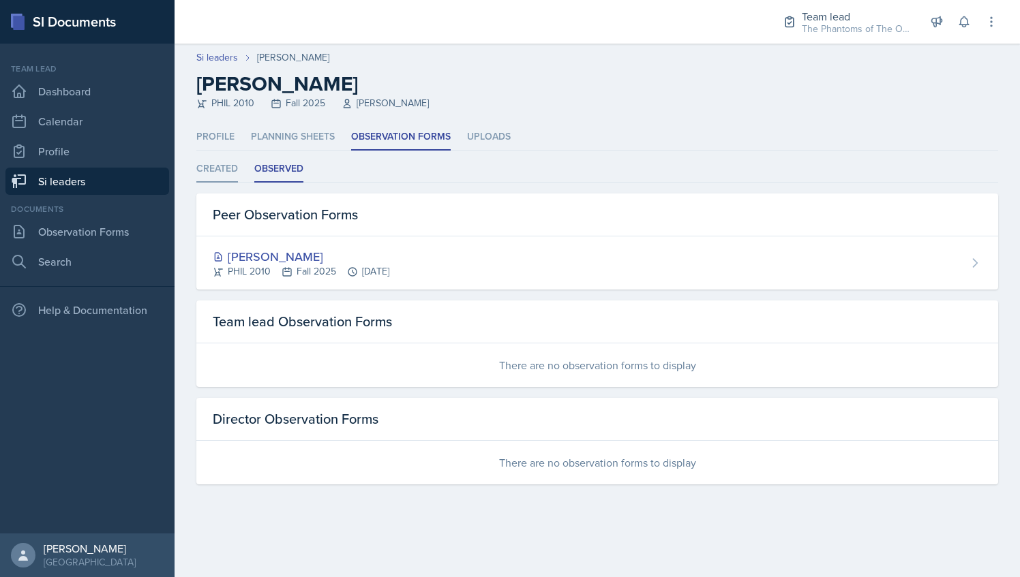
click at [226, 157] on li "Created" at bounding box center [217, 169] width 42 height 27
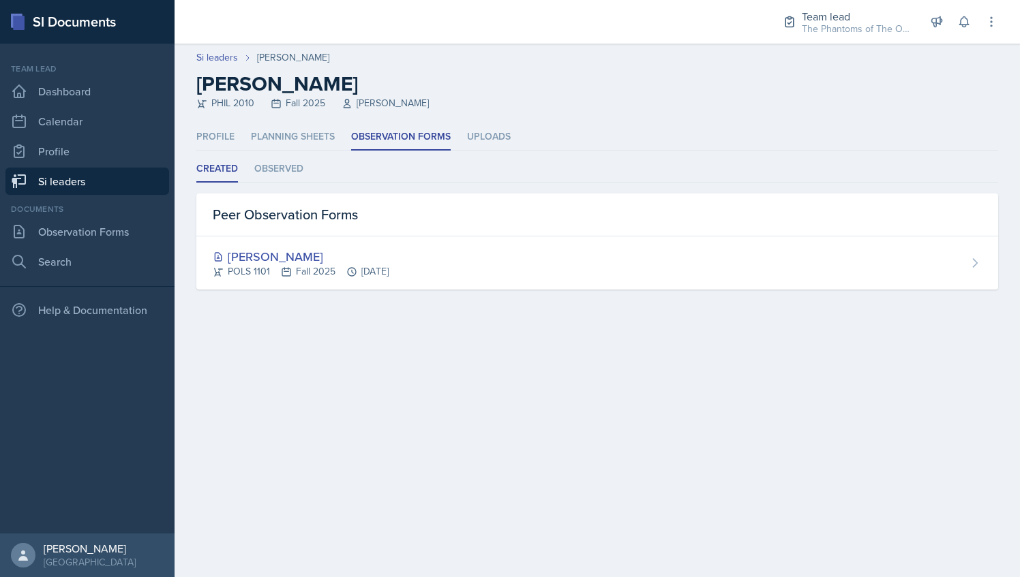
click at [76, 177] on link "Si leaders" at bounding box center [87, 181] width 164 height 27
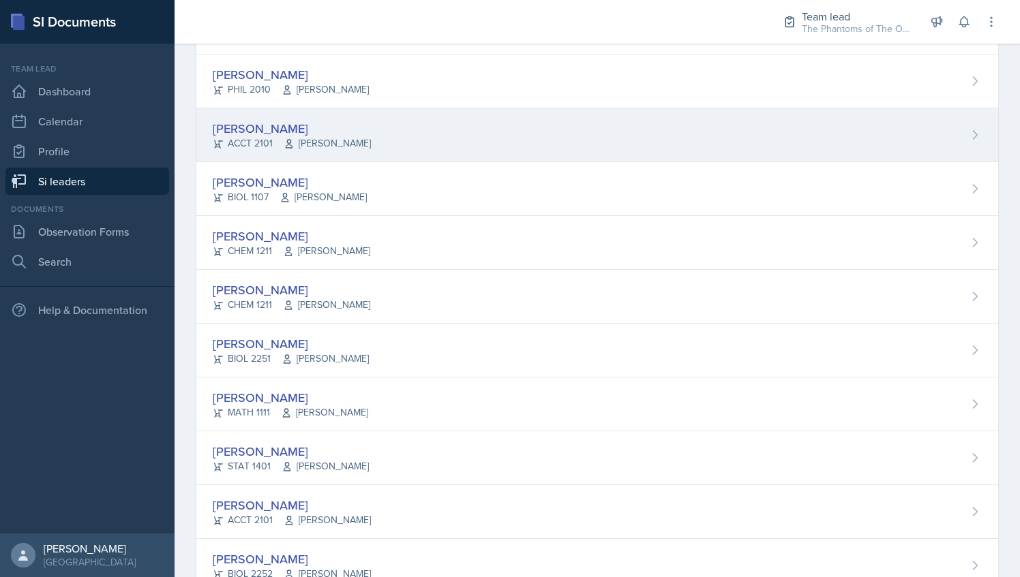
scroll to position [868, 0]
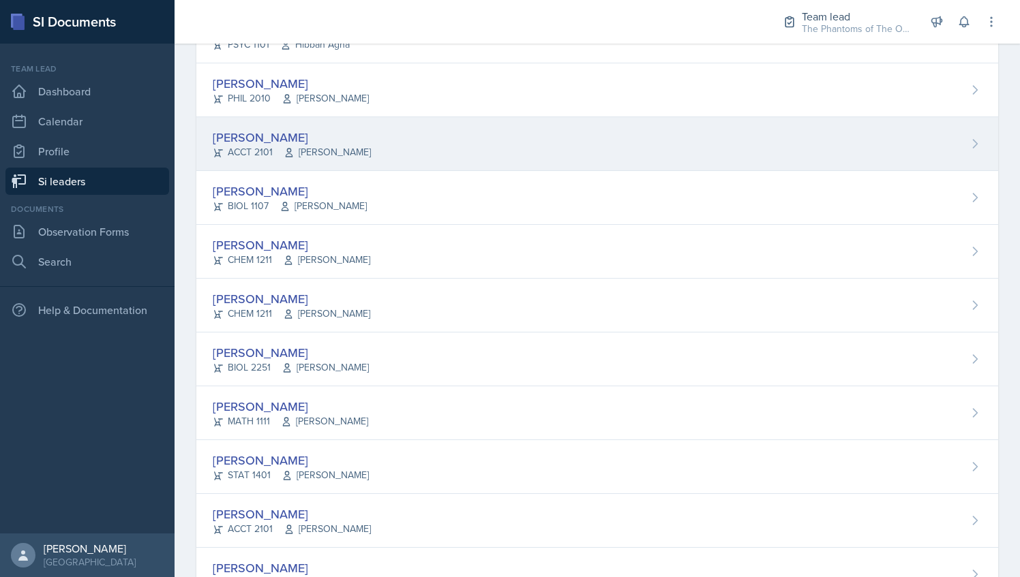
click at [363, 141] on div "[PERSON_NAME] ACCT 2101 [PERSON_NAME]" at bounding box center [596, 144] width 801 height 54
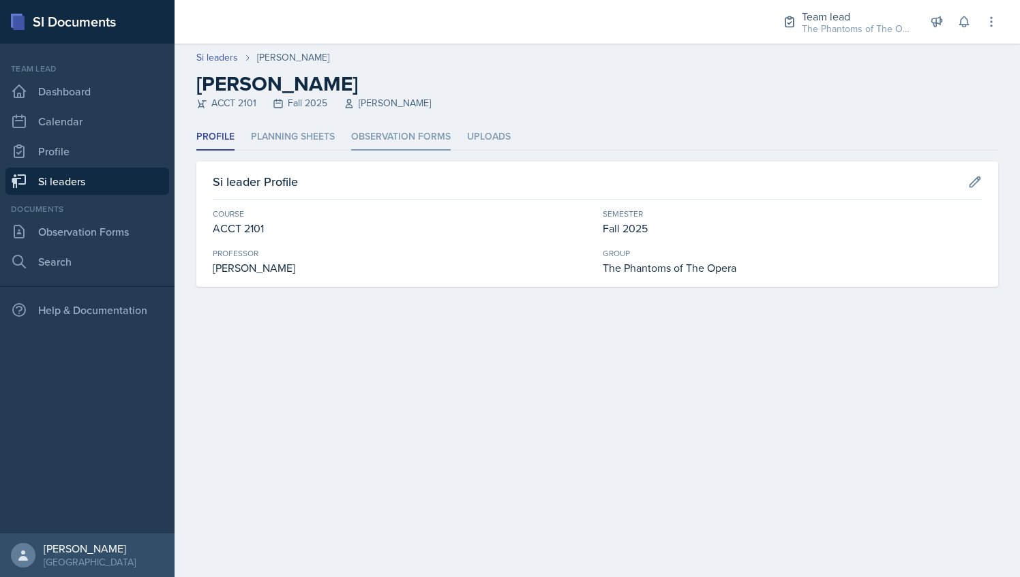
click at [369, 138] on li "Observation Forms" at bounding box center [401, 137] width 100 height 27
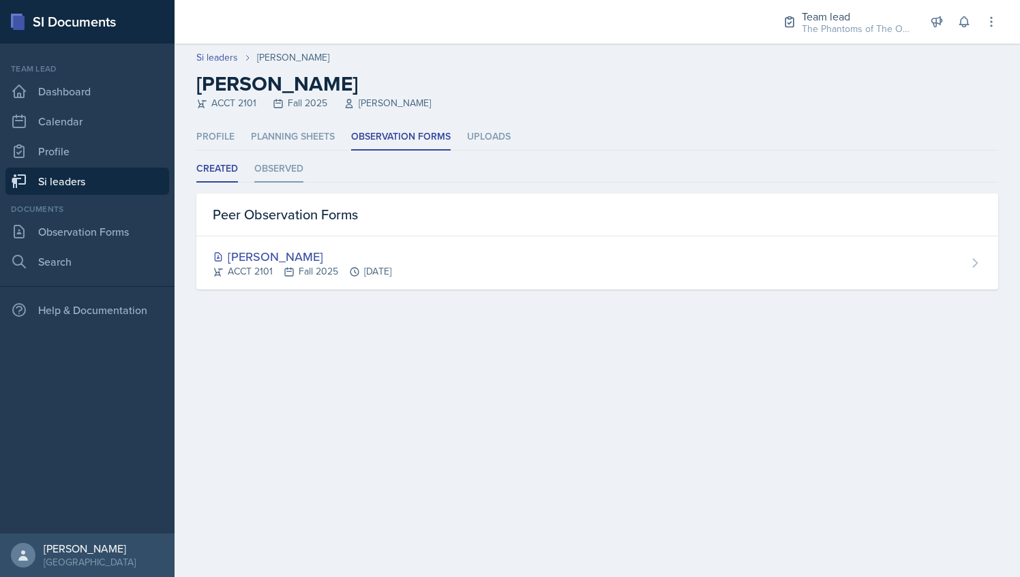
click at [302, 161] on li "Observed" at bounding box center [278, 169] width 49 height 27
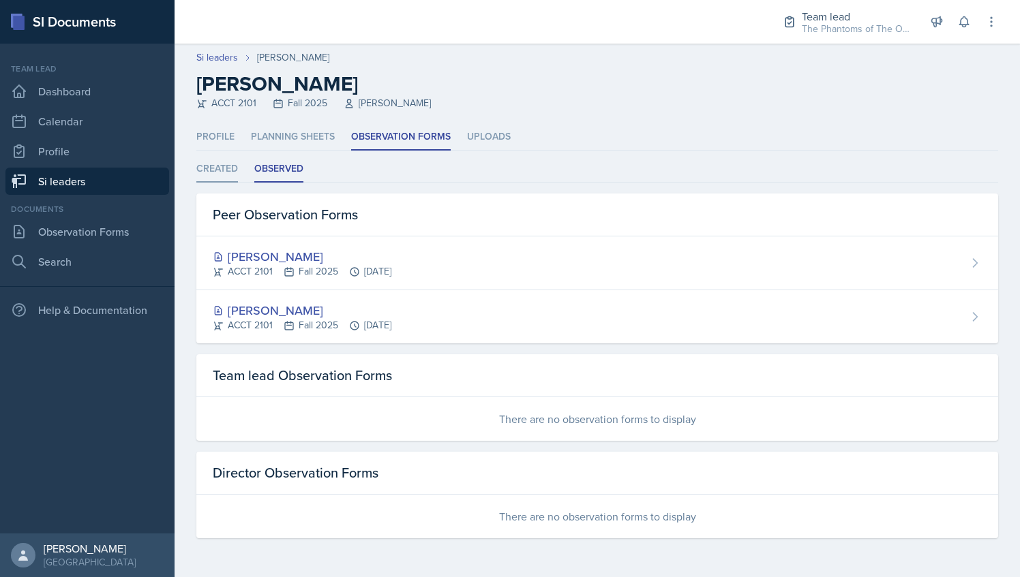
click at [225, 168] on li "Created" at bounding box center [217, 169] width 42 height 27
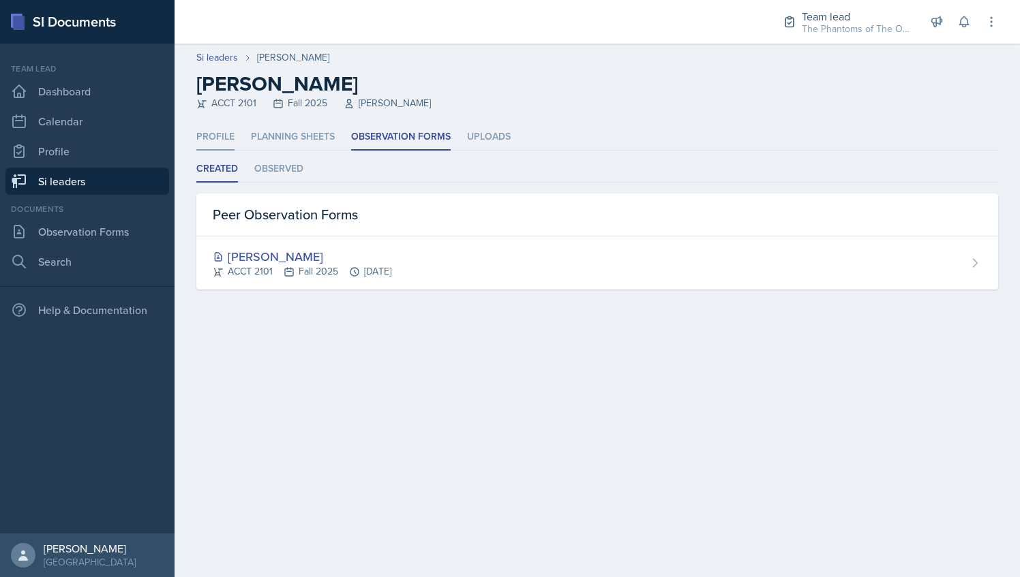
click at [204, 131] on li "Profile" at bounding box center [215, 137] width 38 height 27
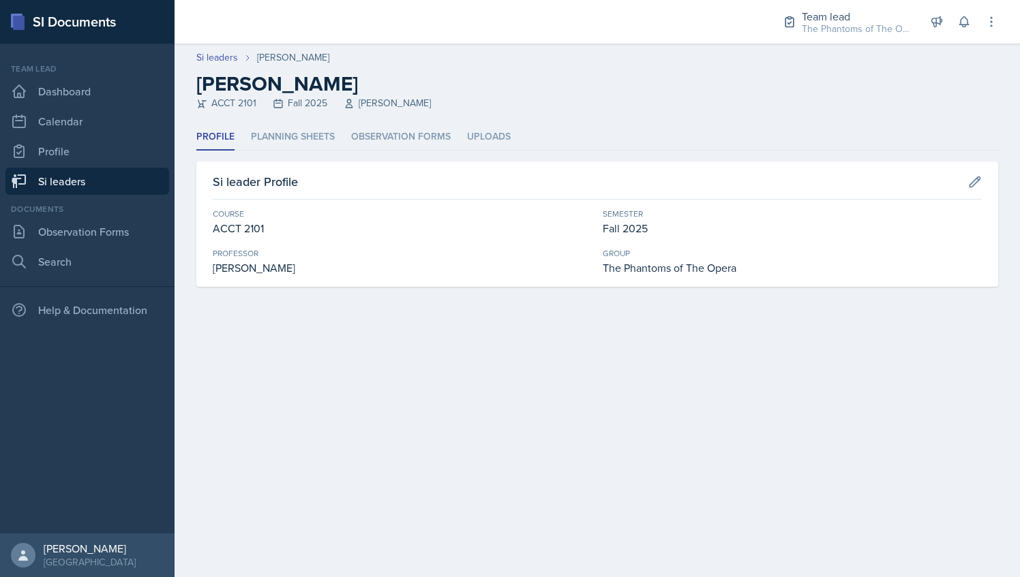
click at [87, 179] on link "Si leaders" at bounding box center [87, 181] width 164 height 27
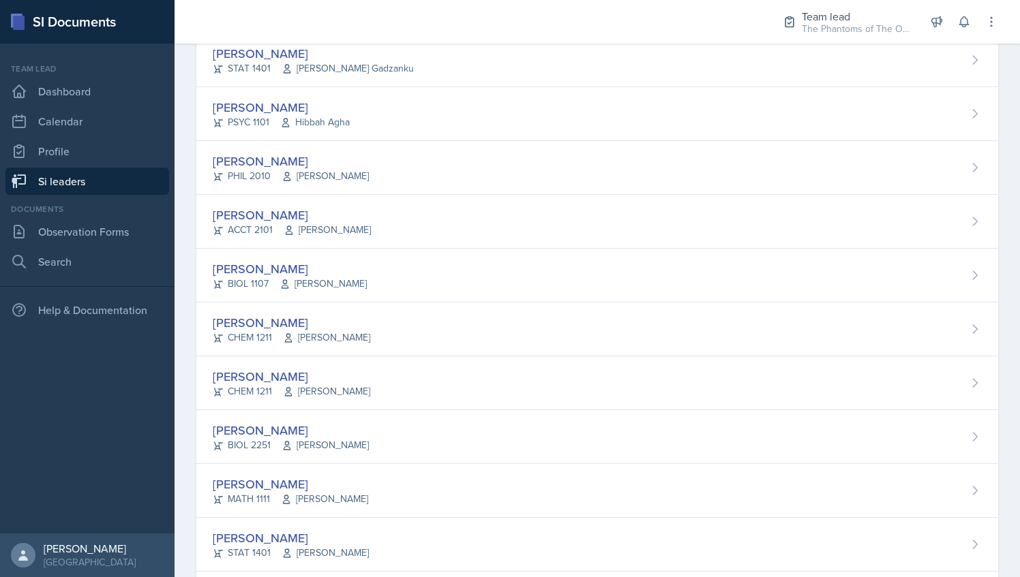
scroll to position [918, 0]
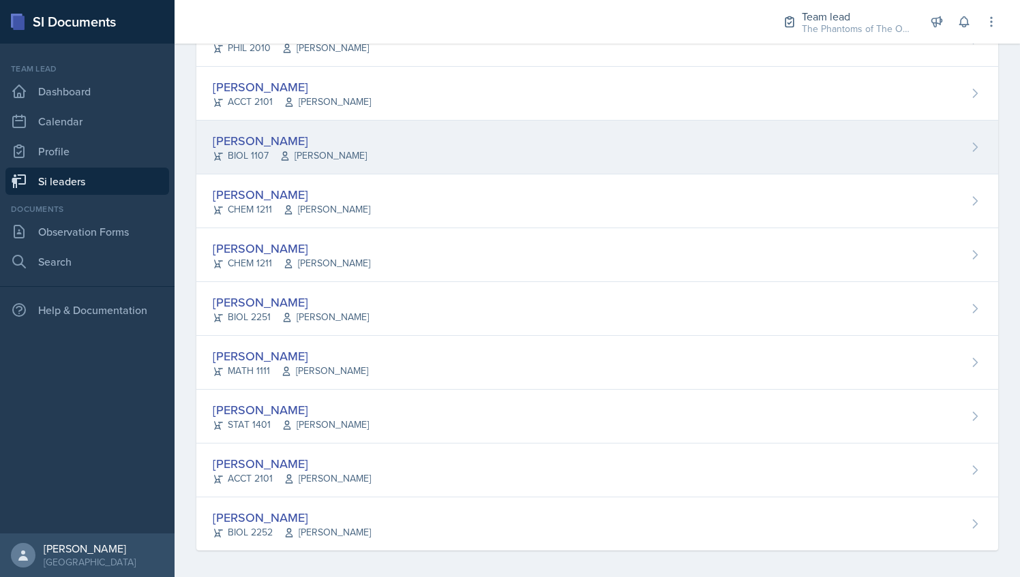
click at [406, 142] on div "[PERSON_NAME] BIOL 1107 [PERSON_NAME]" at bounding box center [596, 148] width 801 height 54
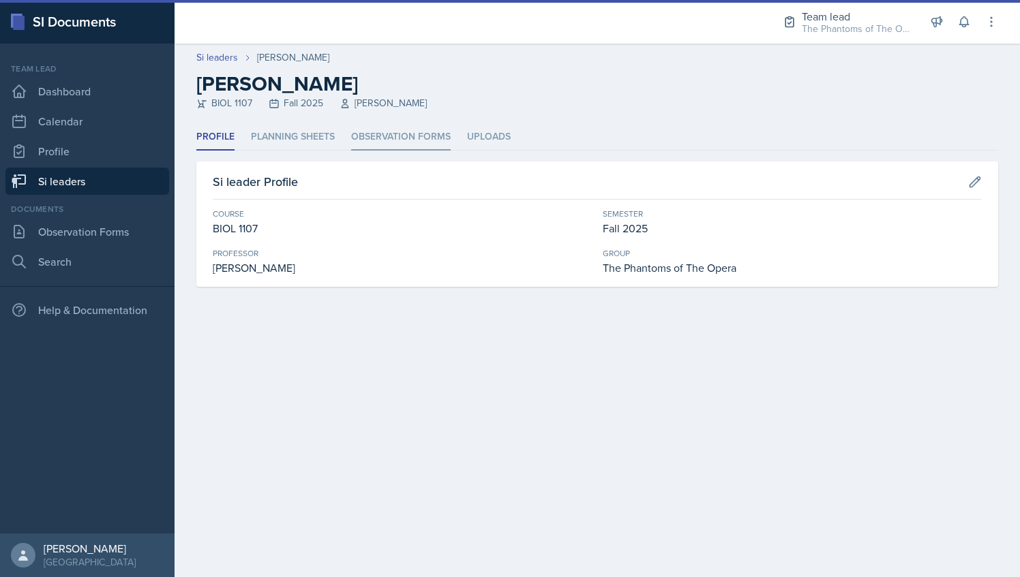
click at [391, 134] on li "Observation Forms" at bounding box center [401, 137] width 100 height 27
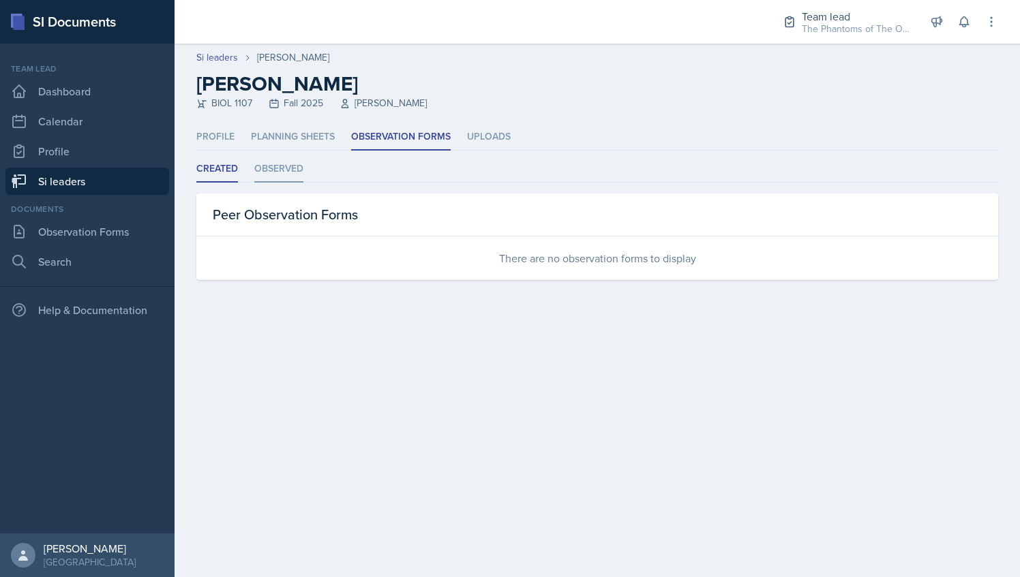
click at [266, 168] on li "Observed" at bounding box center [278, 169] width 49 height 27
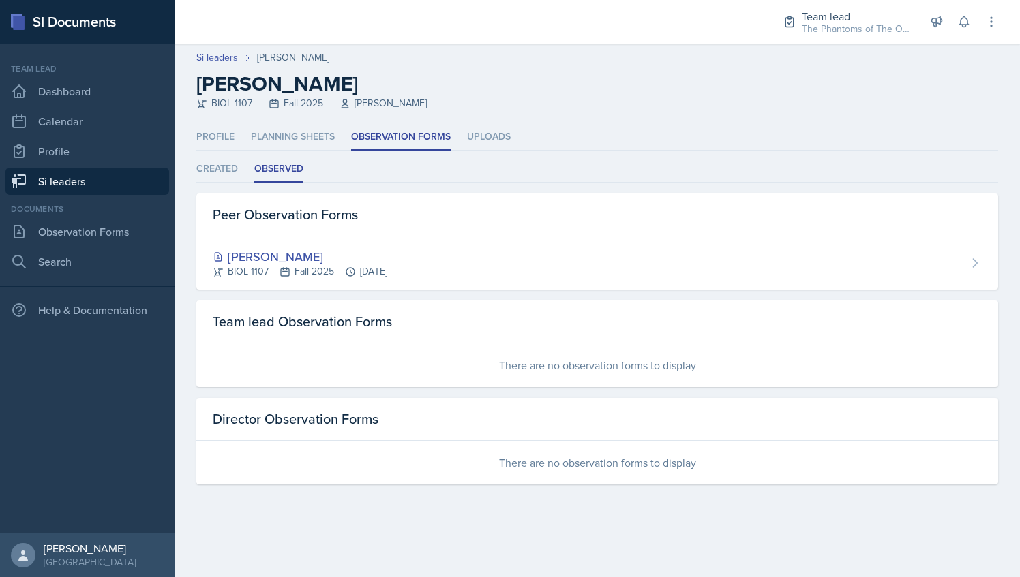
click at [110, 169] on link "Si leaders" at bounding box center [87, 181] width 164 height 27
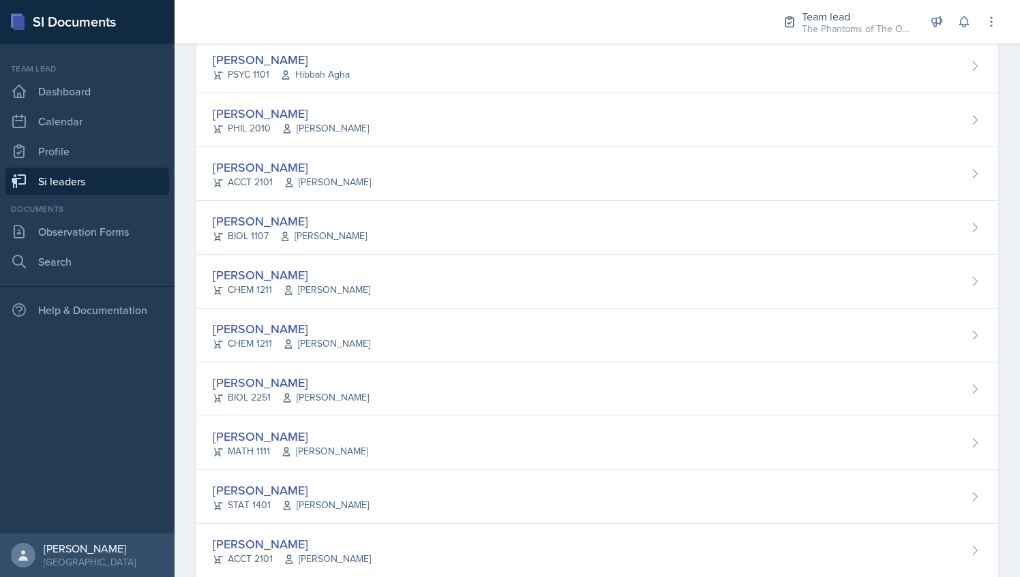
scroll to position [918, 0]
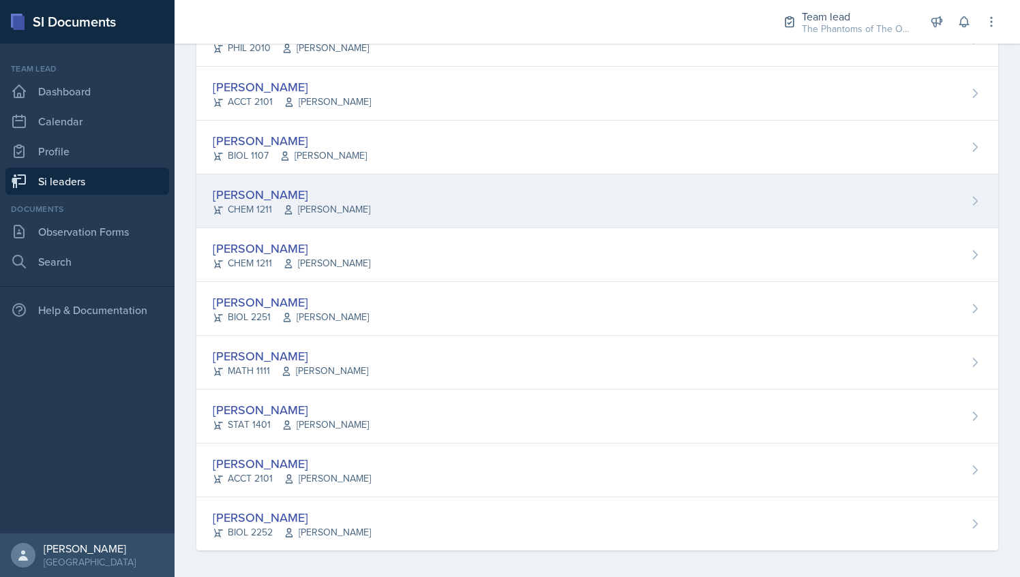
click at [386, 176] on div "[PERSON_NAME] CHEM 1211 [PERSON_NAME]" at bounding box center [596, 201] width 801 height 54
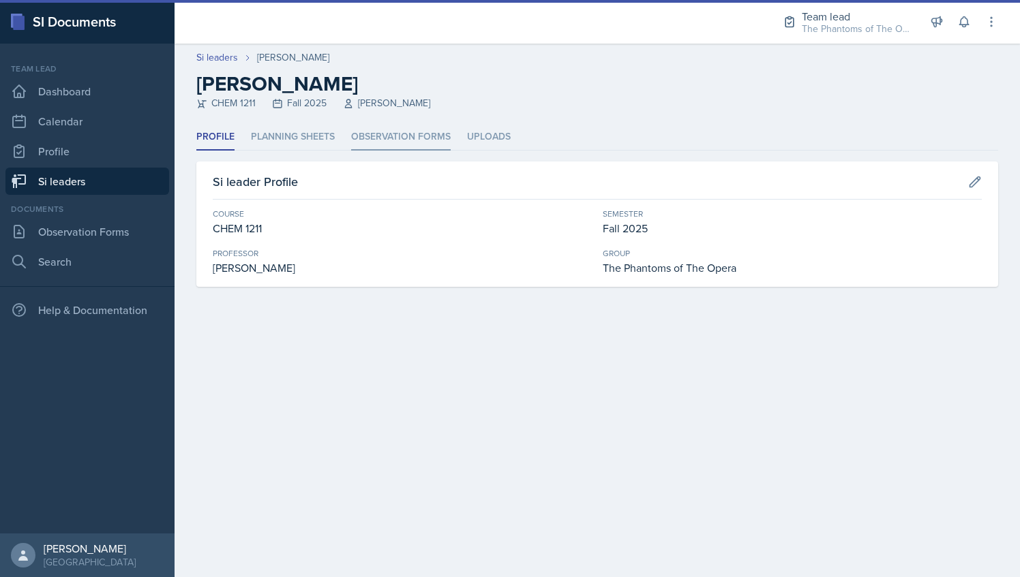
click at [416, 129] on li "Observation Forms" at bounding box center [401, 137] width 100 height 27
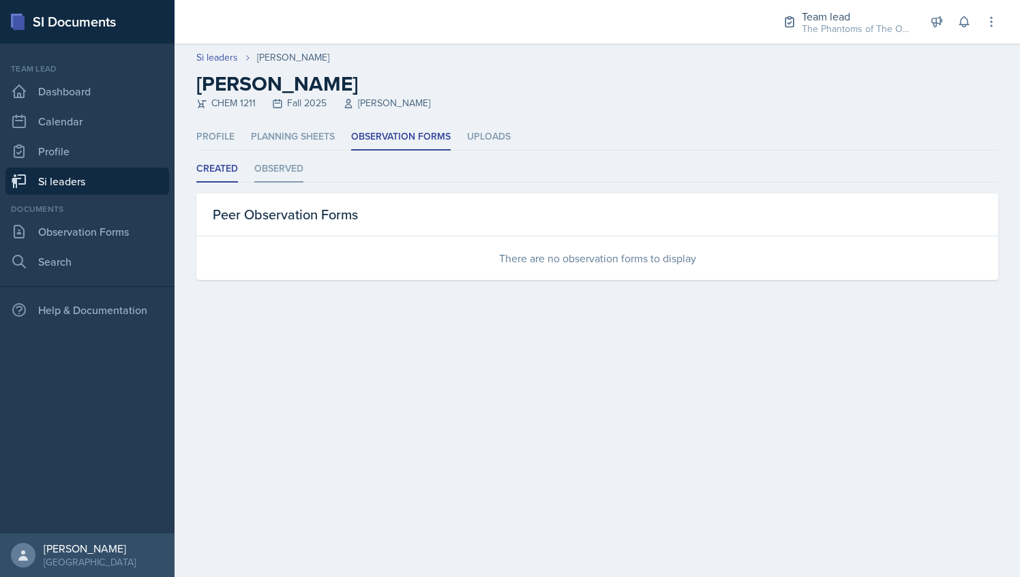
click at [267, 173] on li "Observed" at bounding box center [278, 169] width 49 height 27
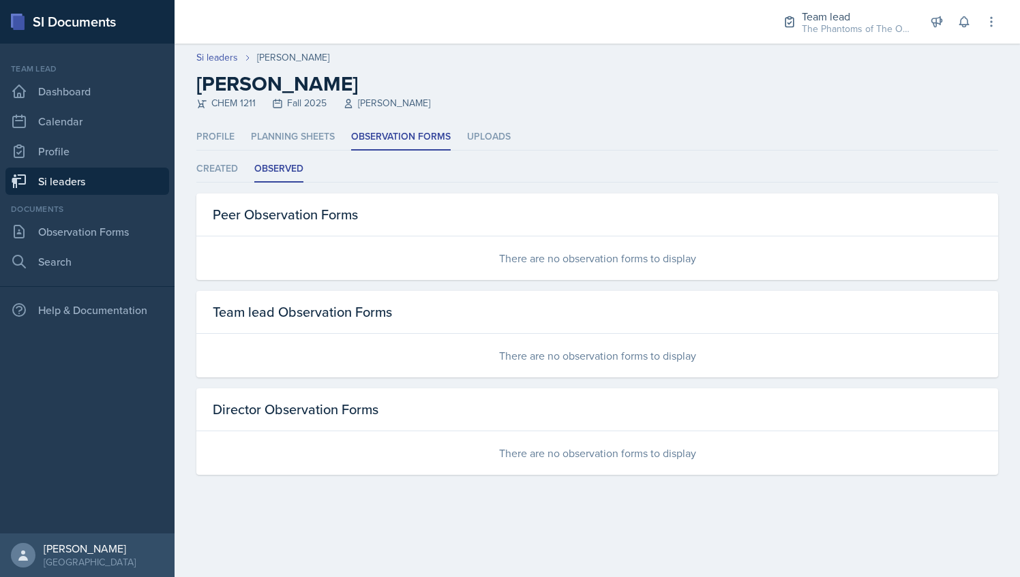
click at [113, 185] on link "Si leaders" at bounding box center [87, 181] width 164 height 27
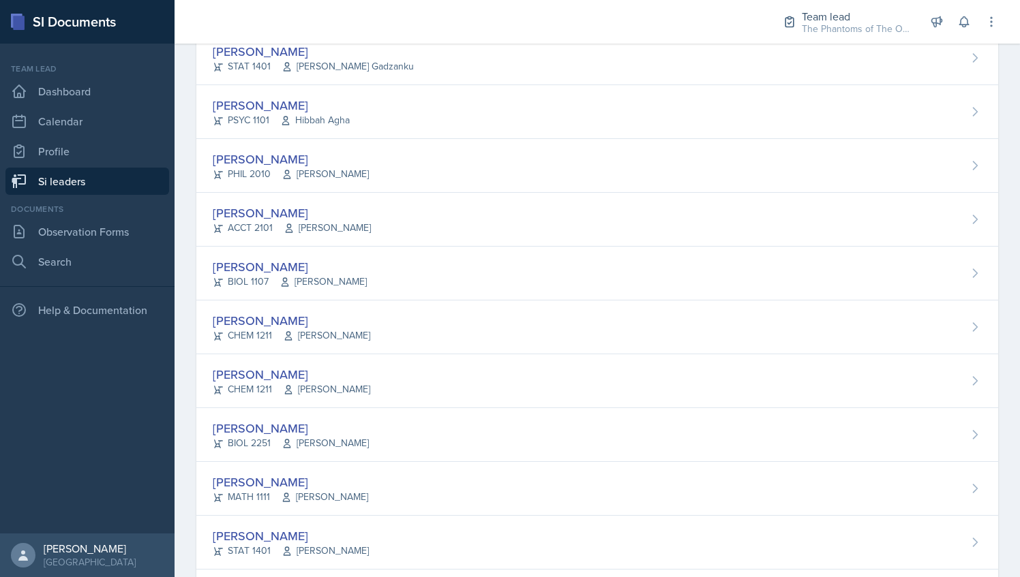
scroll to position [918, 0]
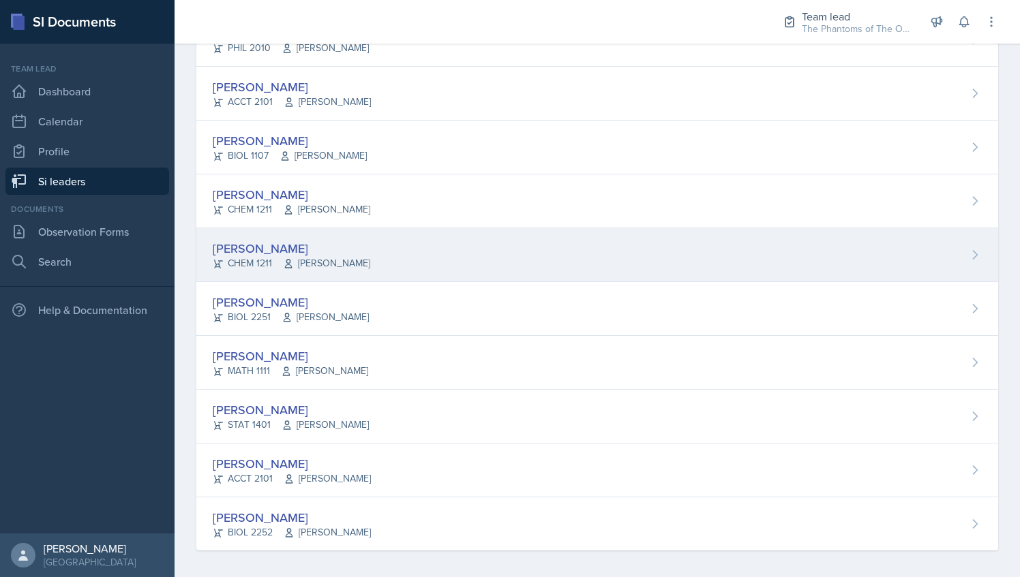
click at [341, 244] on div "[PERSON_NAME]" at bounding box center [291, 248] width 157 height 18
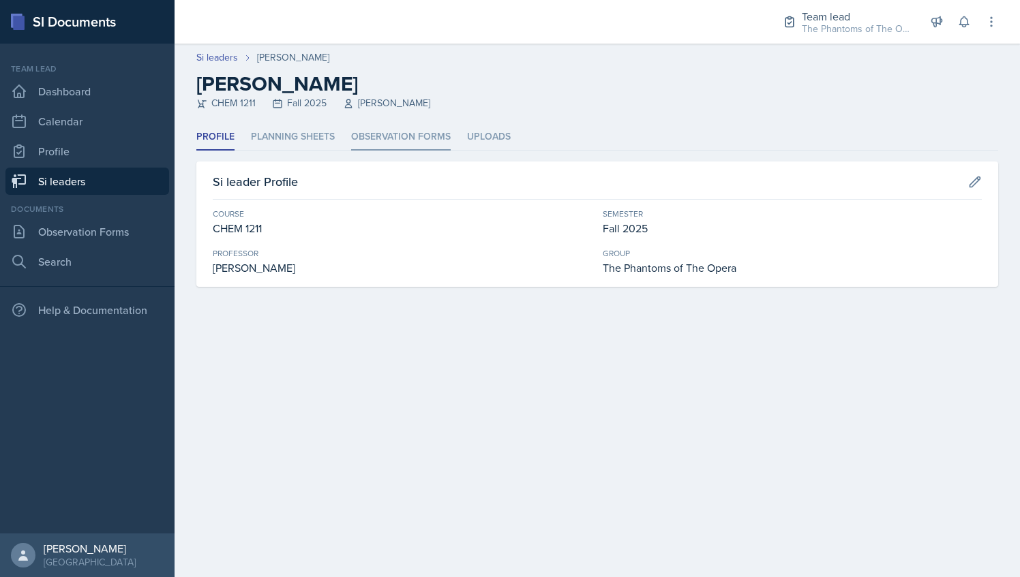
click at [400, 133] on li "Observation Forms" at bounding box center [401, 137] width 100 height 27
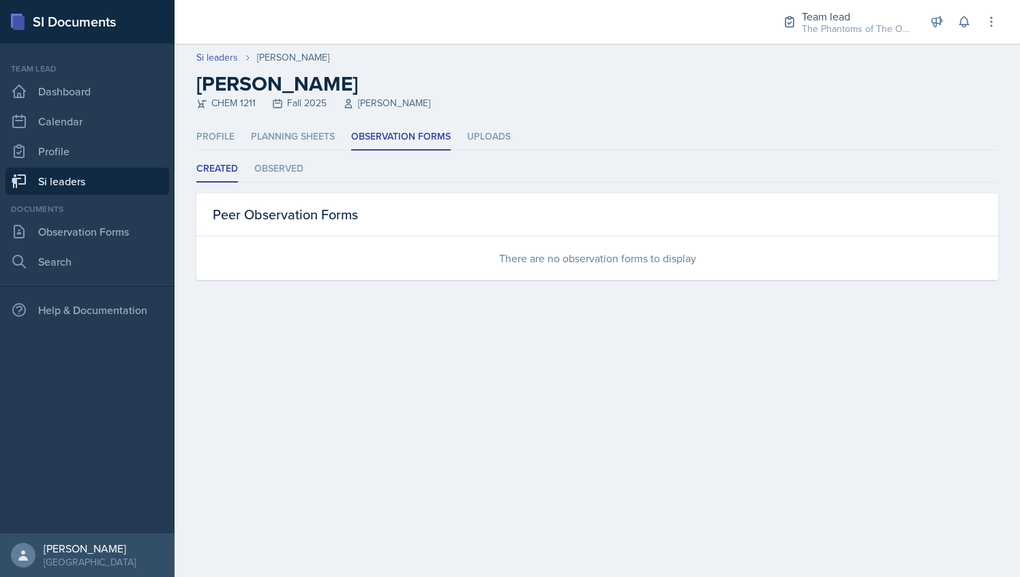
click at [284, 184] on div "Created Observed Created Observed Peer Observation Forms There are no observati…" at bounding box center [596, 218] width 801 height 124
click at [283, 177] on li "Observed" at bounding box center [278, 169] width 49 height 27
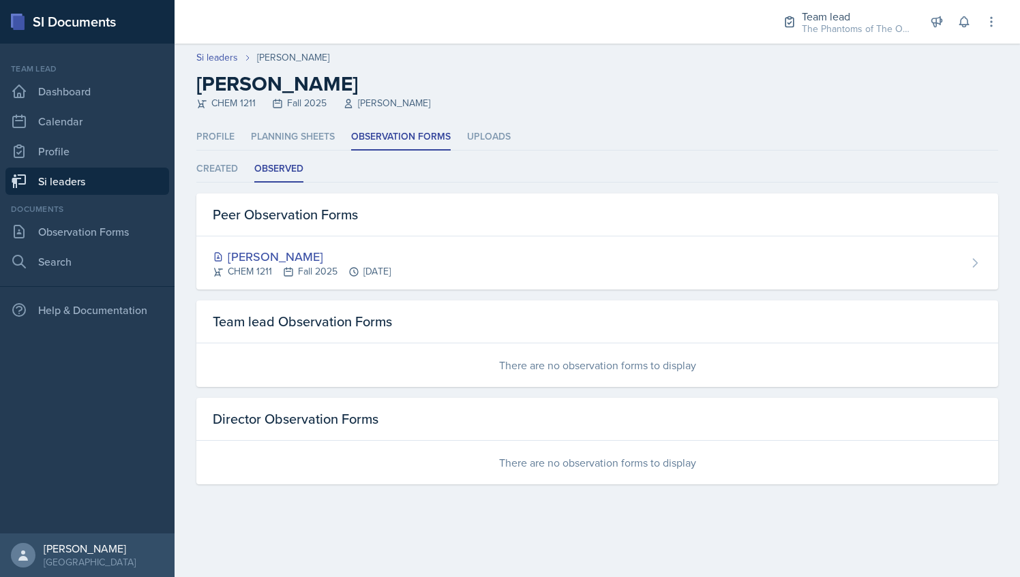
click at [78, 183] on link "Si leaders" at bounding box center [87, 181] width 164 height 27
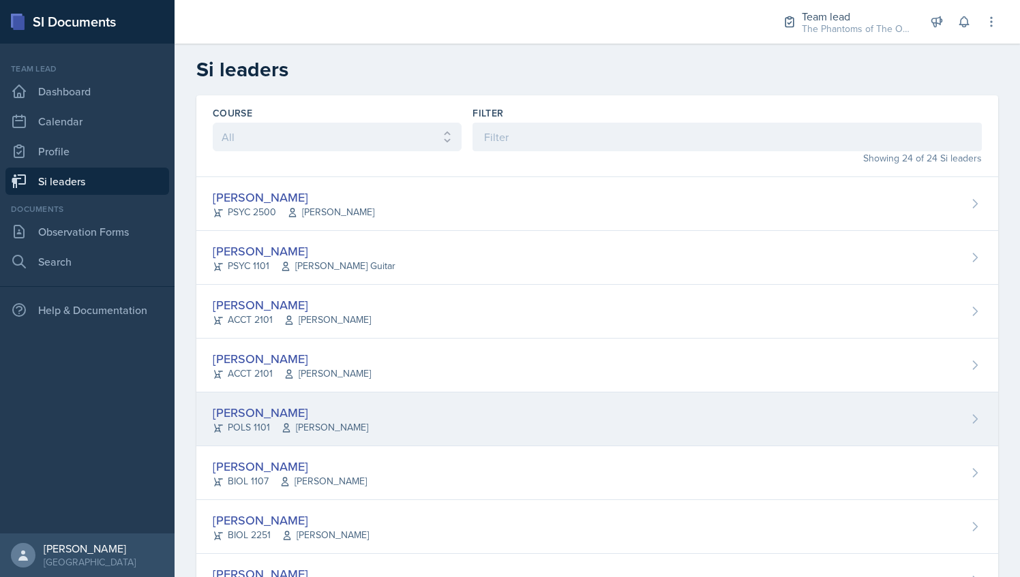
scroll to position [918, 0]
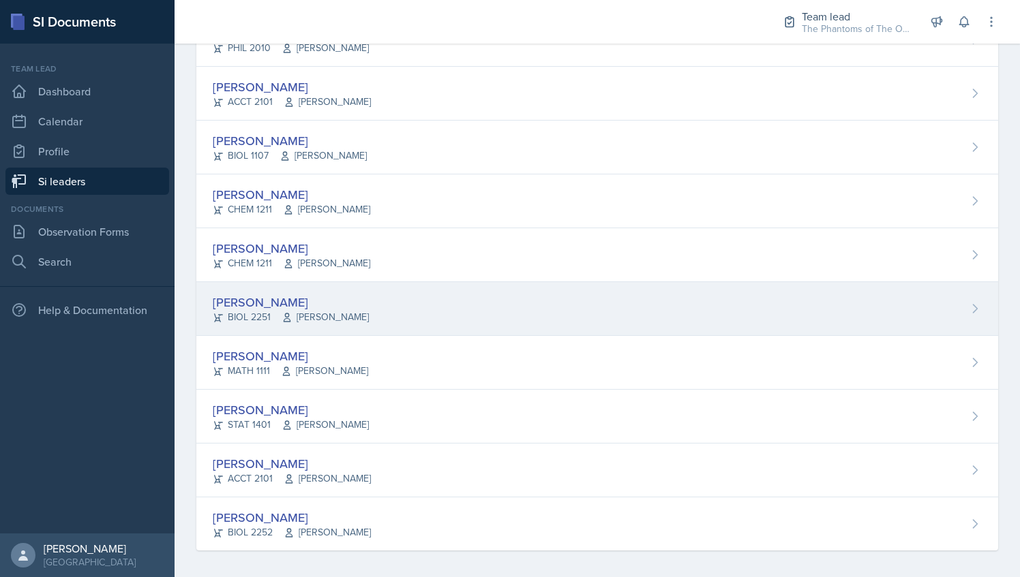
click at [364, 310] on span "[PERSON_NAME]" at bounding box center [324, 317] width 87 height 14
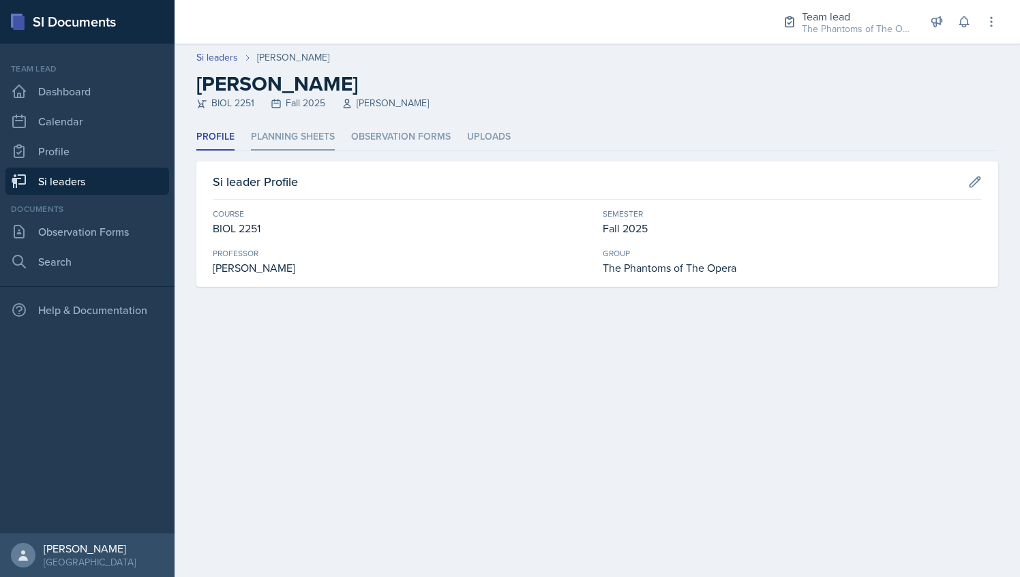
click at [315, 141] on li "Planning Sheets" at bounding box center [293, 137] width 84 height 27
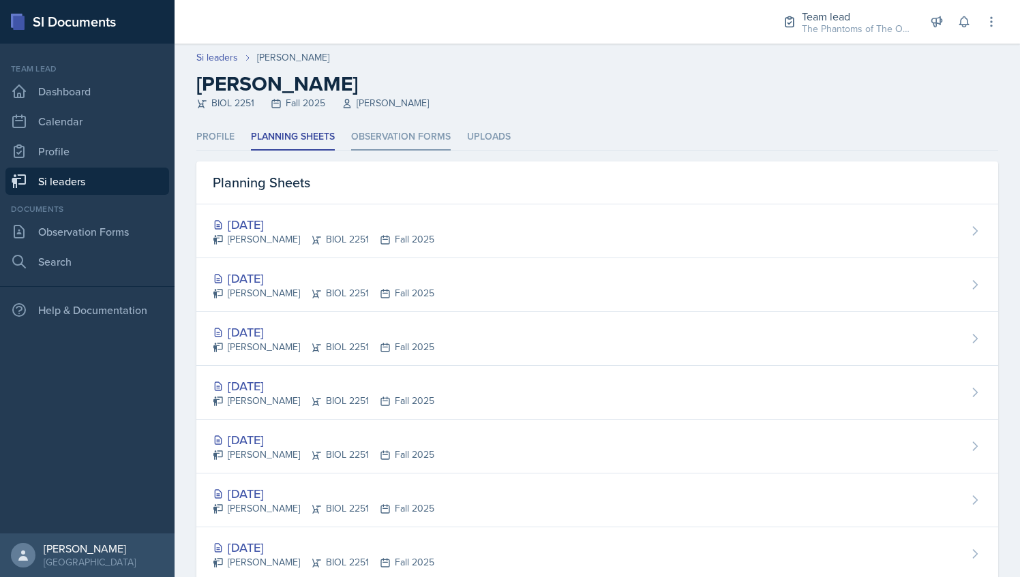
click at [388, 134] on li "Observation Forms" at bounding box center [401, 137] width 100 height 27
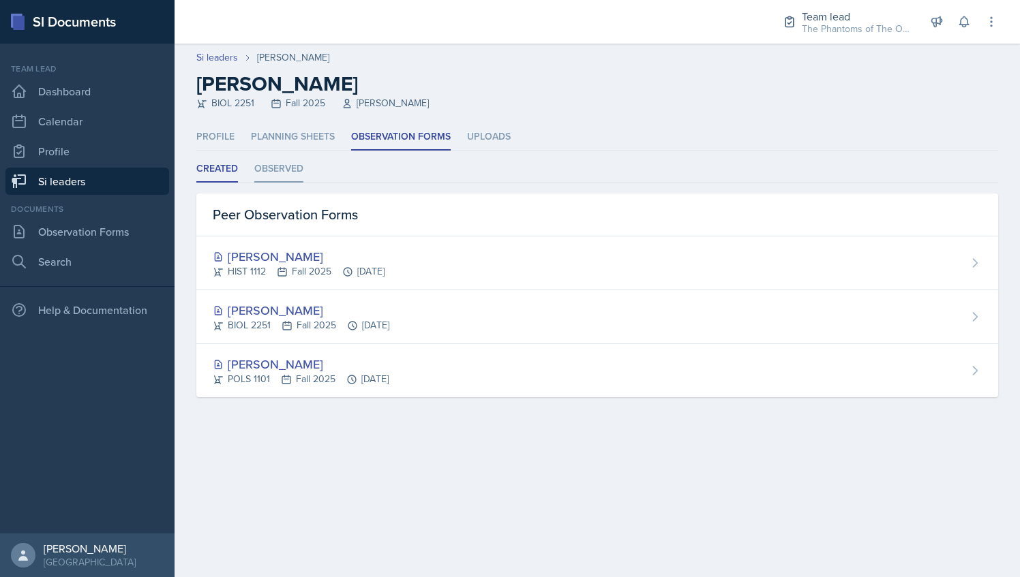
click at [285, 170] on li "Observed" at bounding box center [278, 169] width 49 height 27
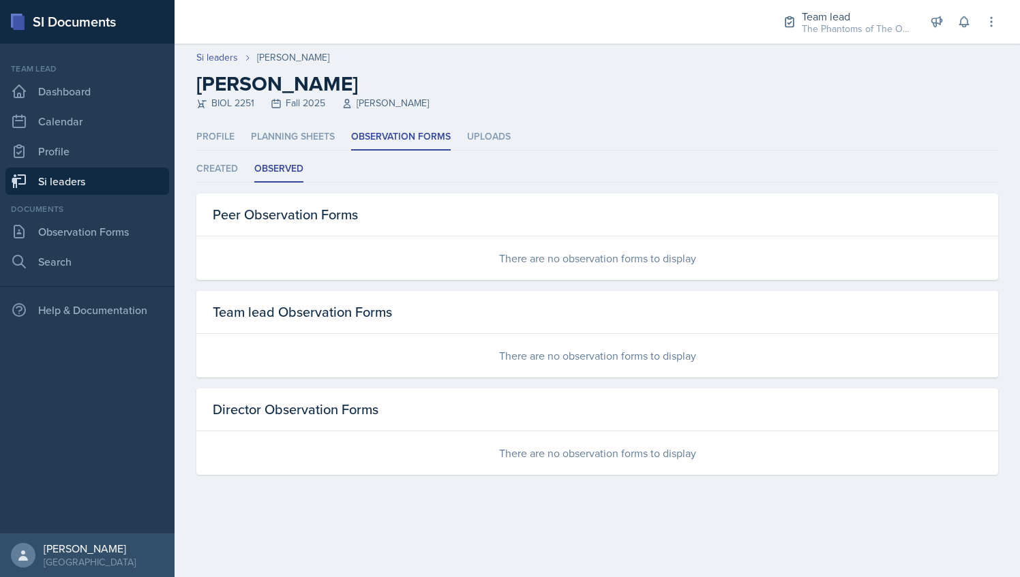
click at [113, 176] on link "Si leaders" at bounding box center [87, 181] width 164 height 27
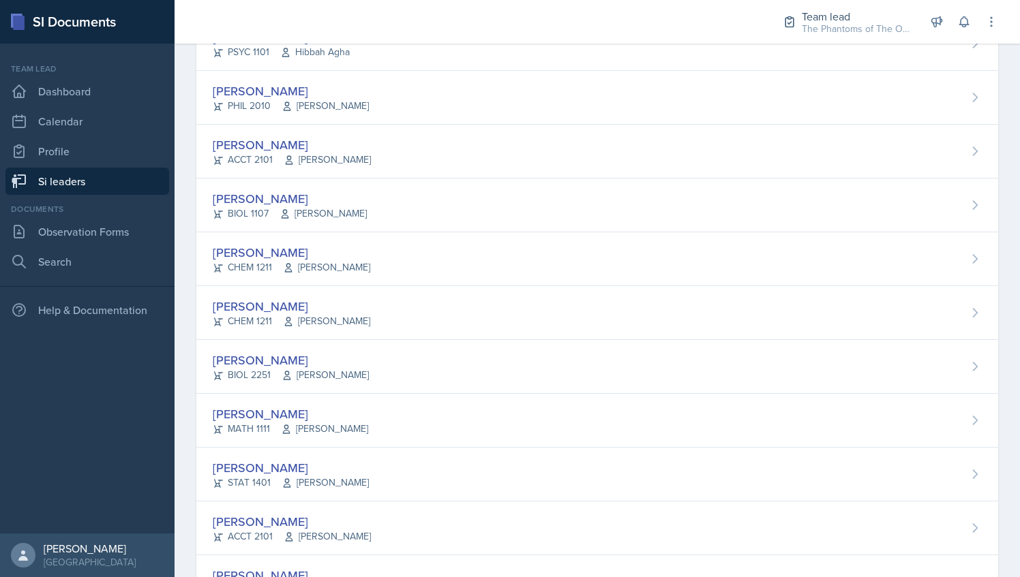
scroll to position [918, 0]
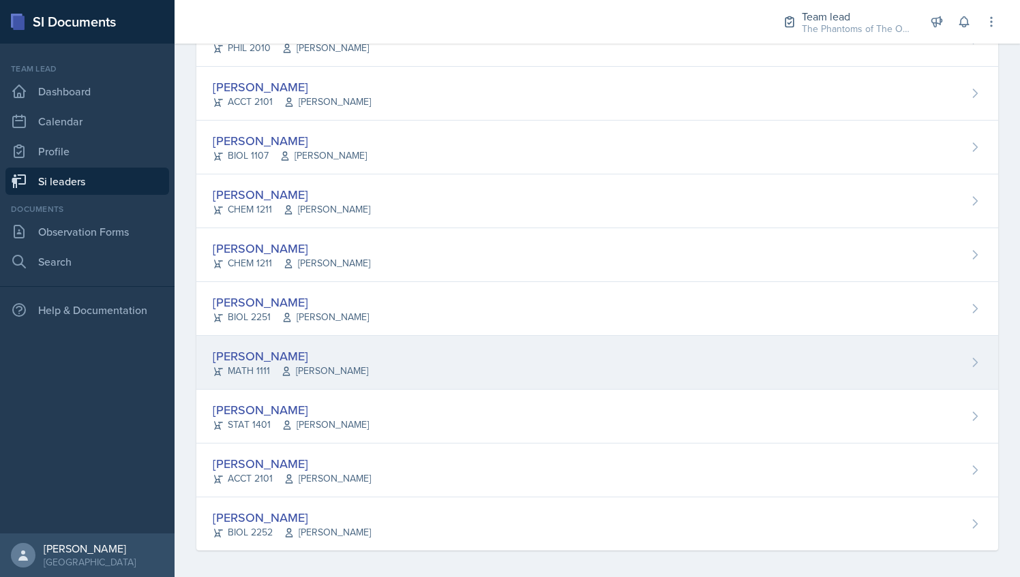
click at [307, 371] on span "[PERSON_NAME]" at bounding box center [324, 371] width 87 height 14
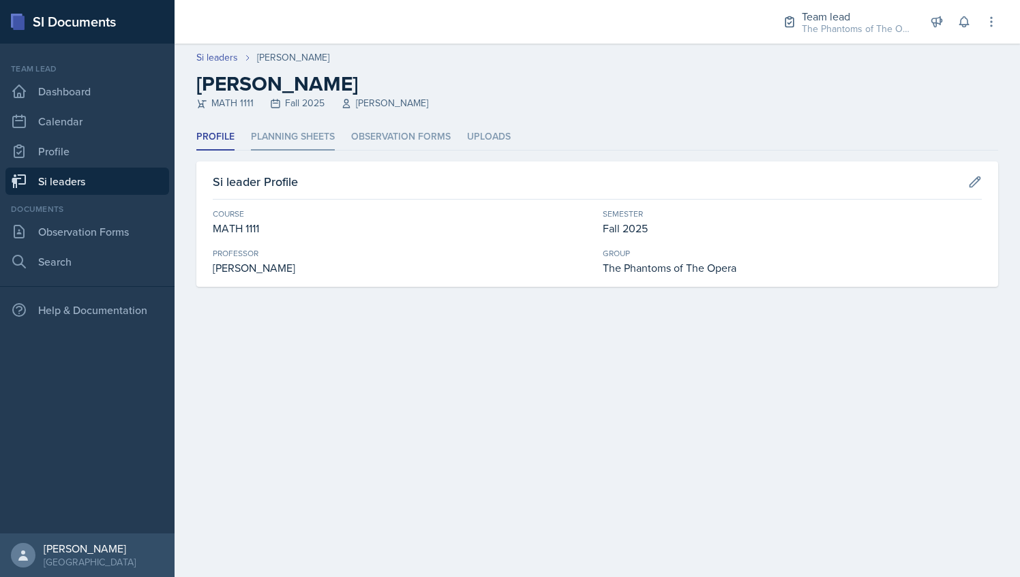
click at [316, 136] on li "Planning Sheets" at bounding box center [293, 137] width 84 height 27
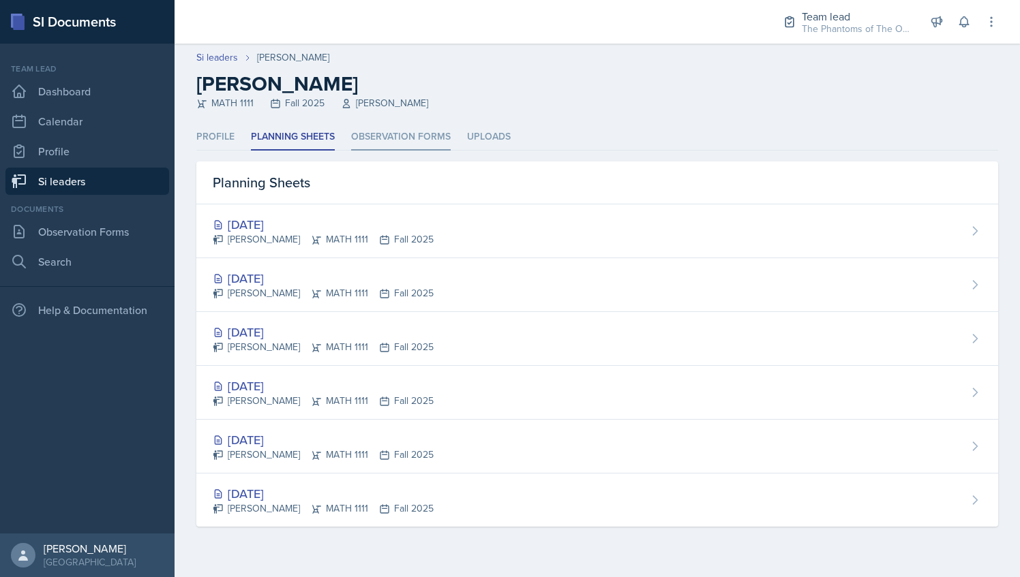
click at [380, 137] on li "Observation Forms" at bounding box center [401, 137] width 100 height 27
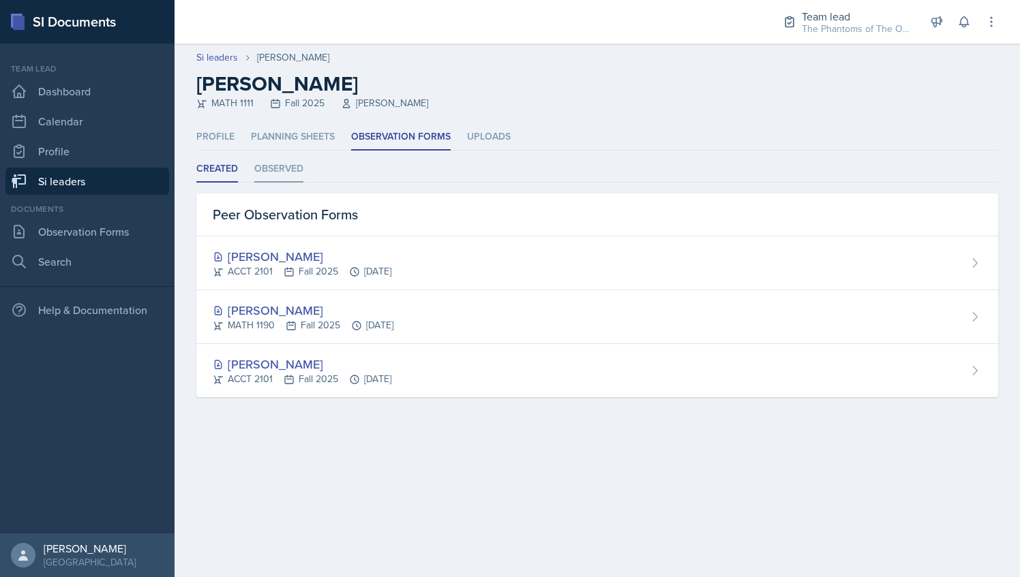
click at [285, 171] on li "Observed" at bounding box center [278, 169] width 49 height 27
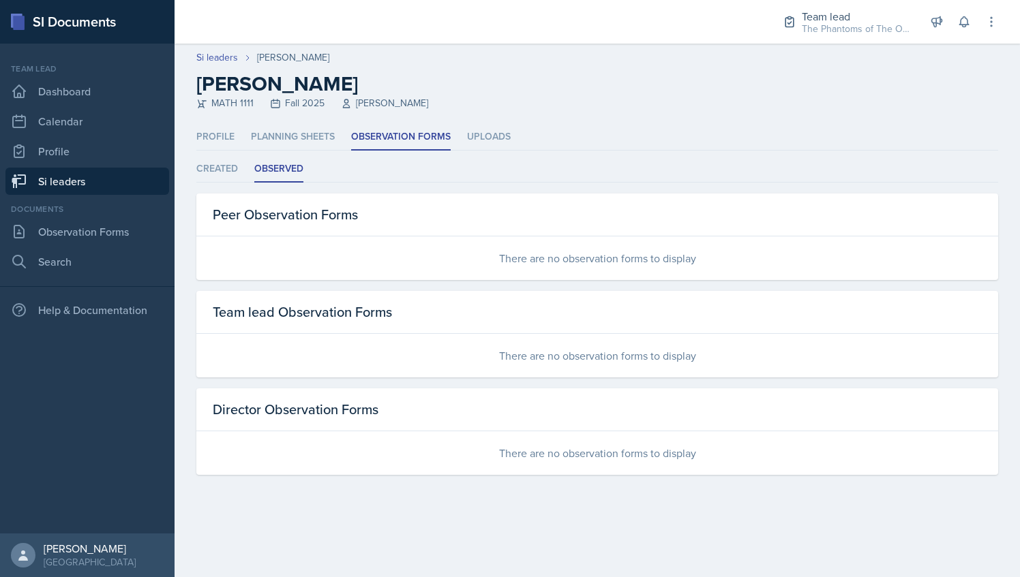
click at [120, 178] on link "Si leaders" at bounding box center [87, 181] width 164 height 27
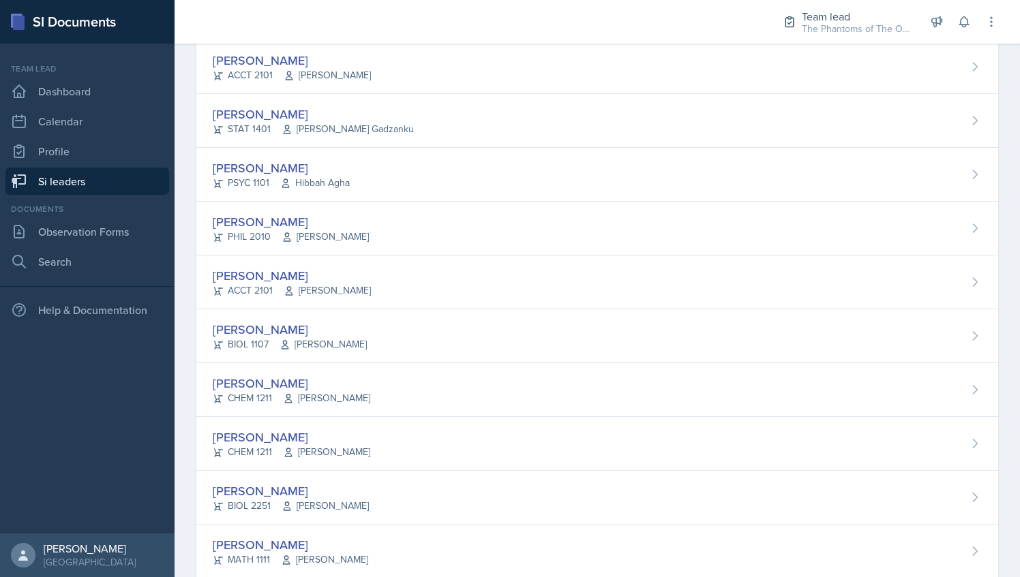
scroll to position [918, 0]
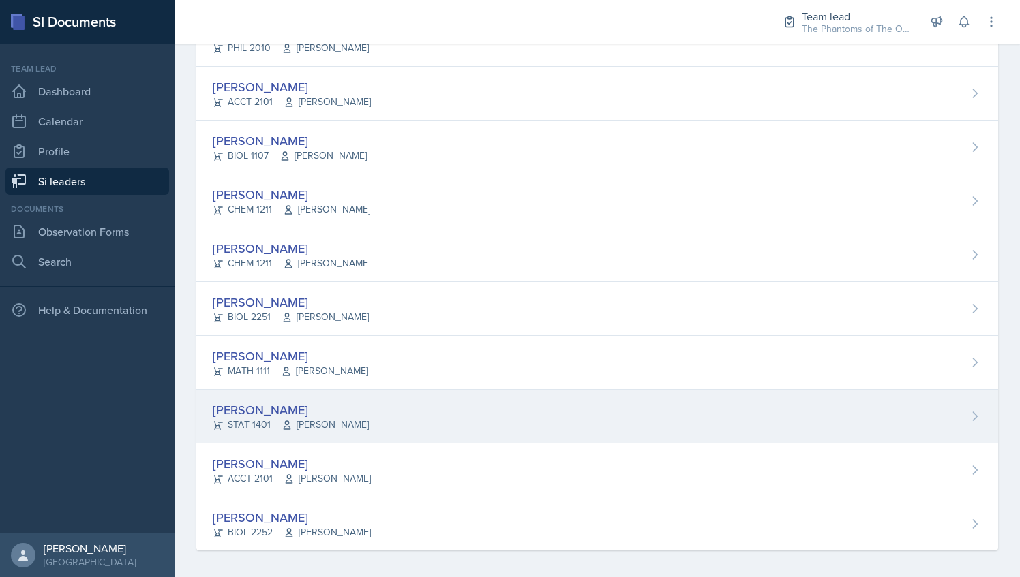
click at [358, 418] on span "[PERSON_NAME]" at bounding box center [324, 425] width 87 height 14
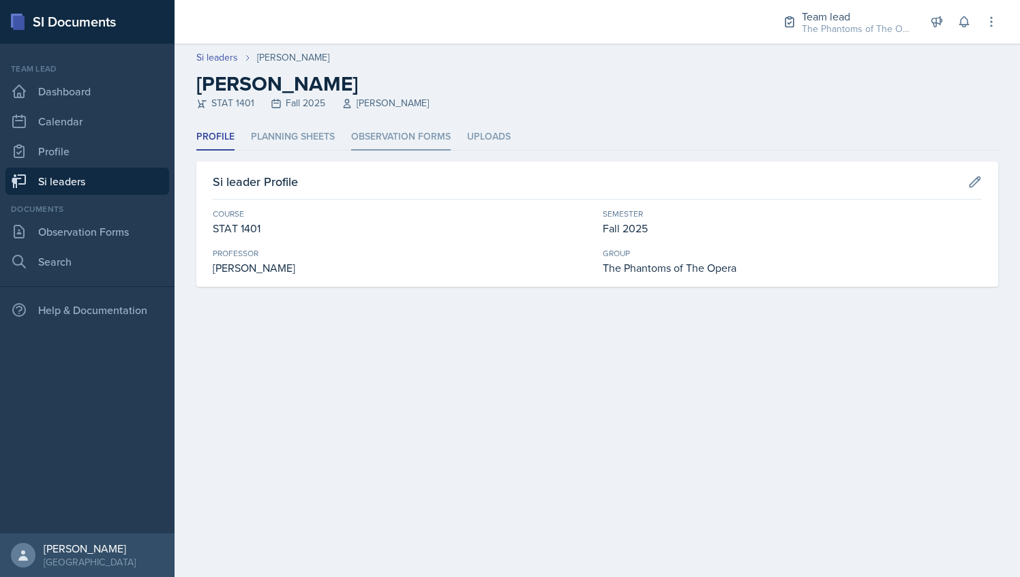
click at [381, 135] on li "Observation Forms" at bounding box center [401, 137] width 100 height 27
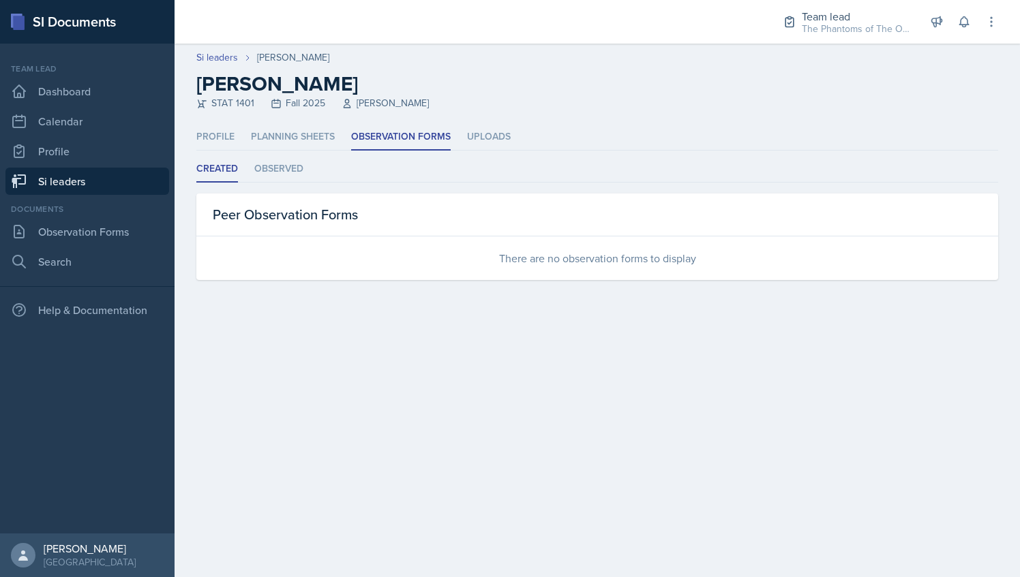
click at [266, 197] on div "Peer Observation Forms" at bounding box center [596, 215] width 801 height 43
click at [275, 177] on li "Observed" at bounding box center [278, 169] width 49 height 27
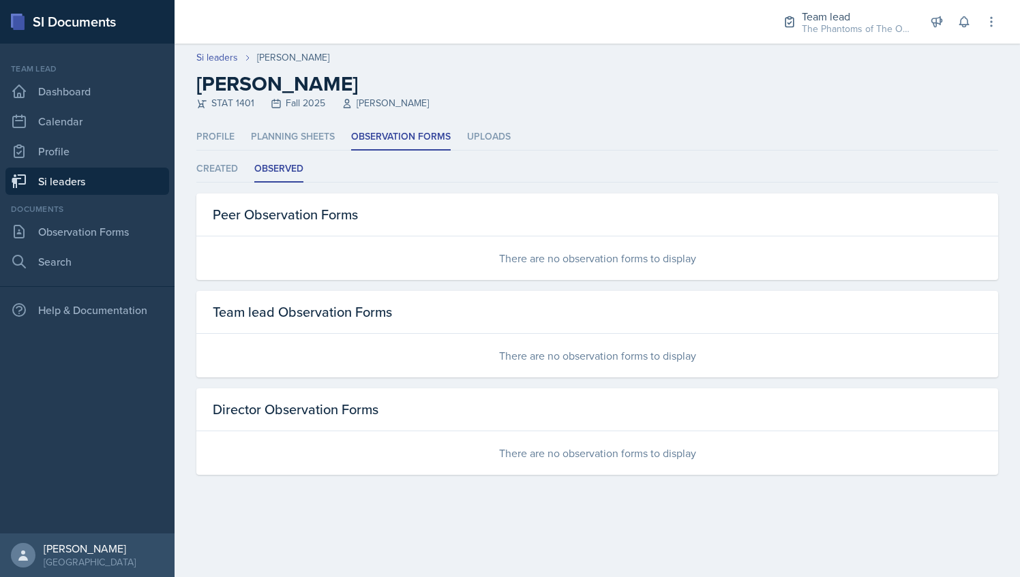
click at [103, 188] on link "Si leaders" at bounding box center [87, 181] width 164 height 27
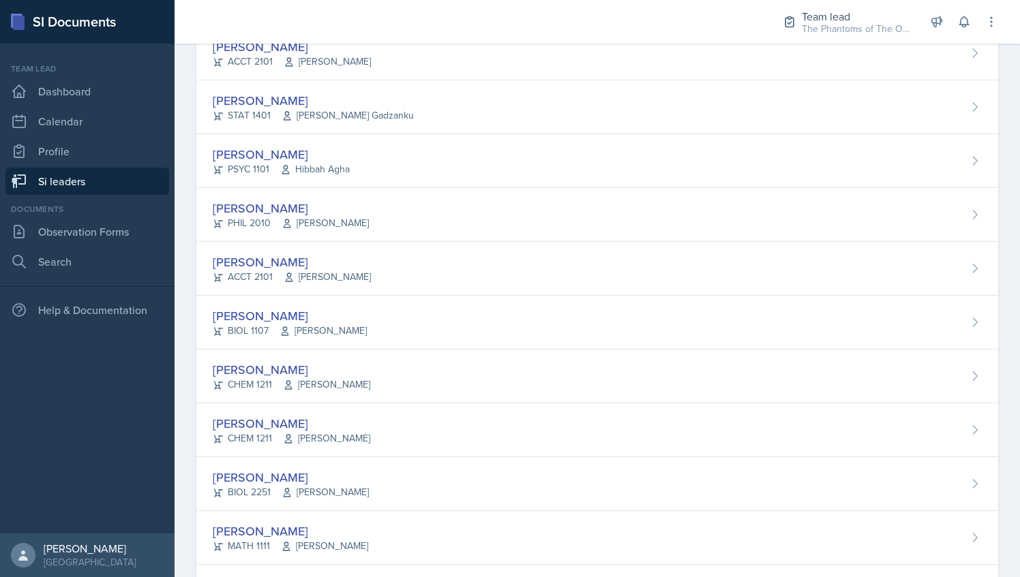
scroll to position [918, 0]
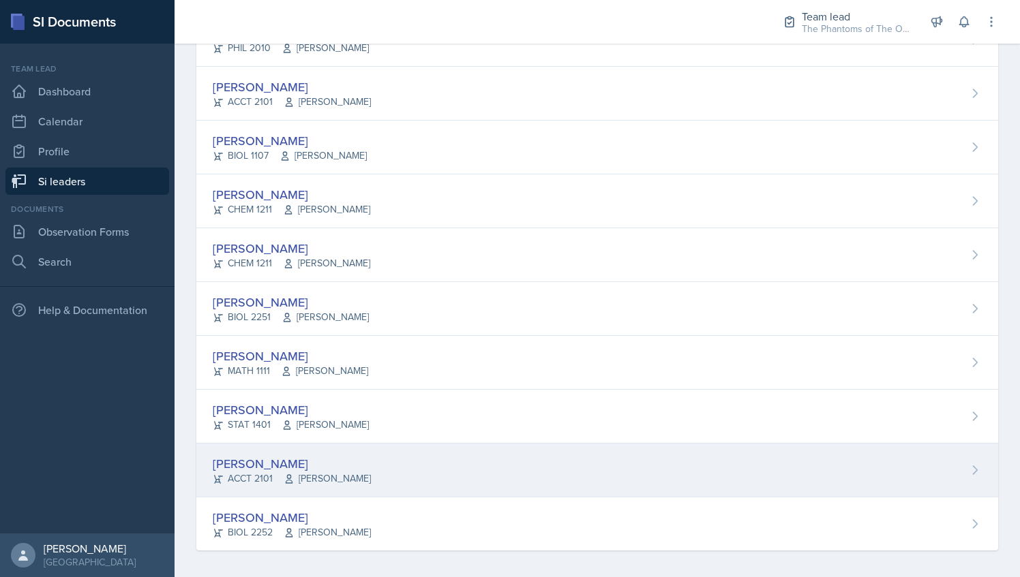
click at [413, 454] on div "[PERSON_NAME] ACCT 2101 [PERSON_NAME]" at bounding box center [596, 471] width 801 height 54
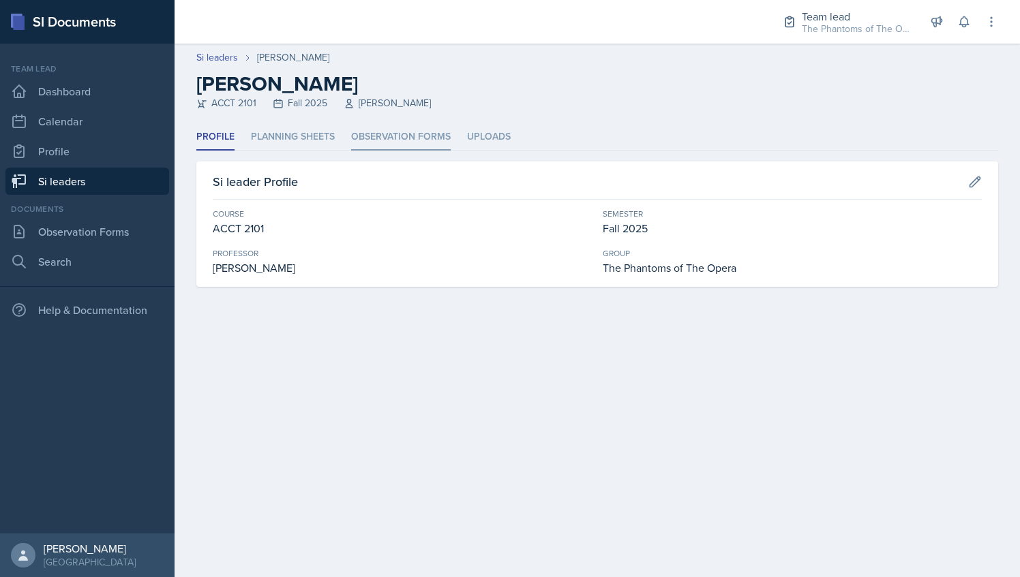
click at [382, 142] on li "Observation Forms" at bounding box center [401, 137] width 100 height 27
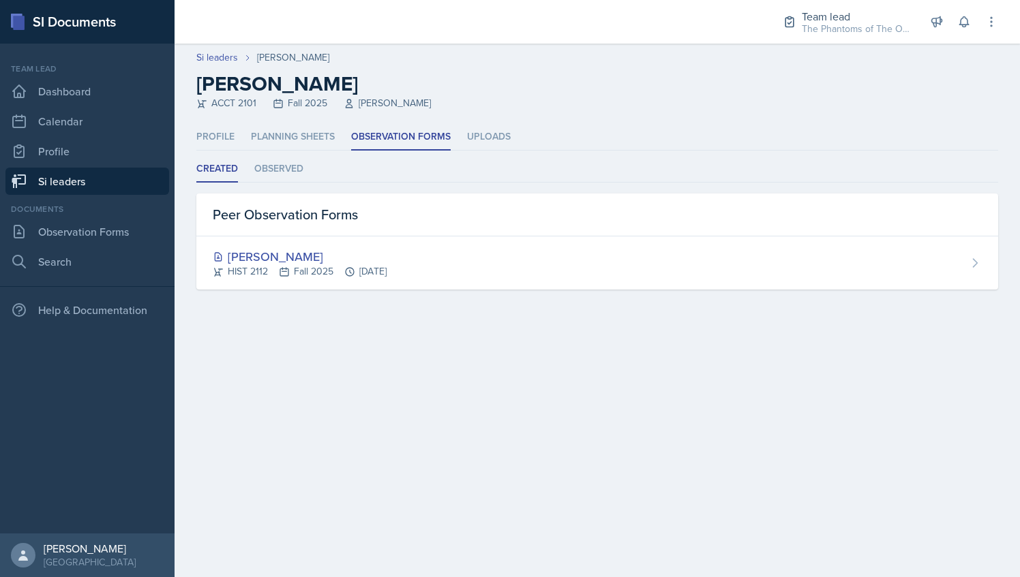
click at [306, 162] on ul "Created Observed" at bounding box center [596, 169] width 801 height 27
click at [291, 167] on li "Observed" at bounding box center [278, 169] width 49 height 27
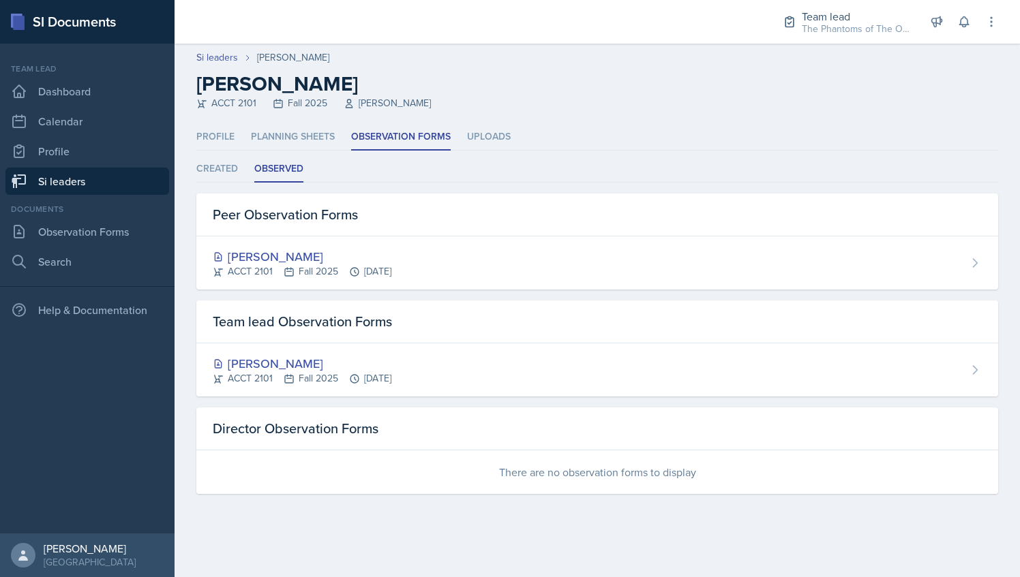
click at [94, 189] on link "Si leaders" at bounding box center [87, 181] width 164 height 27
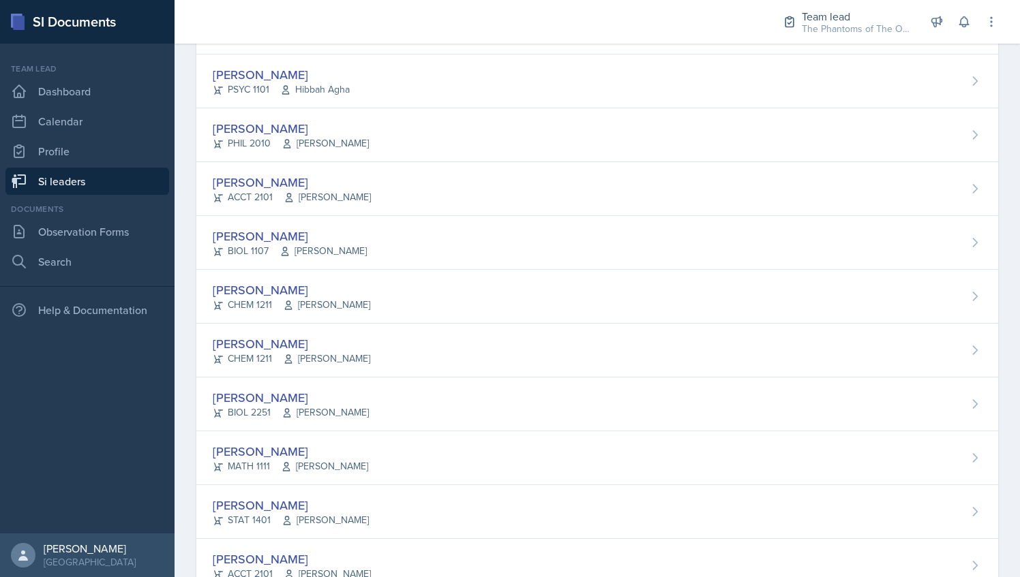
scroll to position [918, 0]
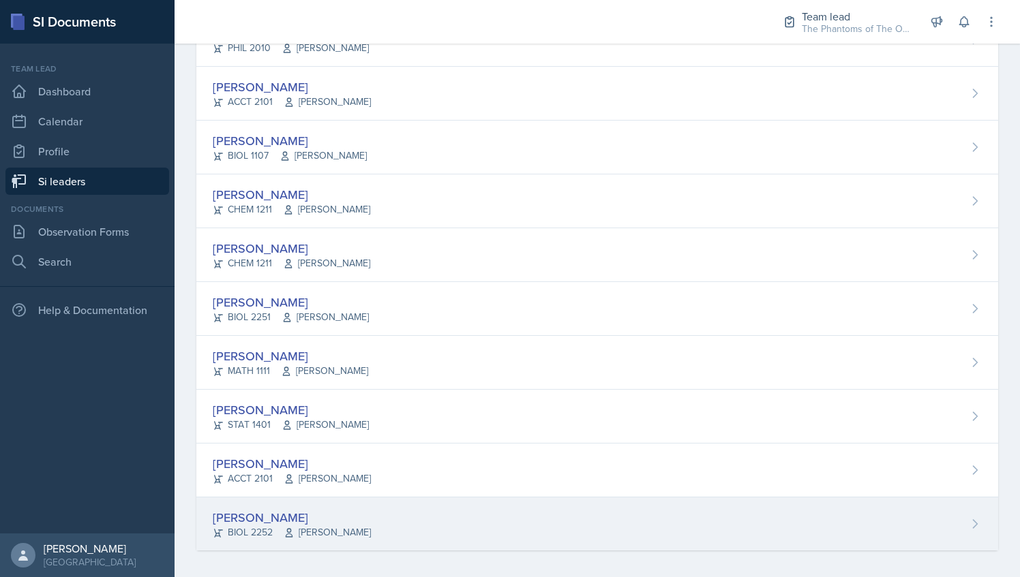
click at [333, 513] on div "[PERSON_NAME]" at bounding box center [292, 517] width 158 height 18
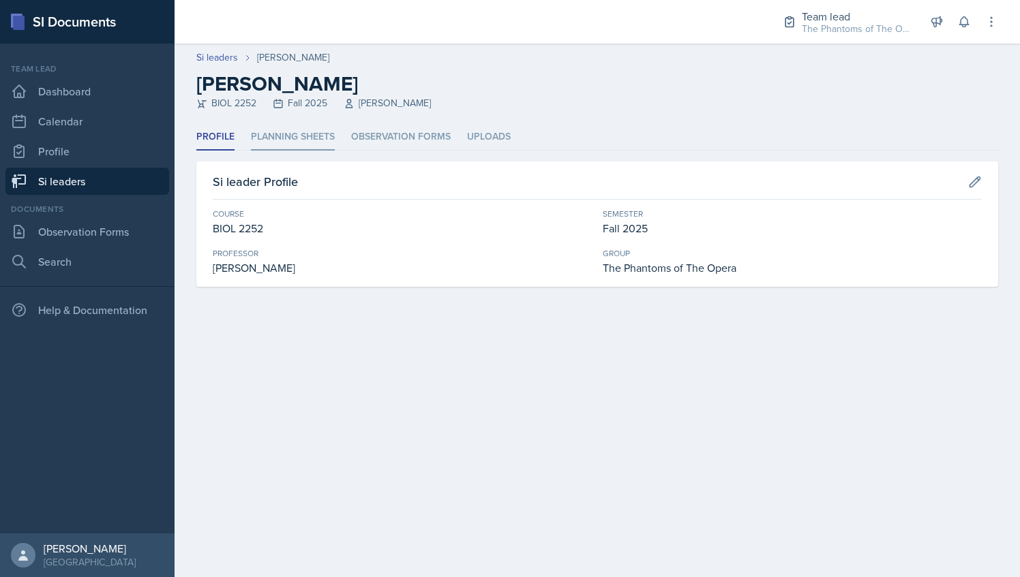
click at [313, 142] on li "Planning Sheets" at bounding box center [293, 137] width 84 height 27
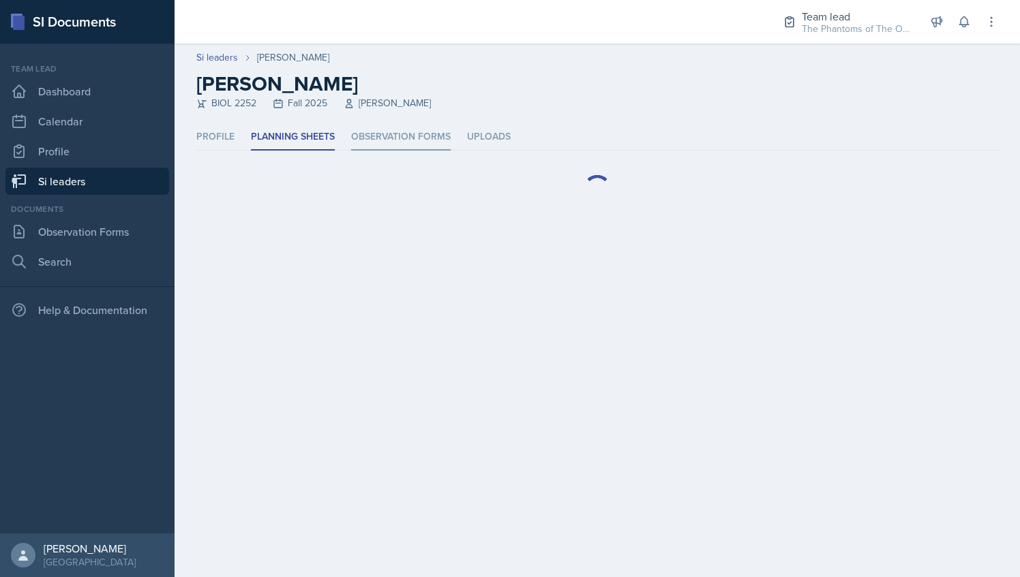
click at [395, 135] on li "Observation Forms" at bounding box center [401, 137] width 100 height 27
click at [292, 172] on li "Observed" at bounding box center [278, 169] width 49 height 27
